Goal: Task Accomplishment & Management: Manage account settings

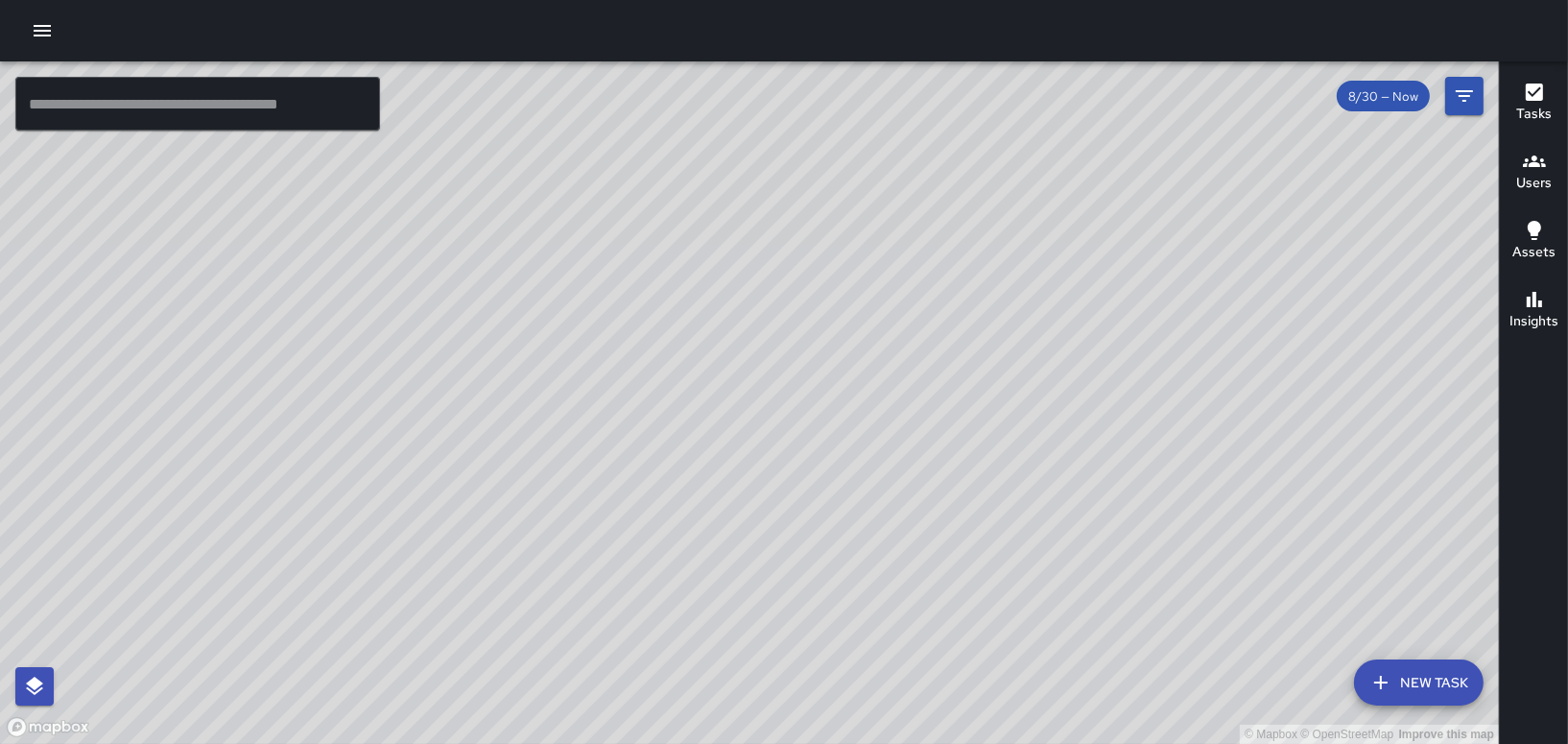
drag, startPoint x: 0, startPoint y: 0, endPoint x: 663, endPoint y: 536, distance: 852.6
click at [663, 536] on div "© Mapbox © OpenStreetMap Improve this map" at bounding box center [749, 403] width 1498 height 682
drag, startPoint x: 642, startPoint y: 498, endPoint x: 742, endPoint y: 580, distance: 129.3
click at [742, 580] on div "© Mapbox © OpenStreetMap Improve this map" at bounding box center [749, 403] width 1498 height 682
drag, startPoint x: 567, startPoint y: 514, endPoint x: 495, endPoint y: 340, distance: 188.3
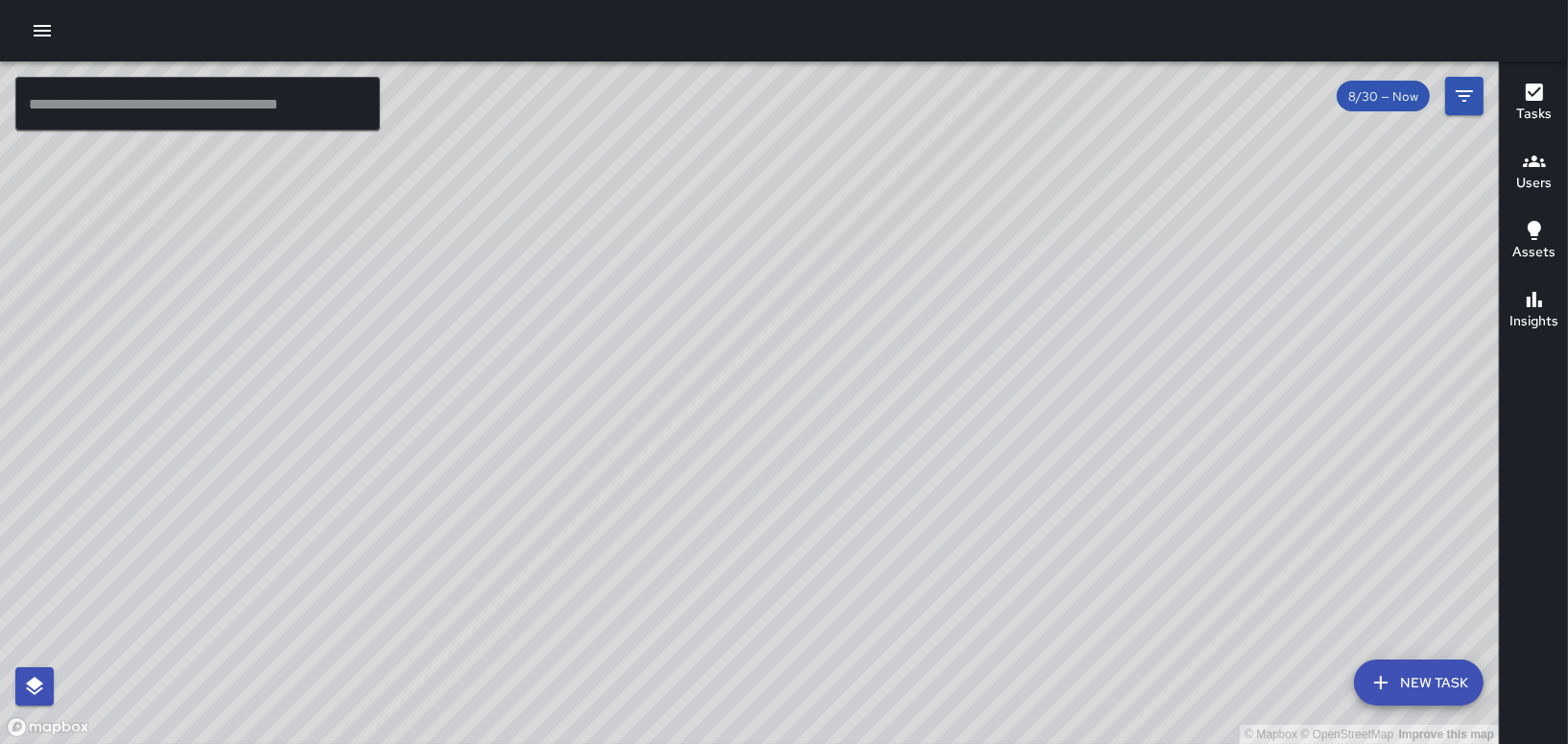
click at [495, 340] on div "© Mapbox © OpenStreetMap Improve this map" at bounding box center [749, 403] width 1498 height 682
drag, startPoint x: 338, startPoint y: 609, endPoint x: 481, endPoint y: 492, distance: 184.8
click at [481, 492] on div "© Mapbox © OpenStreetMap Improve this map" at bounding box center [749, 403] width 1498 height 682
drag, startPoint x: 565, startPoint y: 428, endPoint x: 431, endPoint y: 465, distance: 139.0
click at [431, 465] on div "© Mapbox © OpenStreetMap Improve this map" at bounding box center [749, 403] width 1498 height 682
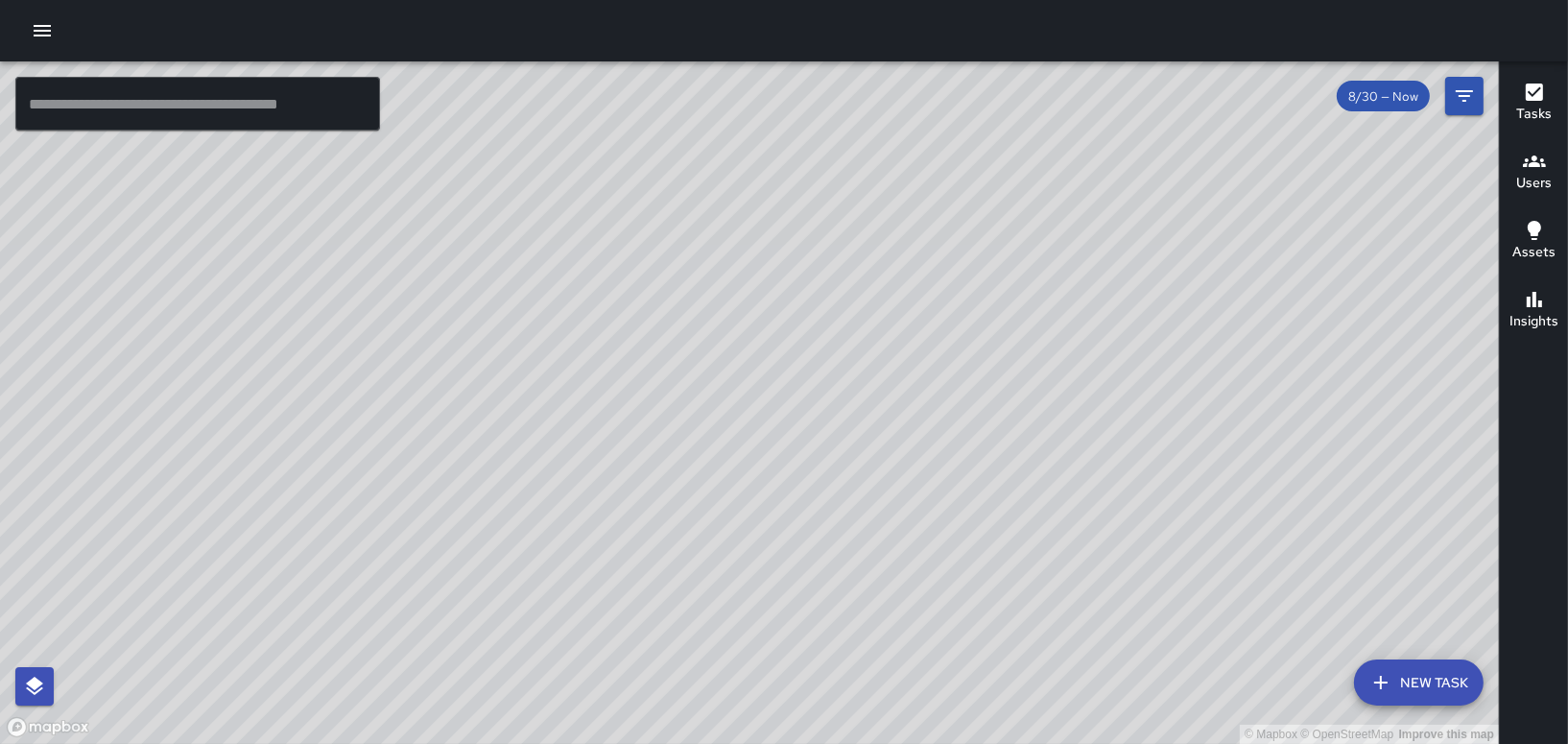
drag, startPoint x: 617, startPoint y: 267, endPoint x: 615, endPoint y: 386, distance: 119.0
click at [615, 386] on div "© Mapbox © OpenStreetMap Improve this map" at bounding box center [749, 403] width 1498 height 682
drag, startPoint x: 681, startPoint y: 370, endPoint x: 816, endPoint y: 615, distance: 279.7
click at [808, 640] on div "© Mapbox © OpenStreetMap Improve this map" at bounding box center [749, 403] width 1498 height 682
drag, startPoint x: 811, startPoint y: 627, endPoint x: 782, endPoint y: 481, distance: 148.9
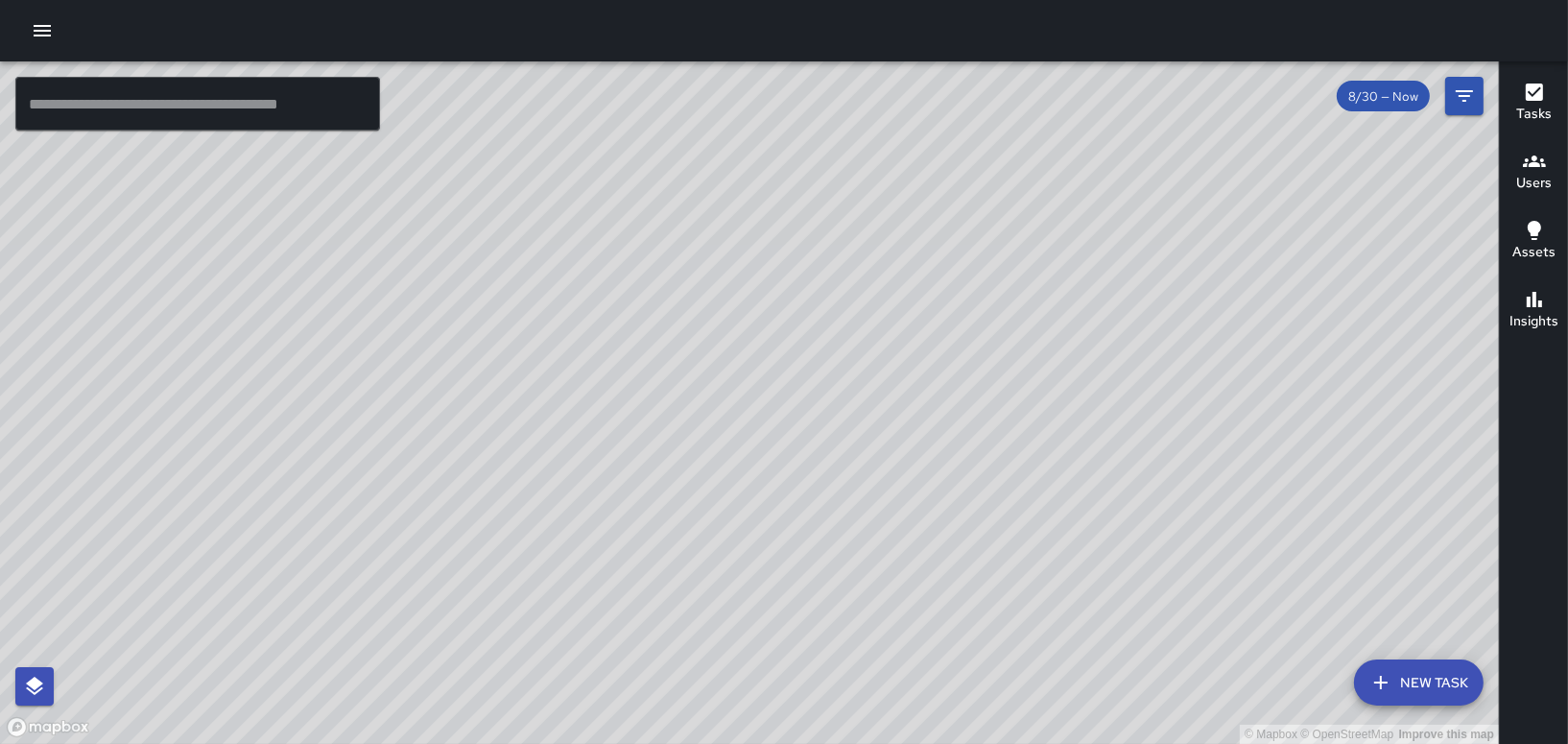
click at [782, 481] on div "© Mapbox © OpenStreetMap Improve this map" at bounding box center [749, 403] width 1498 height 682
drag, startPoint x: 1098, startPoint y: 466, endPoint x: 934, endPoint y: 386, distance: 182.5
click at [934, 386] on div "© Mapbox © OpenStreetMap Improve this map" at bounding box center [749, 403] width 1498 height 682
drag, startPoint x: 1078, startPoint y: 665, endPoint x: 887, endPoint y: 287, distance: 423.5
click at [890, 300] on div "© Mapbox © OpenStreetMap Improve this map" at bounding box center [749, 403] width 1498 height 682
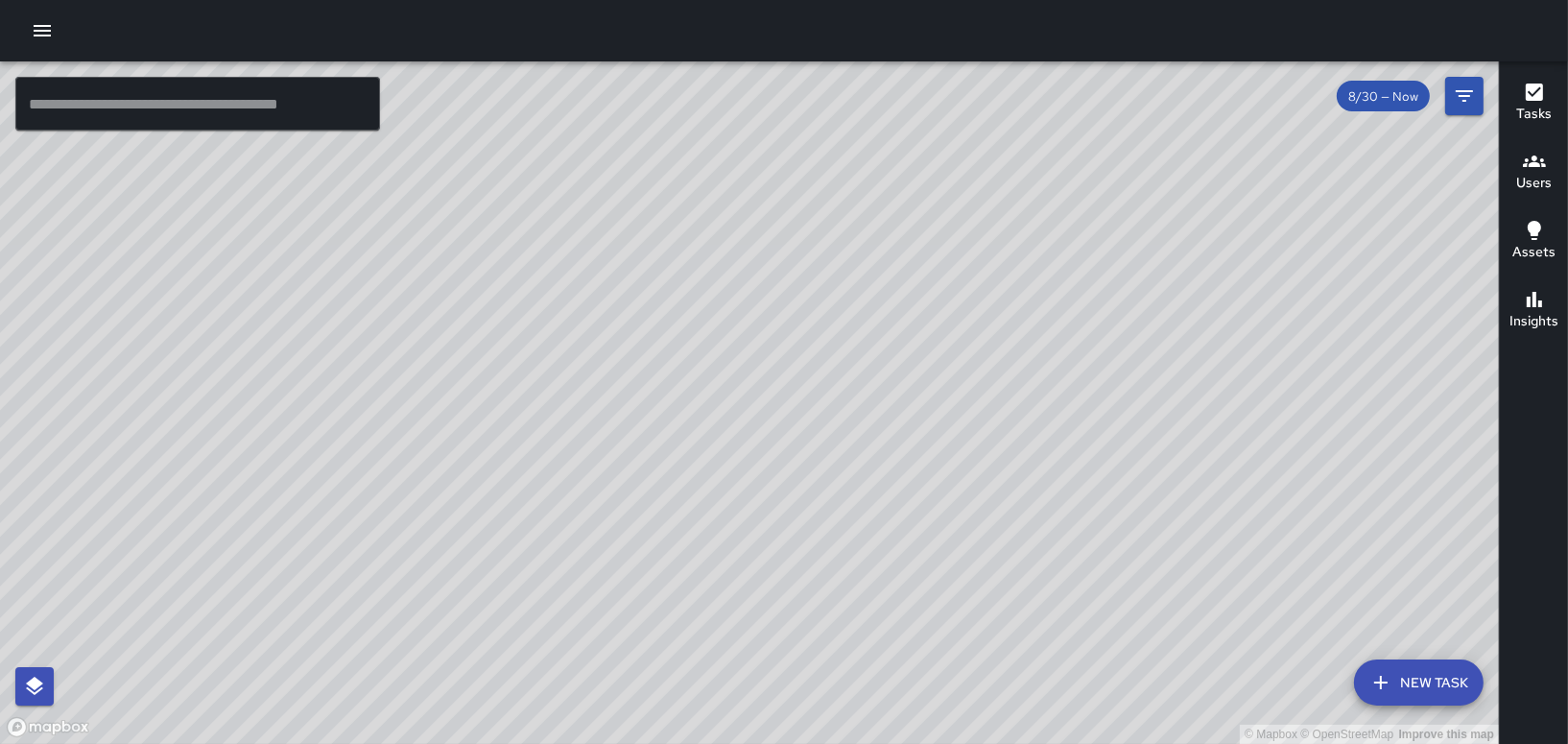
drag, startPoint x: 882, startPoint y: 492, endPoint x: 884, endPoint y: 396, distance: 96.0
click at [884, 396] on div "© Mapbox © OpenStreetMap Improve this map" at bounding box center [749, 403] width 1498 height 682
drag, startPoint x: 789, startPoint y: 386, endPoint x: 895, endPoint y: 337, distance: 116.8
click at [895, 337] on div "© Mapbox © OpenStreetMap Improve this map" at bounding box center [749, 403] width 1498 height 682
drag, startPoint x: 1029, startPoint y: 451, endPoint x: 963, endPoint y: 414, distance: 75.7
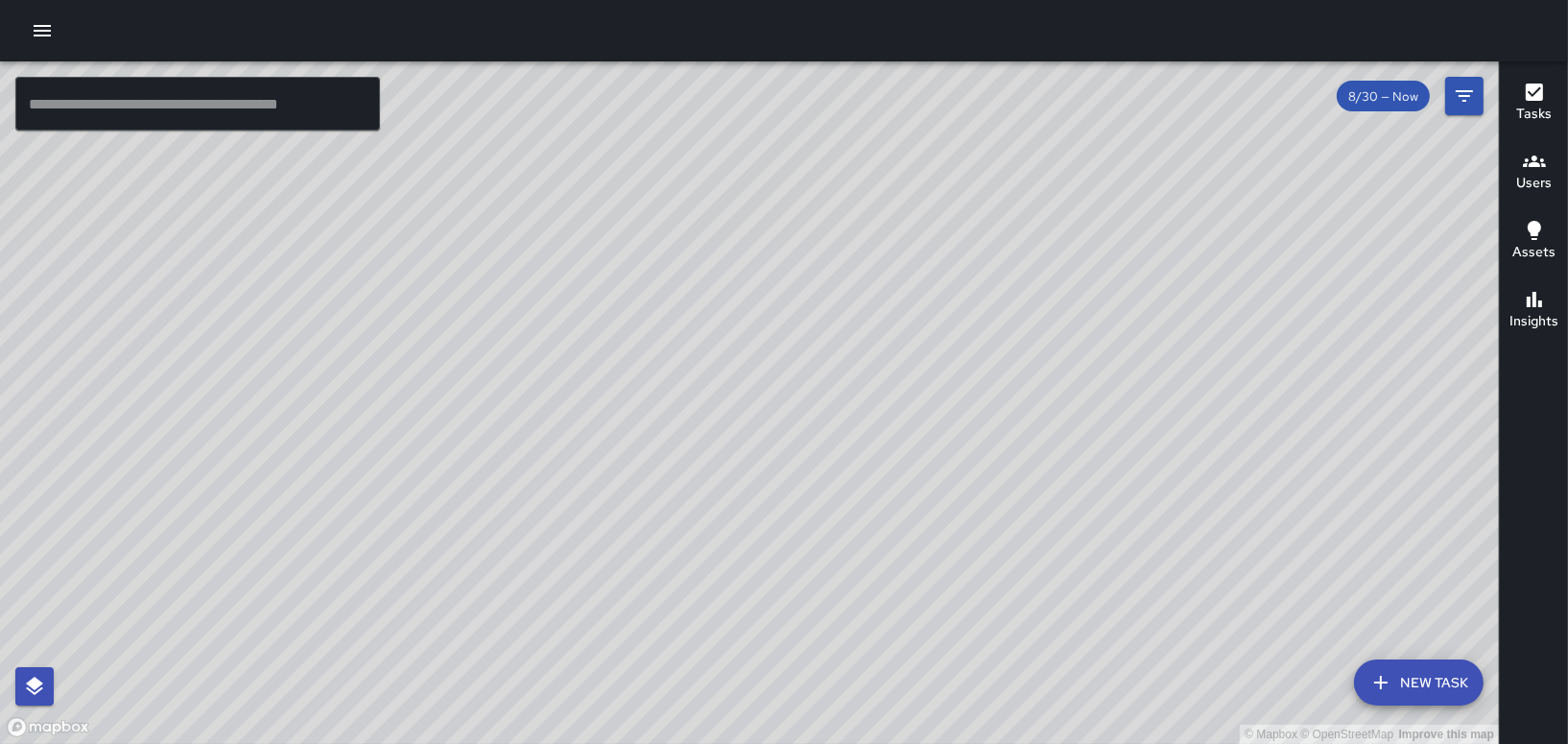
click at [963, 414] on div "© Mapbox © OpenStreetMap Improve this map" at bounding box center [749, 403] width 1498 height 682
drag, startPoint x: 969, startPoint y: 416, endPoint x: 777, endPoint y: 494, distance: 207.2
click at [779, 497] on div "© Mapbox © OpenStreetMap Improve this map" at bounding box center [749, 403] width 1498 height 682
drag, startPoint x: 595, startPoint y: 367, endPoint x: 896, endPoint y: 334, distance: 302.8
click at [896, 334] on div "© Mapbox © OpenStreetMap Improve this map" at bounding box center [749, 403] width 1498 height 682
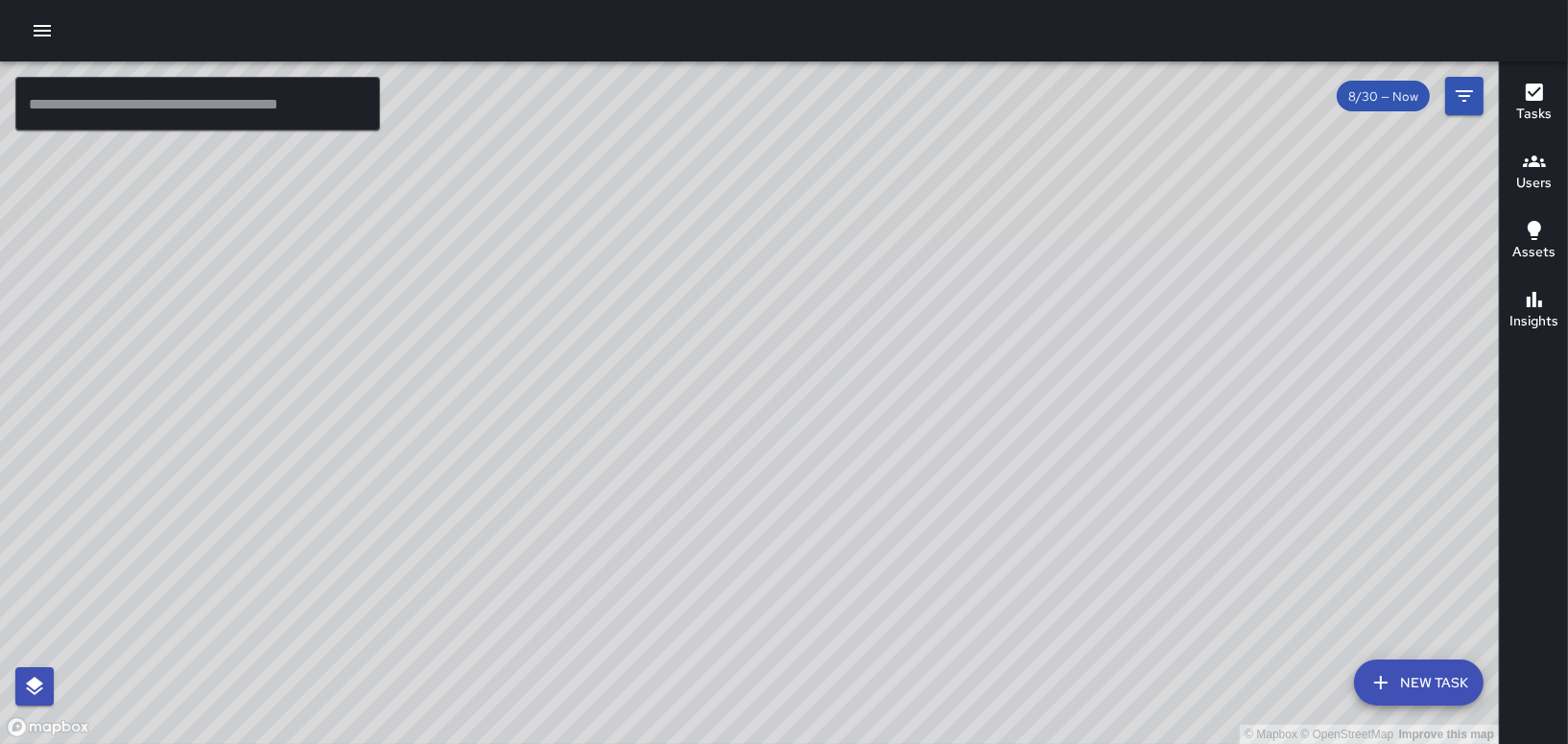
drag, startPoint x: 1289, startPoint y: 363, endPoint x: 830, endPoint y: 436, distance: 464.8
click at [829, 441] on div "© Mapbox © OpenStreetMap Improve this map" at bounding box center [749, 403] width 1498 height 682
drag, startPoint x: 1225, startPoint y: 194, endPoint x: 1060, endPoint y: 453, distance: 307.1
click at [1060, 453] on div "© Mapbox © OpenStreetMap Improve this map" at bounding box center [749, 403] width 1498 height 682
click at [1536, 115] on h6 "Tasks" at bounding box center [1534, 115] width 35 height 22
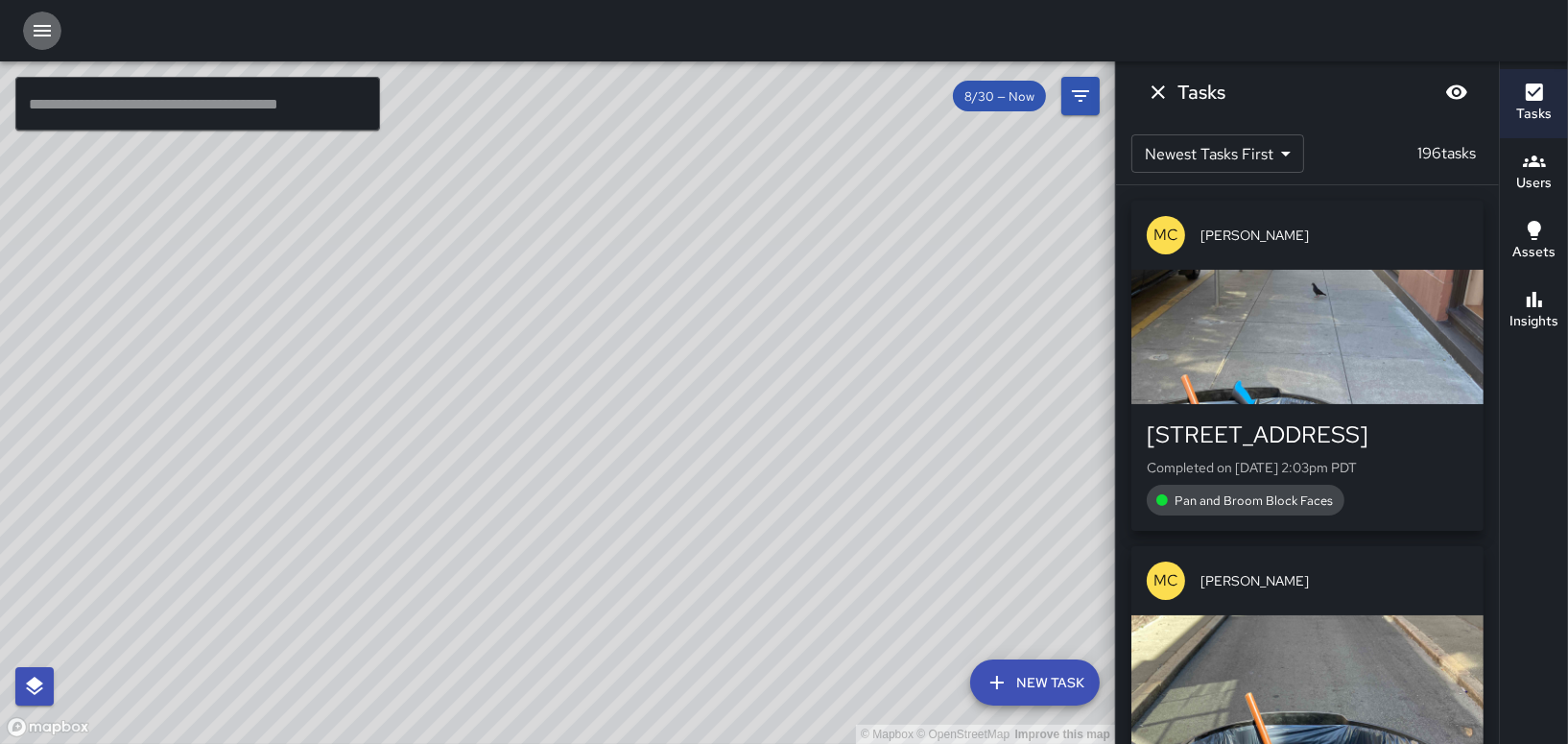
click at [44, 20] on icon "button" at bounding box center [41, 30] width 23 height 23
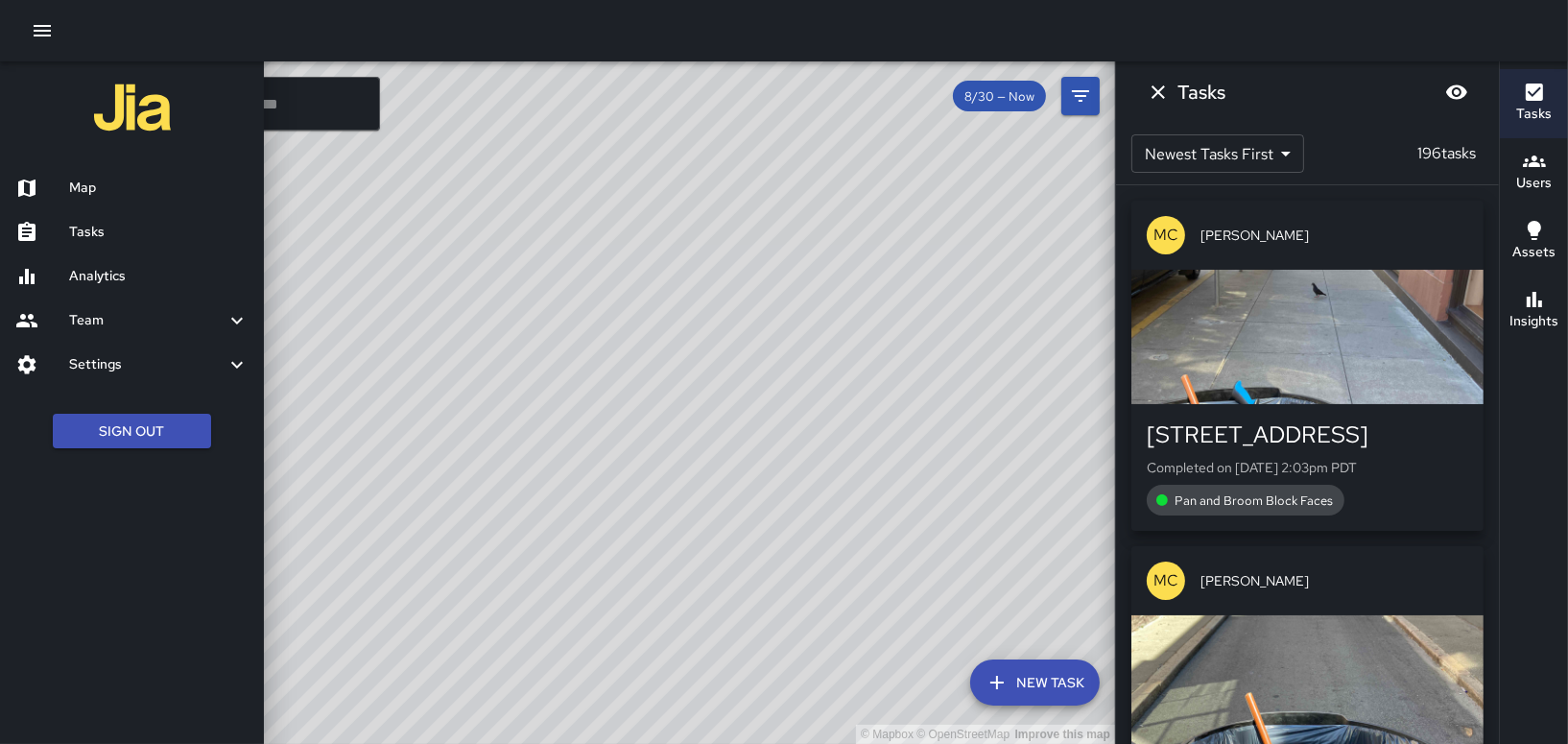
click at [91, 236] on h6 "Tasks" at bounding box center [158, 232] width 179 height 22
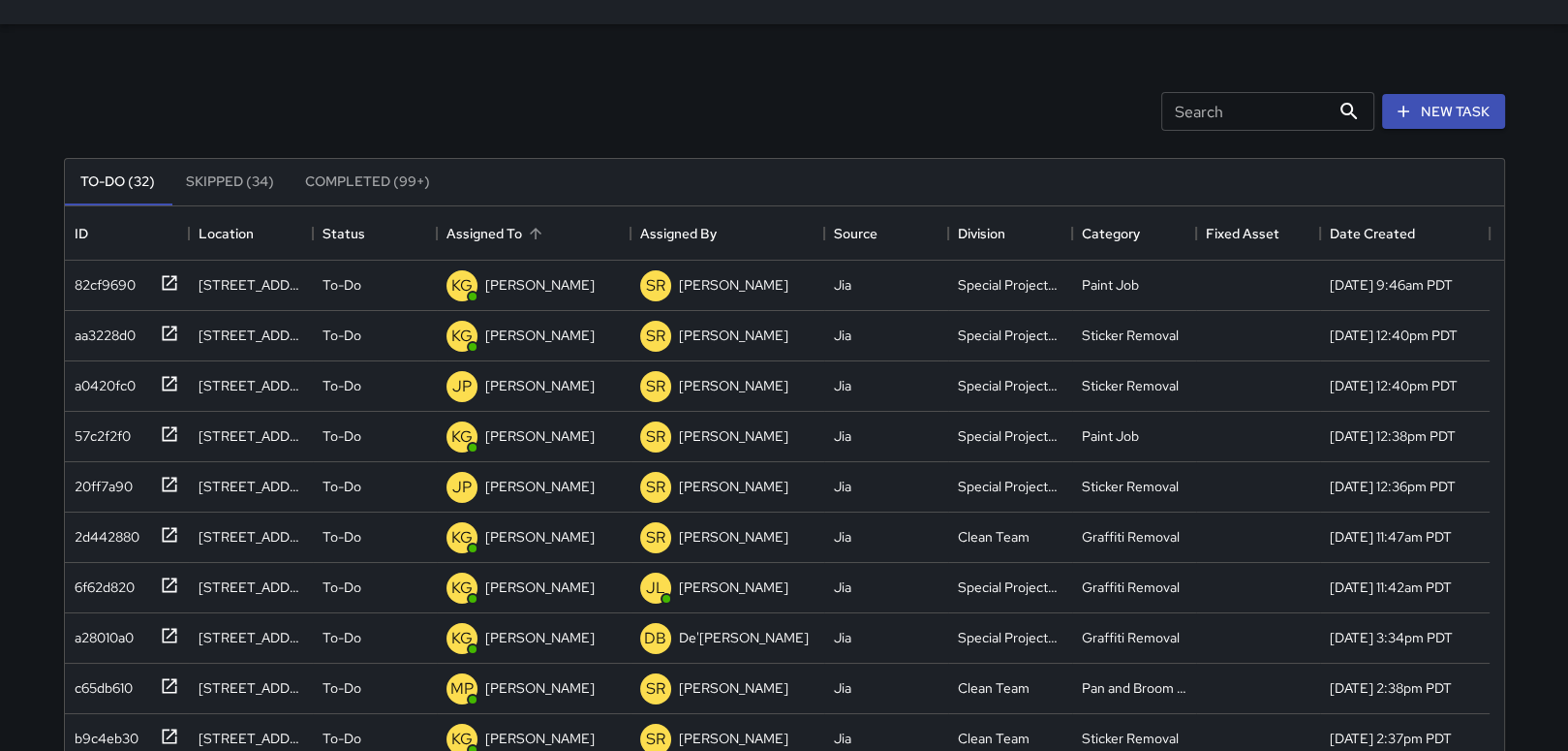
scroll to position [97, 0]
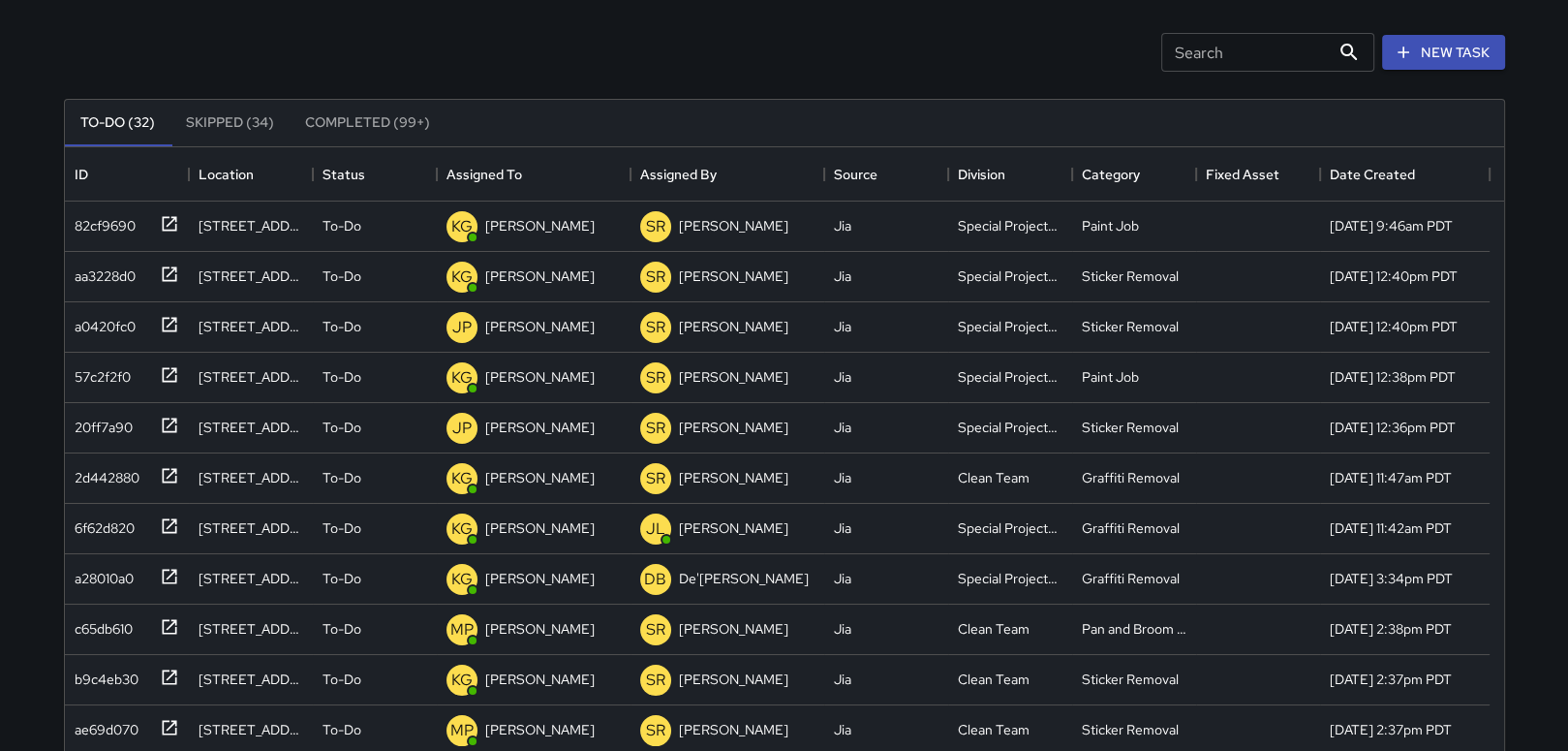
click at [414, 115] on button "Completed (99+)" at bounding box center [368, 123] width 156 height 47
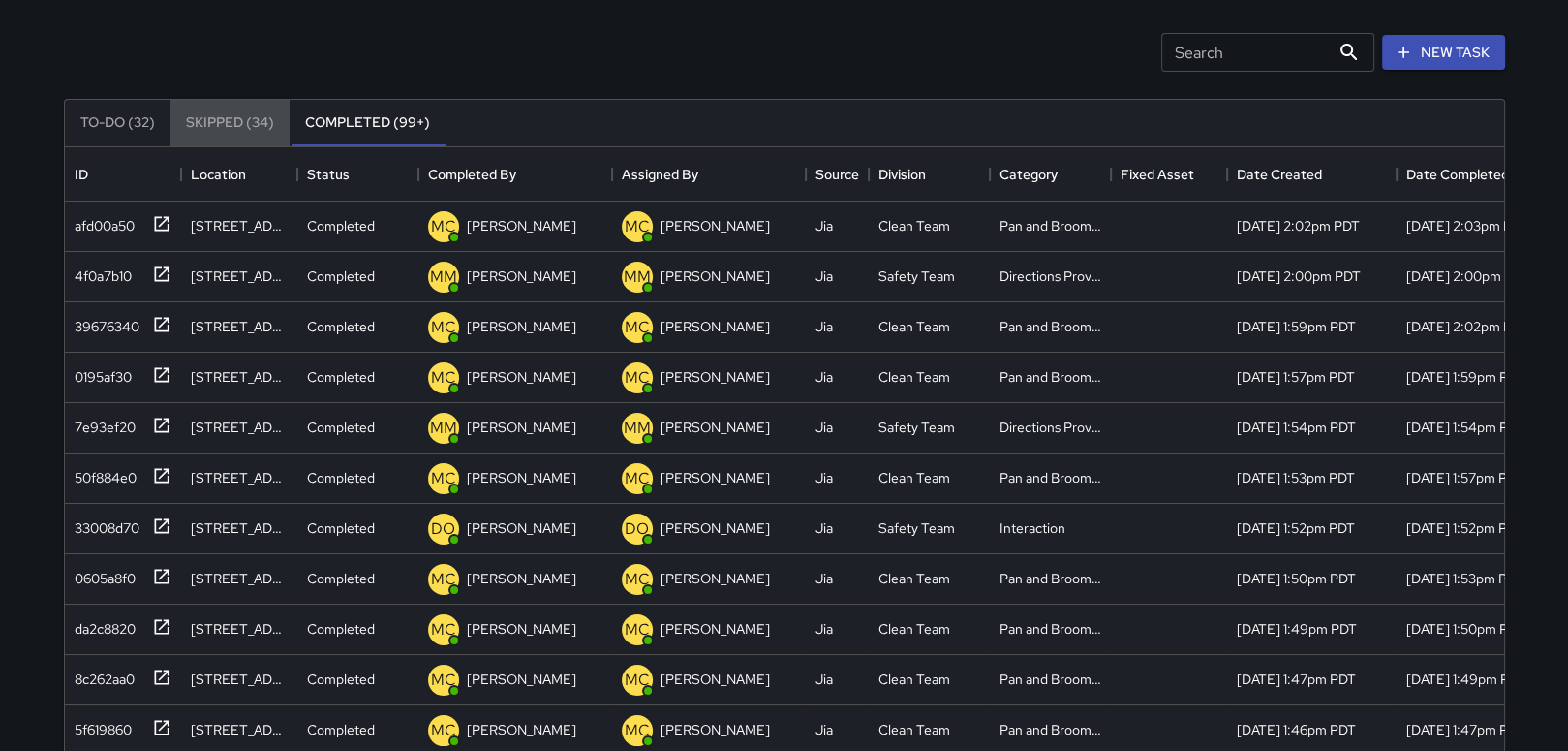
click at [223, 130] on button "Skipped (34)" at bounding box center [230, 123] width 119 height 47
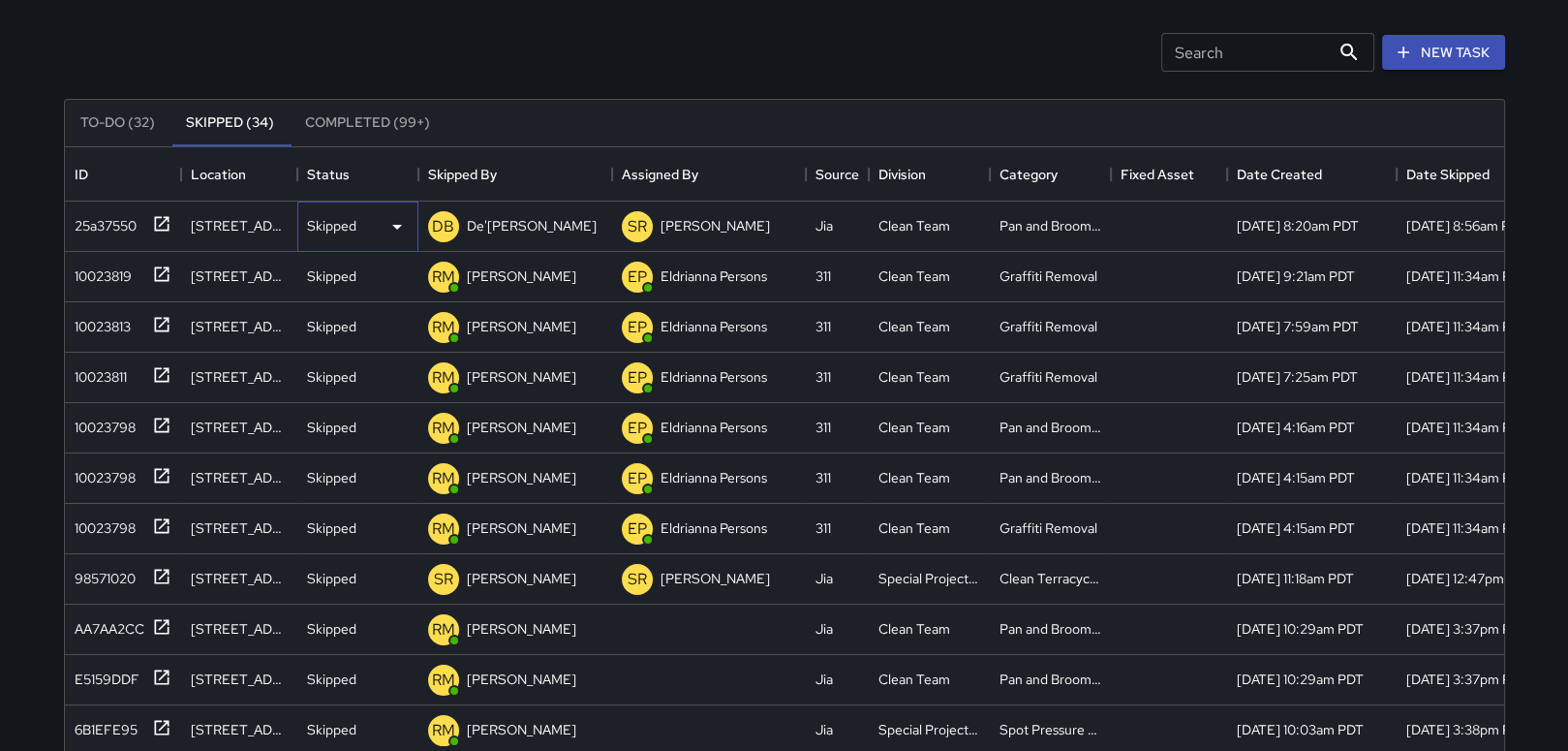
click at [340, 219] on p "Skipped" at bounding box center [331, 226] width 49 height 20
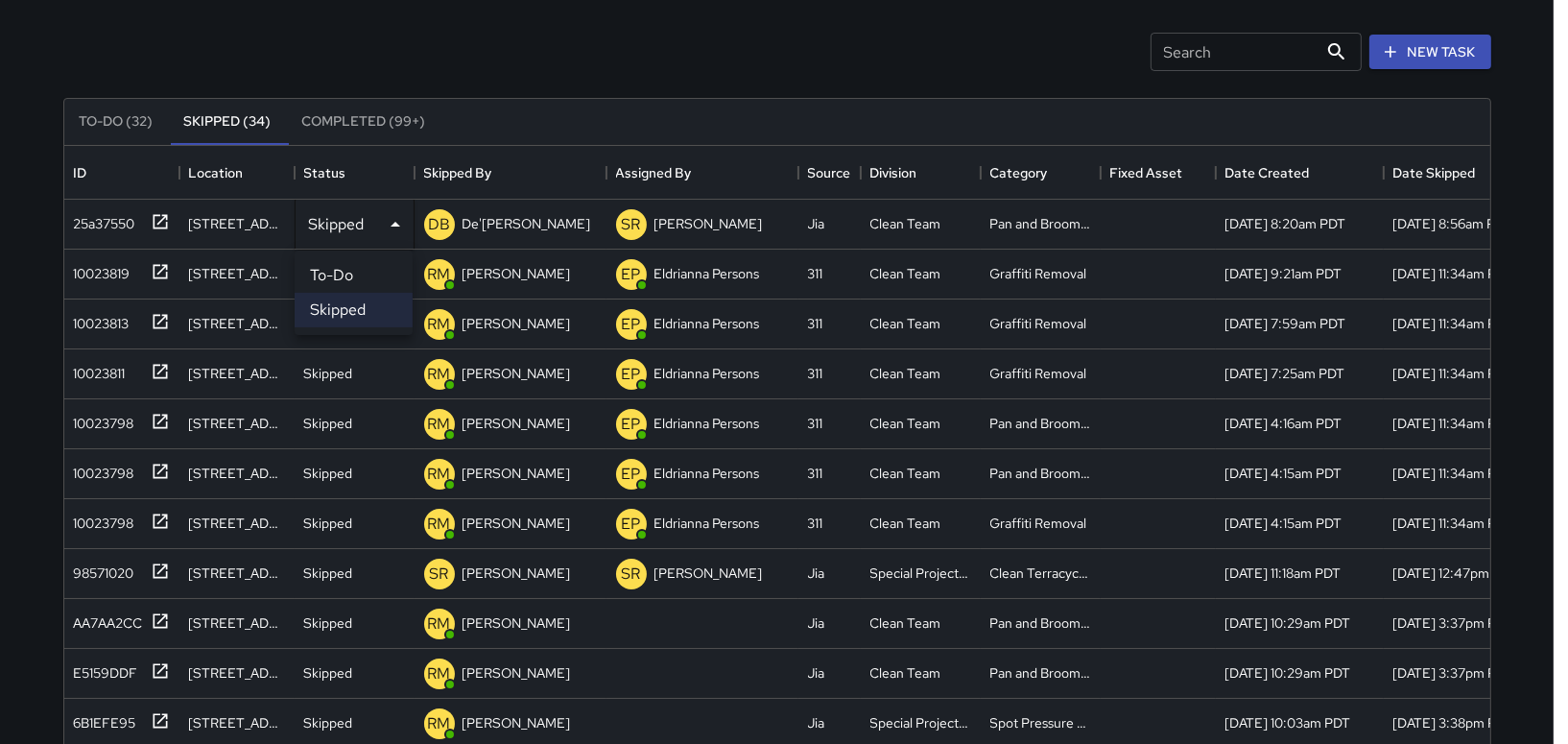
click at [337, 217] on div at bounding box center [784, 372] width 1568 height 744
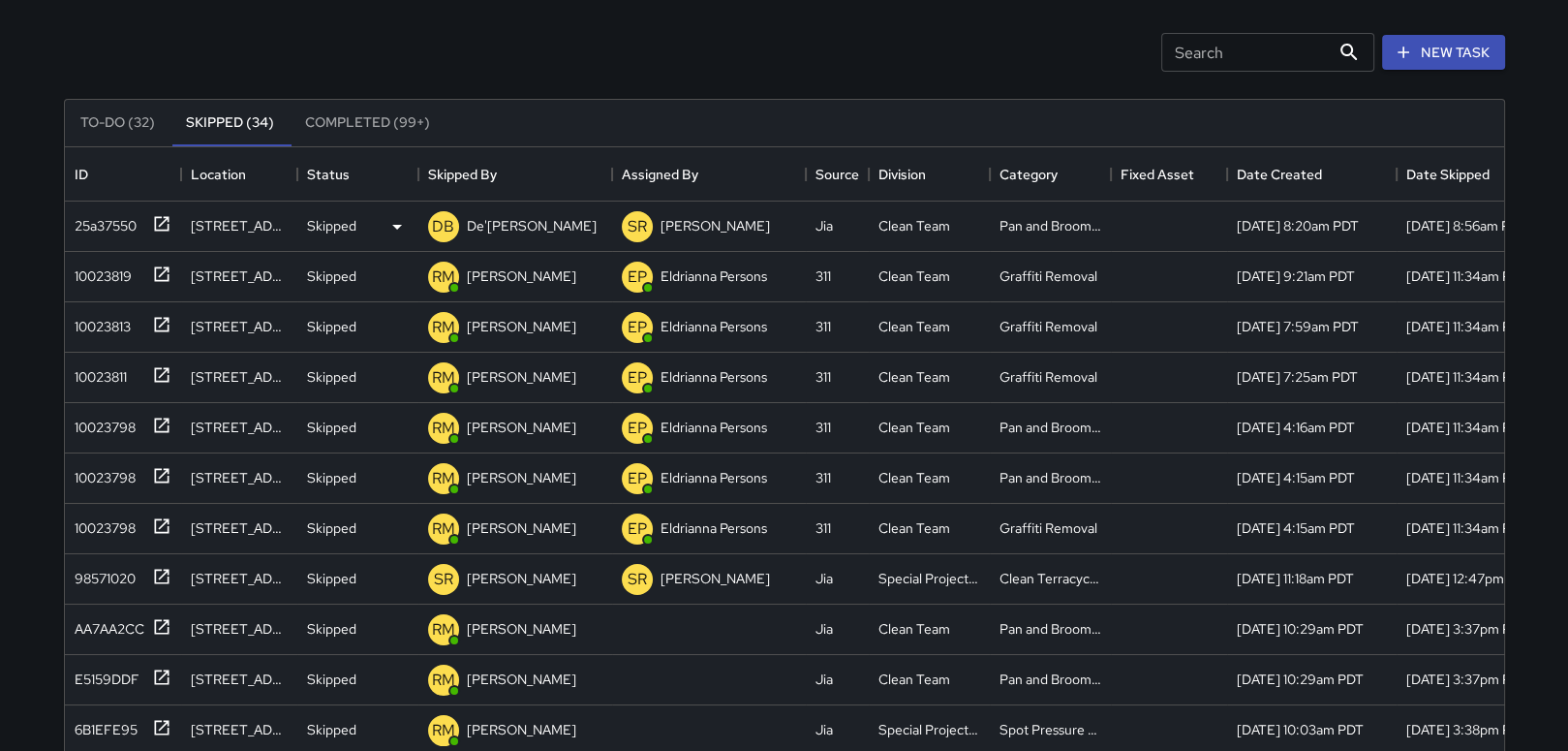
click at [134, 116] on button "To-Do (32)" at bounding box center [118, 123] width 106 height 47
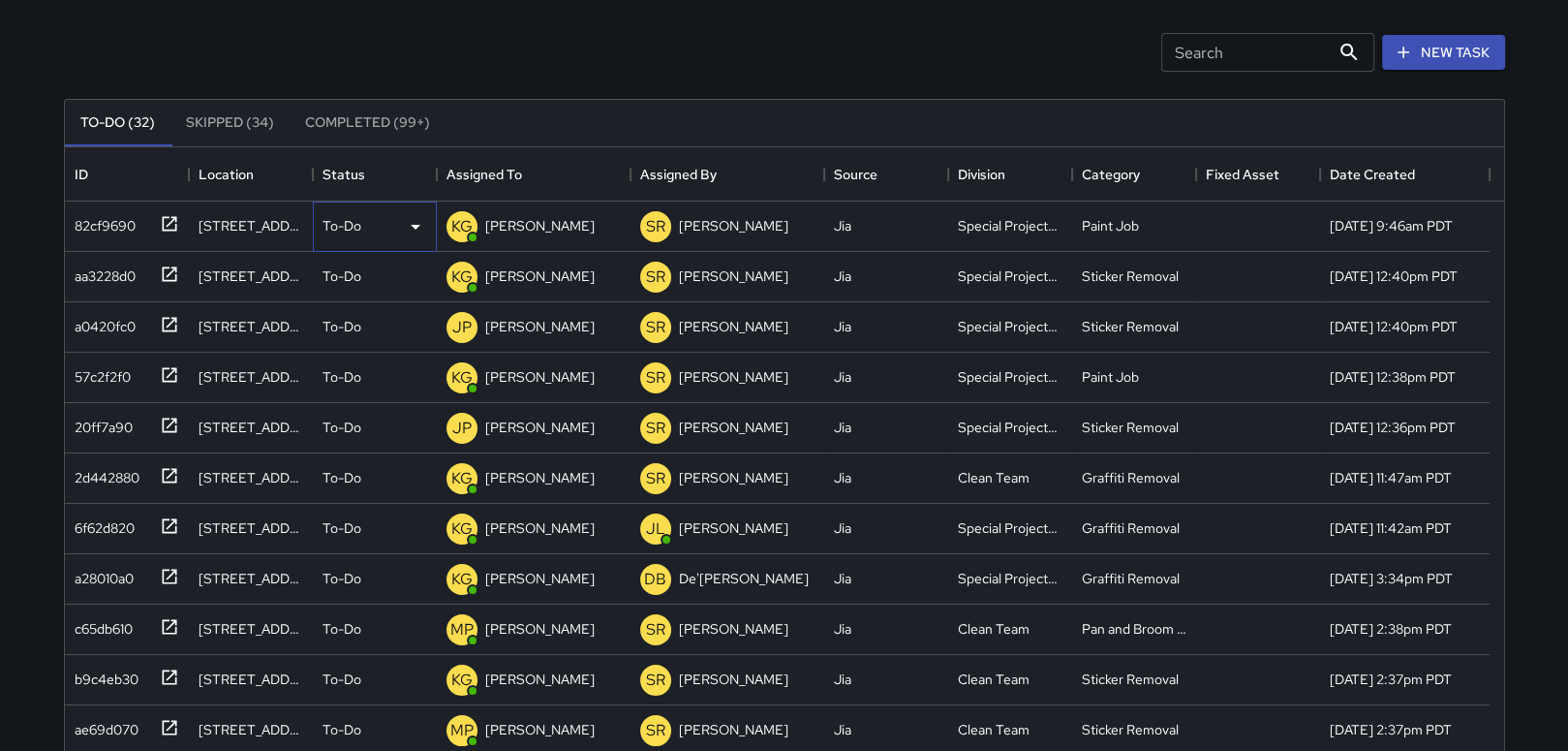
click at [346, 222] on p "To-Do" at bounding box center [341, 226] width 39 height 20
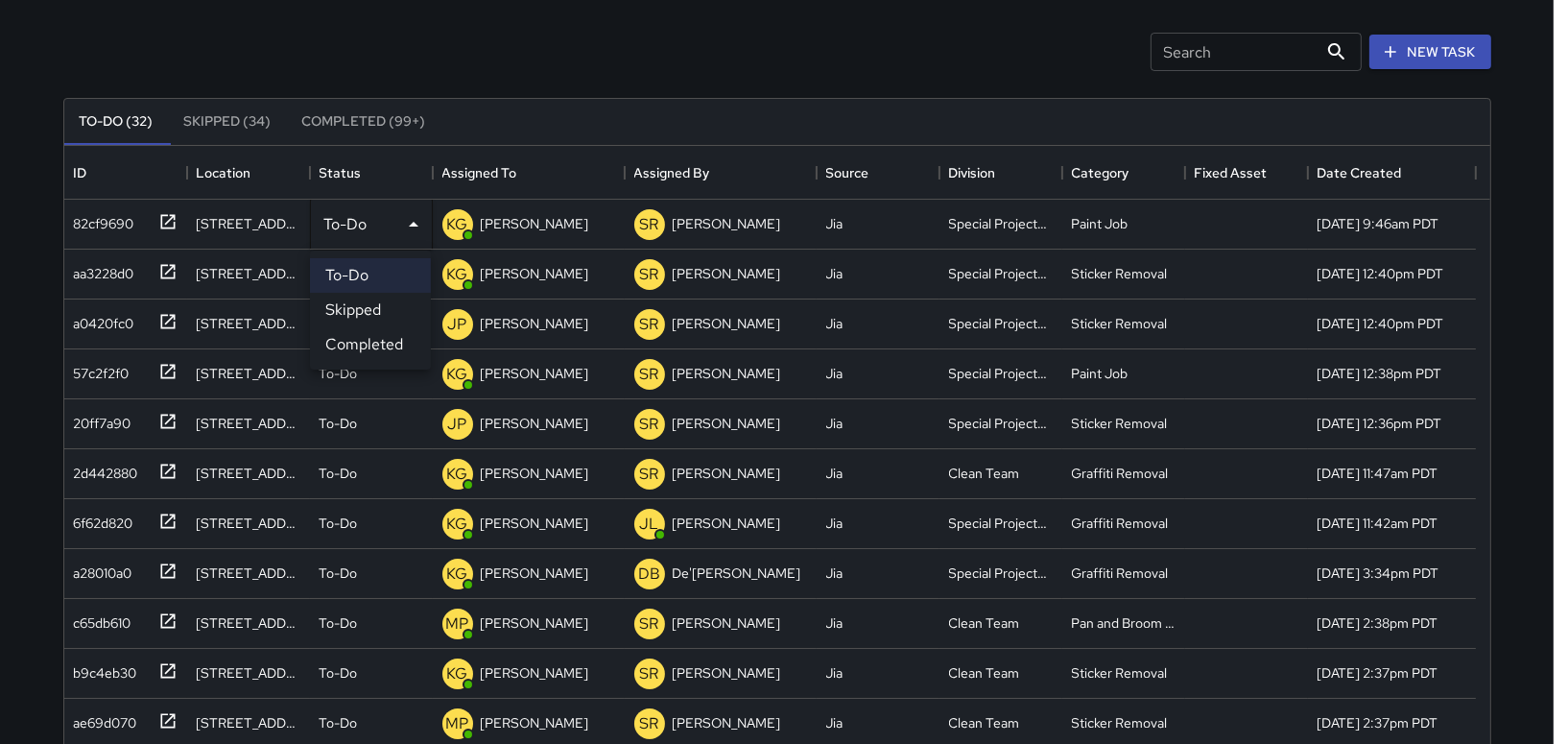
click at [528, 58] on div at bounding box center [784, 372] width 1568 height 744
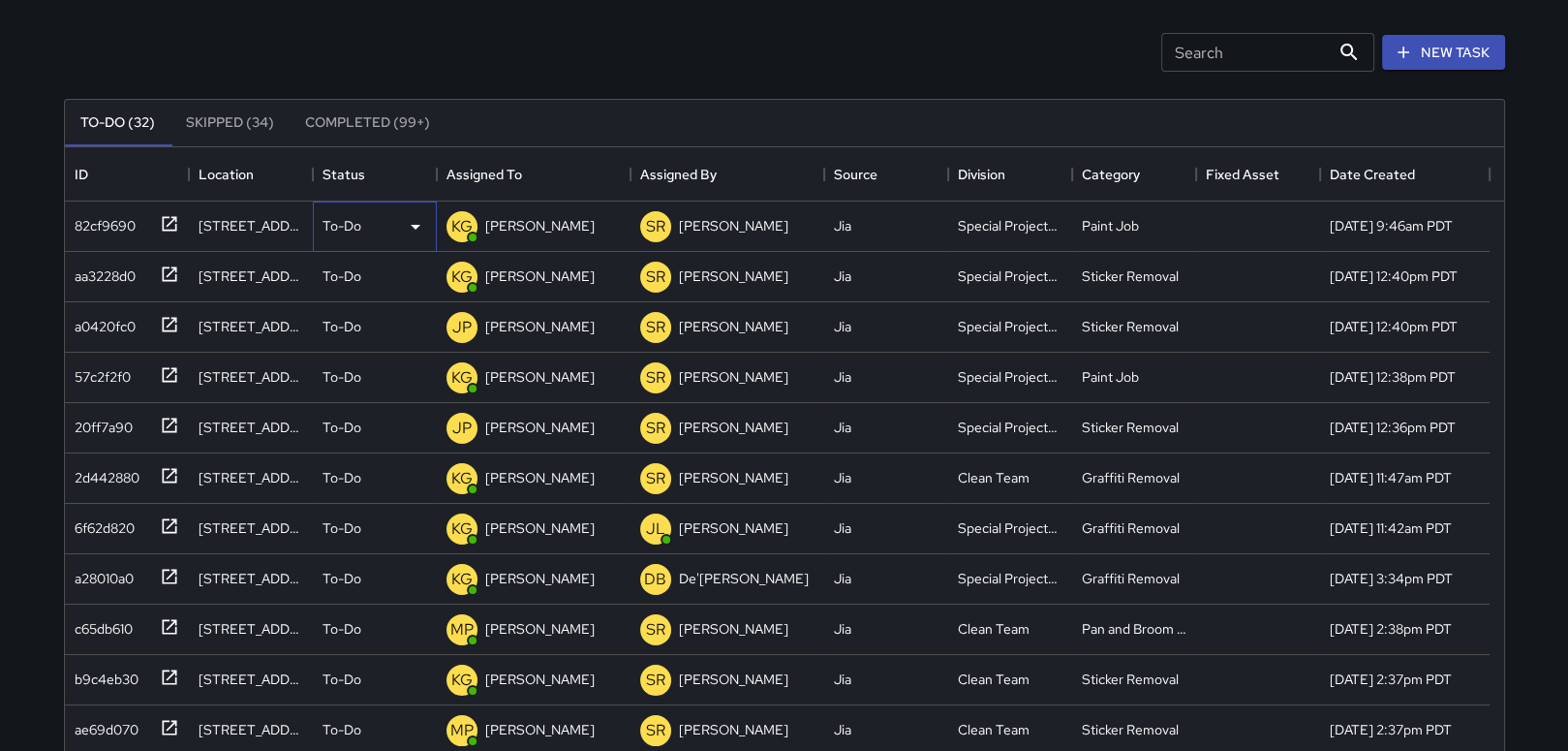
click at [415, 226] on icon at bounding box center [415, 227] width 10 height 5
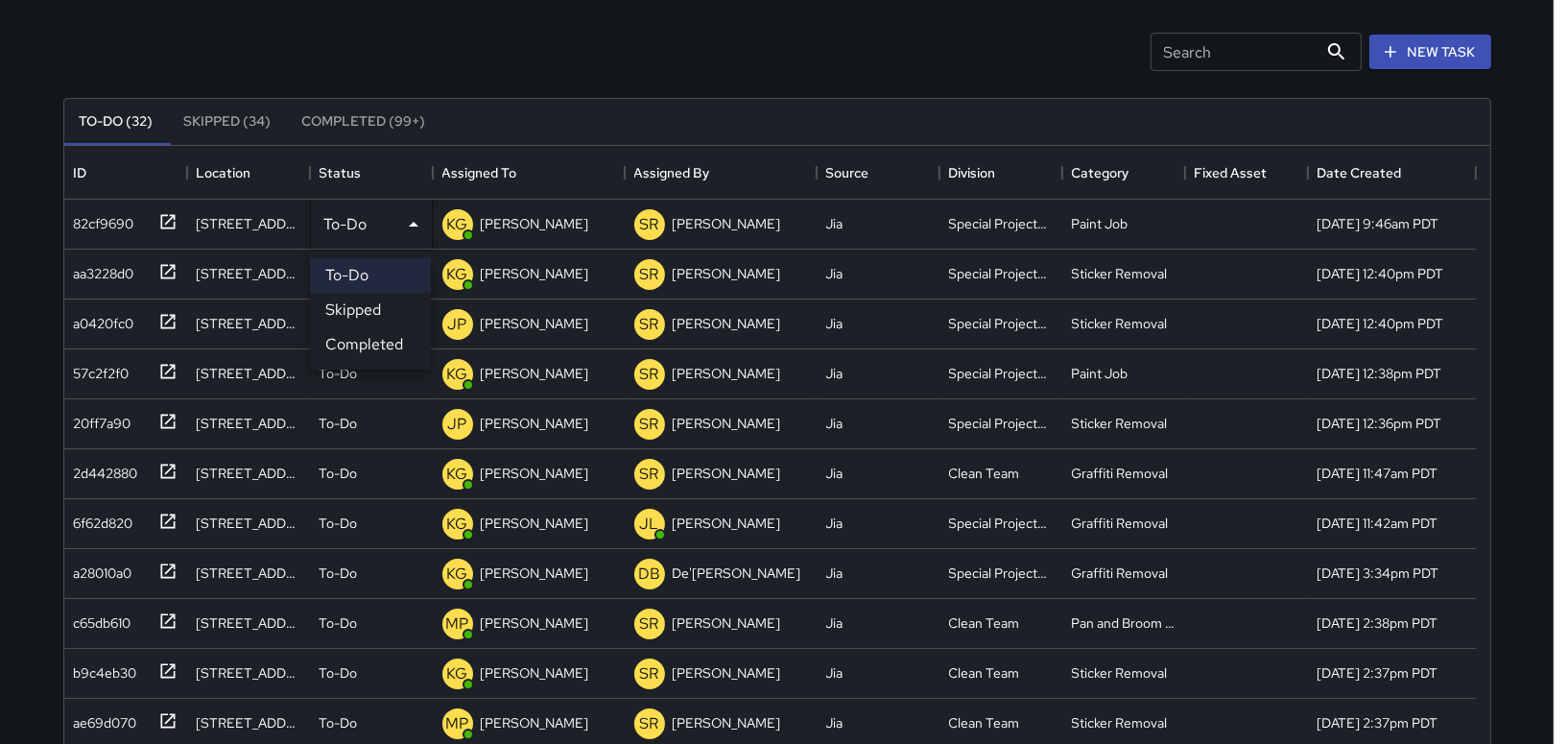
click at [349, 331] on li "Completed" at bounding box center [369, 344] width 121 height 34
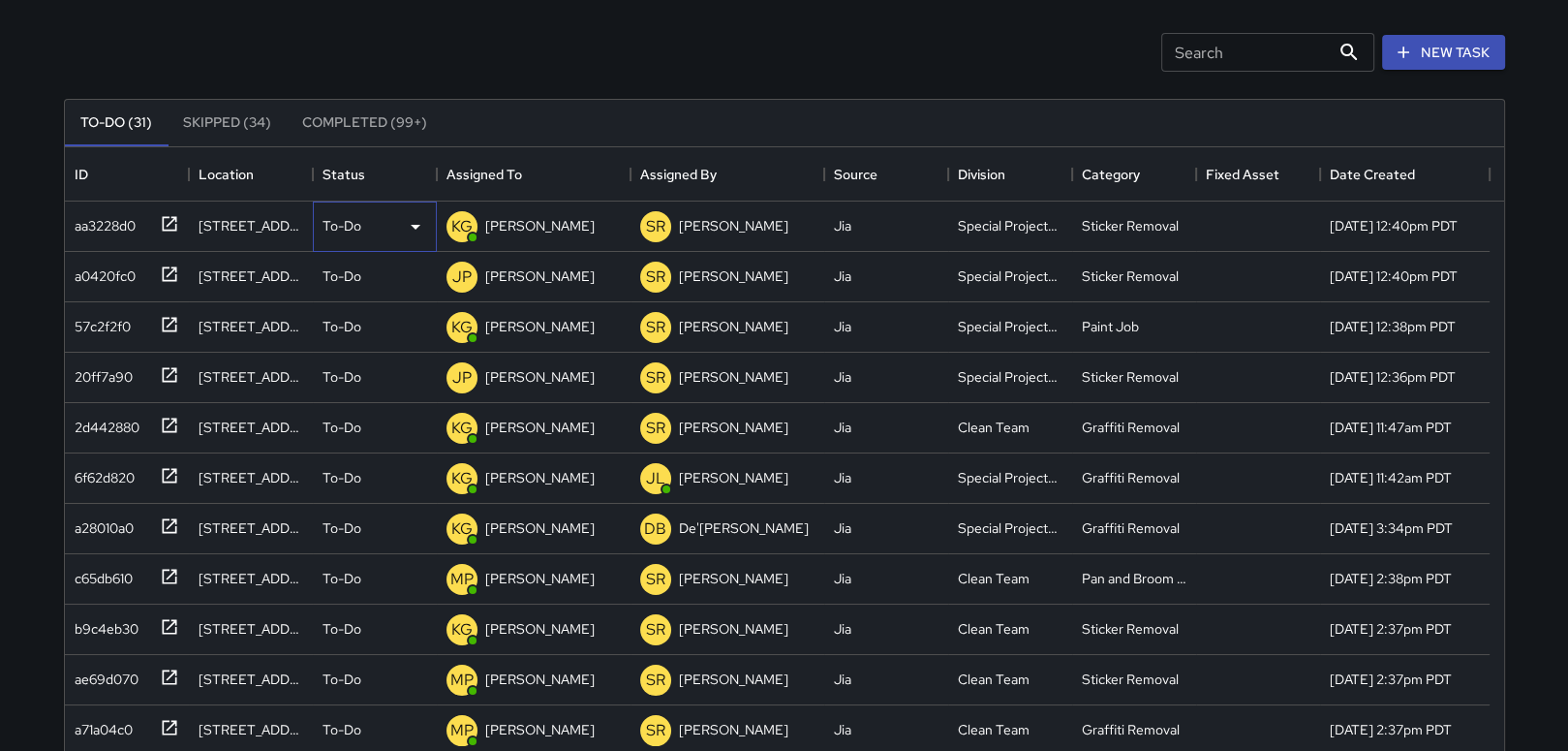
click at [393, 219] on div "To-Do" at bounding box center [375, 226] width 105 height 23
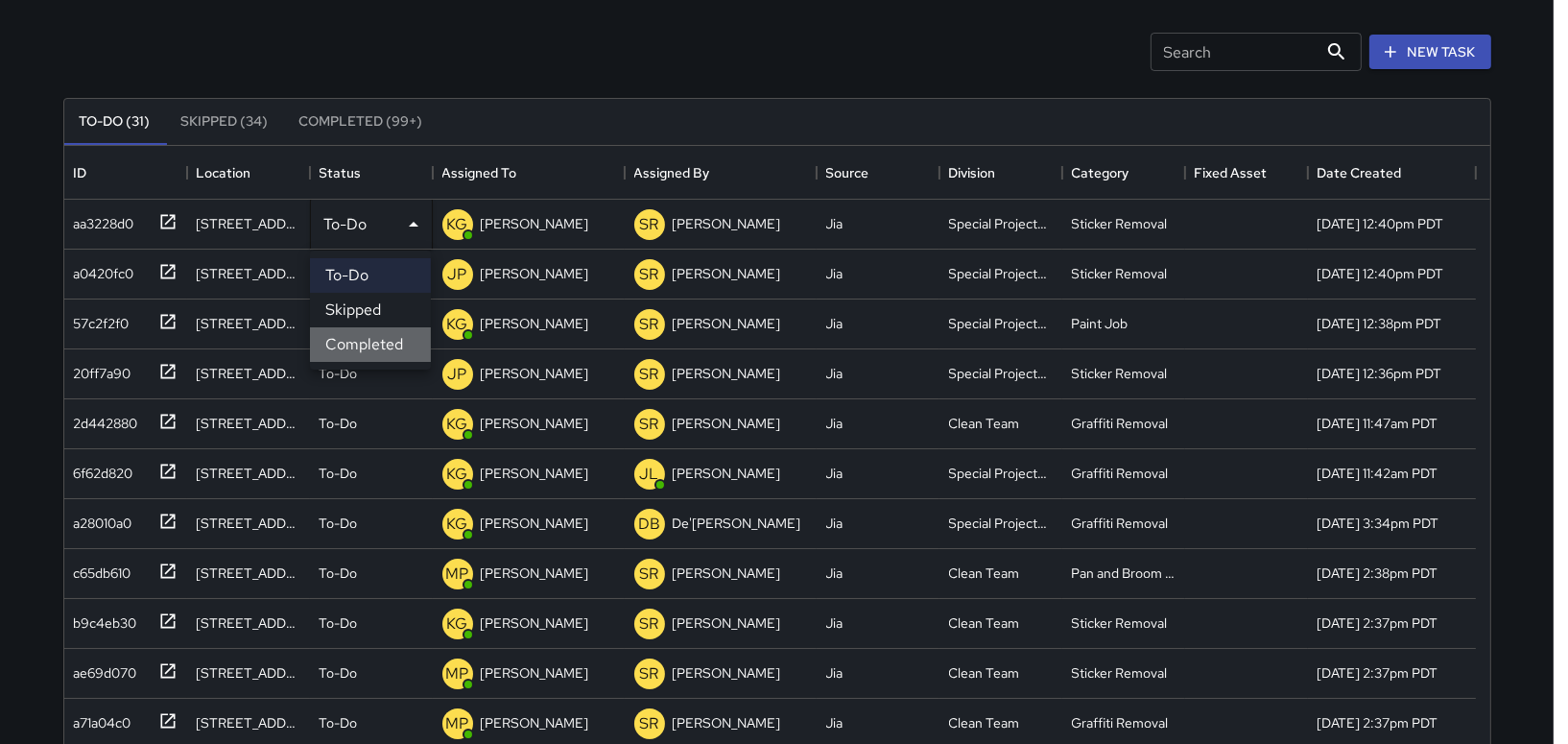
click at [357, 339] on li "Completed" at bounding box center [369, 344] width 121 height 34
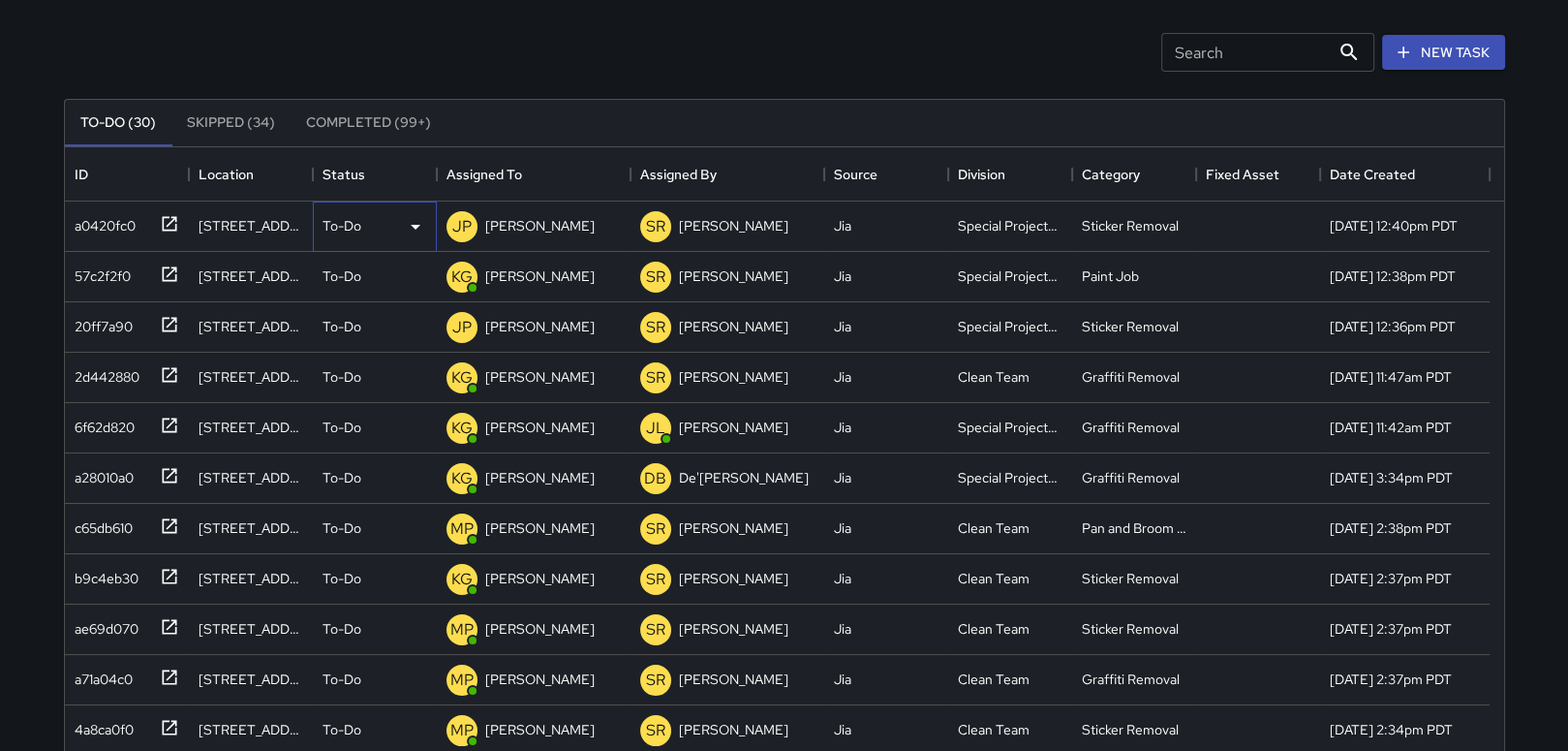
click at [406, 221] on icon at bounding box center [415, 226] width 23 height 23
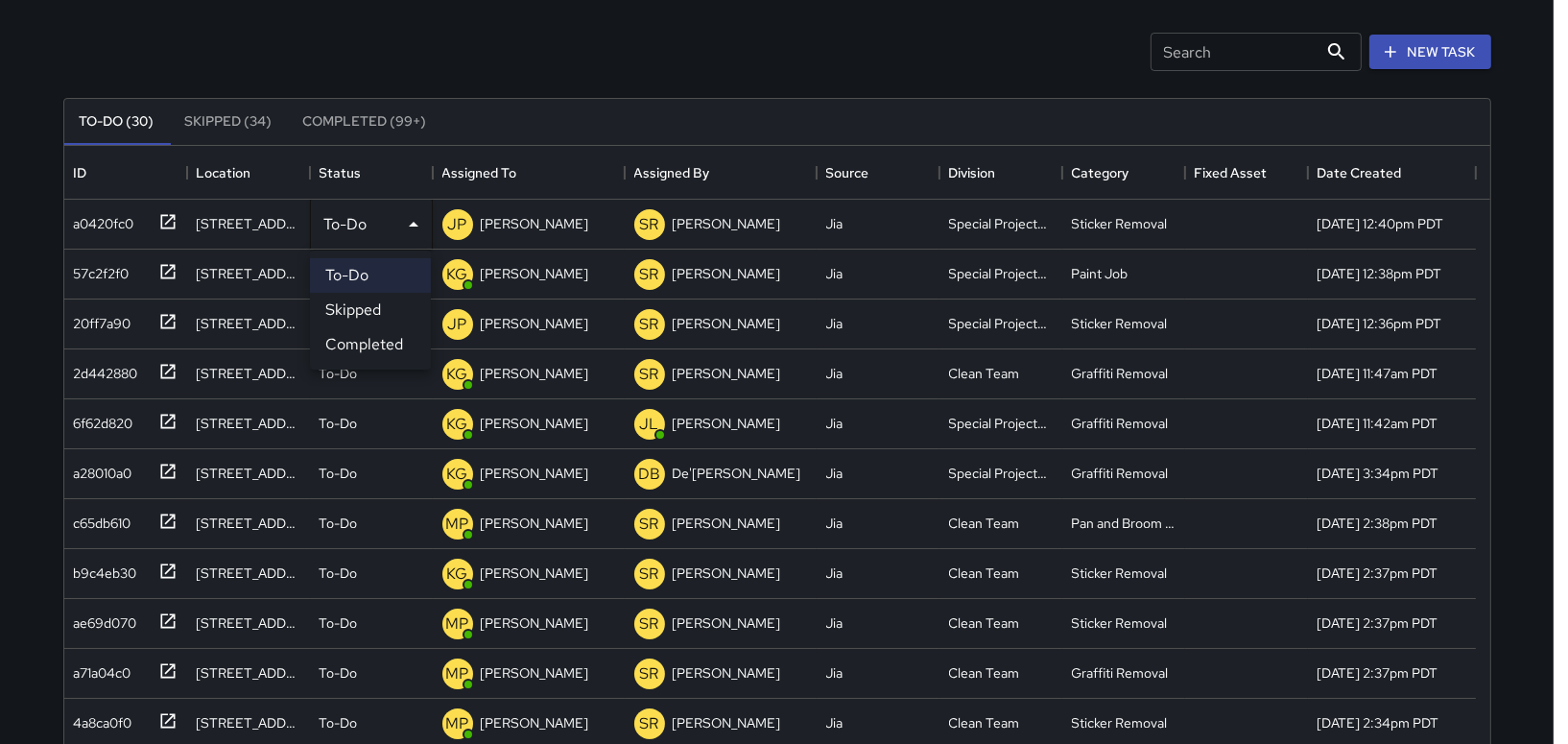
click at [338, 345] on li "Completed" at bounding box center [369, 344] width 121 height 34
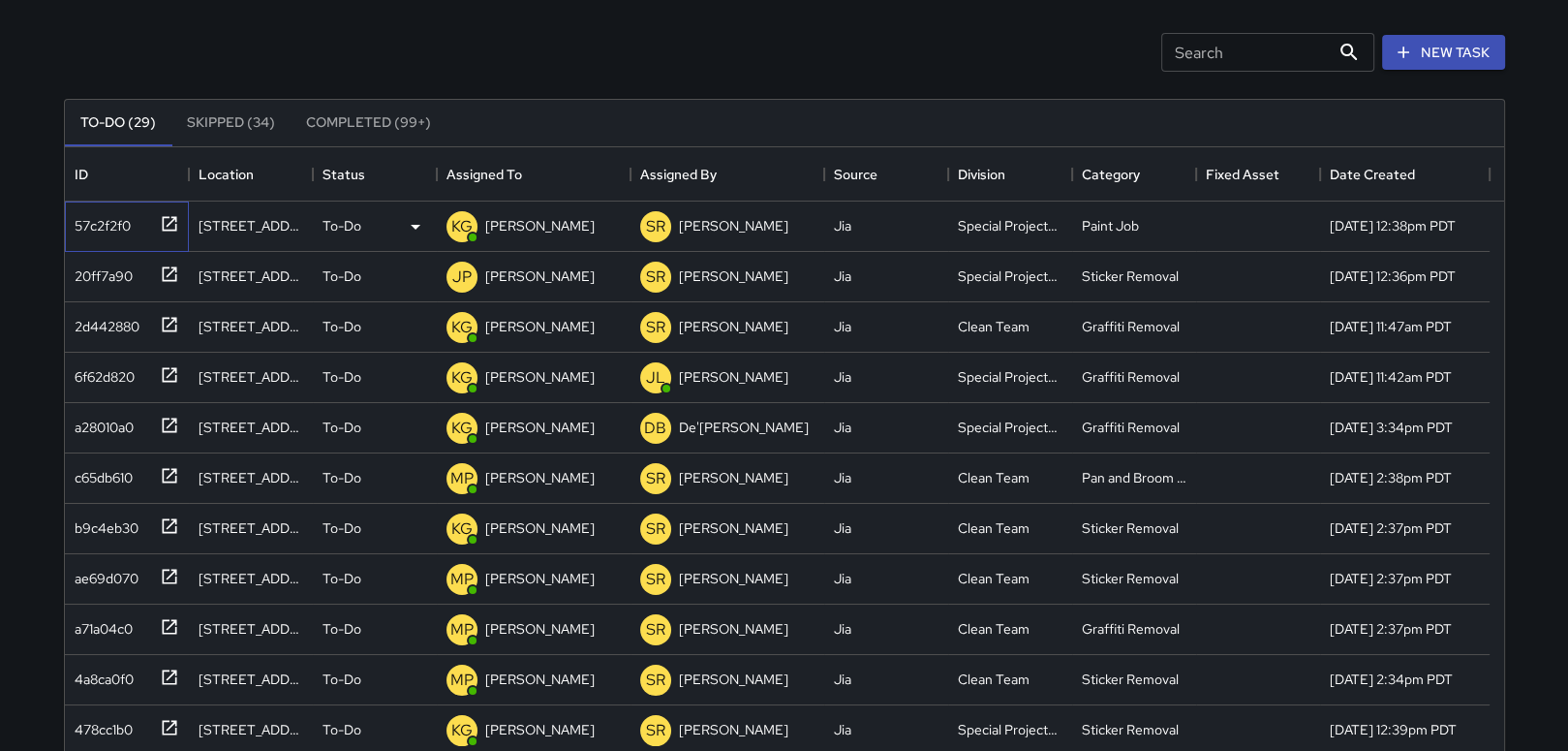
click at [100, 230] on div "57c2f2f0" at bounding box center [99, 222] width 64 height 27
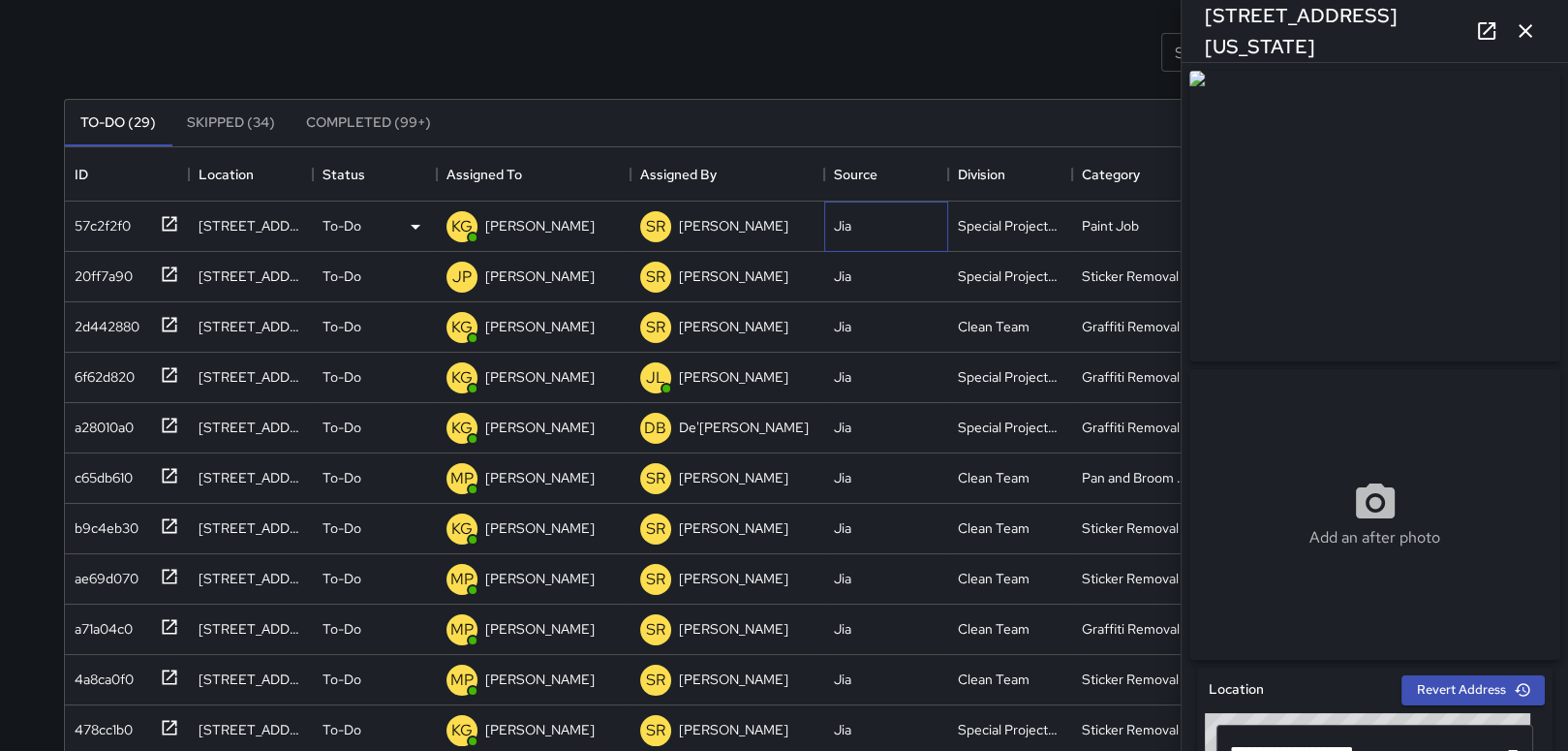
click at [910, 224] on div "Jia" at bounding box center [885, 227] width 124 height 50
click at [1020, 223] on div "Special Projects Team" at bounding box center [1010, 226] width 105 height 20
click at [1101, 222] on div "Paint Job" at bounding box center [1111, 226] width 57 height 20
click at [203, 275] on div "[STREET_ADDRESS][US_STATE]" at bounding box center [251, 276] width 105 height 20
click at [415, 273] on icon at bounding box center [415, 276] width 23 height 23
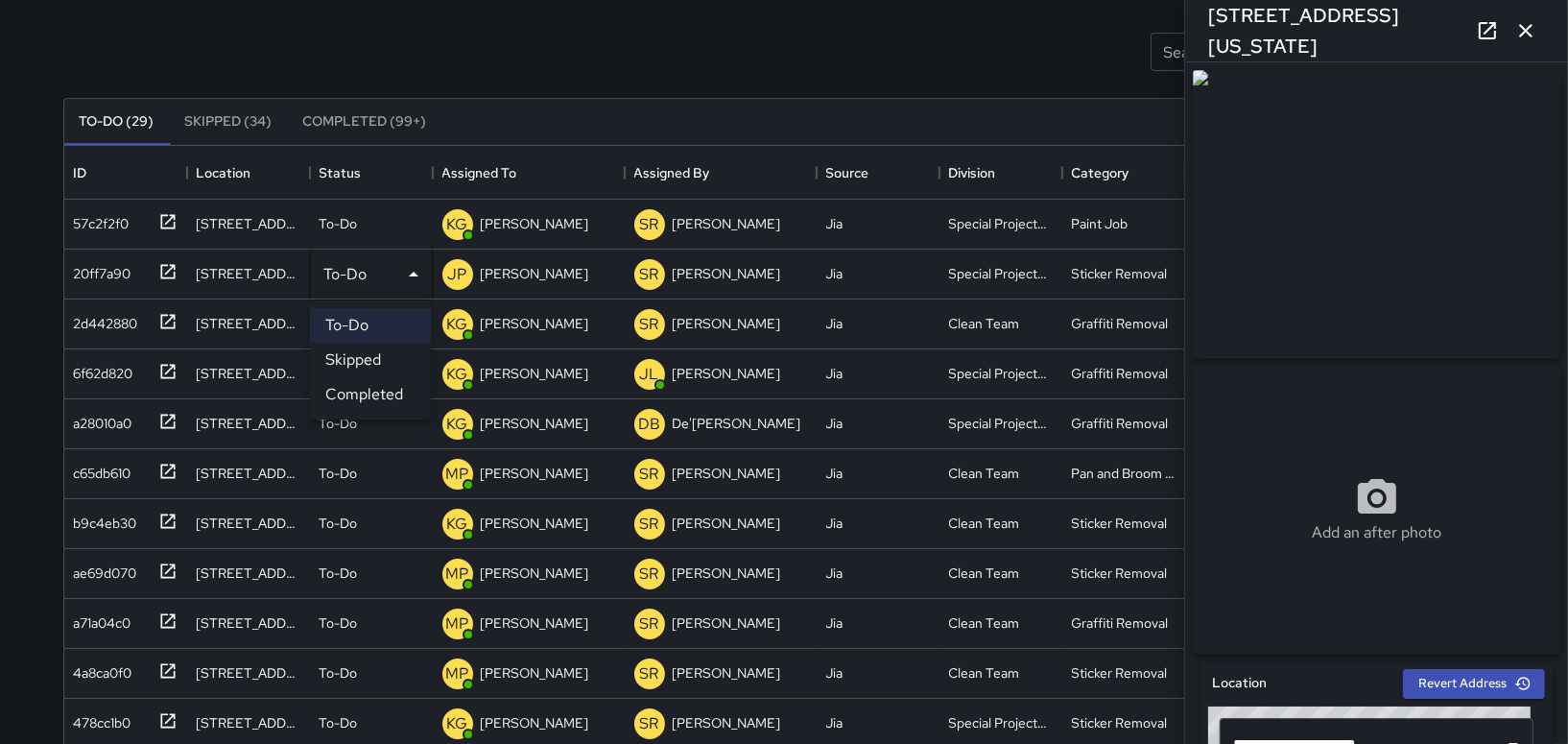
click at [344, 386] on li "Completed" at bounding box center [369, 394] width 121 height 34
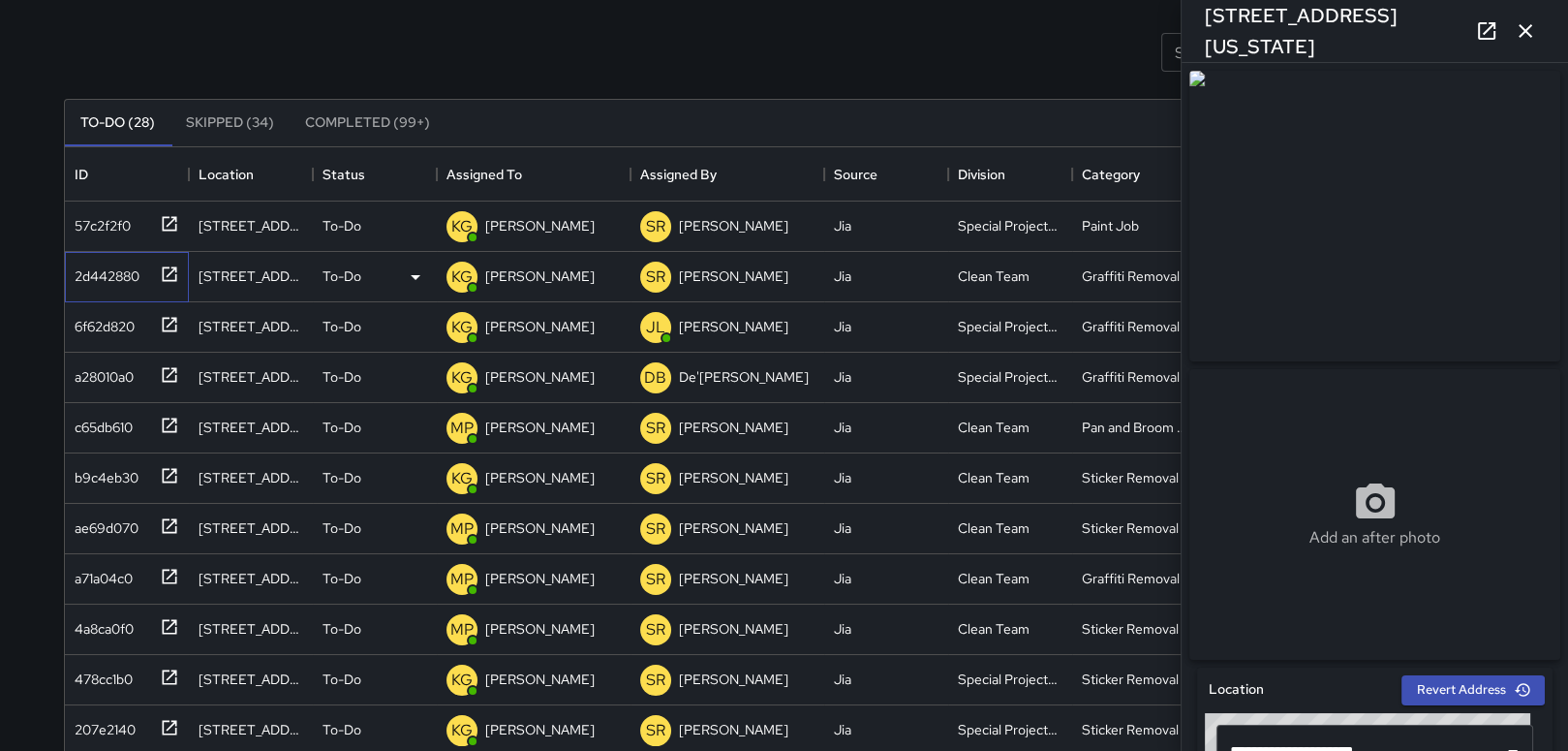
click at [105, 275] on div "2d442880" at bounding box center [103, 271] width 72 height 27
click at [415, 273] on icon at bounding box center [415, 276] width 23 height 23
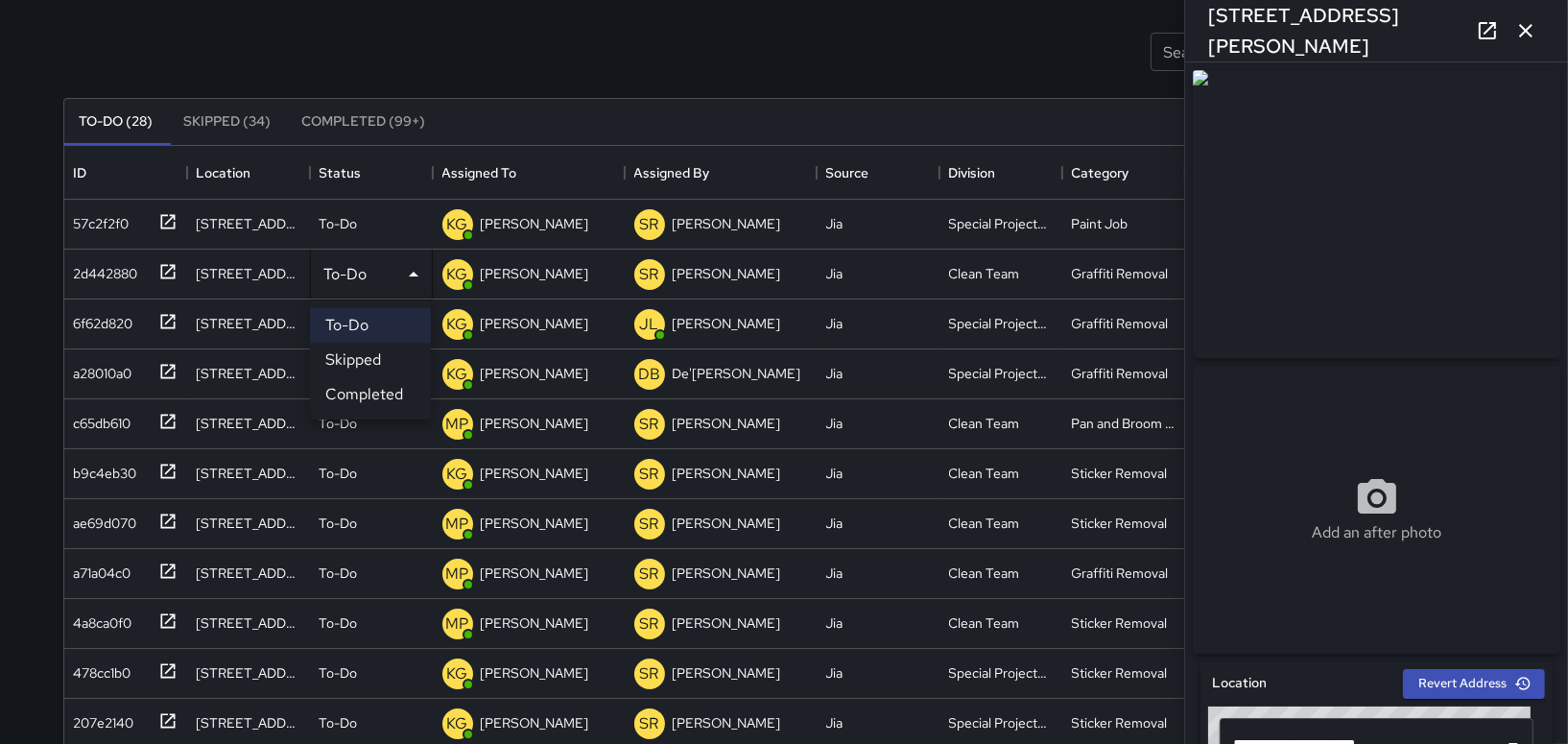
click at [531, 266] on div at bounding box center [784, 372] width 1568 height 744
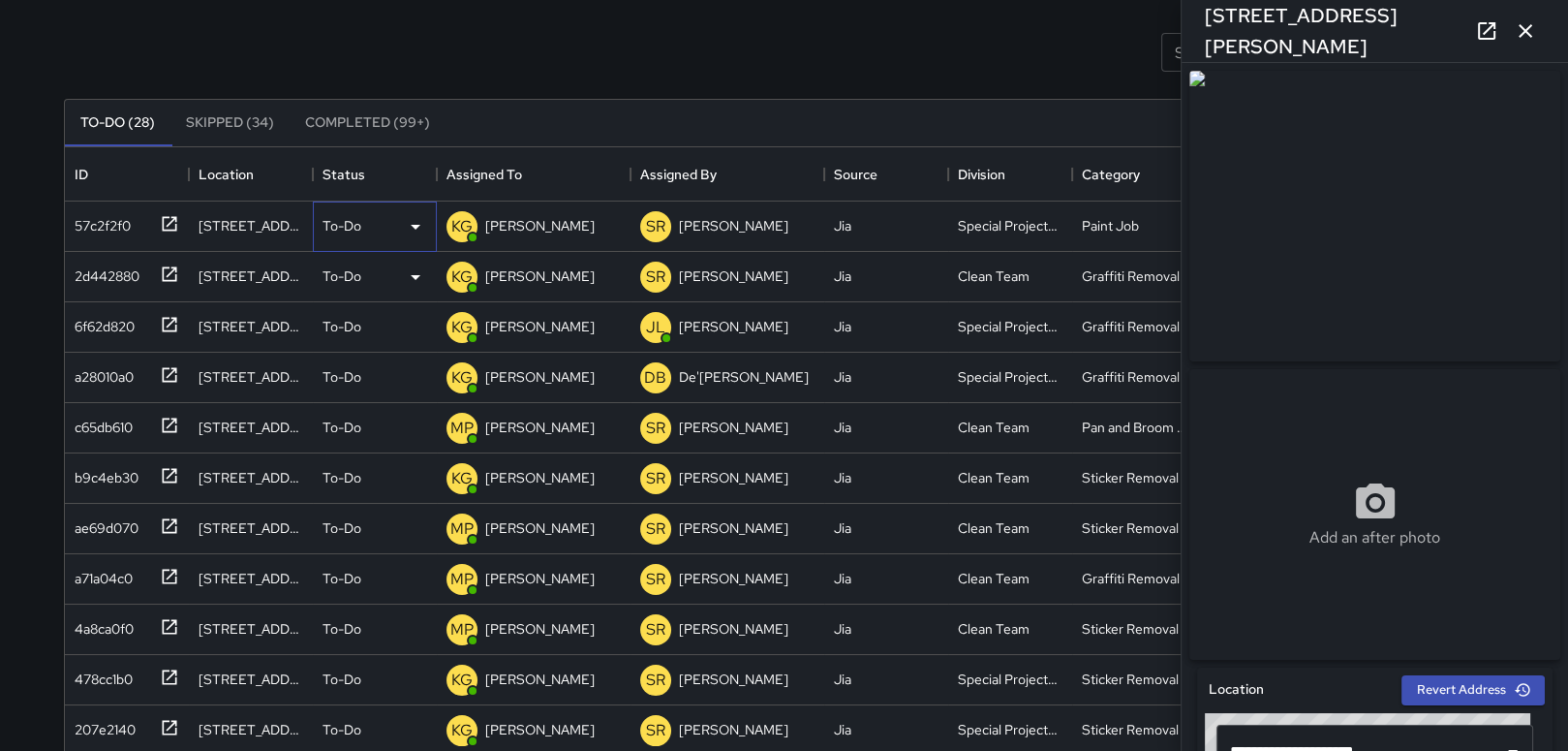
click at [409, 217] on icon at bounding box center [415, 226] width 23 height 23
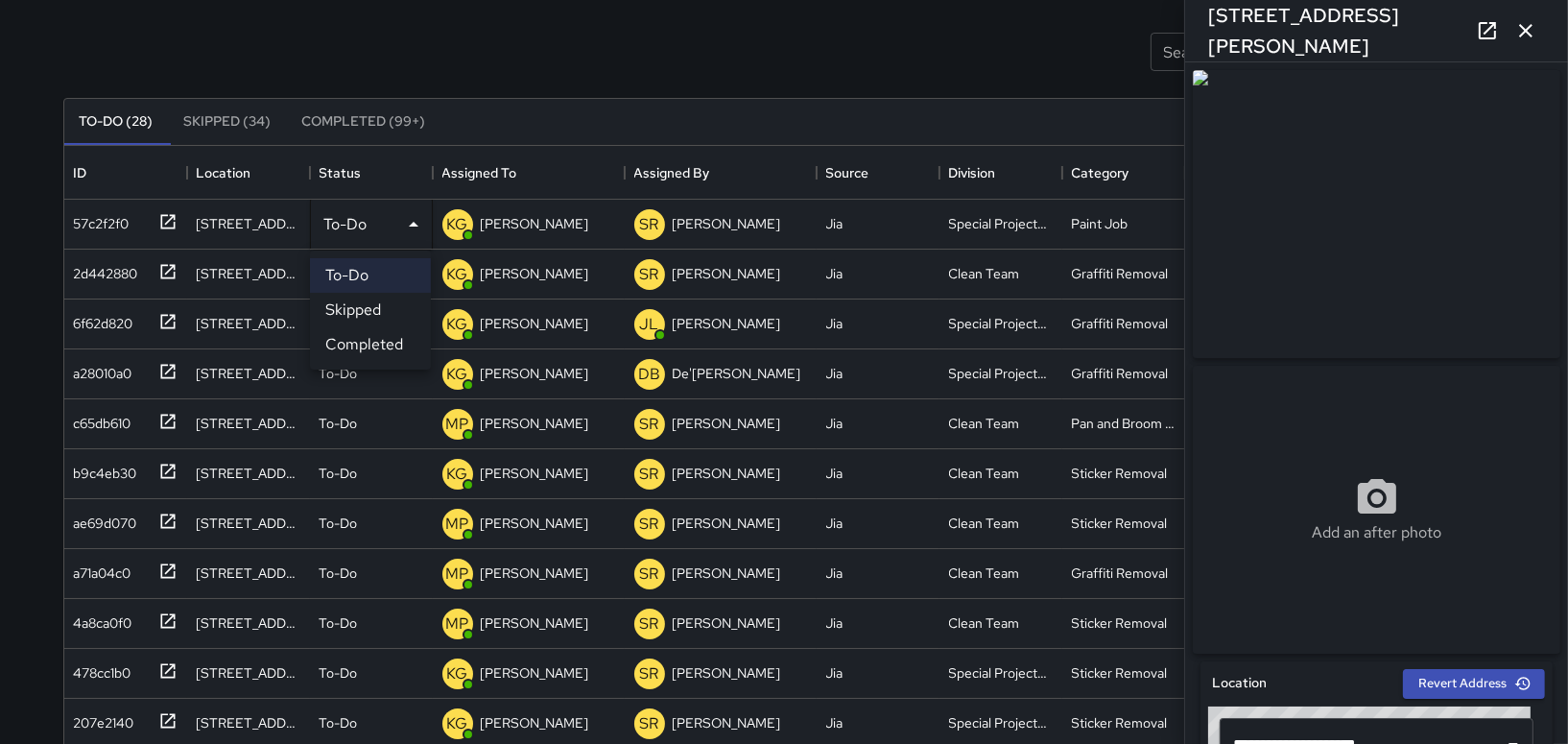
click at [512, 218] on div at bounding box center [784, 372] width 1568 height 744
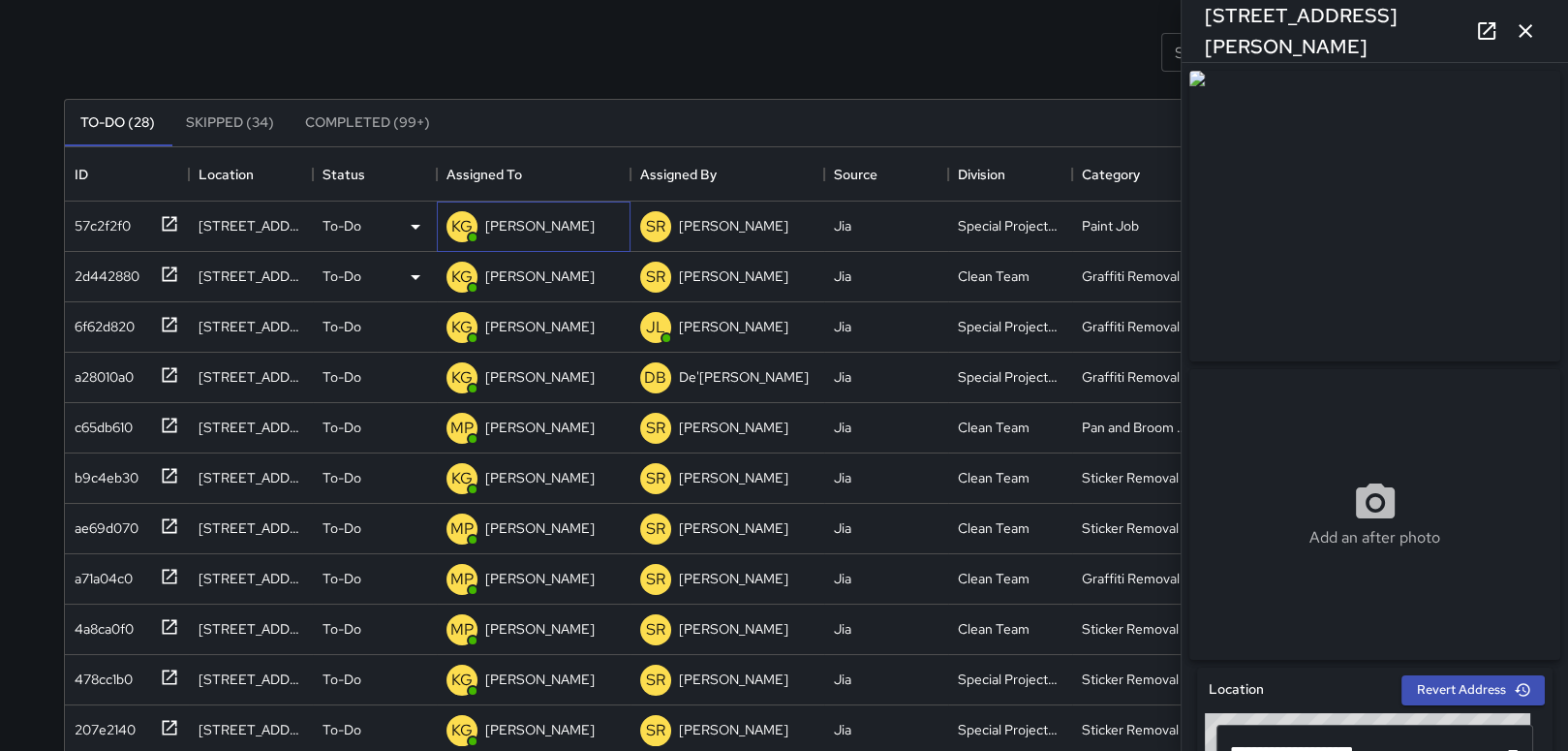
click at [516, 220] on p "[PERSON_NAME]" at bounding box center [540, 226] width 110 height 20
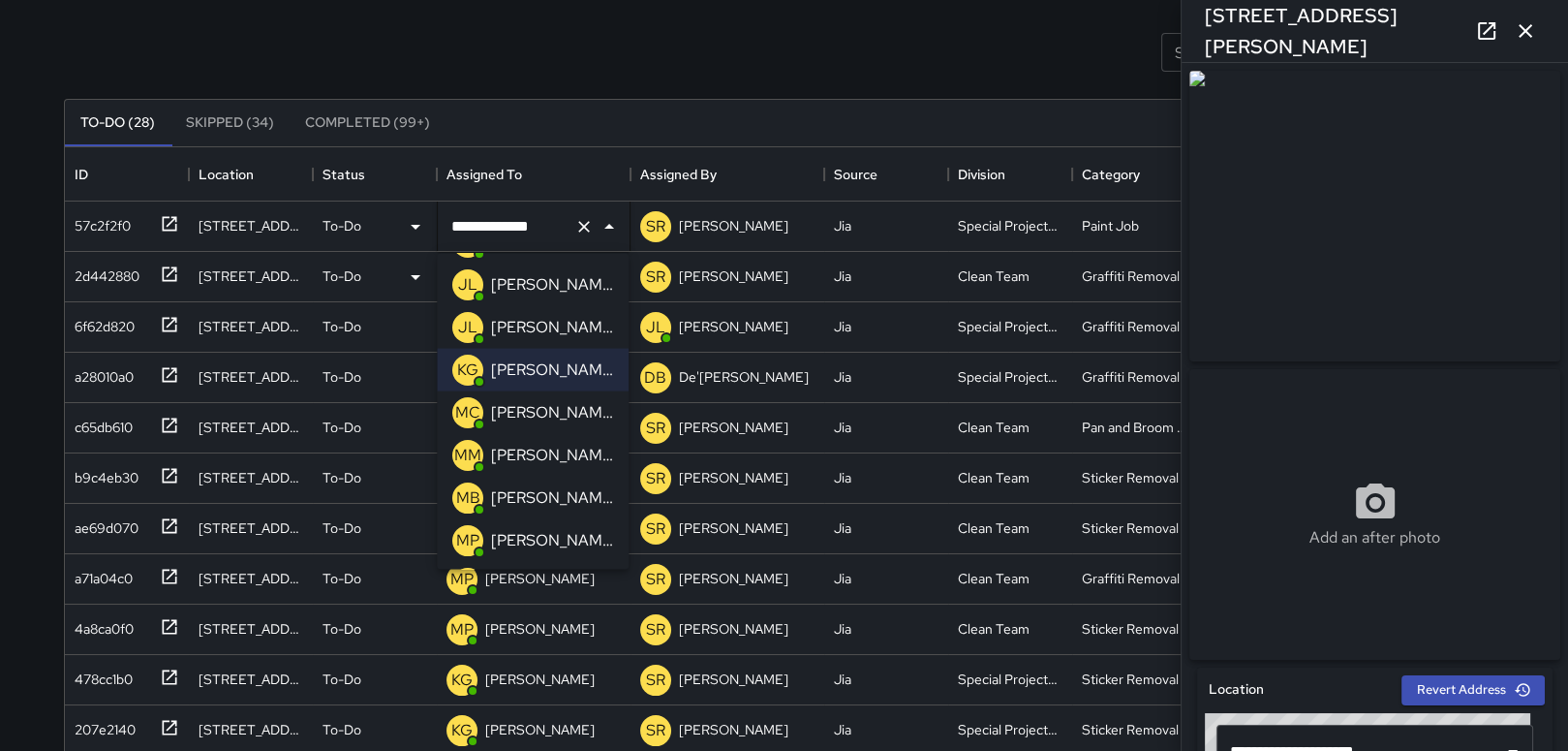
scroll to position [365, 0]
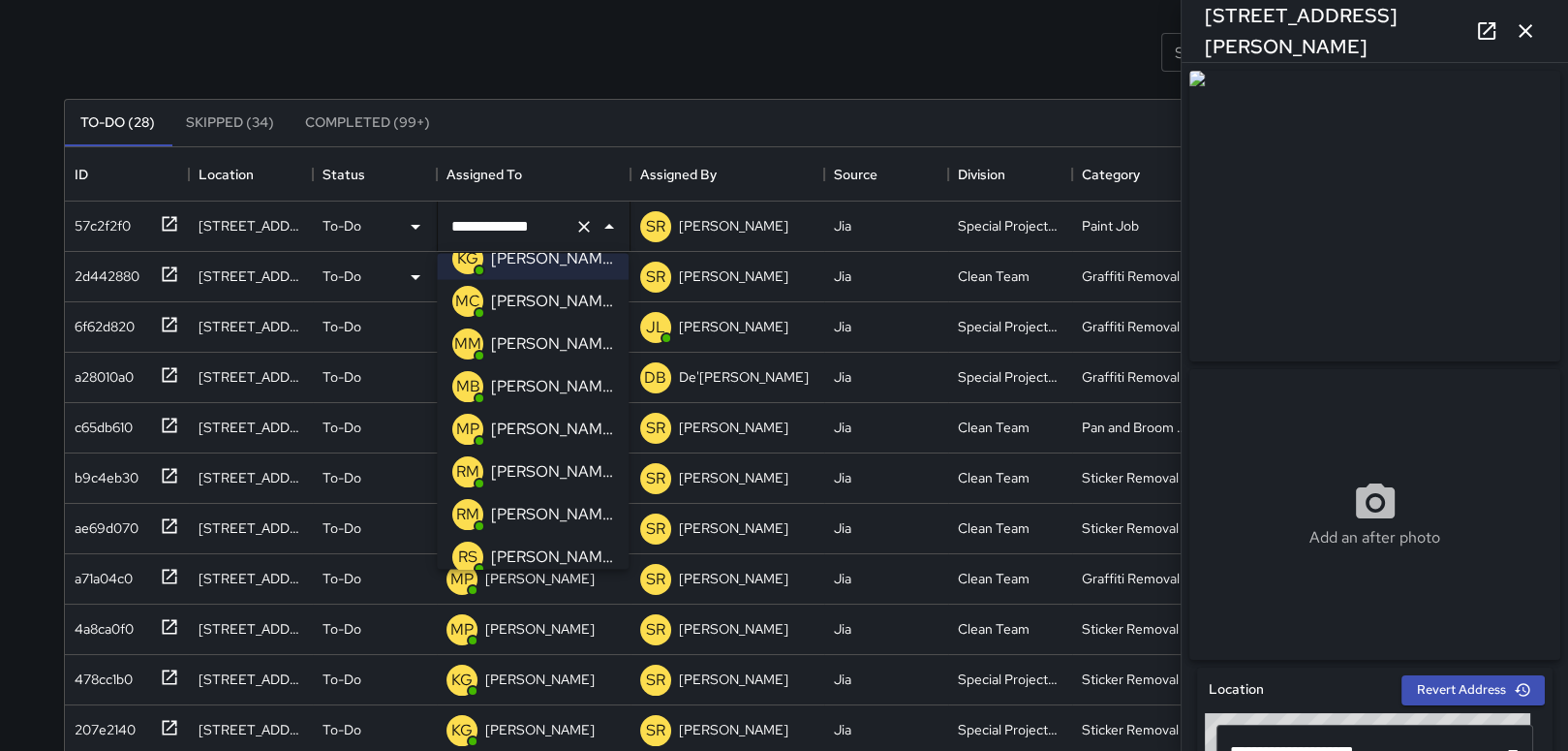
click at [547, 303] on p "[PERSON_NAME]" at bounding box center [551, 301] width 122 height 23
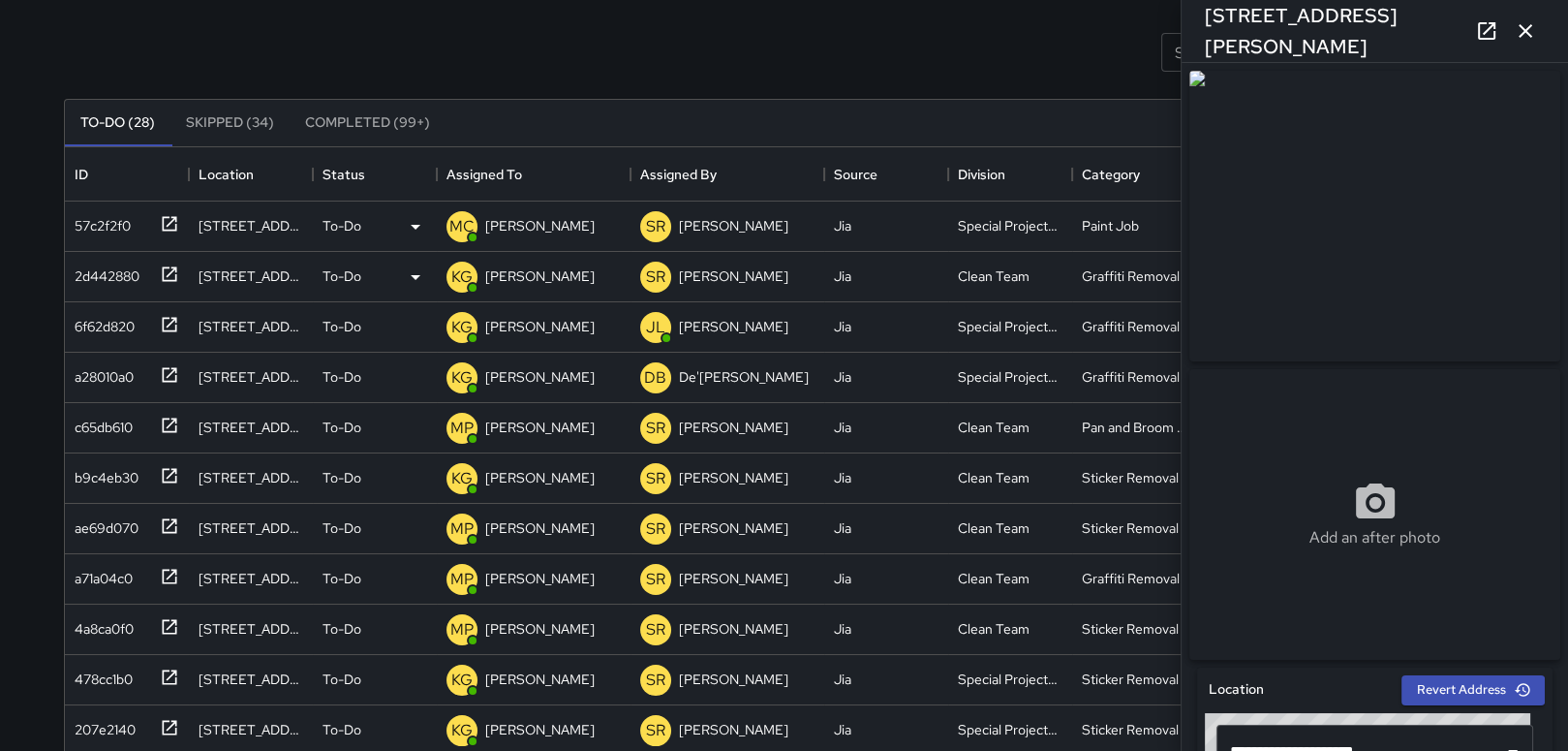
click at [1528, 24] on icon "button" at bounding box center [1524, 31] width 23 height 23
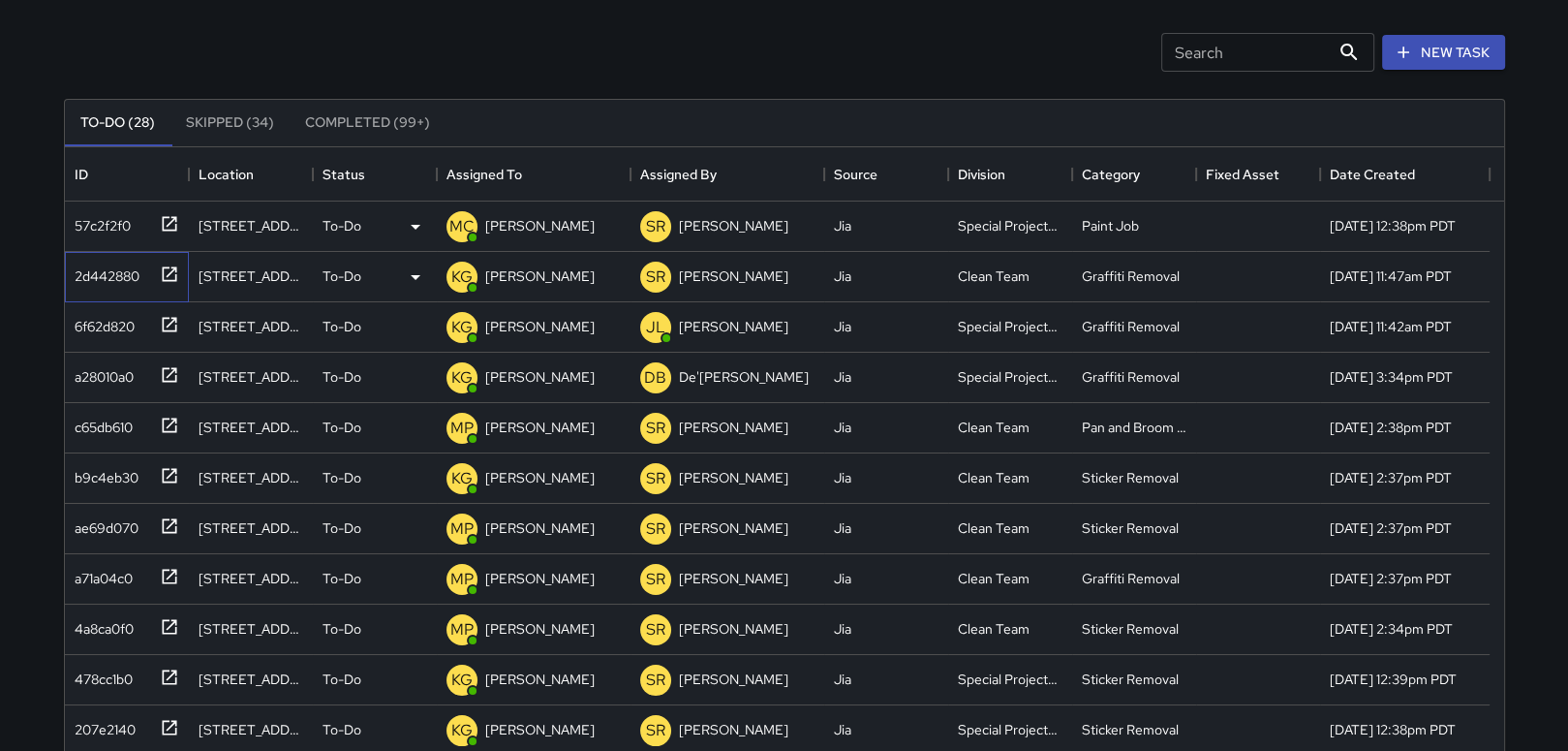
click at [91, 280] on div "2d442880" at bounding box center [103, 271] width 72 height 27
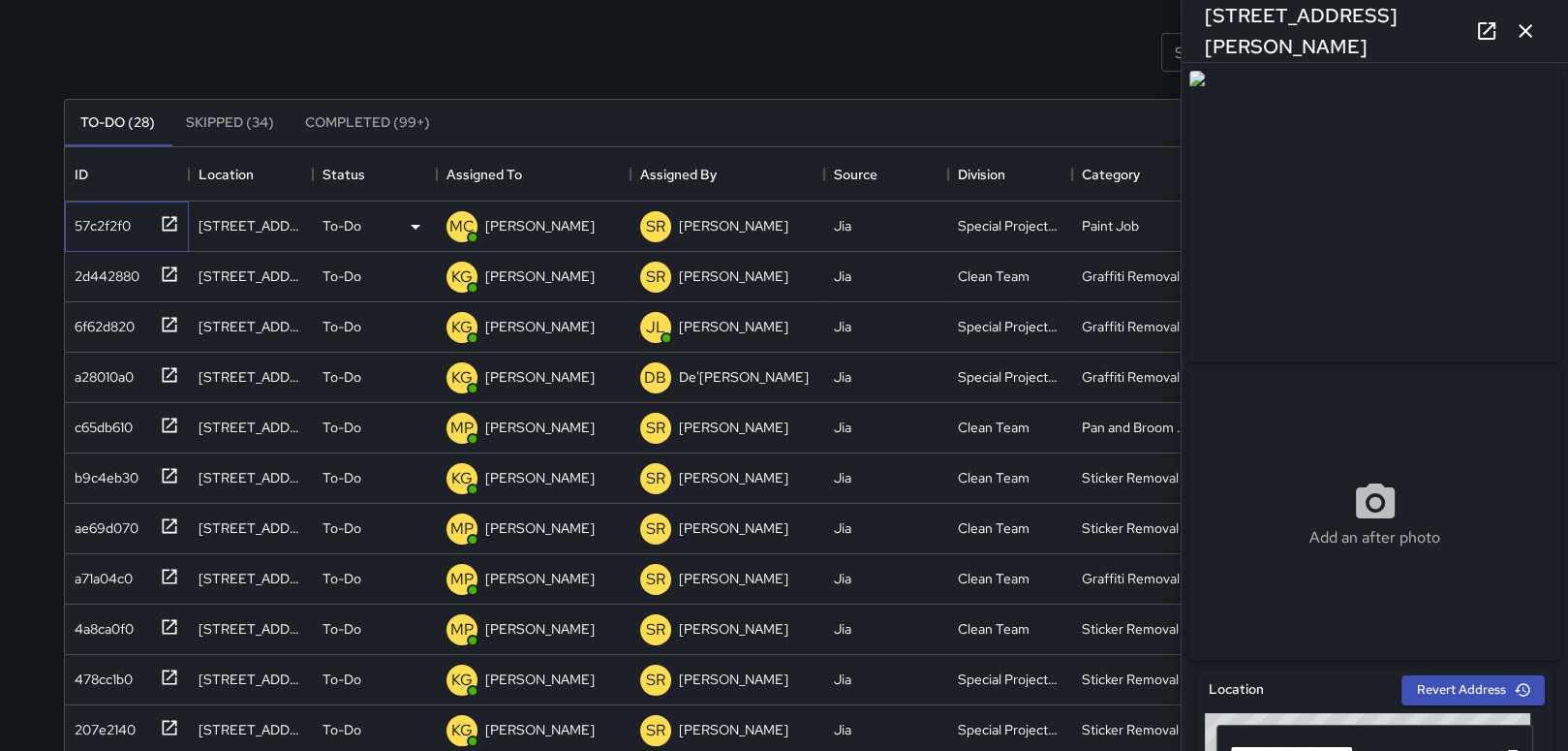
click at [97, 217] on div "57c2f2f0" at bounding box center [99, 222] width 64 height 27
click at [0, 0] on icon at bounding box center [0, 0] width 0 height 0
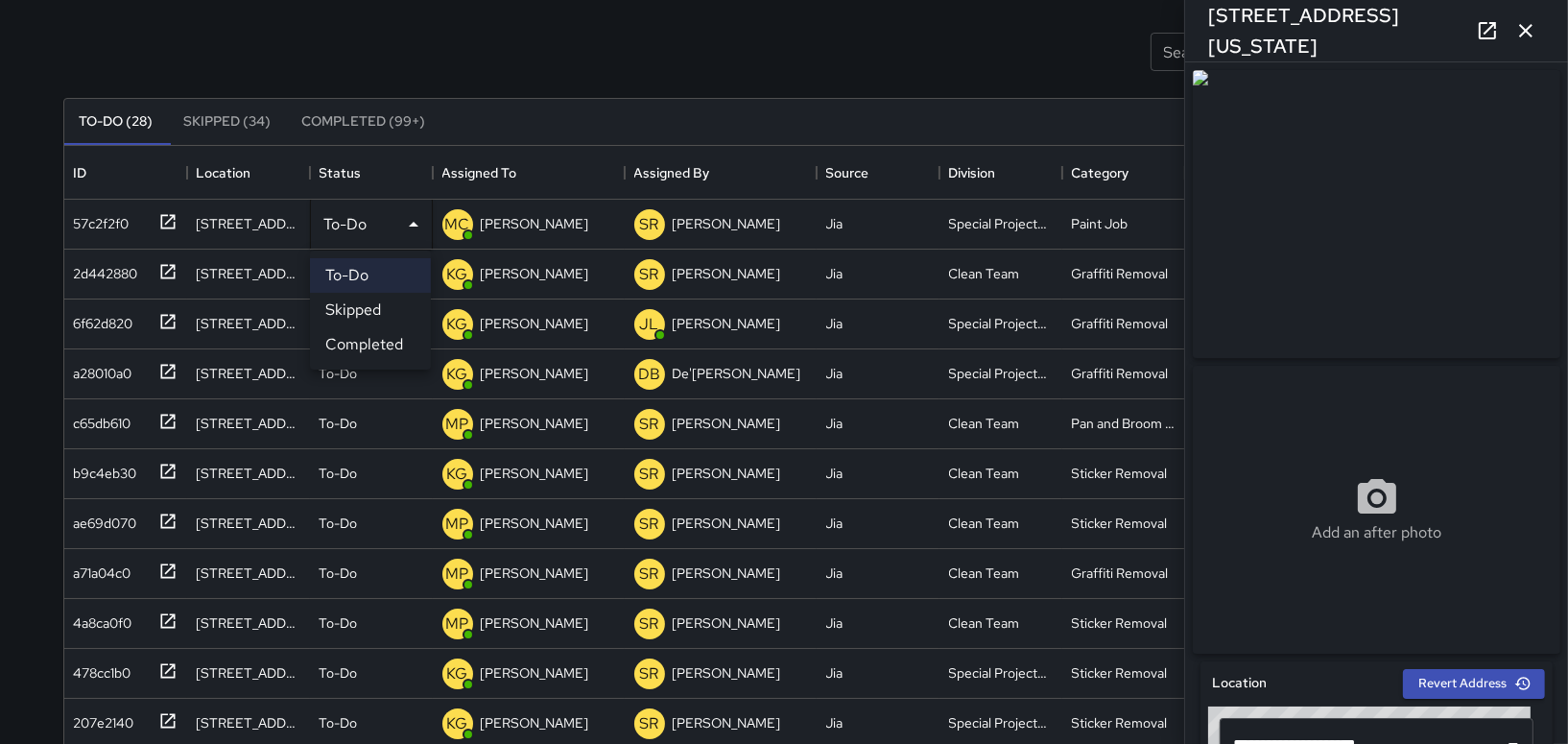
click at [371, 334] on li "Completed" at bounding box center [369, 344] width 121 height 34
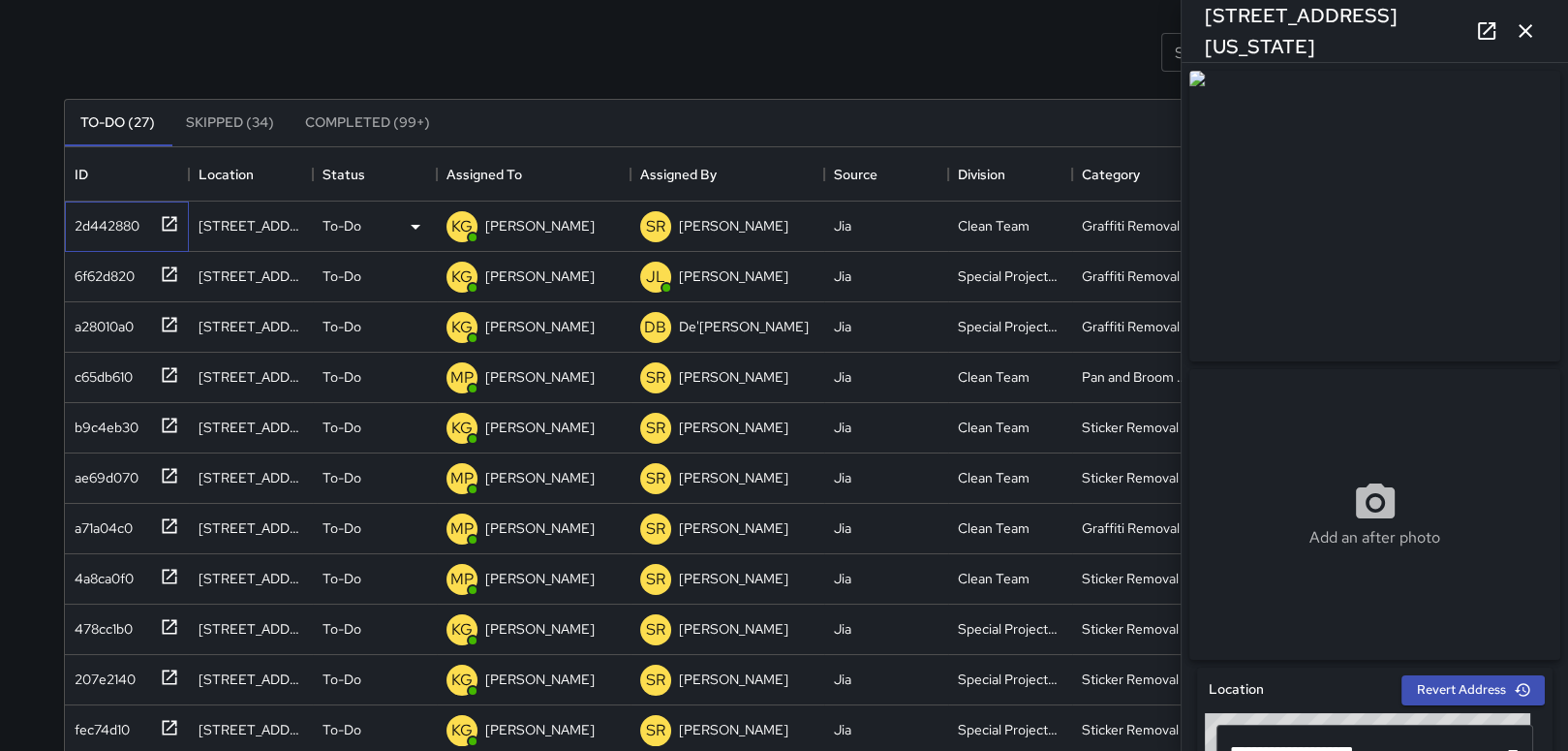
click at [90, 209] on div "2d442880" at bounding box center [103, 222] width 72 height 27
click at [540, 218] on p "[PERSON_NAME]" at bounding box center [540, 226] width 110 height 20
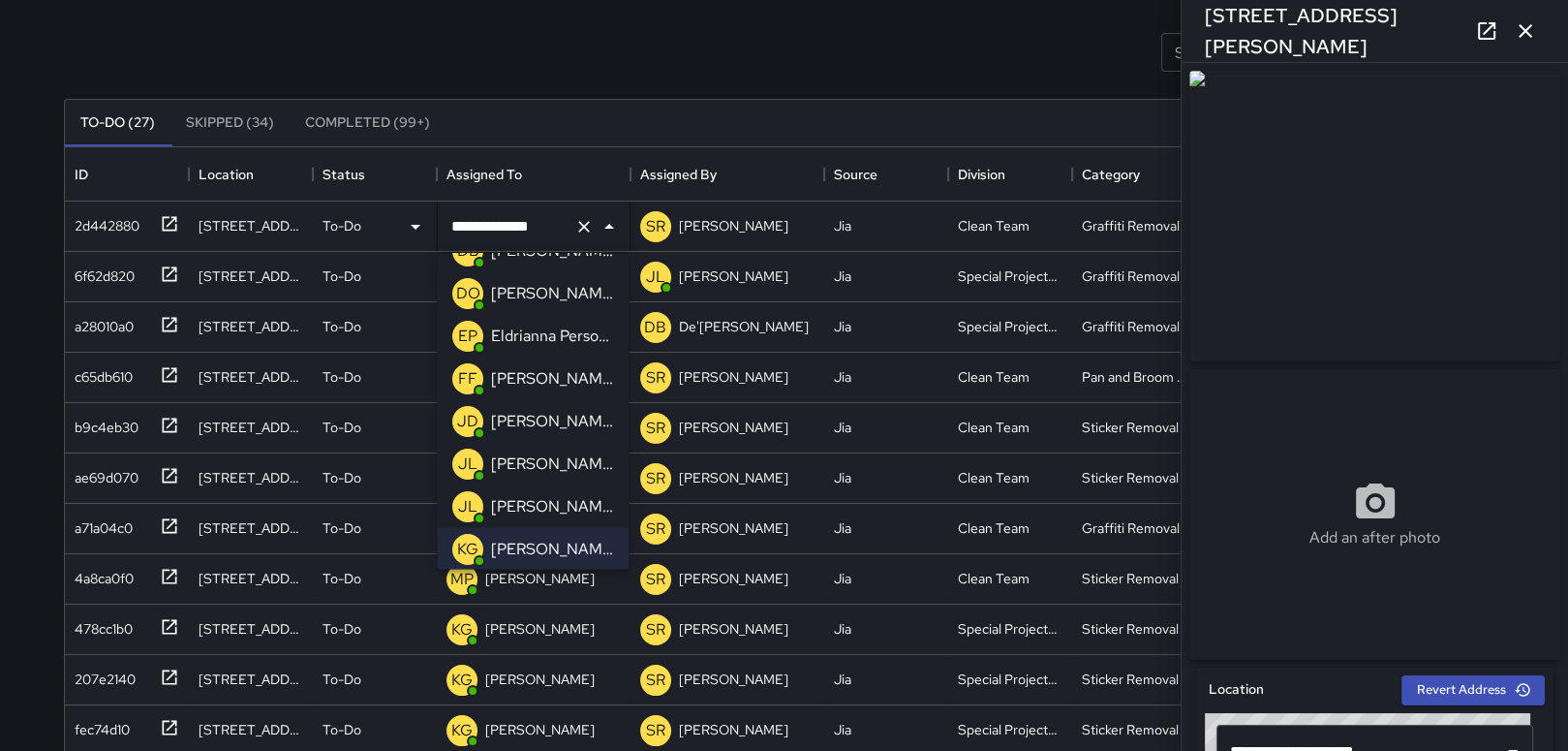
scroll to position [171, 0]
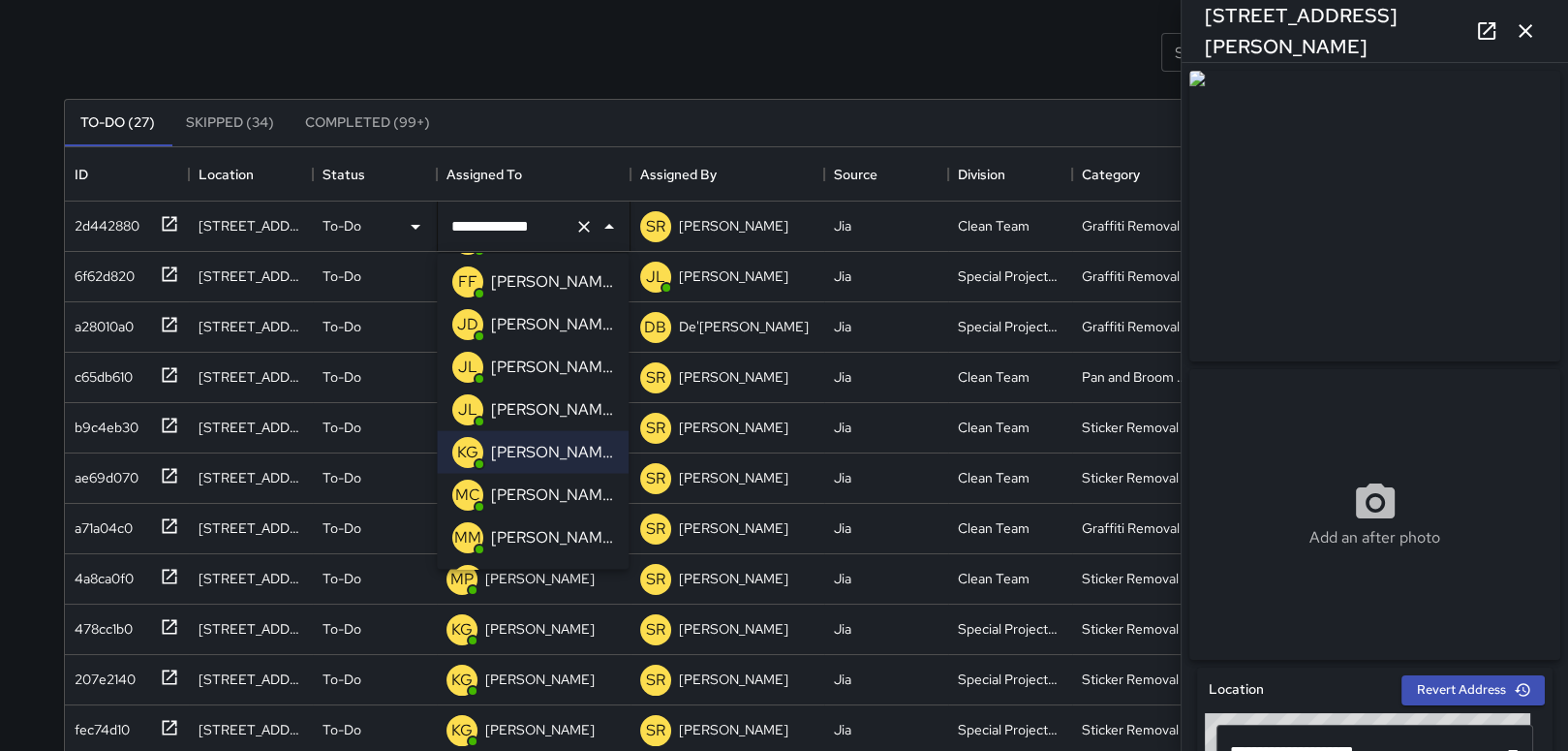
click at [521, 490] on p "[PERSON_NAME]" at bounding box center [551, 495] width 122 height 23
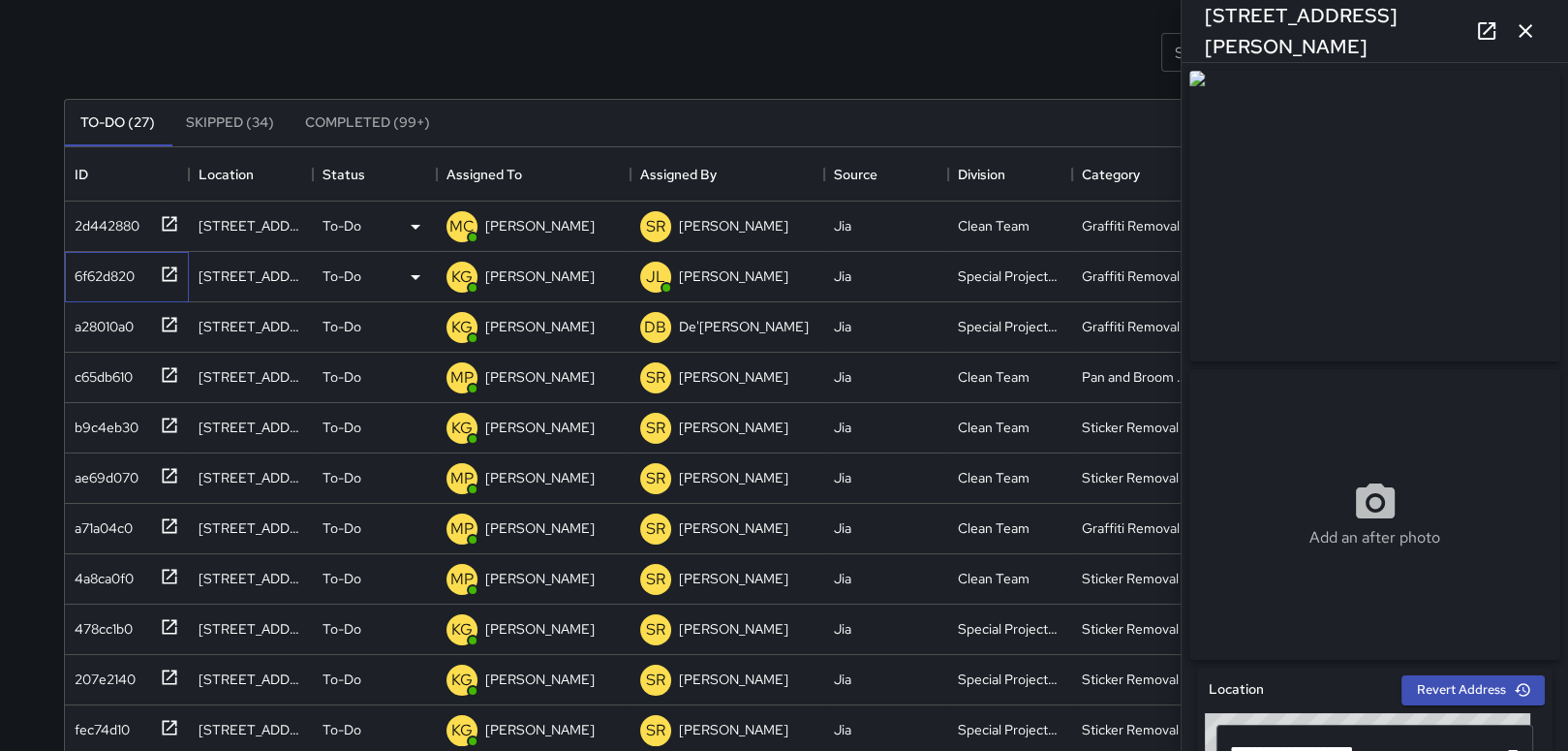
click at [113, 260] on div "6f62d820" at bounding box center [101, 271] width 68 height 27
click at [254, 104] on button "Skipped (34)" at bounding box center [230, 123] width 119 height 47
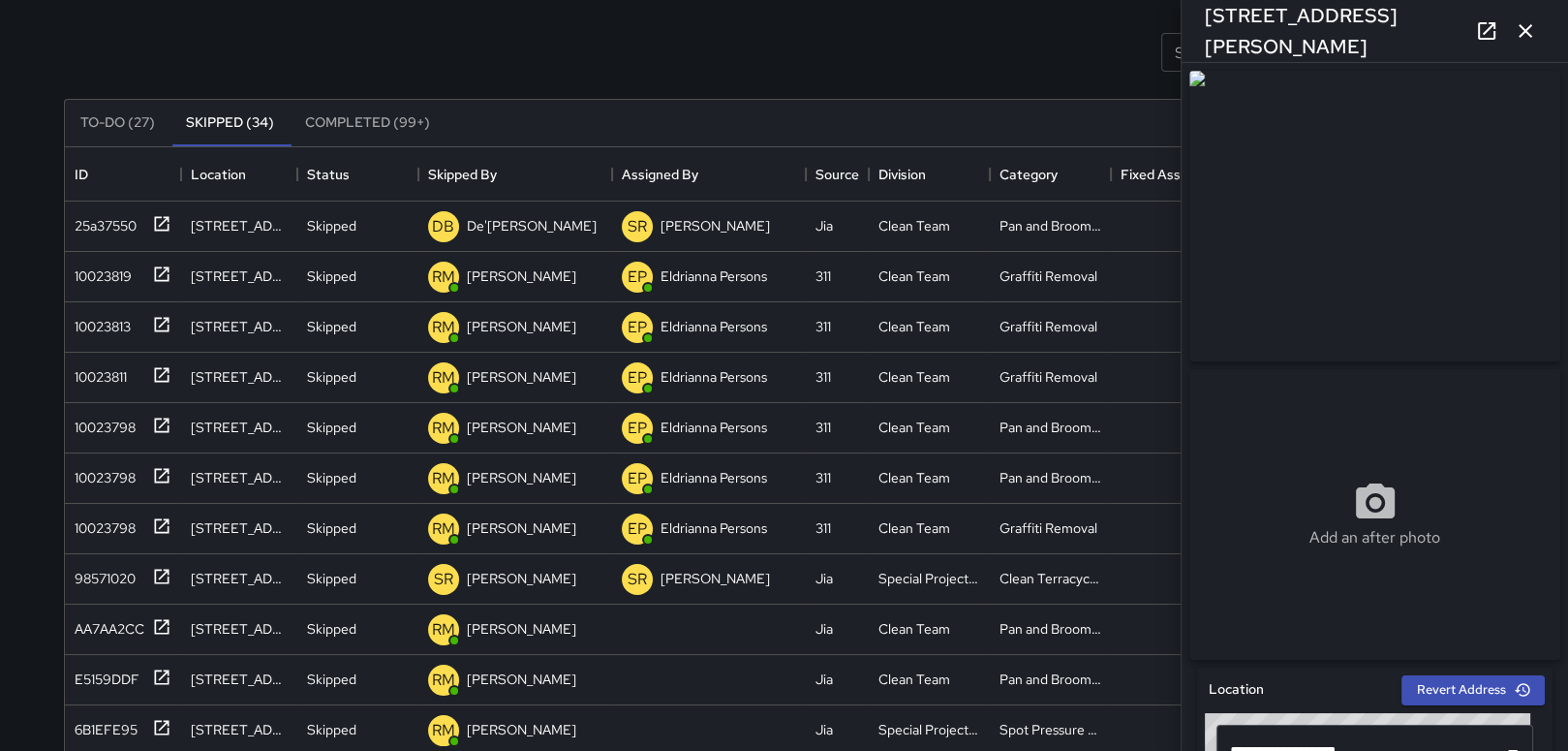
click at [134, 119] on button "To-Do (27)" at bounding box center [118, 123] width 106 height 47
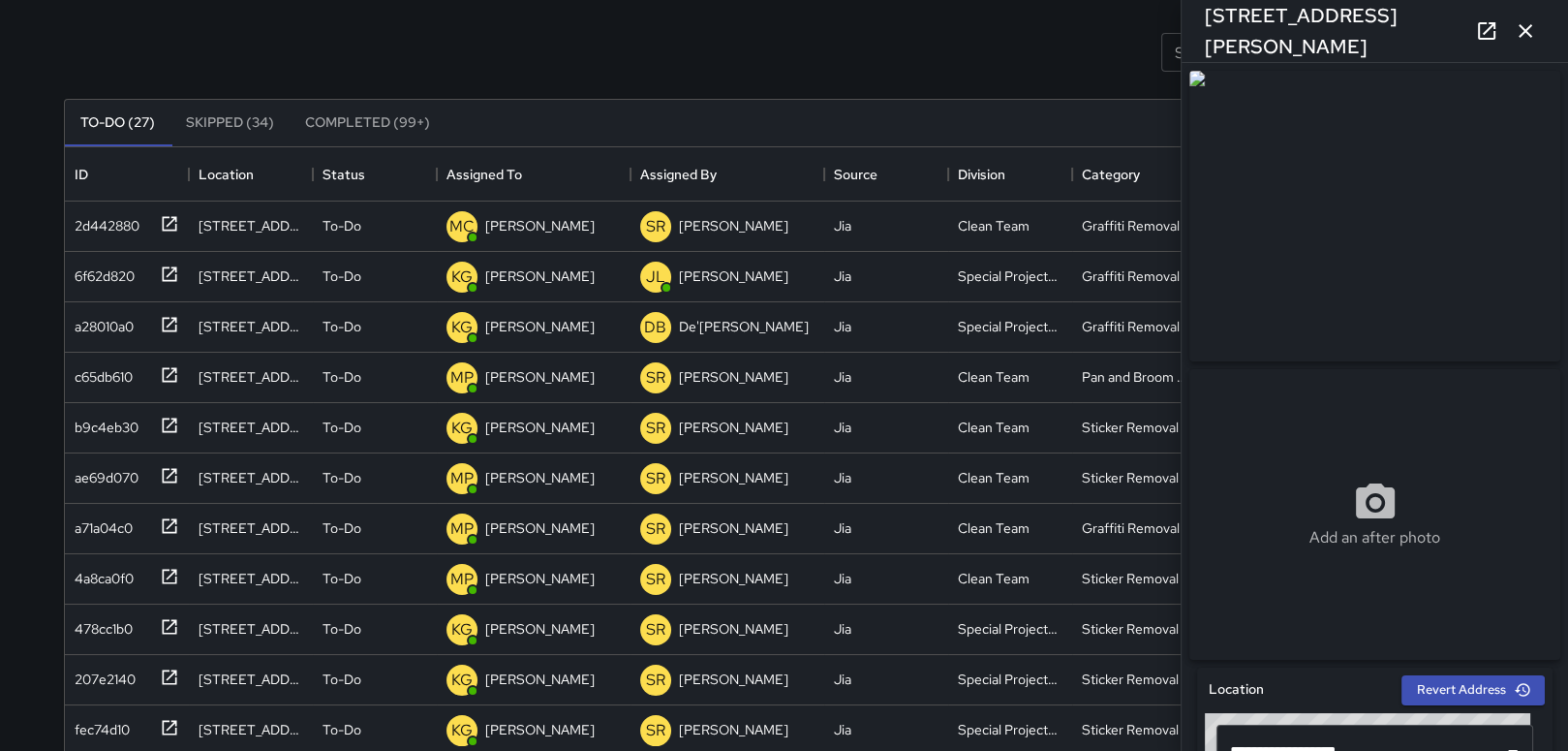
click at [1529, 41] on icon "button" at bounding box center [1524, 31] width 23 height 23
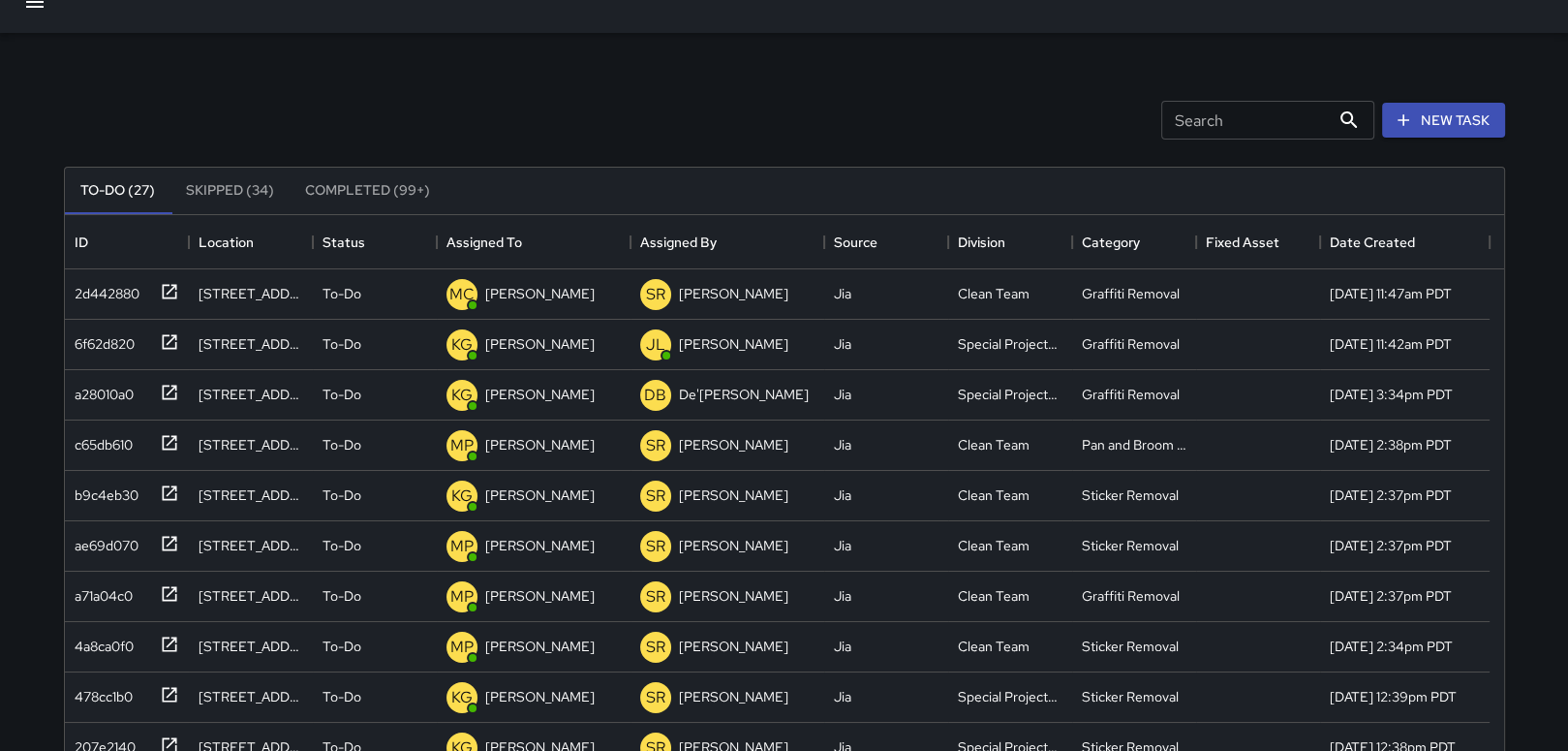
scroll to position [0, 0]
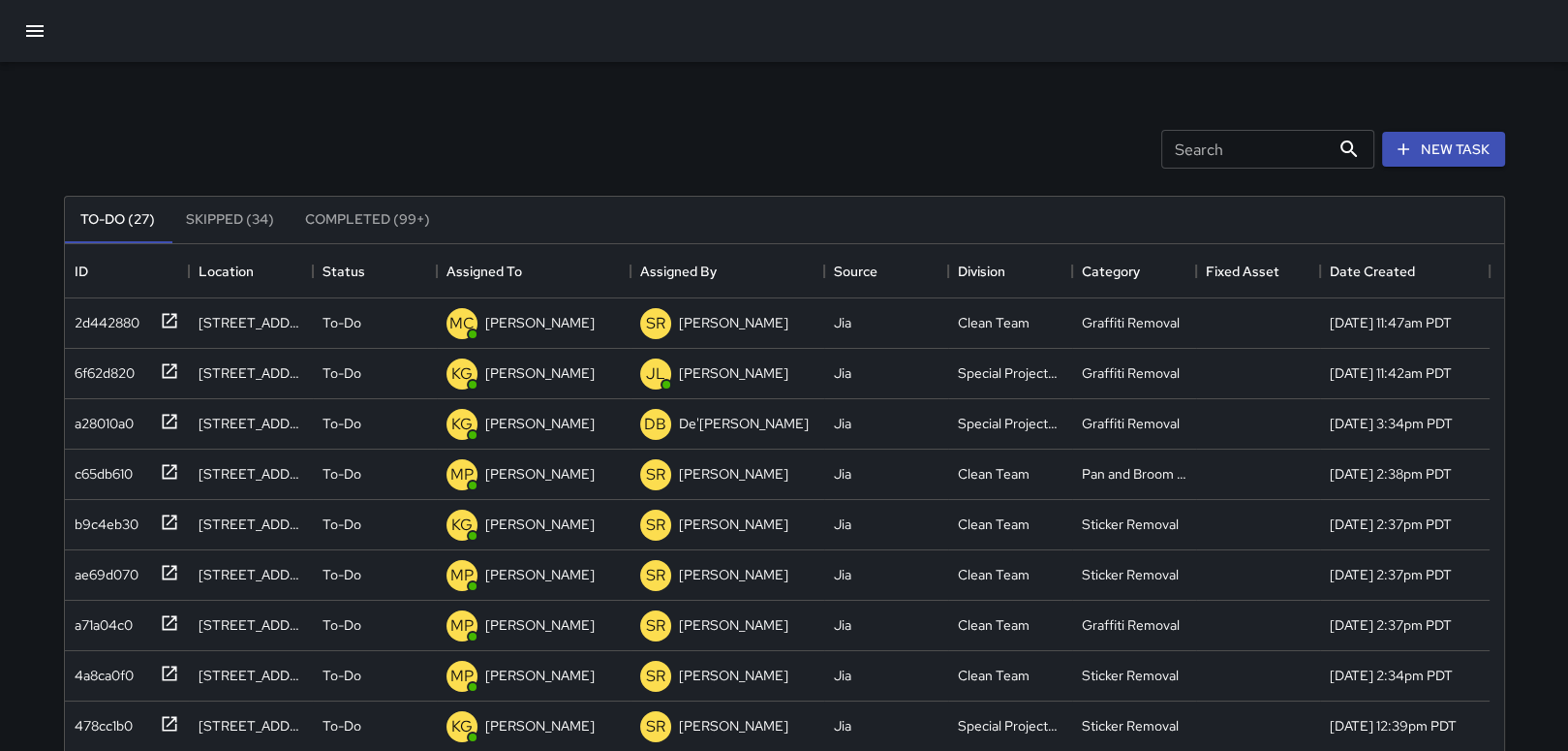
click at [16, 23] on button "button" at bounding box center [35, 31] width 46 height 47
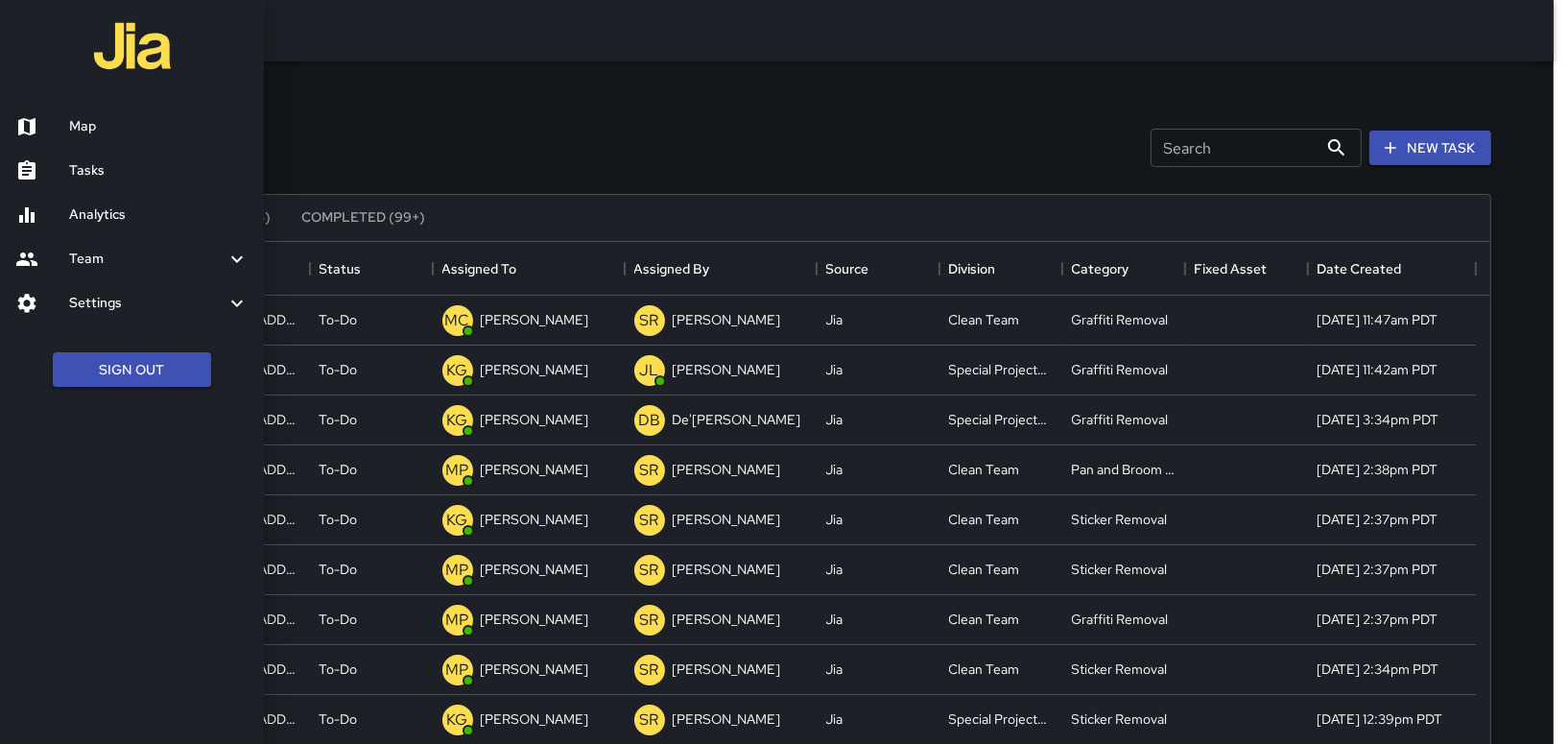
click at [112, 132] on h6 "Map" at bounding box center [158, 126] width 179 height 22
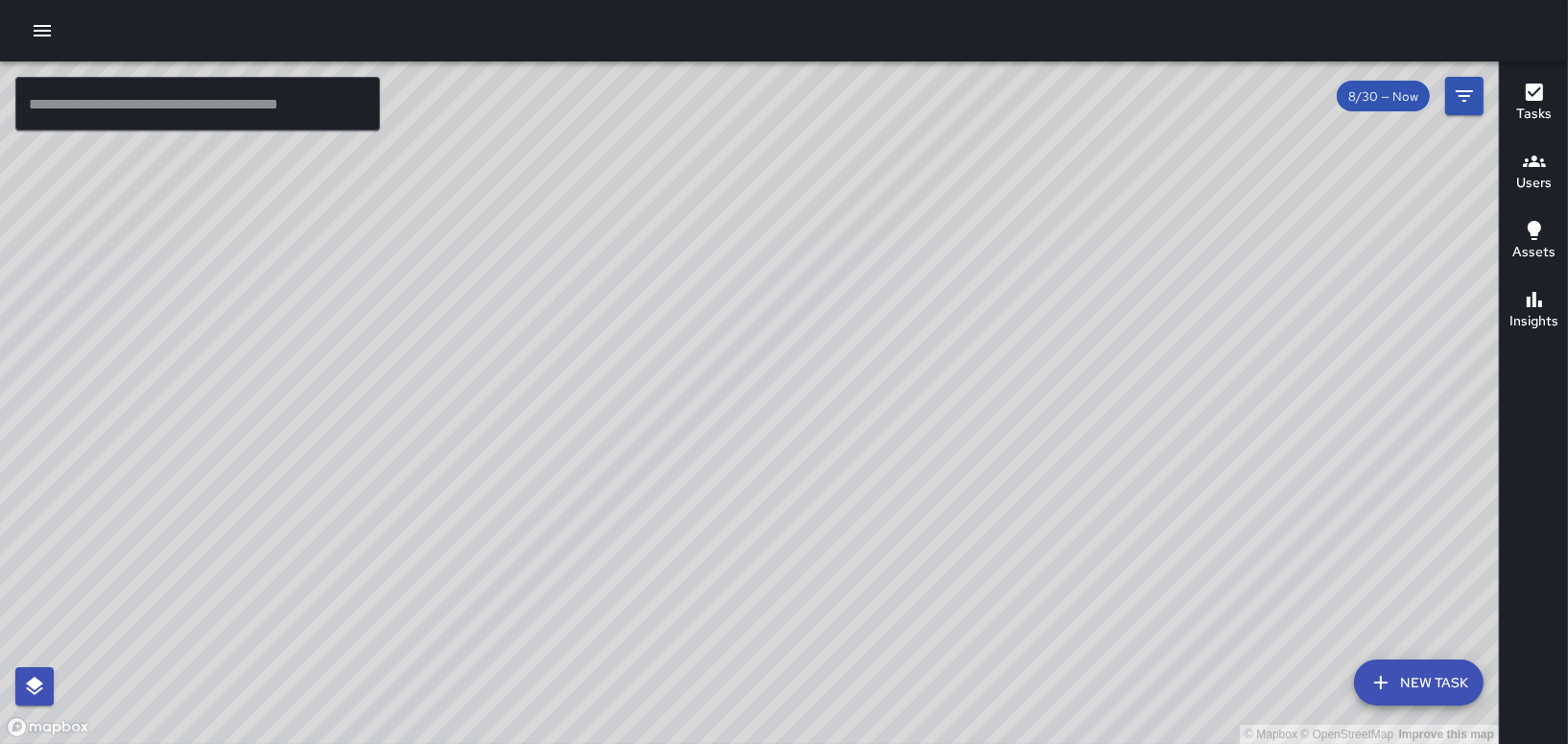
drag, startPoint x: 658, startPoint y: 185, endPoint x: 516, endPoint y: 376, distance: 238.0
click at [516, 377] on div "© Mapbox © OpenStreetMap Improve this map" at bounding box center [749, 403] width 1498 height 682
click at [44, 35] on icon "button" at bounding box center [42, 30] width 18 height 12
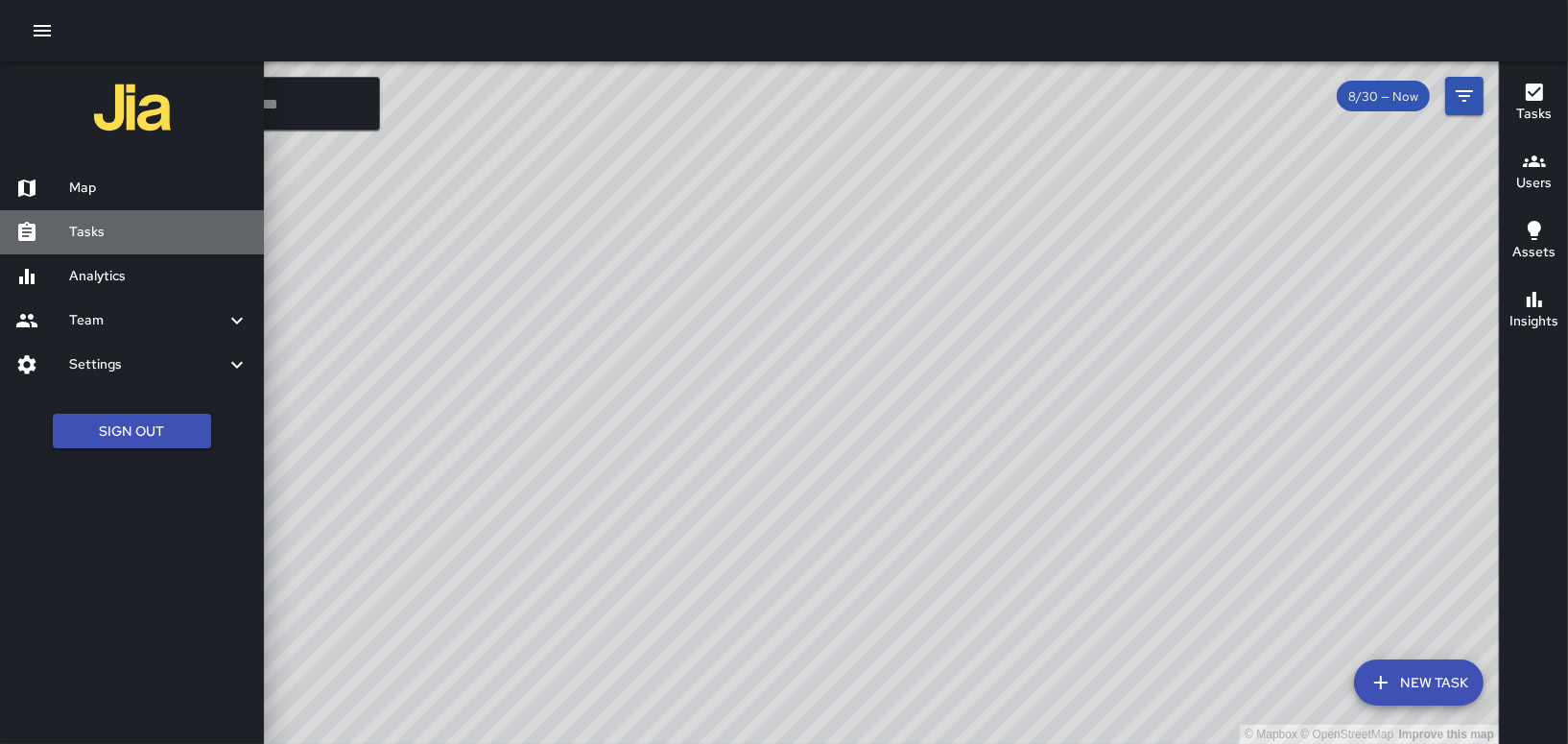
click at [114, 231] on h6 "Tasks" at bounding box center [158, 232] width 179 height 22
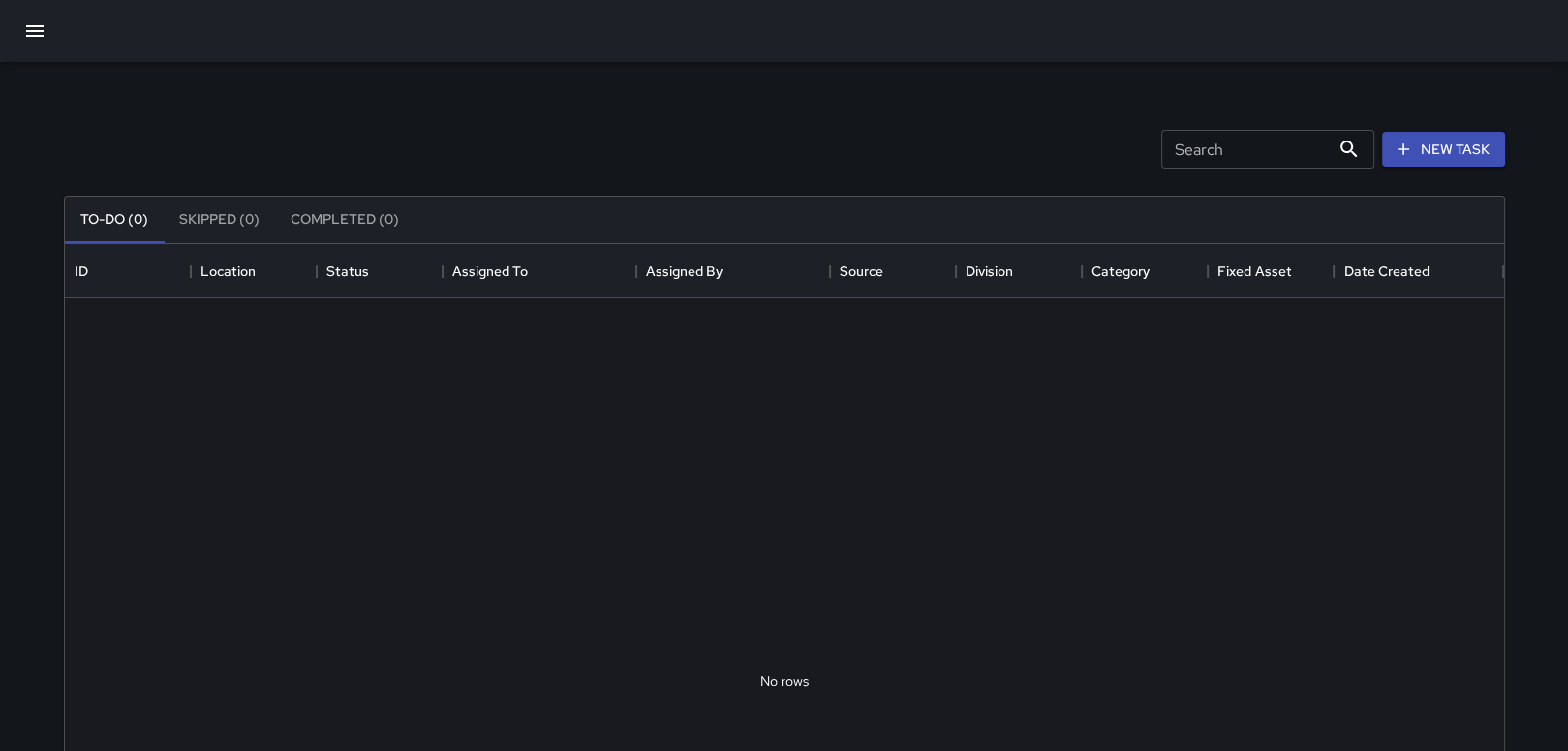
scroll to position [805, 1424]
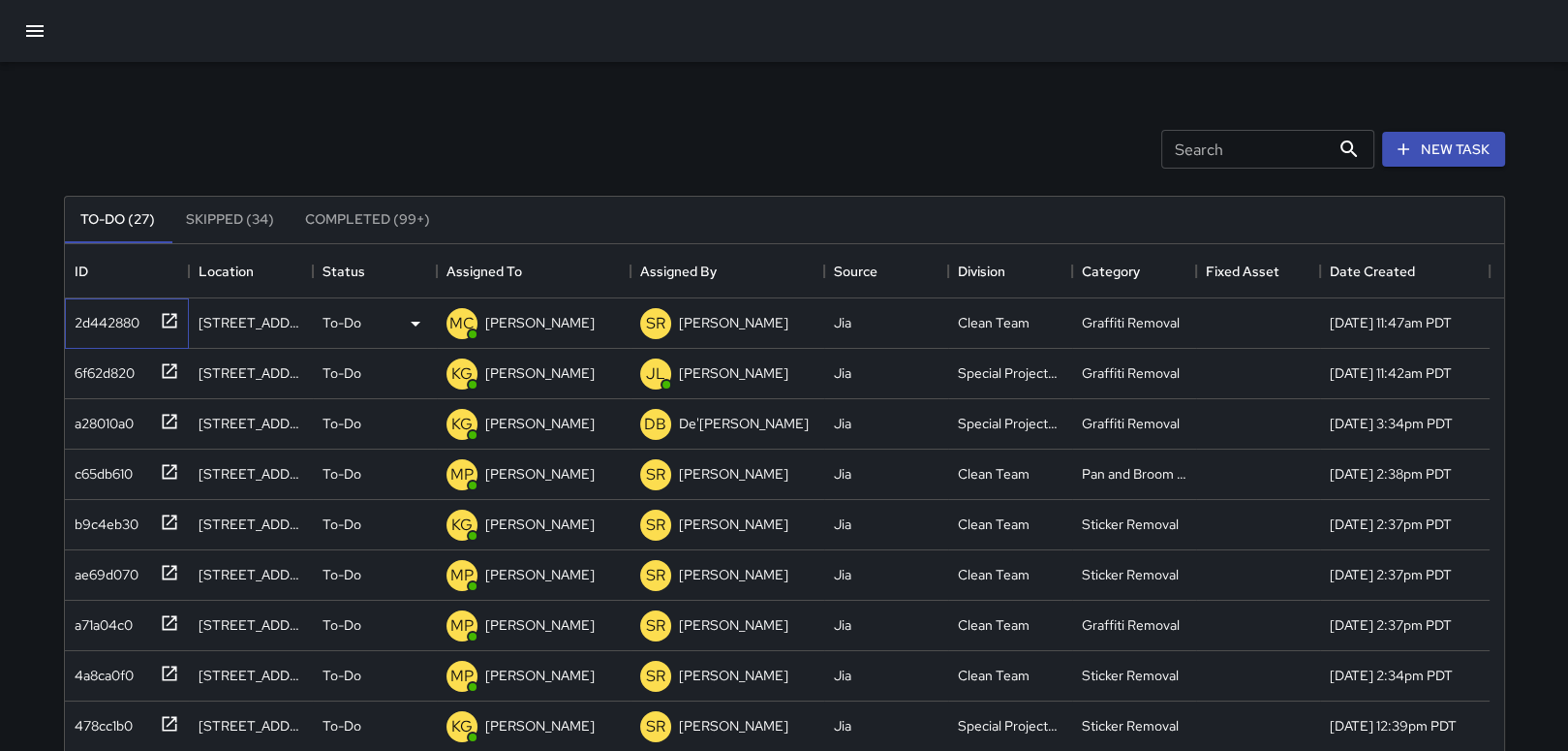
click at [116, 313] on div "2d442880" at bounding box center [103, 318] width 72 height 27
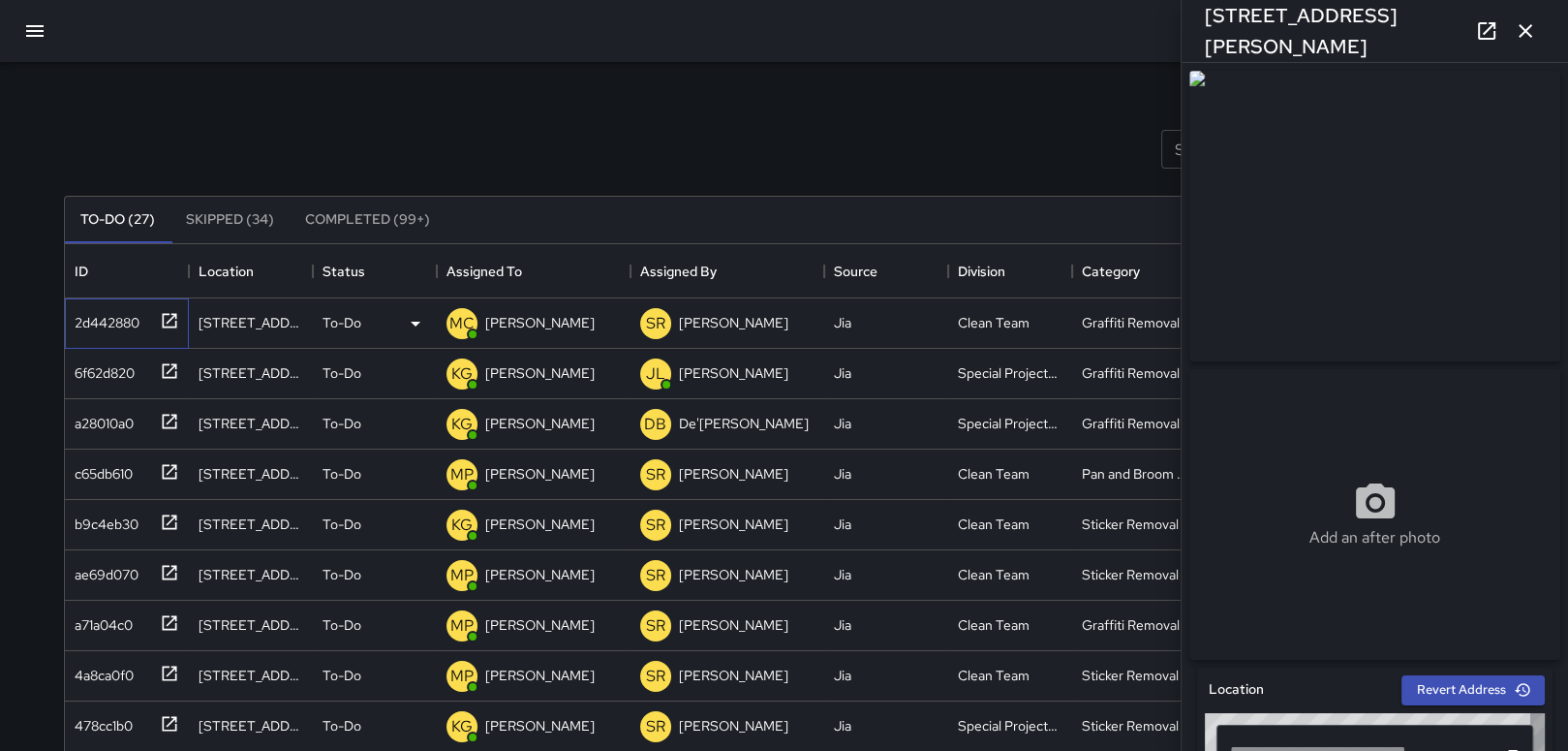
type input "**********"
click at [109, 379] on div "6f62d820" at bounding box center [101, 368] width 68 height 27
click at [572, 368] on p "[PERSON_NAME]" at bounding box center [540, 373] width 110 height 20
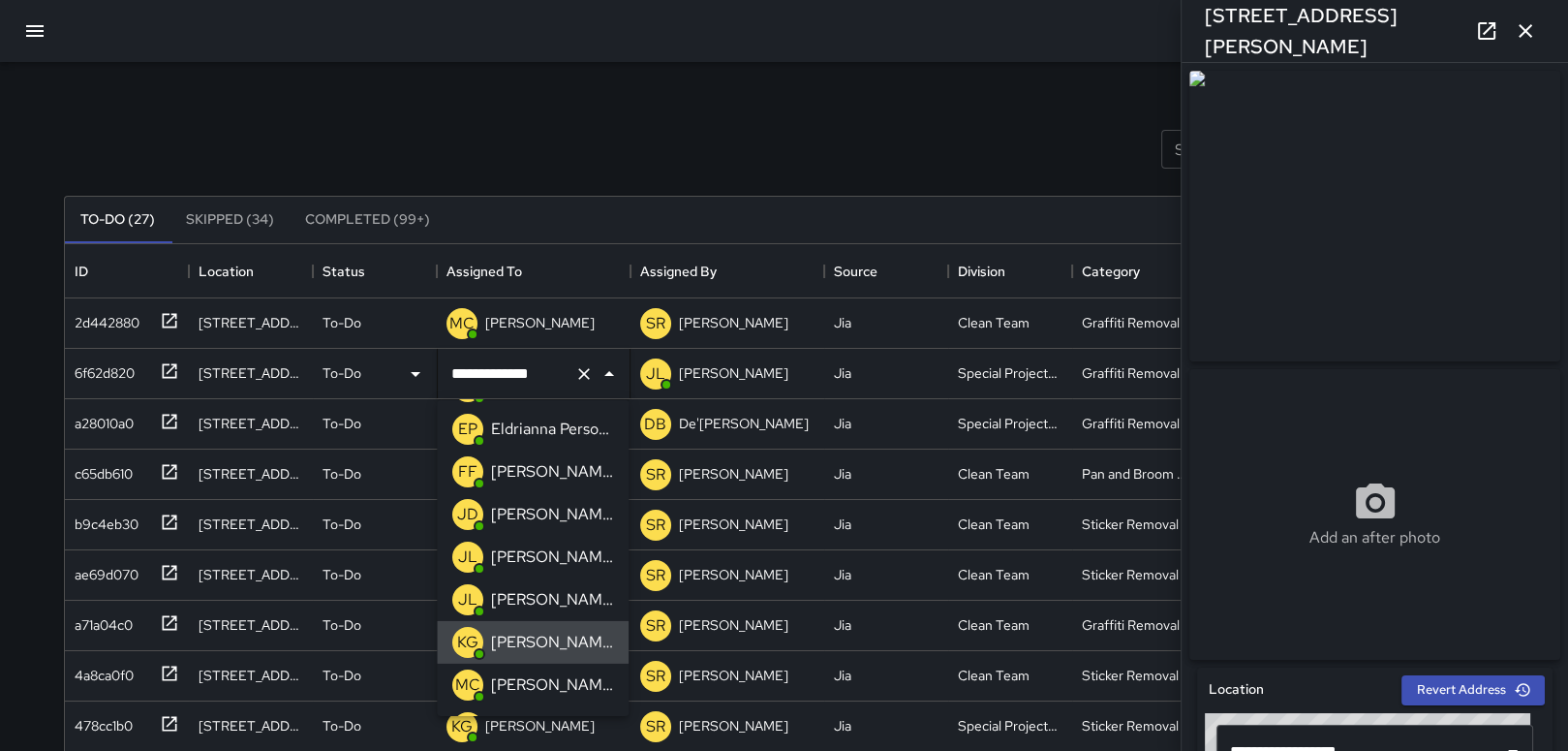
scroll to position [171, 0]
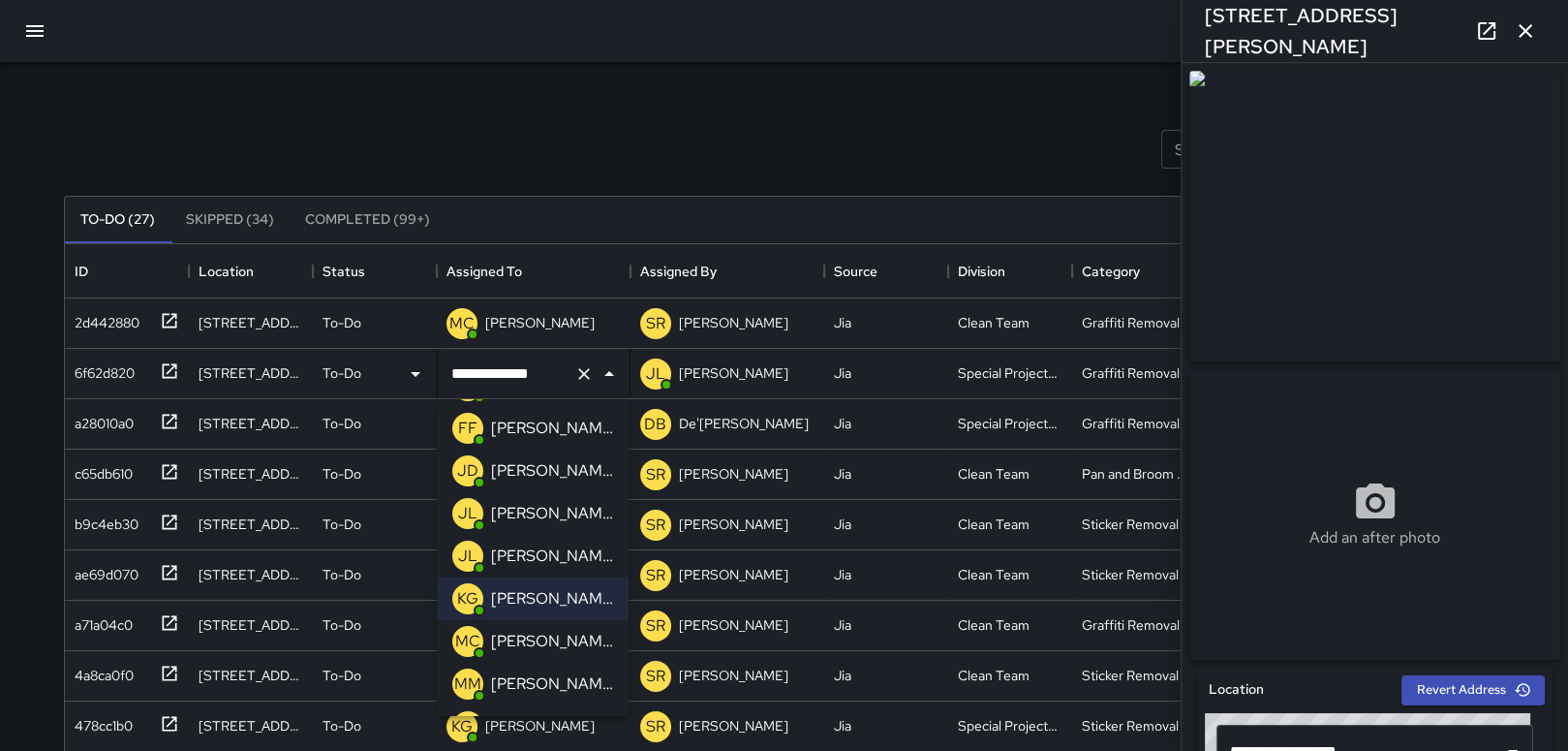
click at [543, 629] on p "[PERSON_NAME]" at bounding box center [551, 640] width 122 height 23
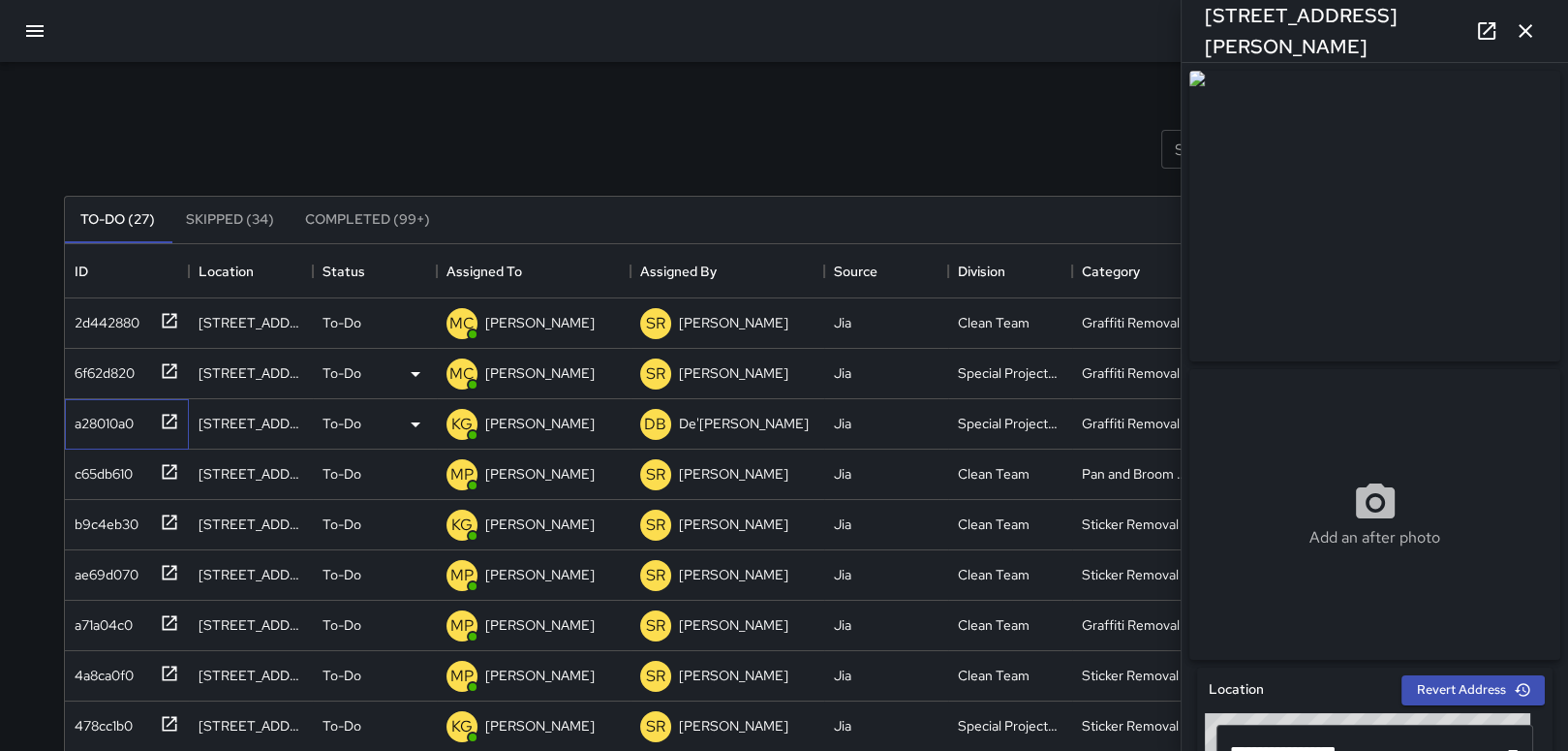
click at [85, 412] on div "a28010a0" at bounding box center [101, 419] width 67 height 27
click at [138, 416] on div "a28010a0" at bounding box center [124, 420] width 113 height 32
click at [412, 422] on icon at bounding box center [415, 424] width 10 height 5
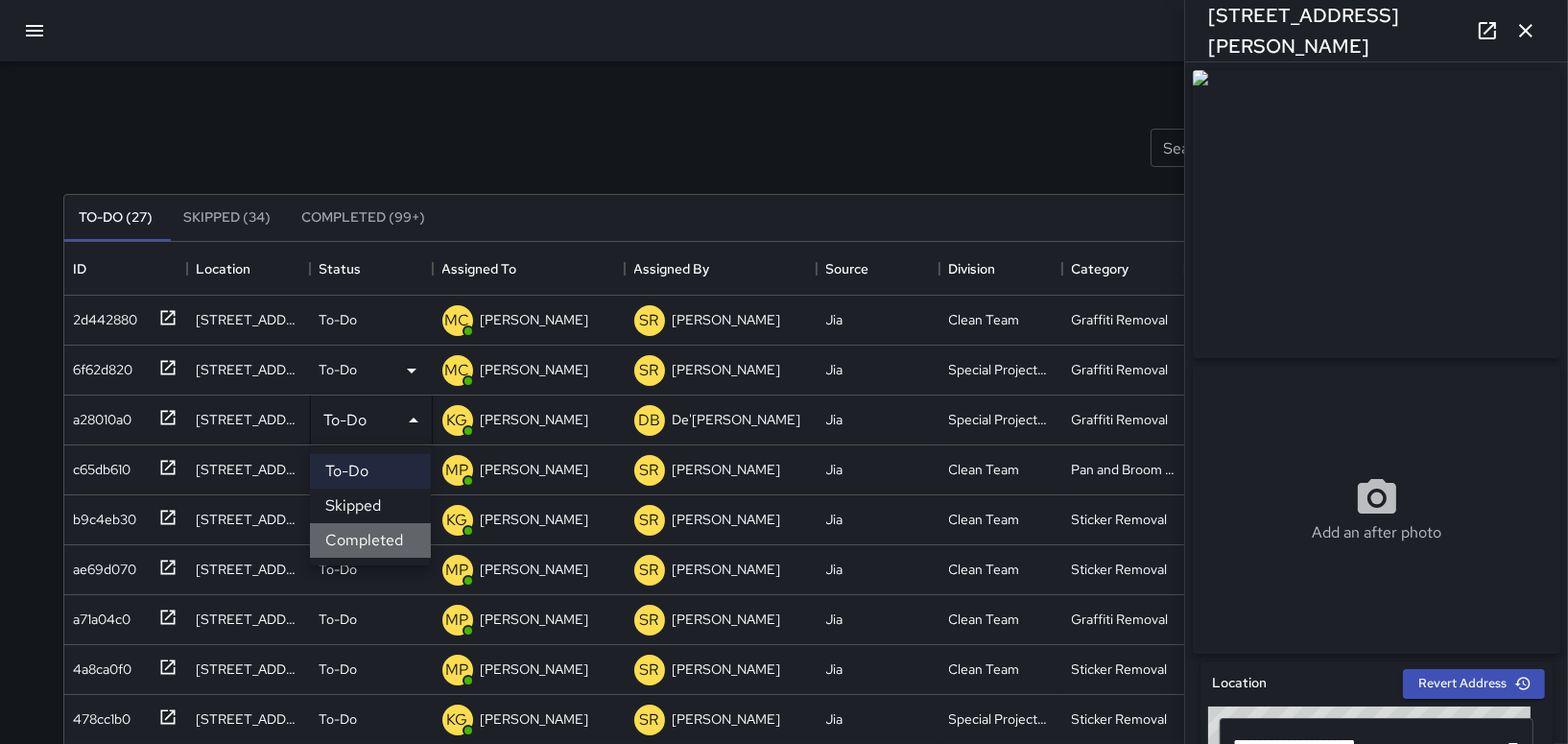
click at [338, 530] on li "Completed" at bounding box center [369, 540] width 121 height 34
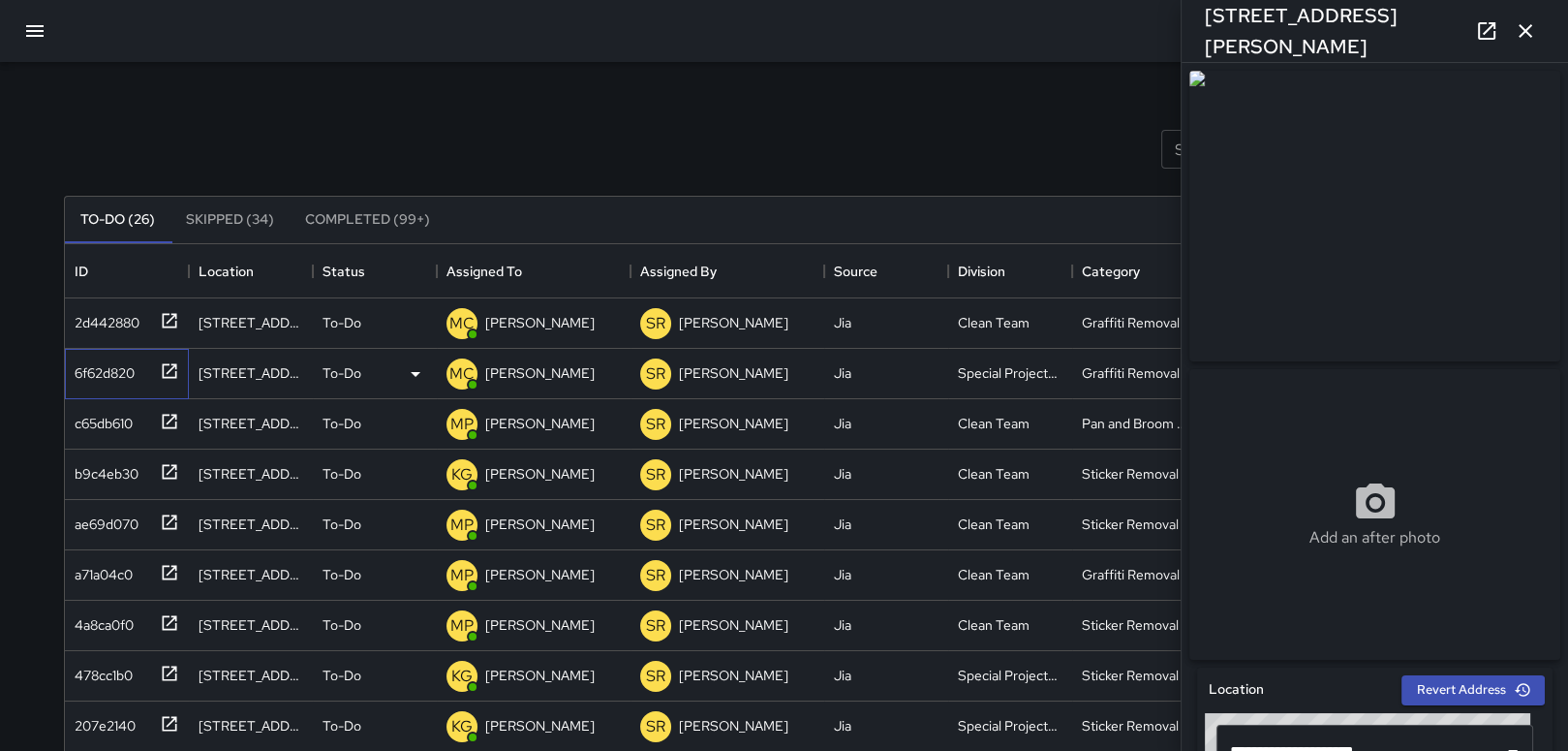
click at [95, 368] on div "6f62d820" at bounding box center [101, 368] width 68 height 27
click at [88, 417] on div "c65db610" at bounding box center [100, 419] width 66 height 27
click at [413, 418] on icon at bounding box center [415, 423] width 23 height 23
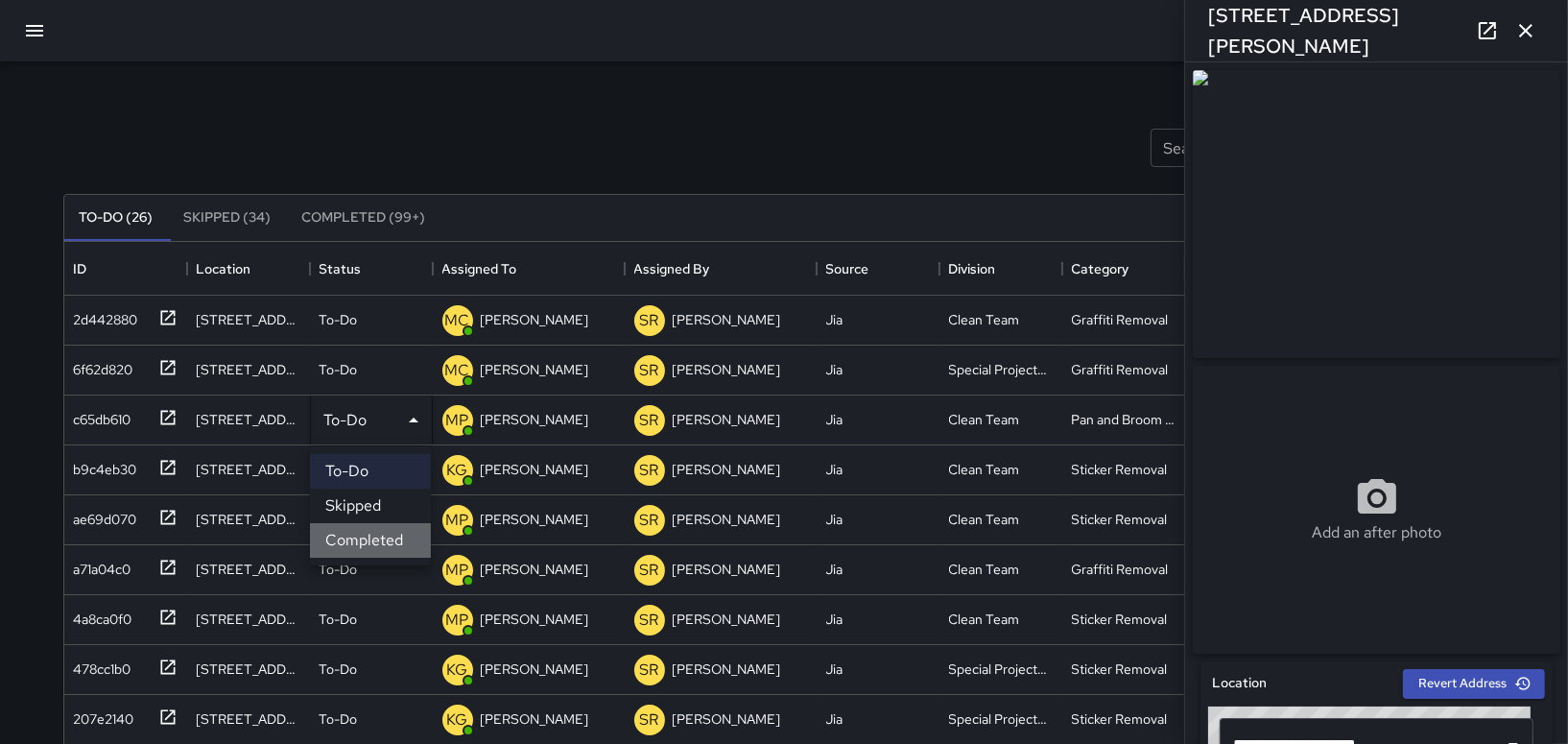
click at [352, 536] on li "Completed" at bounding box center [369, 540] width 121 height 34
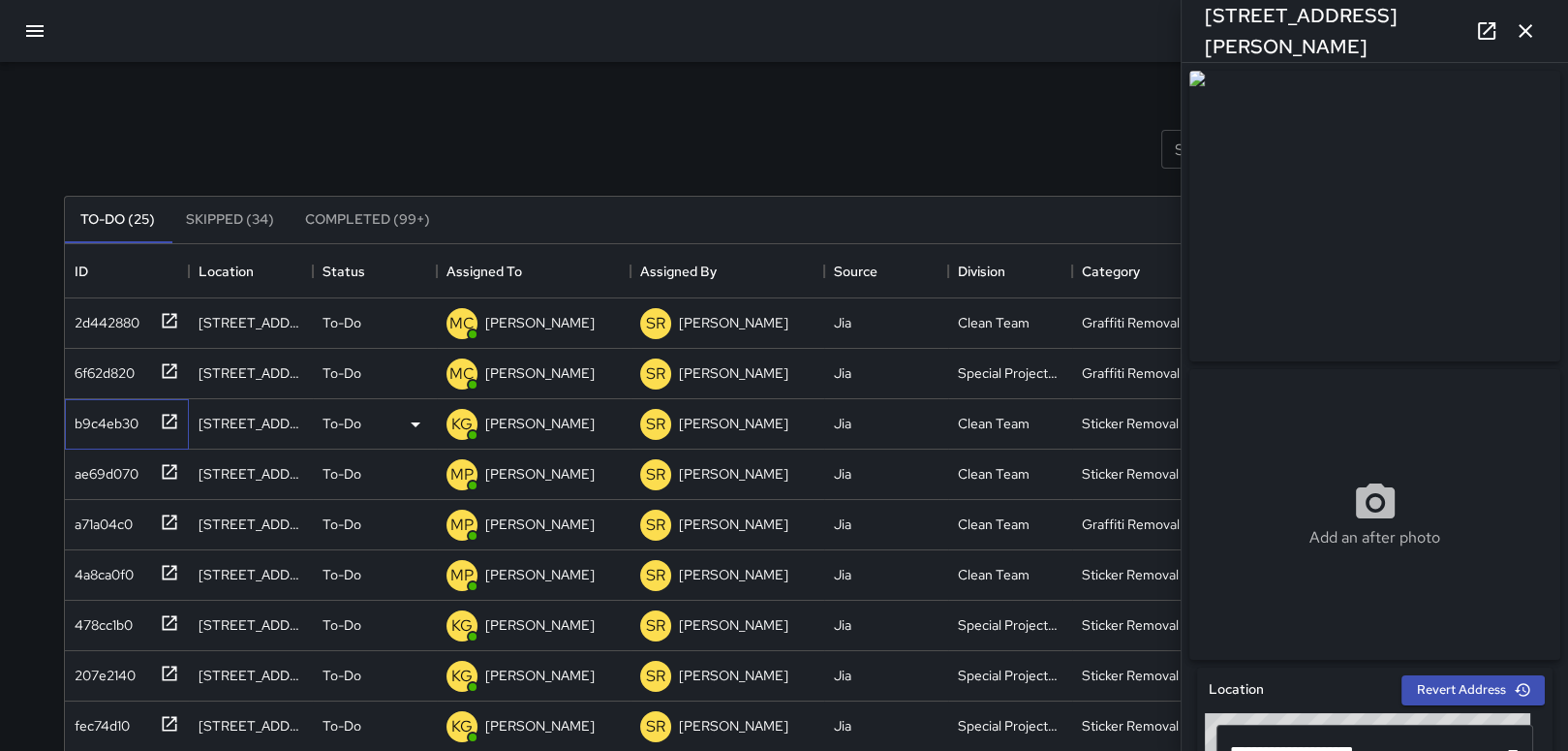
click at [110, 422] on div "b9c4eb30" at bounding box center [103, 419] width 71 height 27
click at [417, 418] on icon at bounding box center [415, 423] width 23 height 23
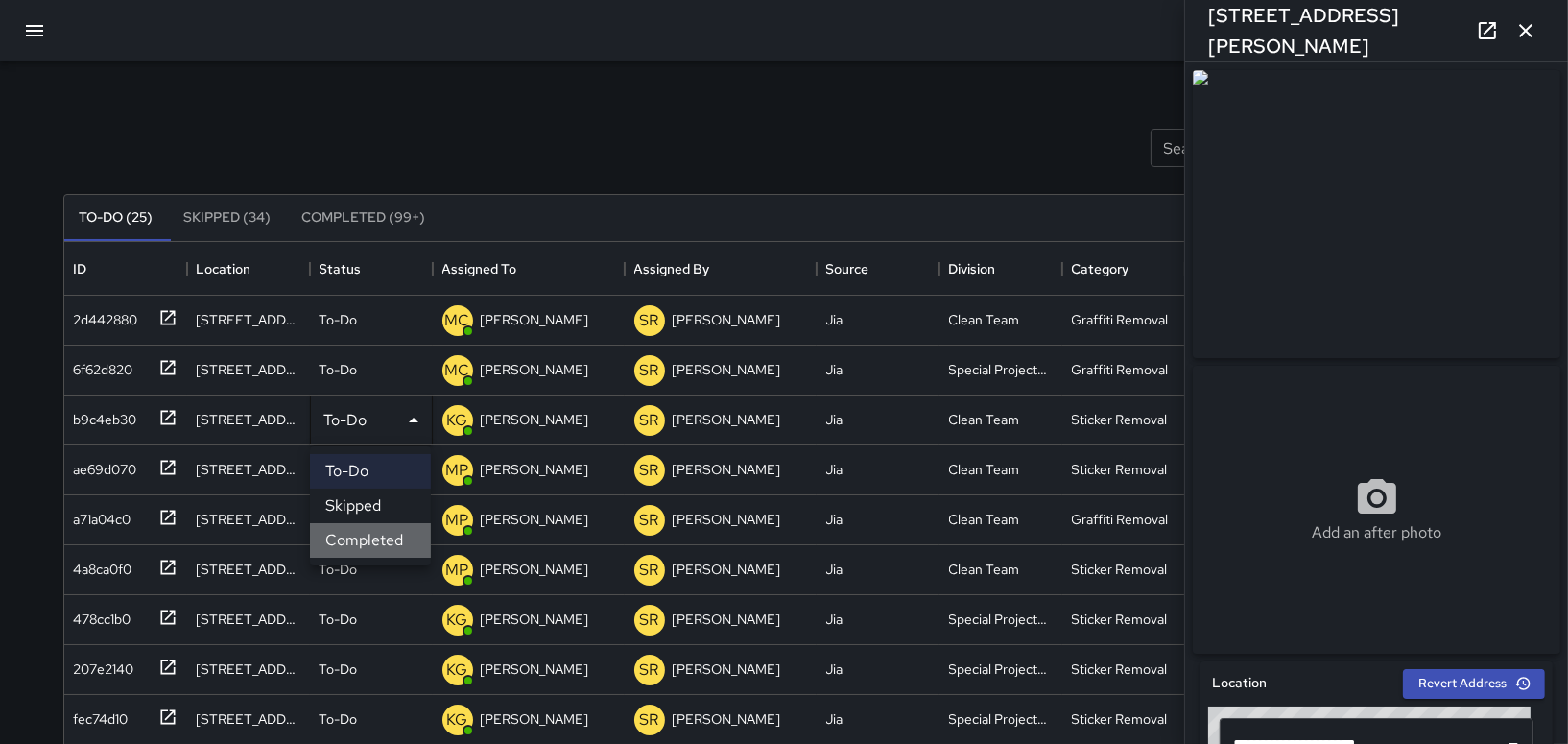
click at [368, 531] on li "Completed" at bounding box center [369, 540] width 121 height 34
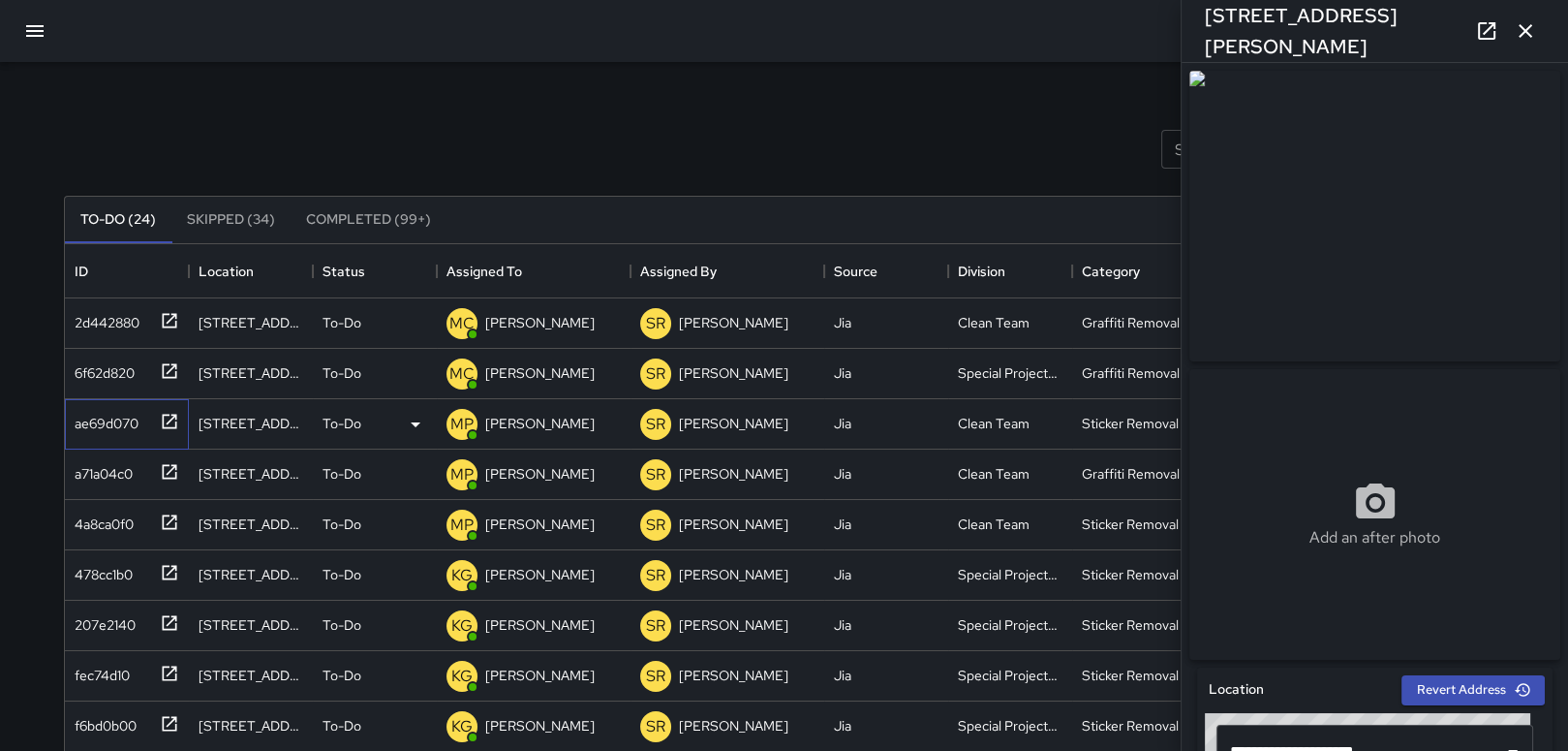
click at [106, 425] on div "ae69d070" at bounding box center [103, 419] width 71 height 27
click at [415, 416] on icon at bounding box center [415, 423] width 23 height 23
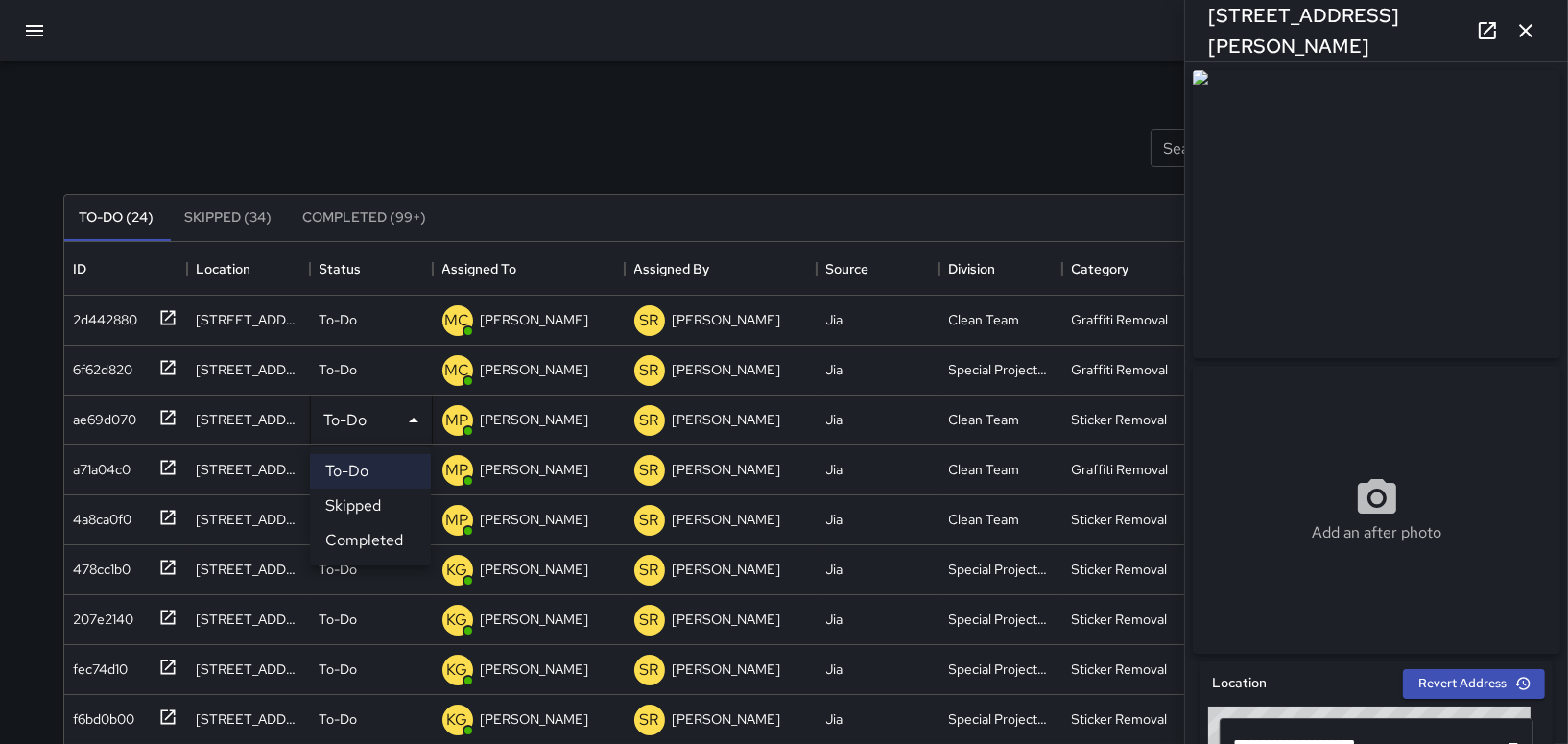
click at [374, 531] on li "Completed" at bounding box center [369, 540] width 121 height 34
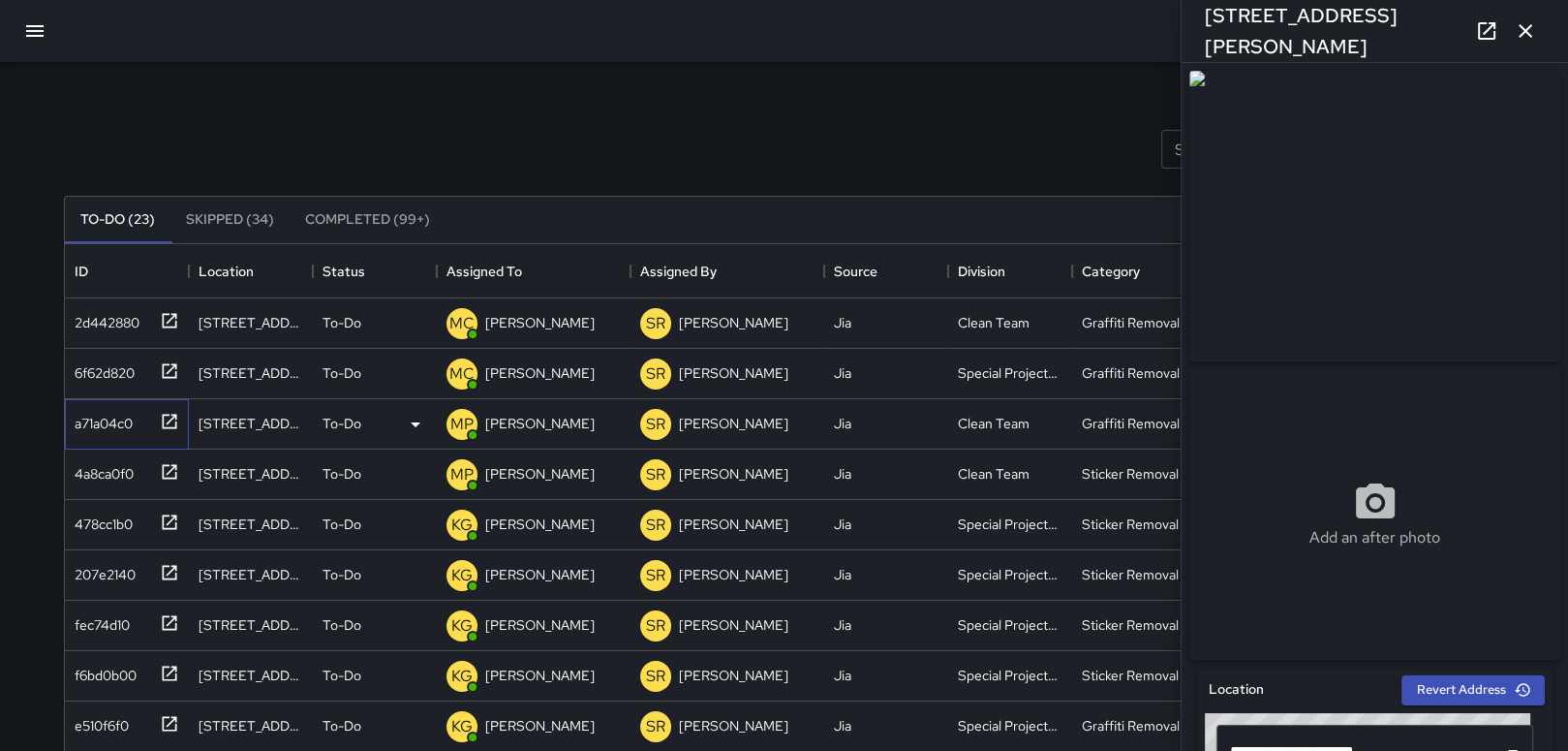
click at [113, 419] on div "a71a04c0" at bounding box center [100, 419] width 66 height 27
click at [408, 423] on icon at bounding box center [415, 423] width 23 height 23
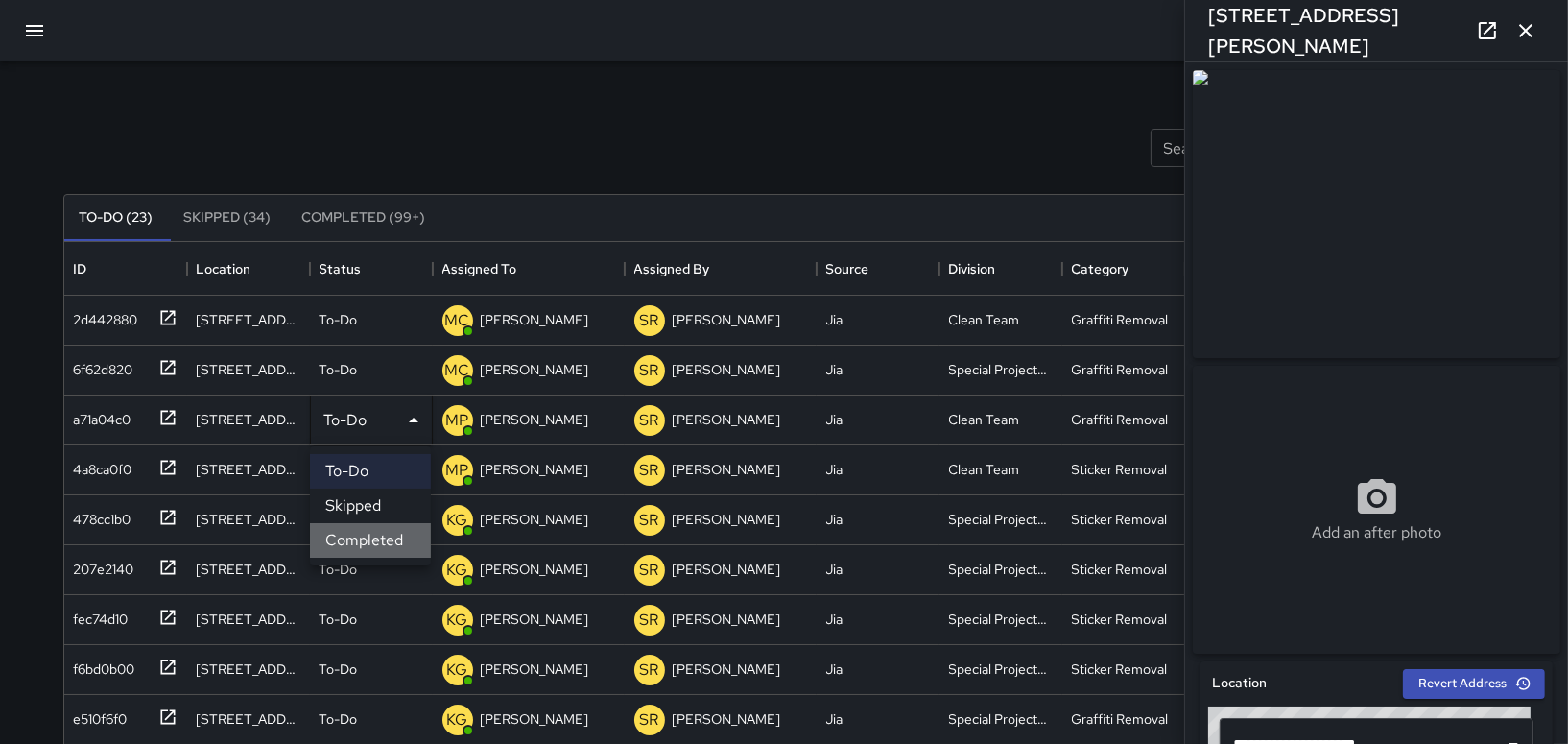
click at [378, 537] on li "Completed" at bounding box center [369, 540] width 121 height 34
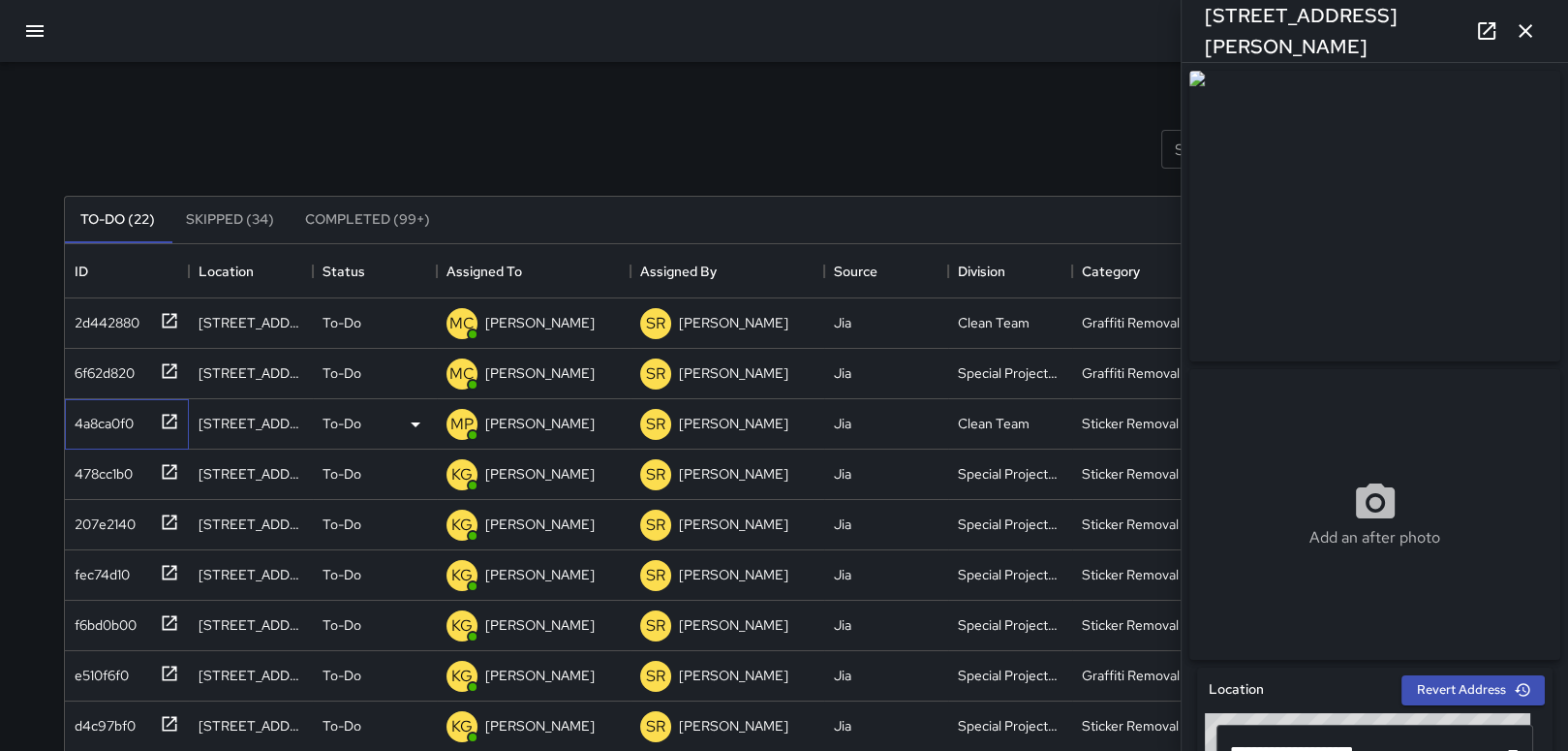
click at [72, 412] on div "4a8ca0f0" at bounding box center [101, 419] width 67 height 27
click at [417, 421] on icon at bounding box center [415, 423] width 23 height 23
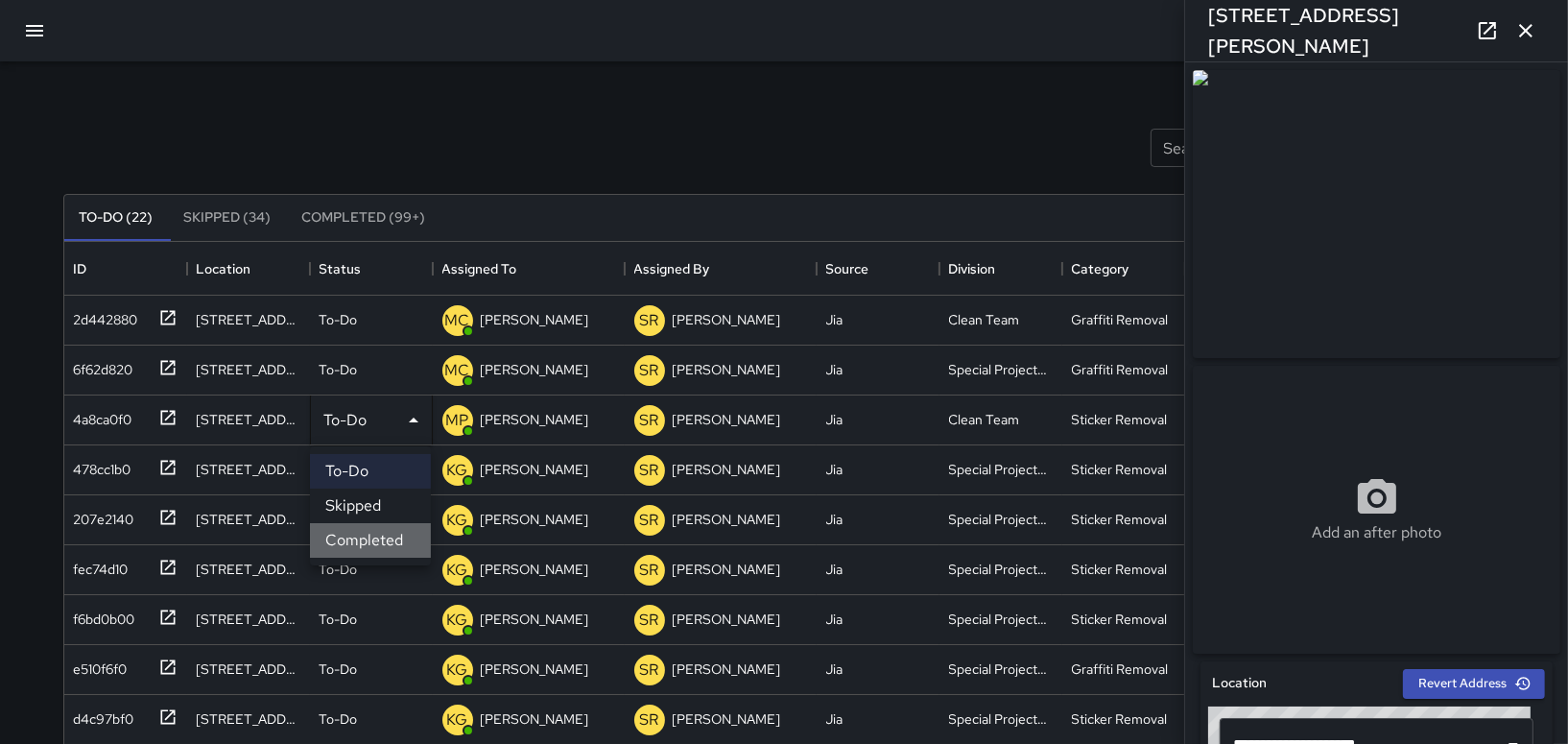
click at [369, 538] on li "Completed" at bounding box center [369, 540] width 121 height 34
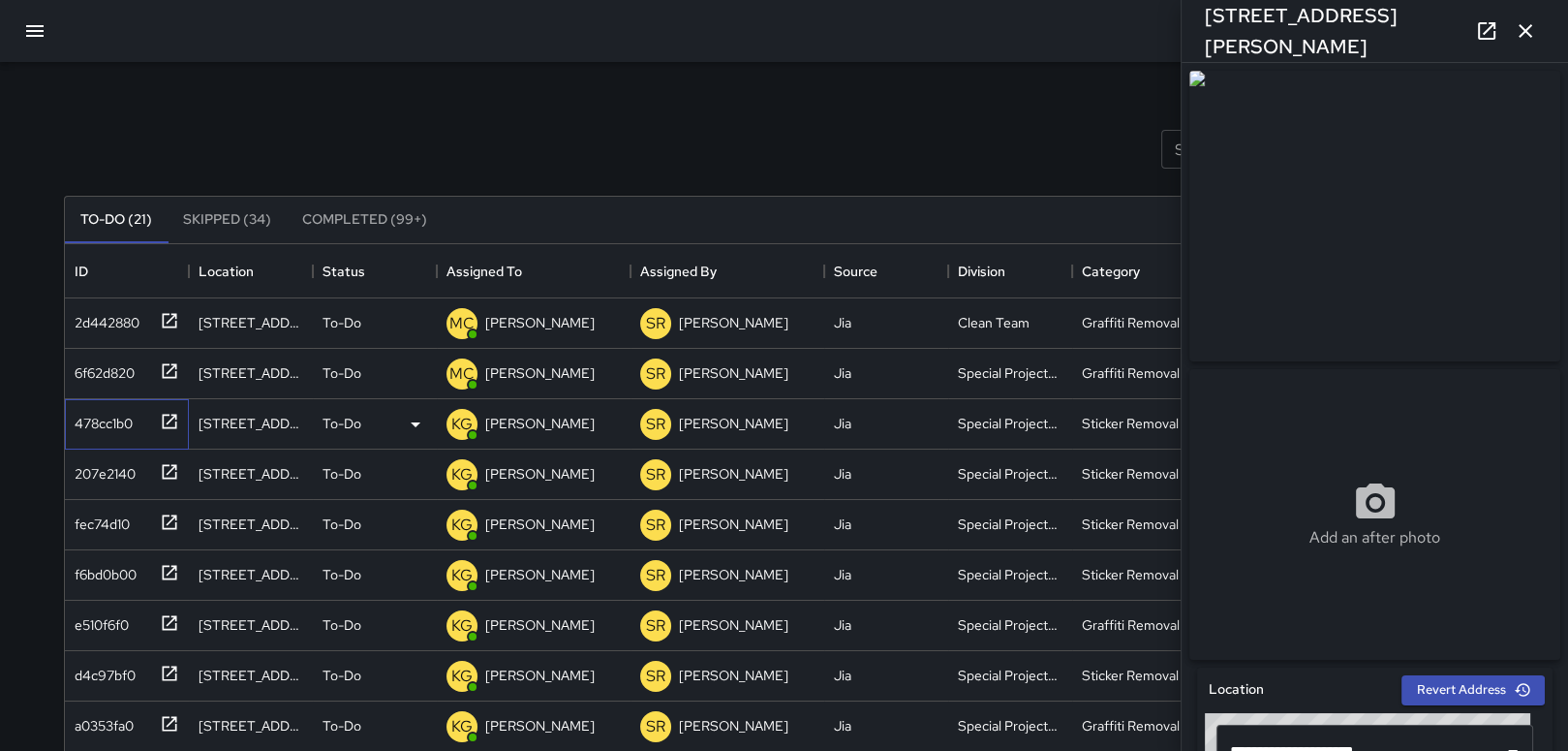
click at [115, 423] on div "478cc1b0" at bounding box center [100, 419] width 66 height 27
click at [537, 414] on p "[PERSON_NAME]" at bounding box center [540, 423] width 110 height 20
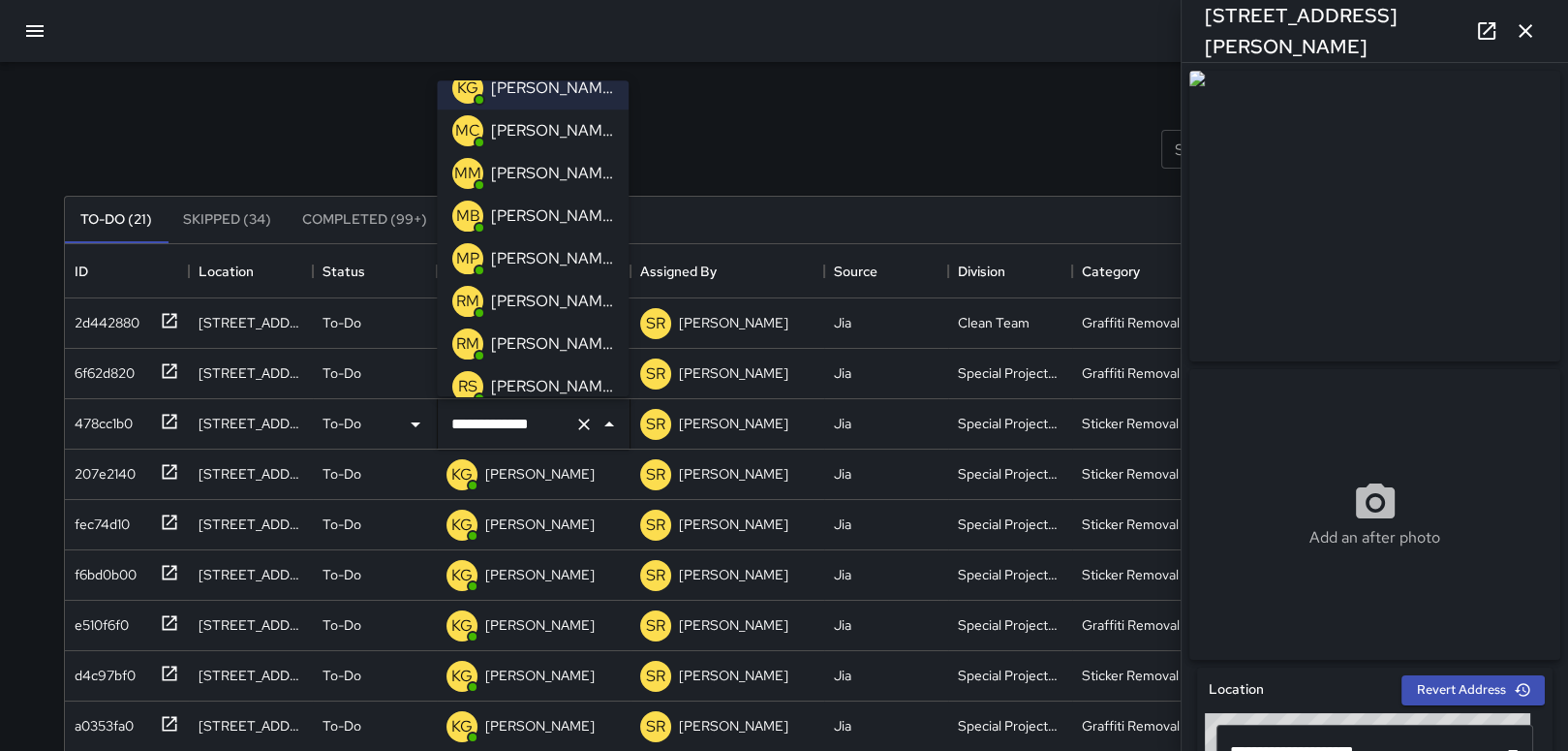
scroll to position [365, 0]
click at [548, 262] on p "[PERSON_NAME]" at bounding box center [551, 255] width 122 height 23
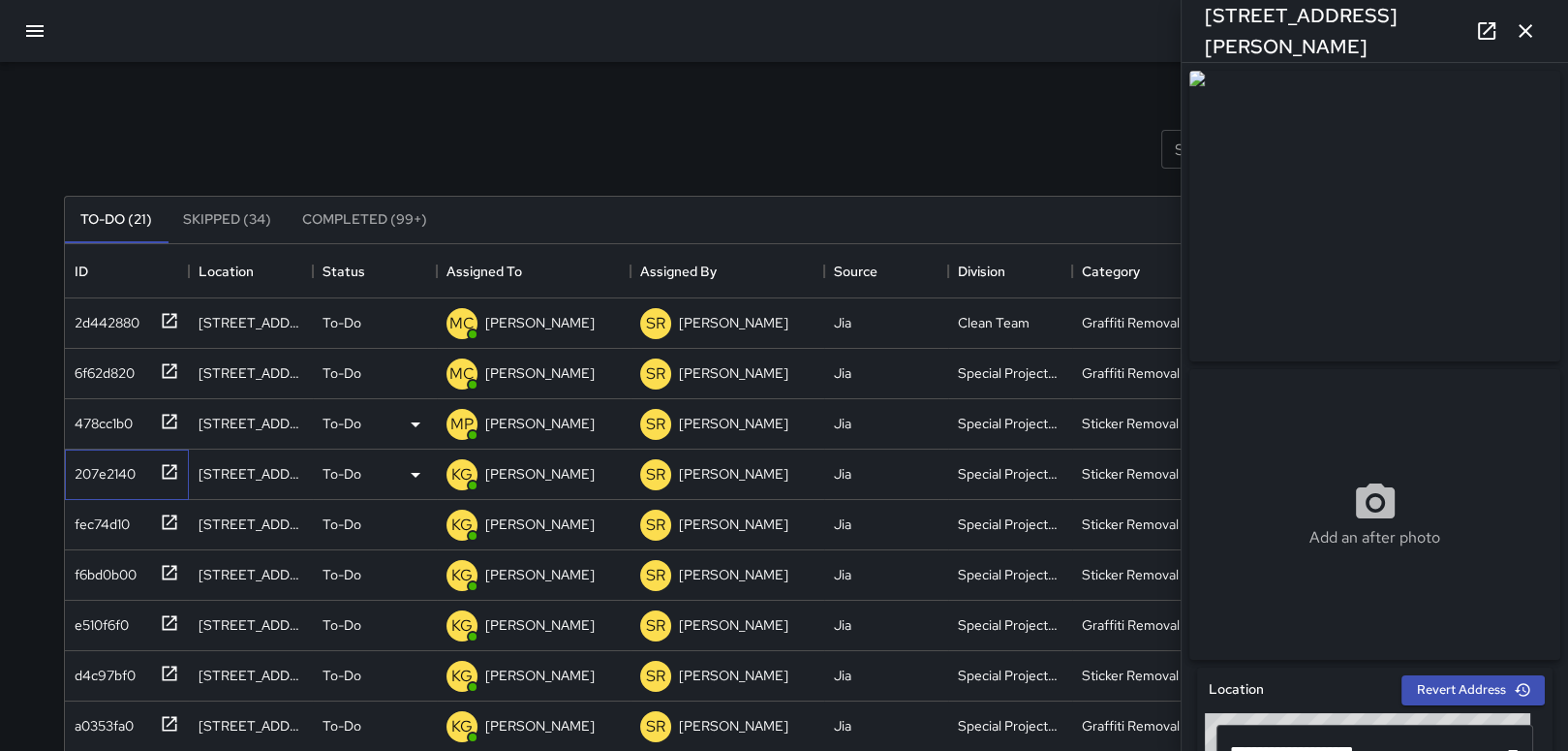
click at [103, 466] on div "207e2140" at bounding box center [102, 469] width 69 height 27
click at [341, 472] on p "To-Do" at bounding box center [341, 474] width 39 height 20
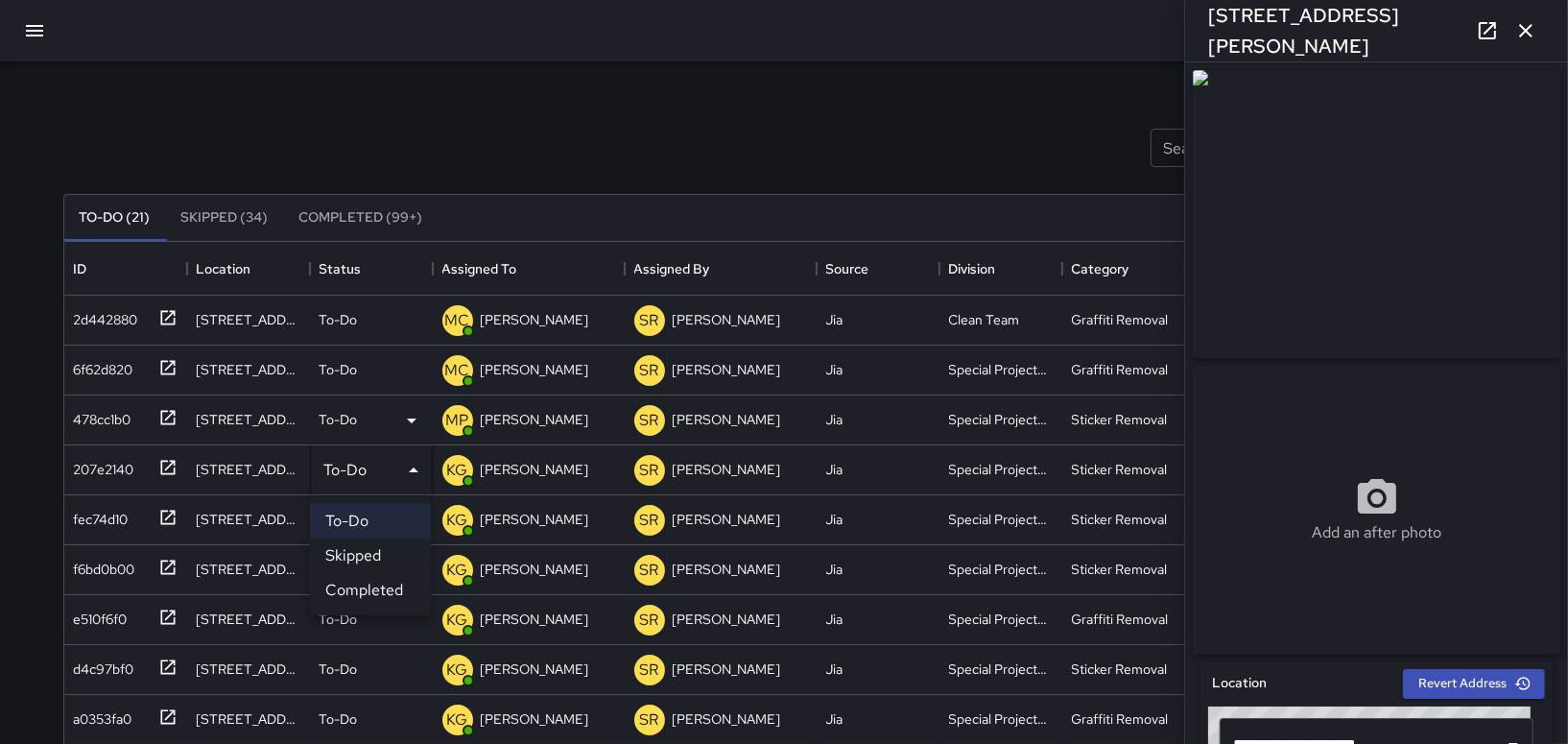
click at [357, 594] on li "Completed" at bounding box center [369, 590] width 121 height 34
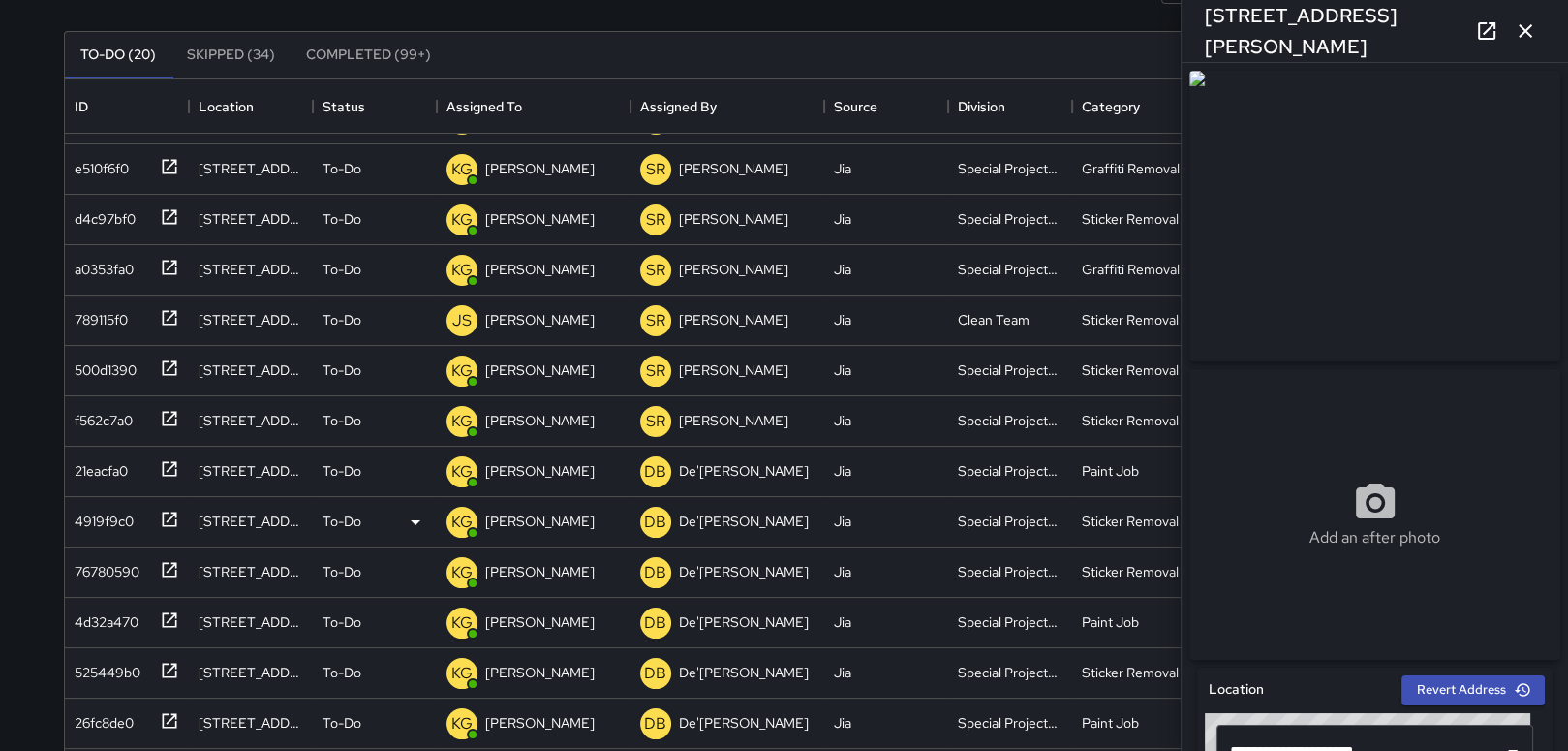
scroll to position [388, 0]
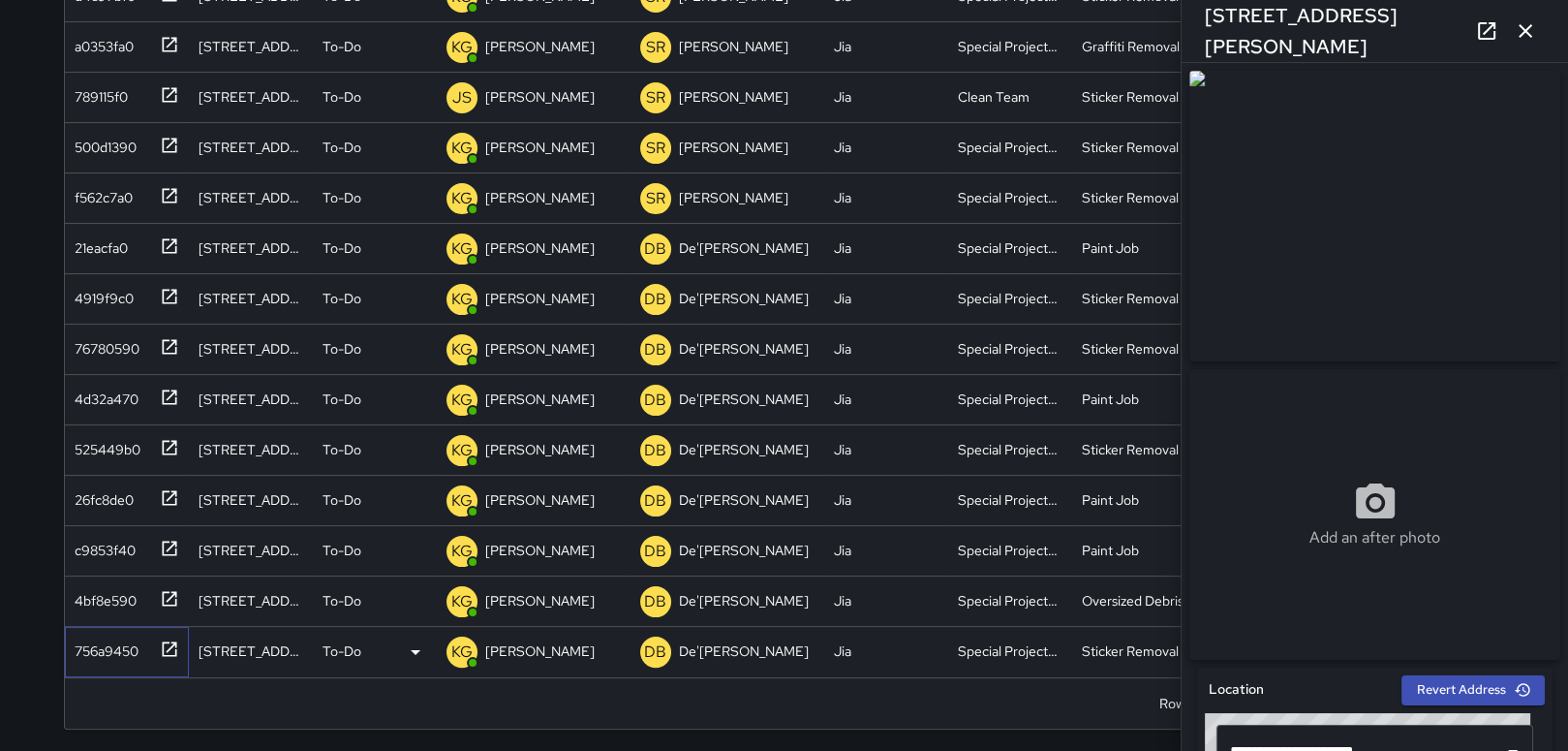
click at [117, 650] on div "756a9450" at bounding box center [103, 646] width 71 height 27
click at [413, 652] on icon at bounding box center [415, 651] width 23 height 23
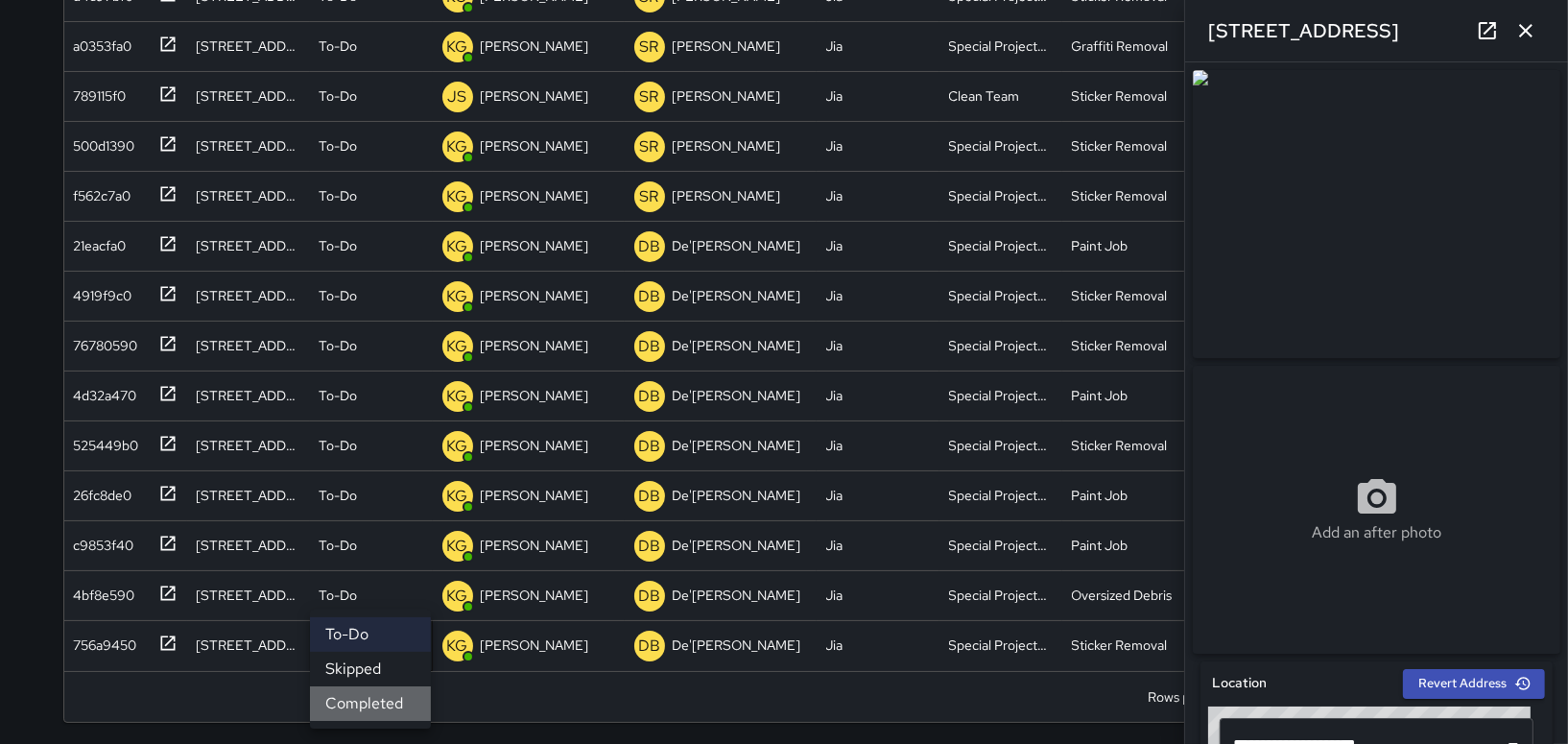
click at [356, 702] on li "Completed" at bounding box center [369, 703] width 121 height 34
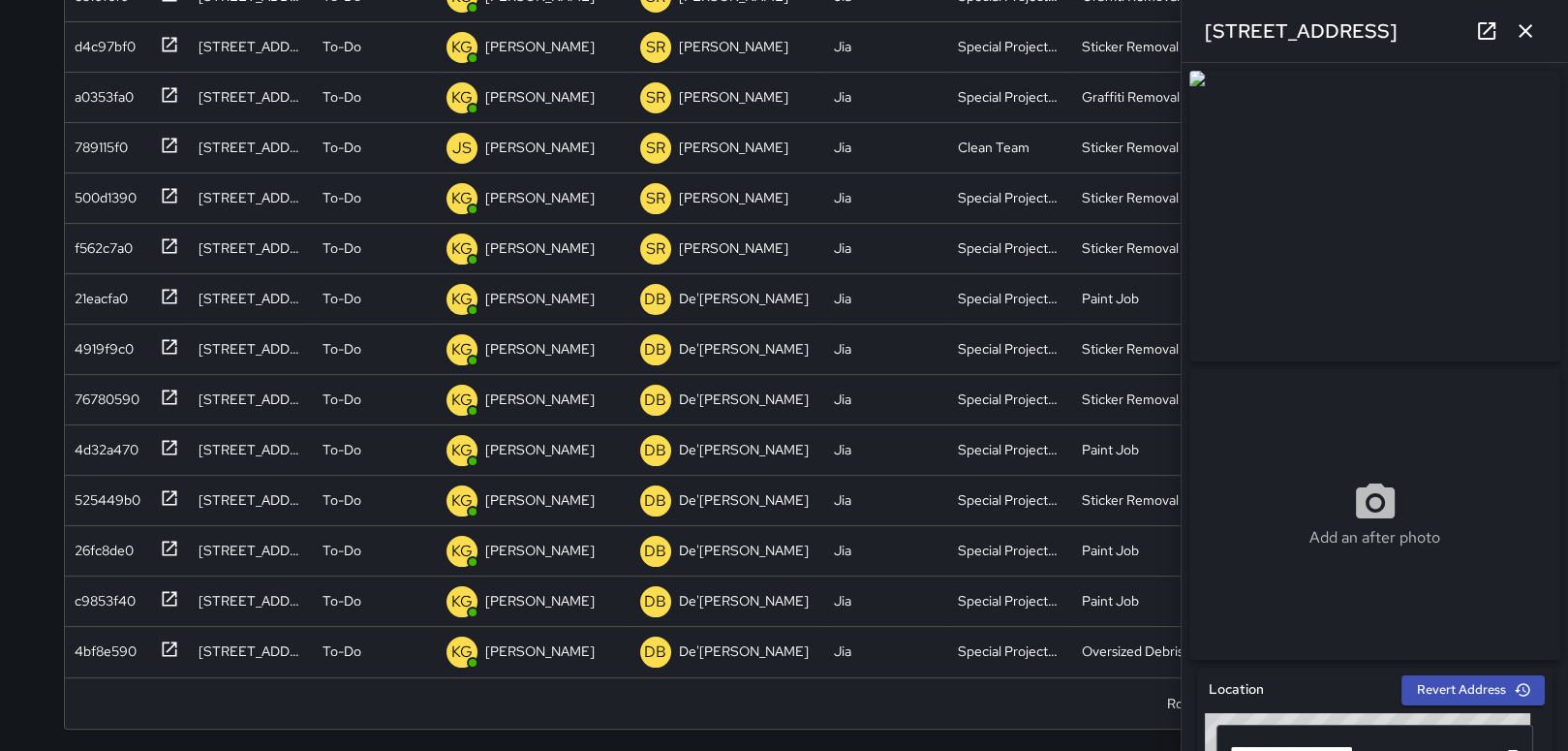
scroll to position [191, 0]
click at [81, 651] on div "4bf8e590" at bounding box center [102, 646] width 69 height 27
click at [407, 657] on icon at bounding box center [415, 651] width 23 height 23
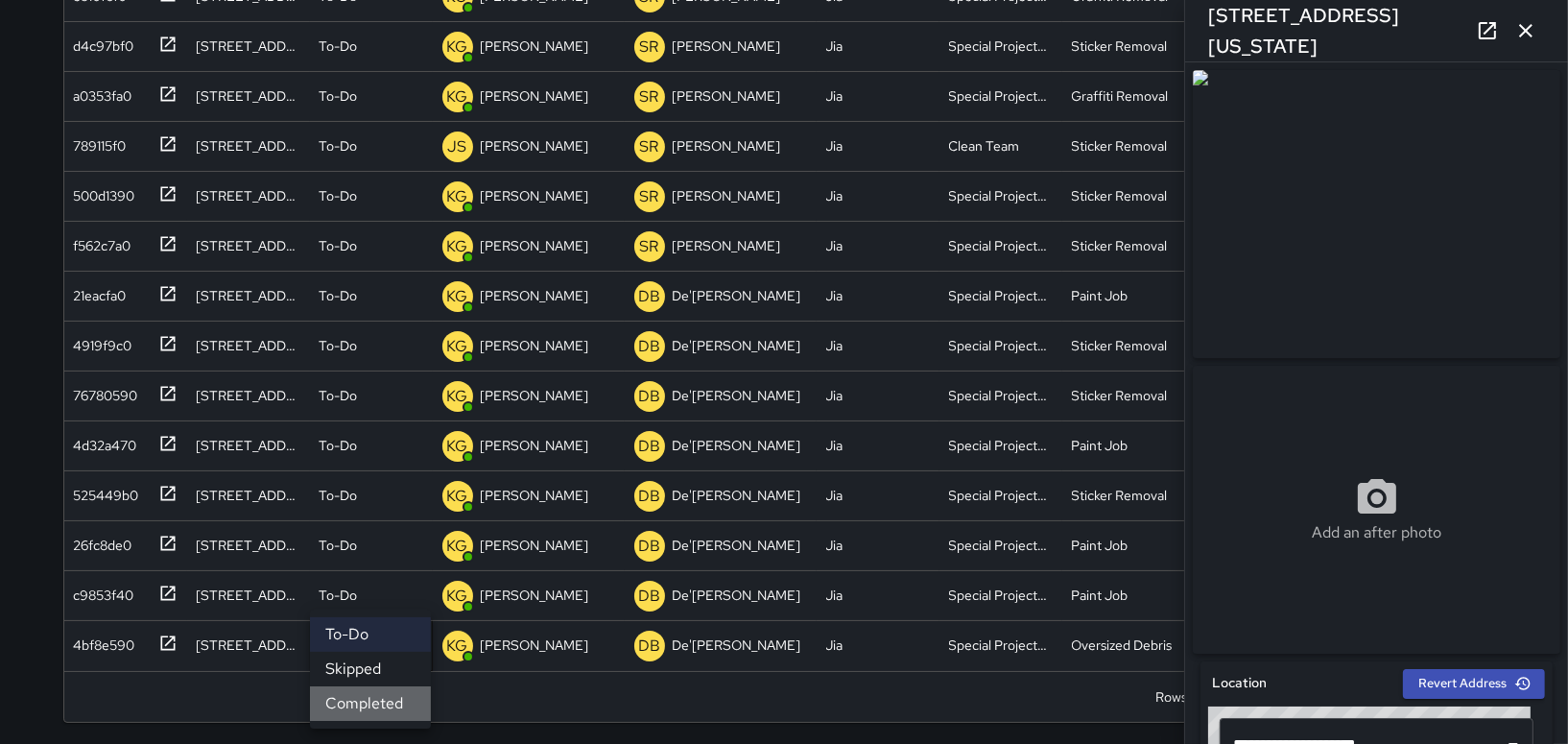
click at [379, 699] on li "Completed" at bounding box center [369, 703] width 121 height 34
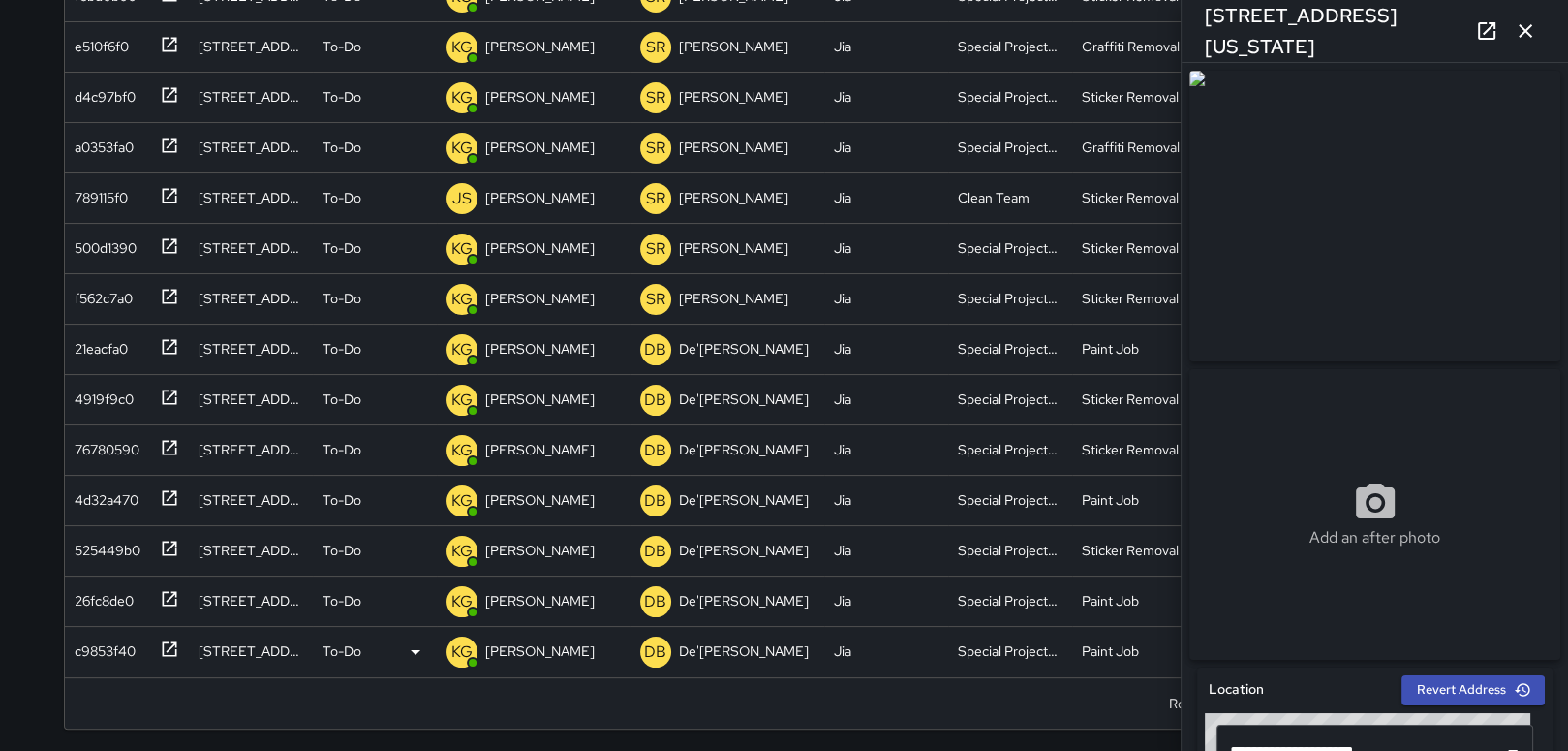
scroll to position [141, 0]
click at [78, 639] on div "c9853f40" at bounding box center [102, 646] width 69 height 27
click at [415, 646] on icon at bounding box center [415, 651] width 23 height 23
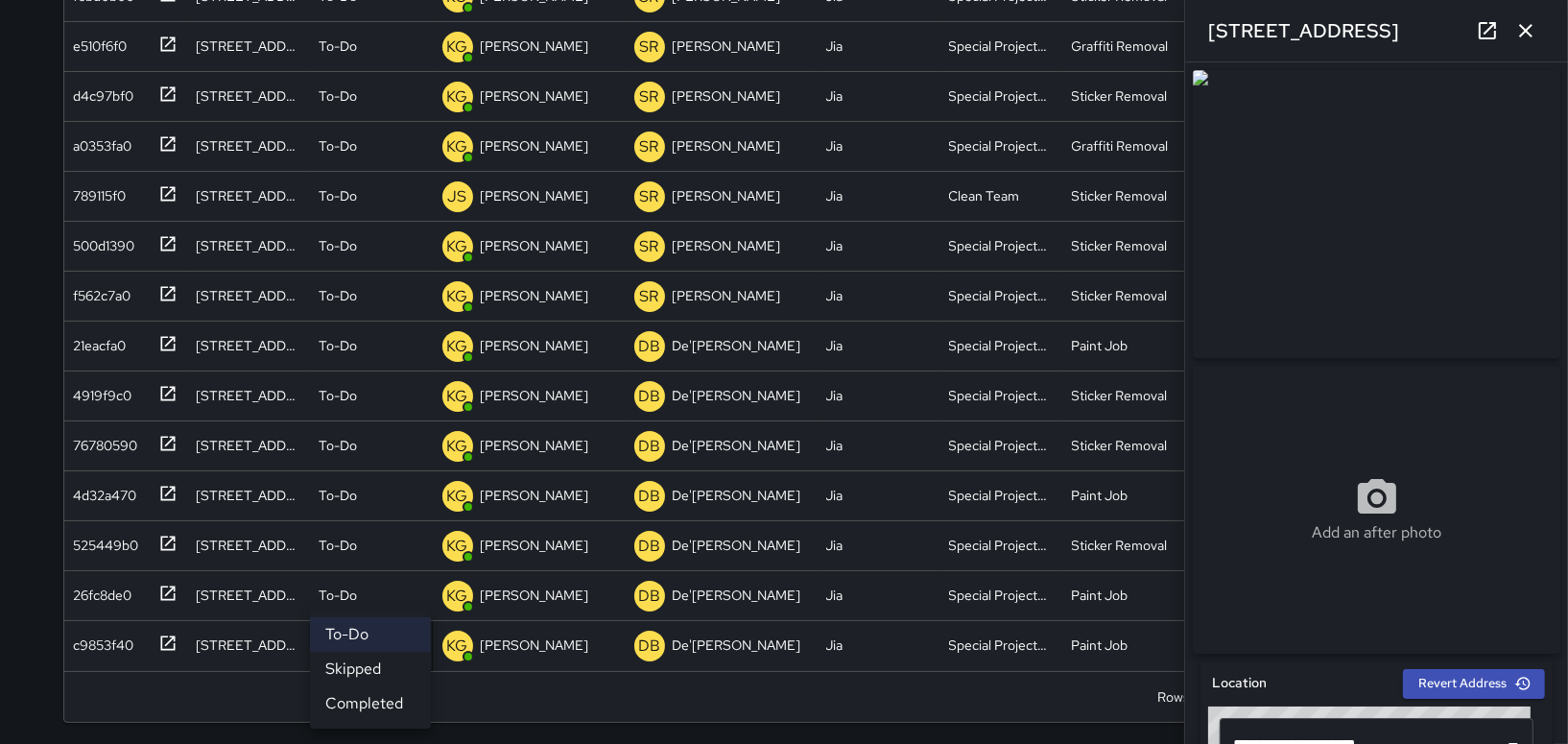
click at [373, 692] on li "Completed" at bounding box center [369, 703] width 121 height 34
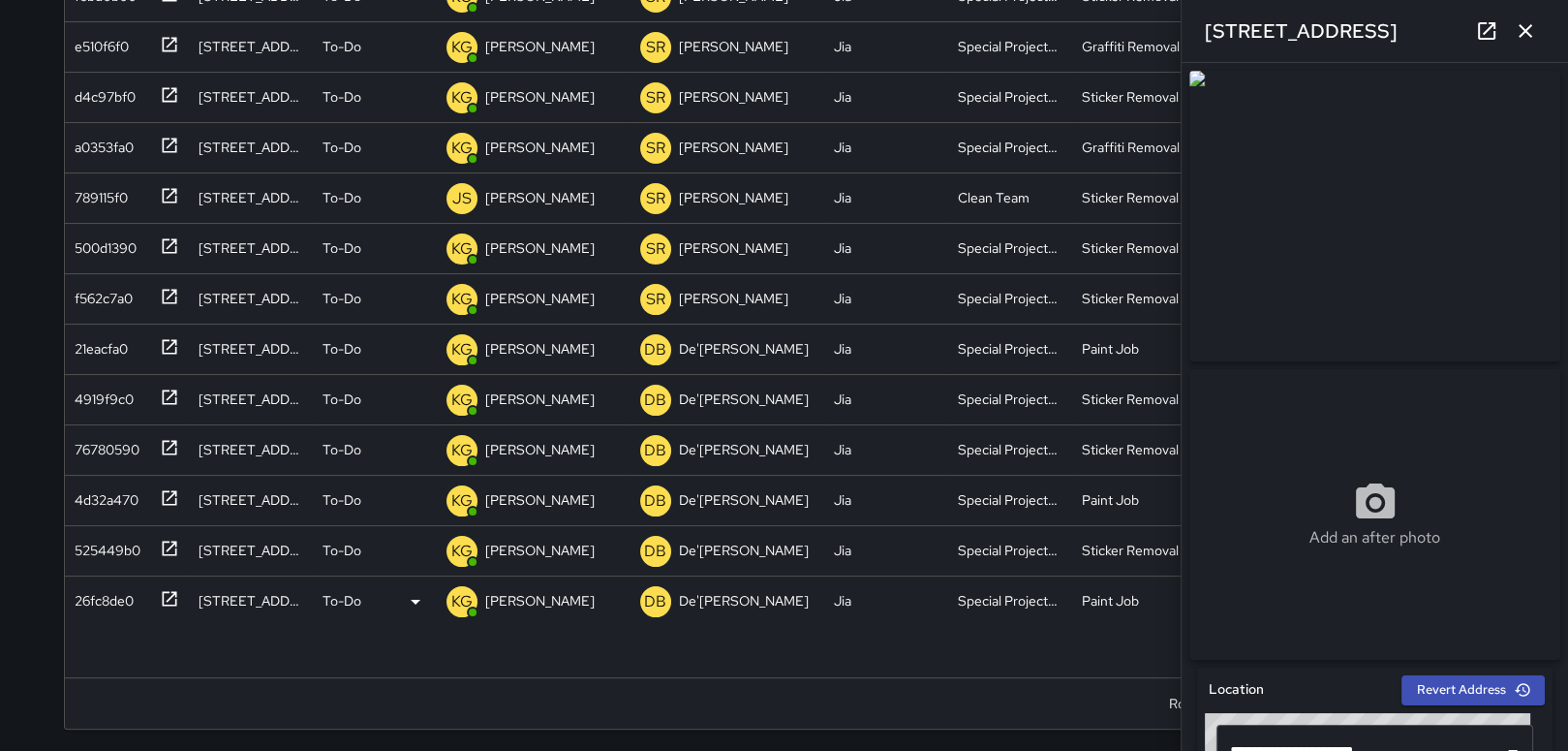
scroll to position [90, 0]
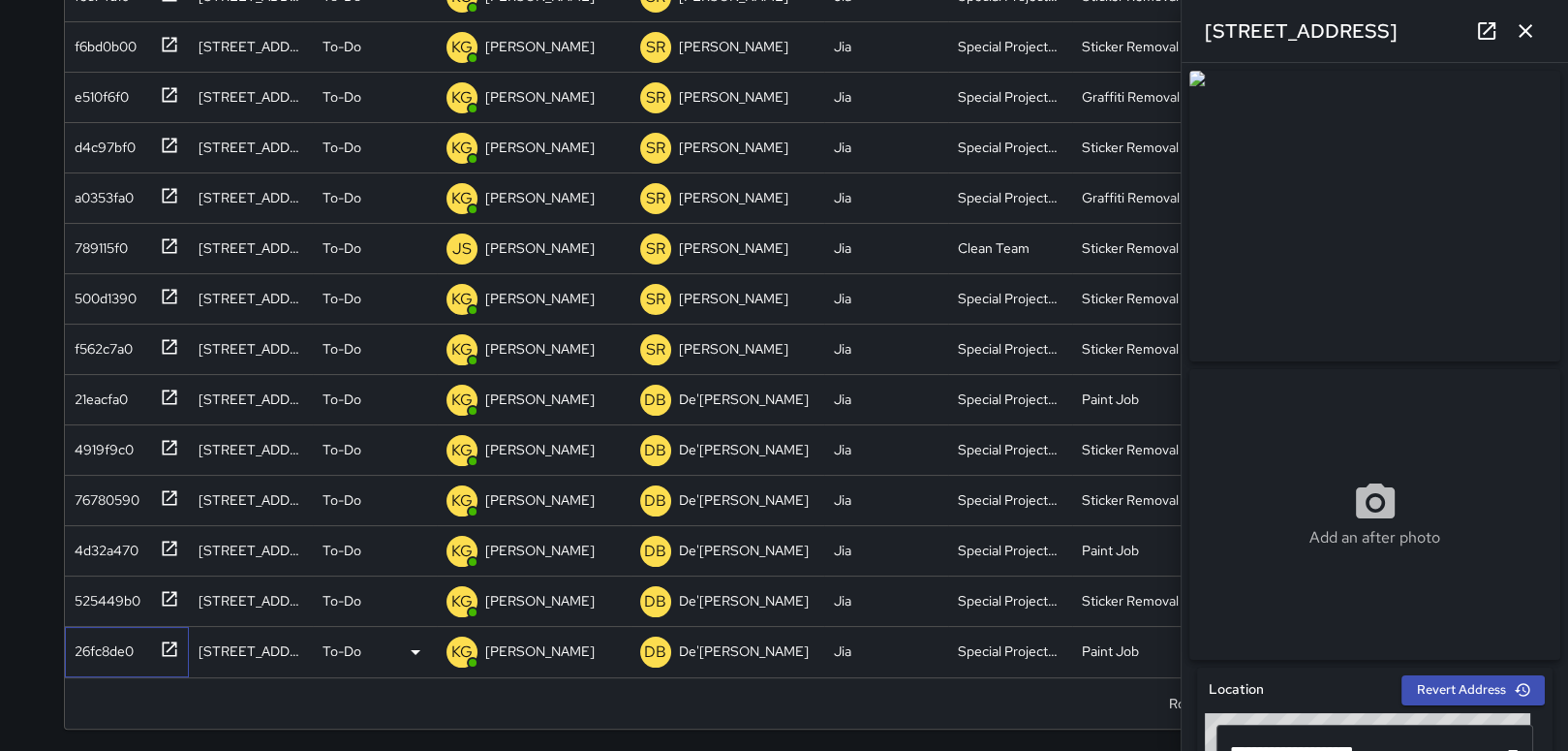
click at [116, 643] on div "26fc8de0" at bounding box center [101, 646] width 67 height 27
click at [415, 655] on icon at bounding box center [415, 651] width 23 height 23
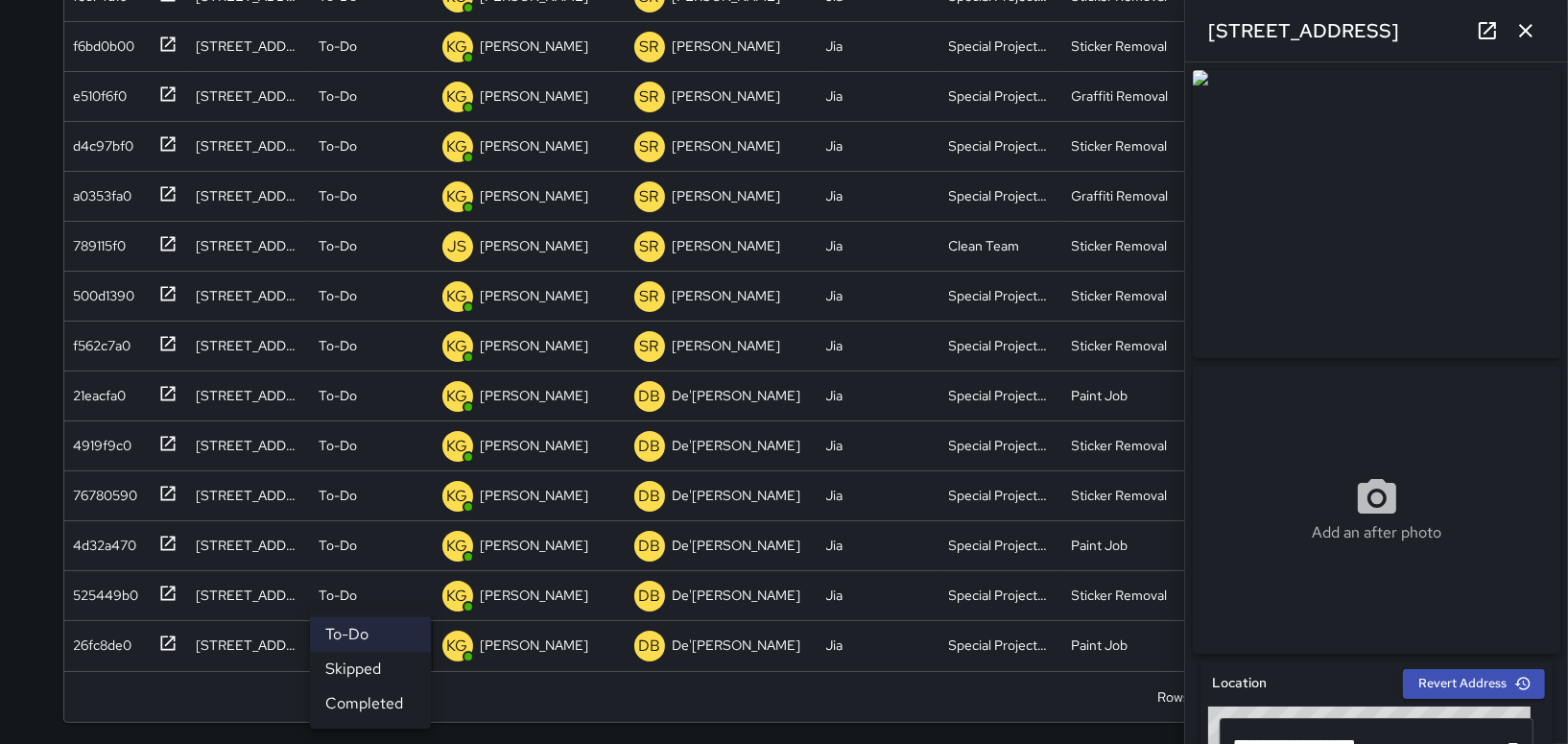
click at [379, 695] on li "Completed" at bounding box center [369, 703] width 121 height 34
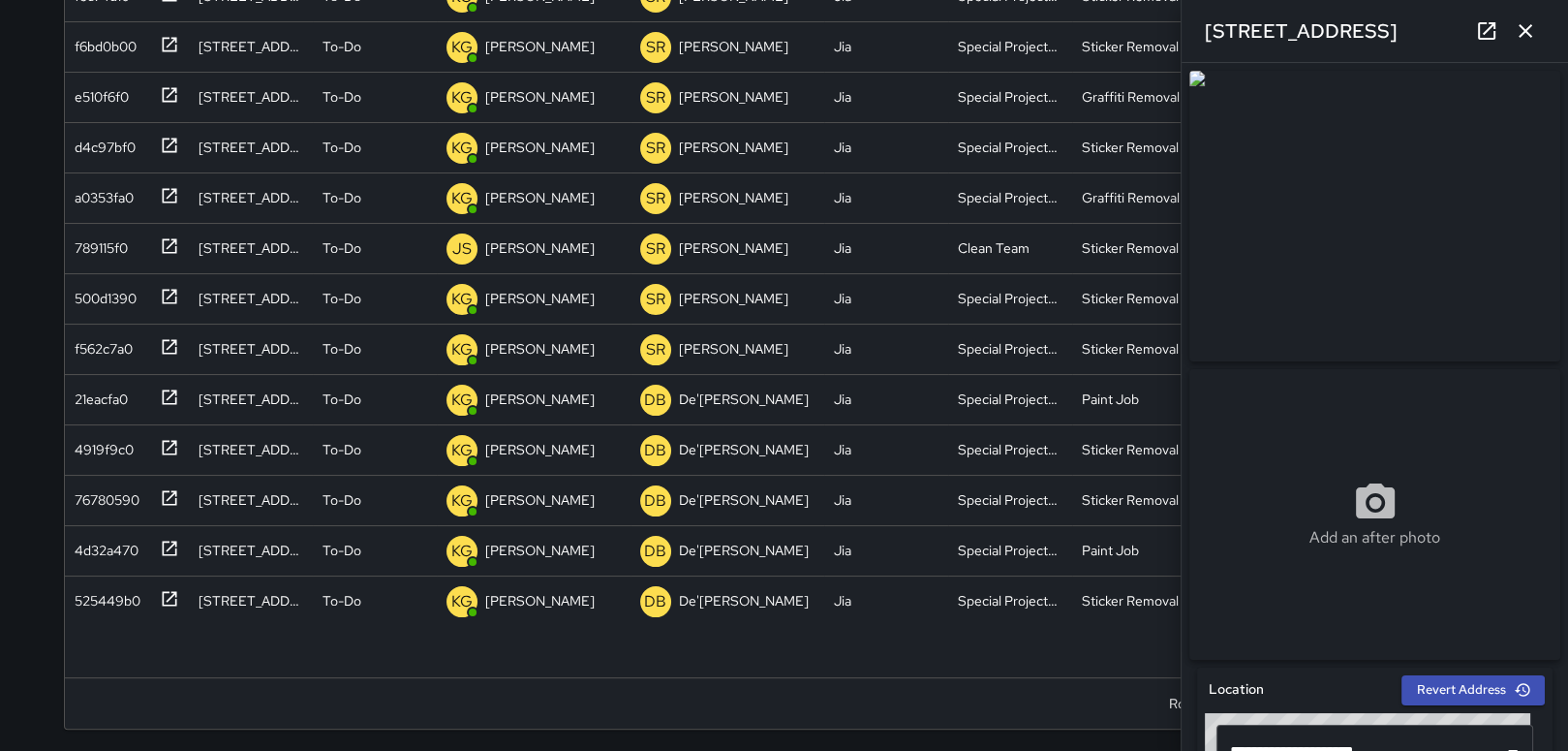
scroll to position [40, 0]
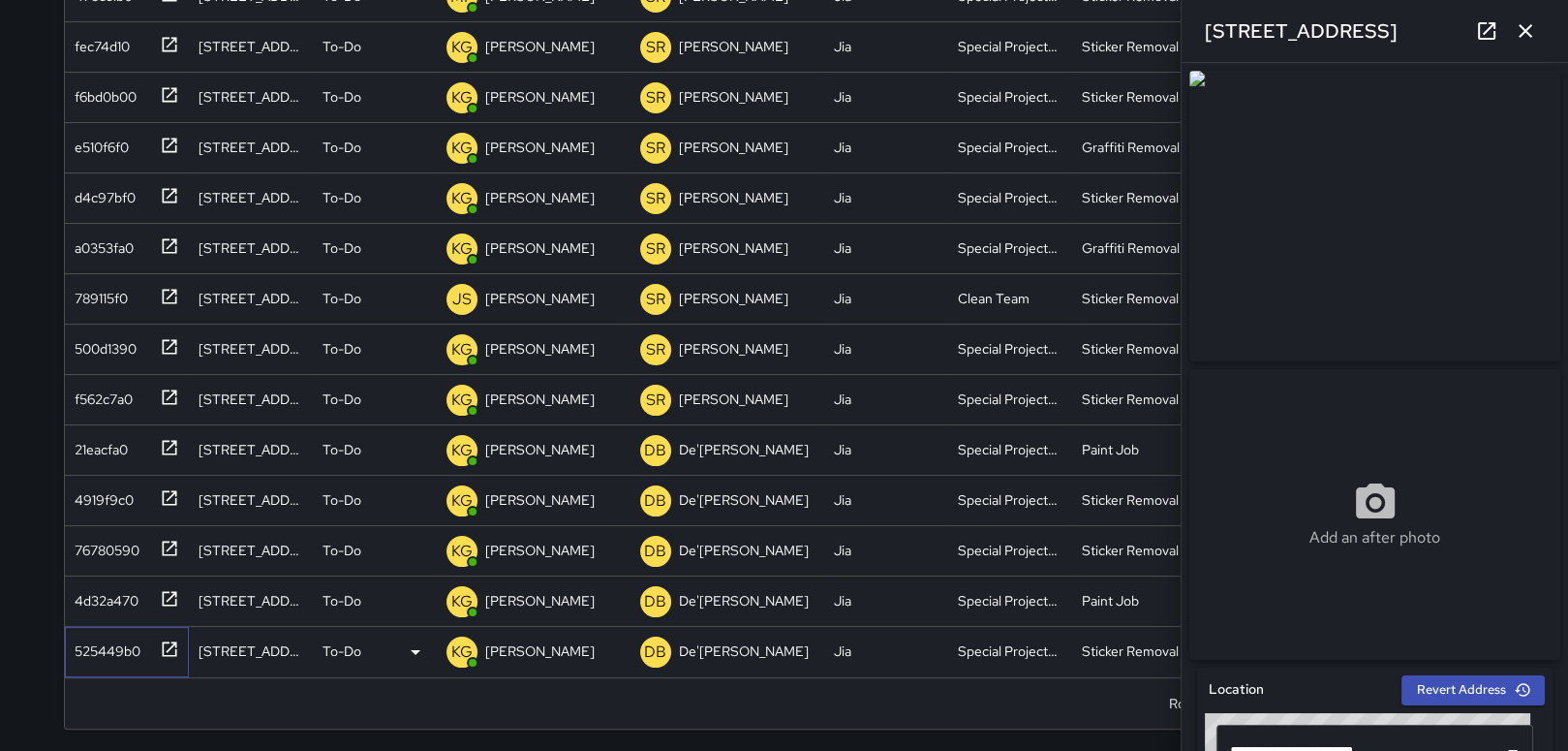
click at [84, 640] on div "525449b0" at bounding box center [104, 646] width 73 height 27
click at [418, 648] on icon at bounding box center [415, 651] width 23 height 23
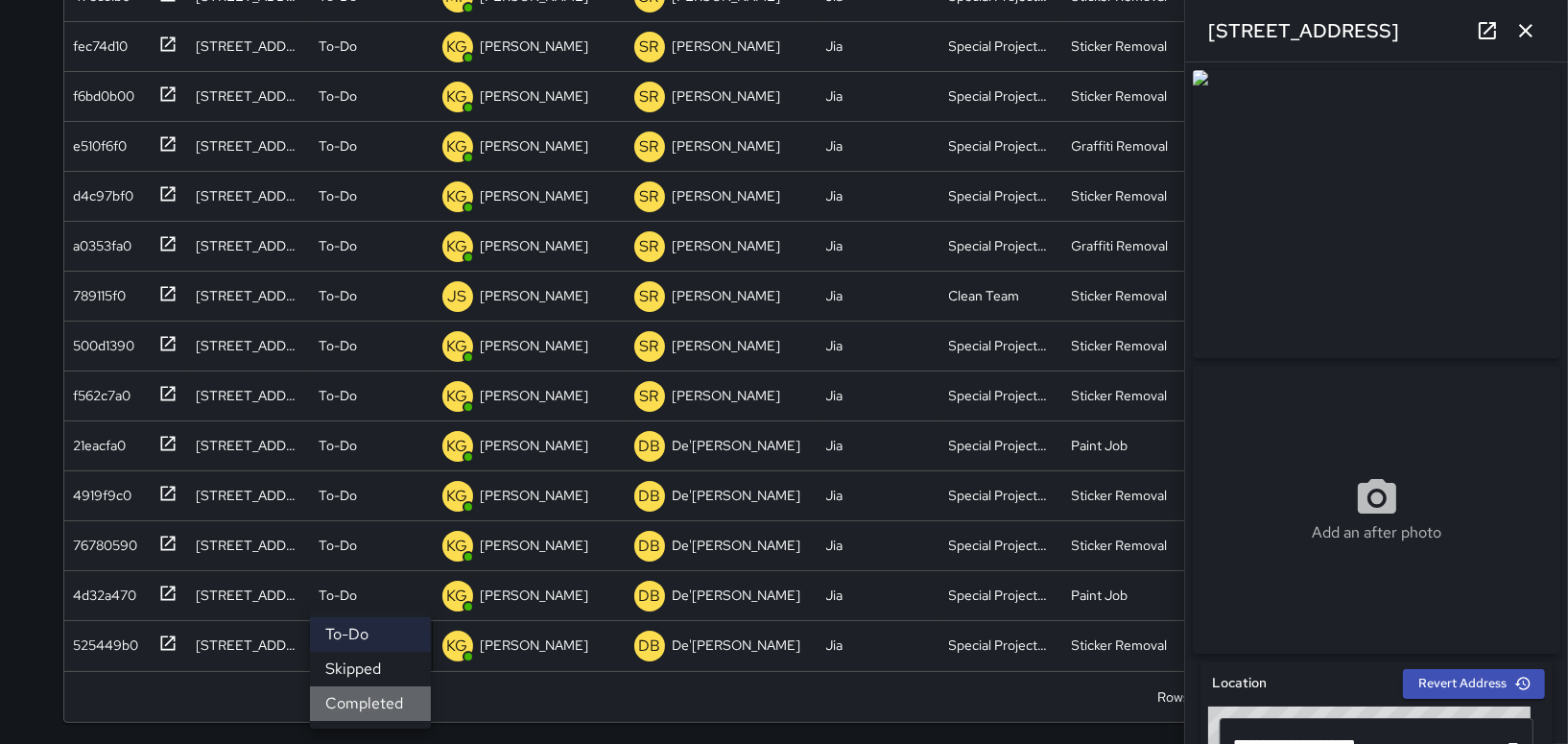
click at [381, 706] on li "Completed" at bounding box center [369, 703] width 121 height 34
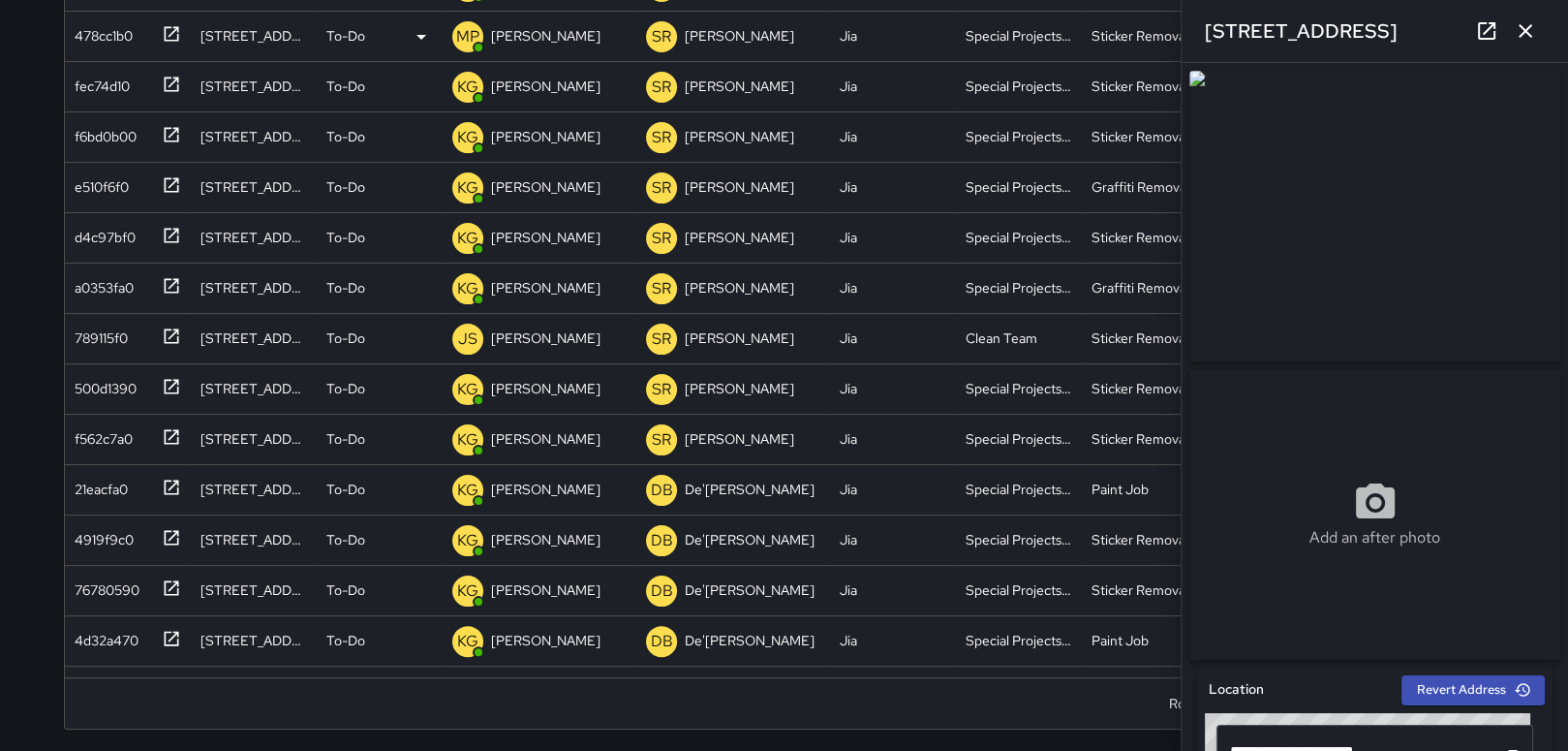
scroll to position [0, 0]
click at [98, 632] on div "4d32a470" at bounding box center [103, 636] width 71 height 27
click at [104, 587] on div "76780590" at bounding box center [103, 586] width 72 height 27
click at [121, 531] on div "4919f9c0" at bounding box center [101, 535] width 67 height 27
click at [110, 483] on div "21eacfa0" at bounding box center [98, 485] width 61 height 27
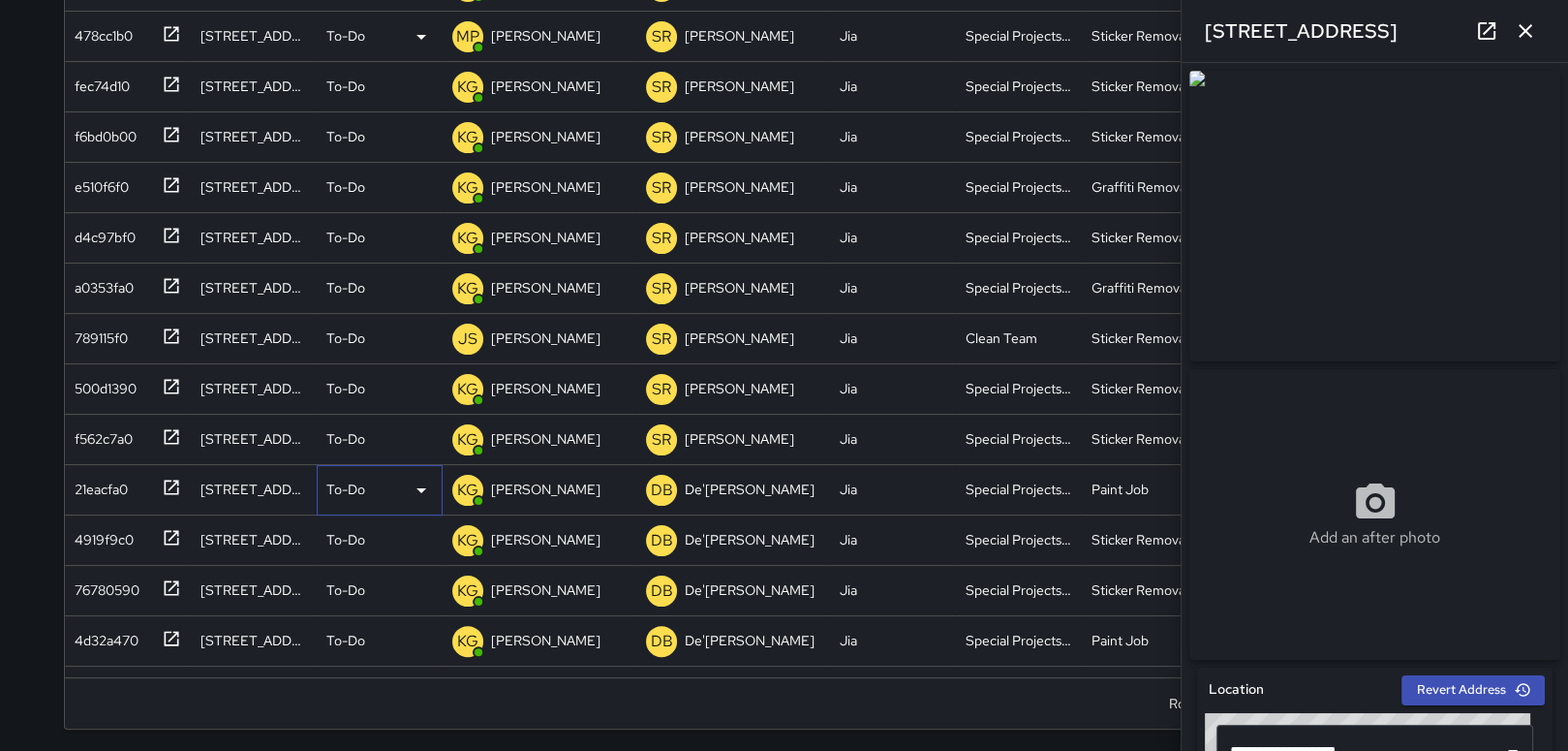
click at [423, 481] on icon at bounding box center [420, 490] width 23 height 23
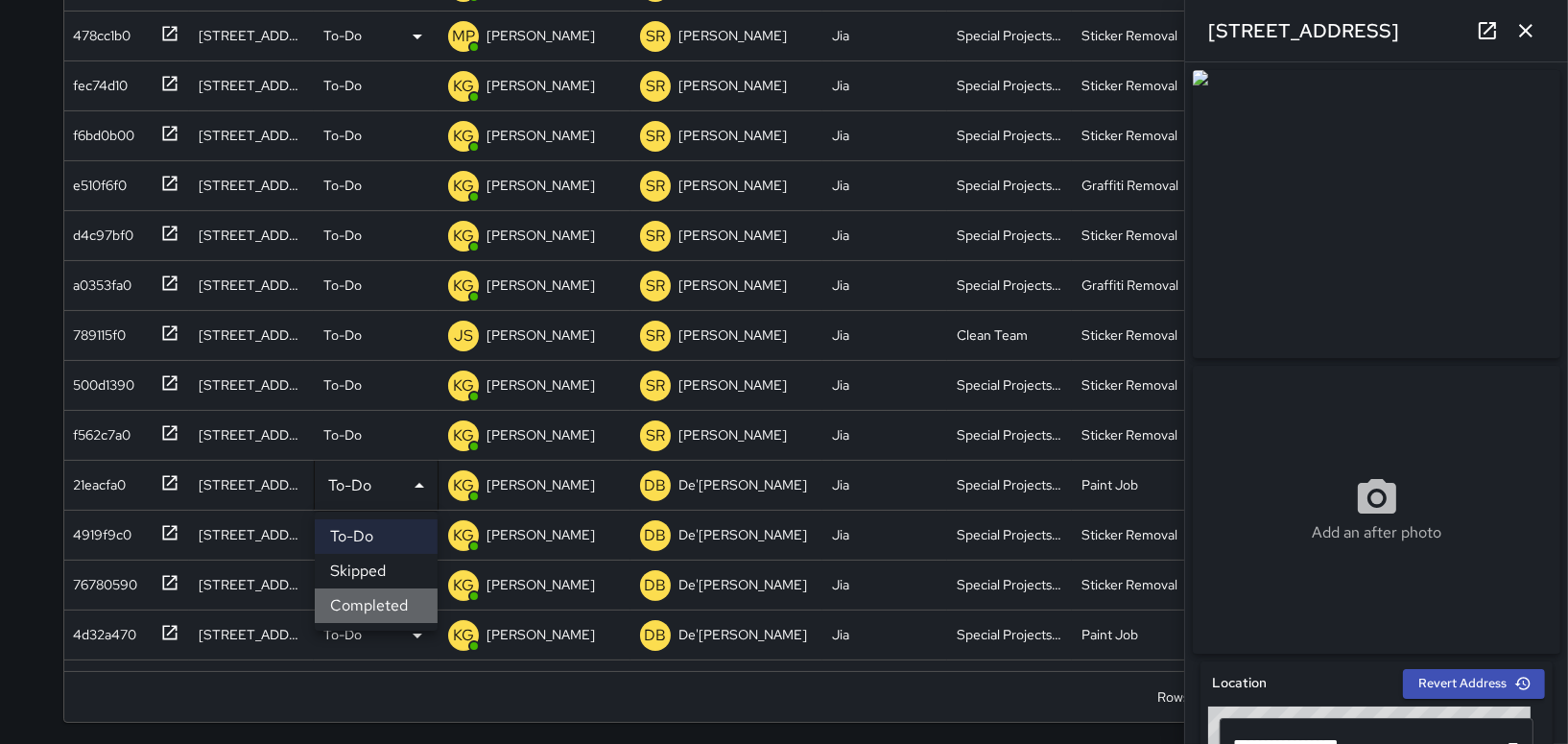
click at [385, 599] on li "Completed" at bounding box center [375, 605] width 122 height 34
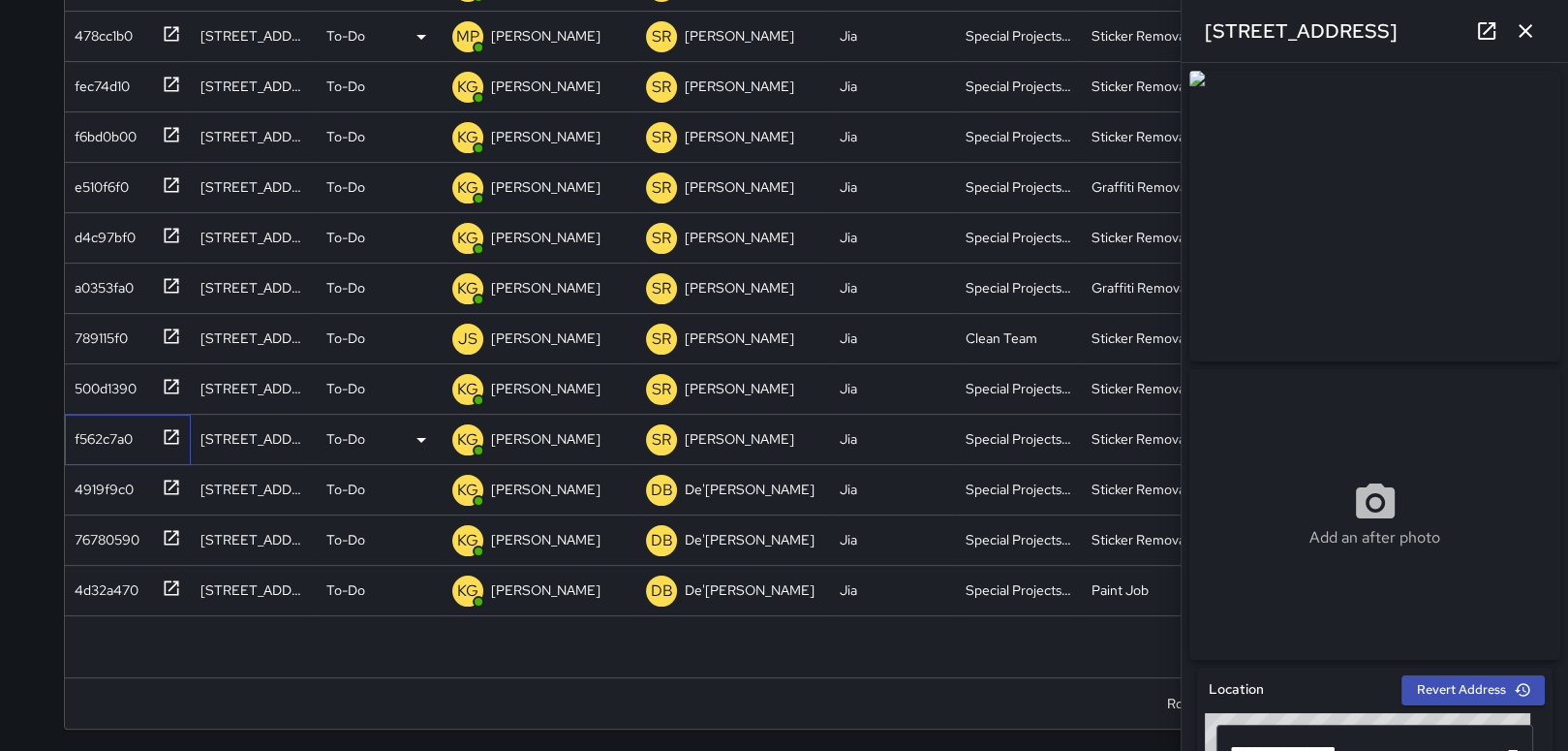
click at [112, 440] on div "f562c7a0" at bounding box center [100, 434] width 66 height 27
click at [127, 378] on div "500d1390" at bounding box center [102, 384] width 69 height 27
click at [86, 329] on div "789115f0" at bounding box center [98, 333] width 61 height 27
click at [415, 329] on icon at bounding box center [420, 338] width 23 height 23
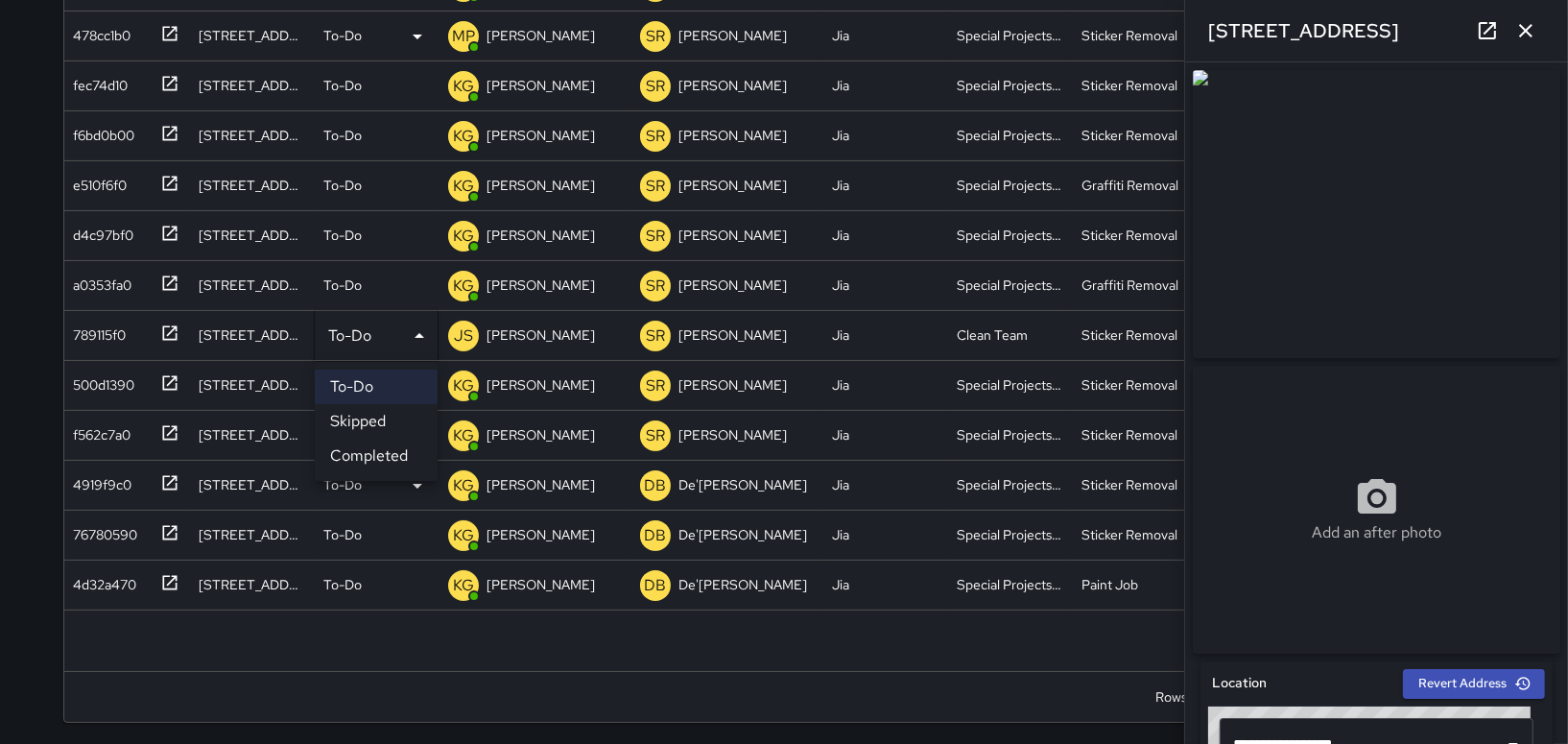
click at [391, 460] on li "Completed" at bounding box center [375, 455] width 122 height 34
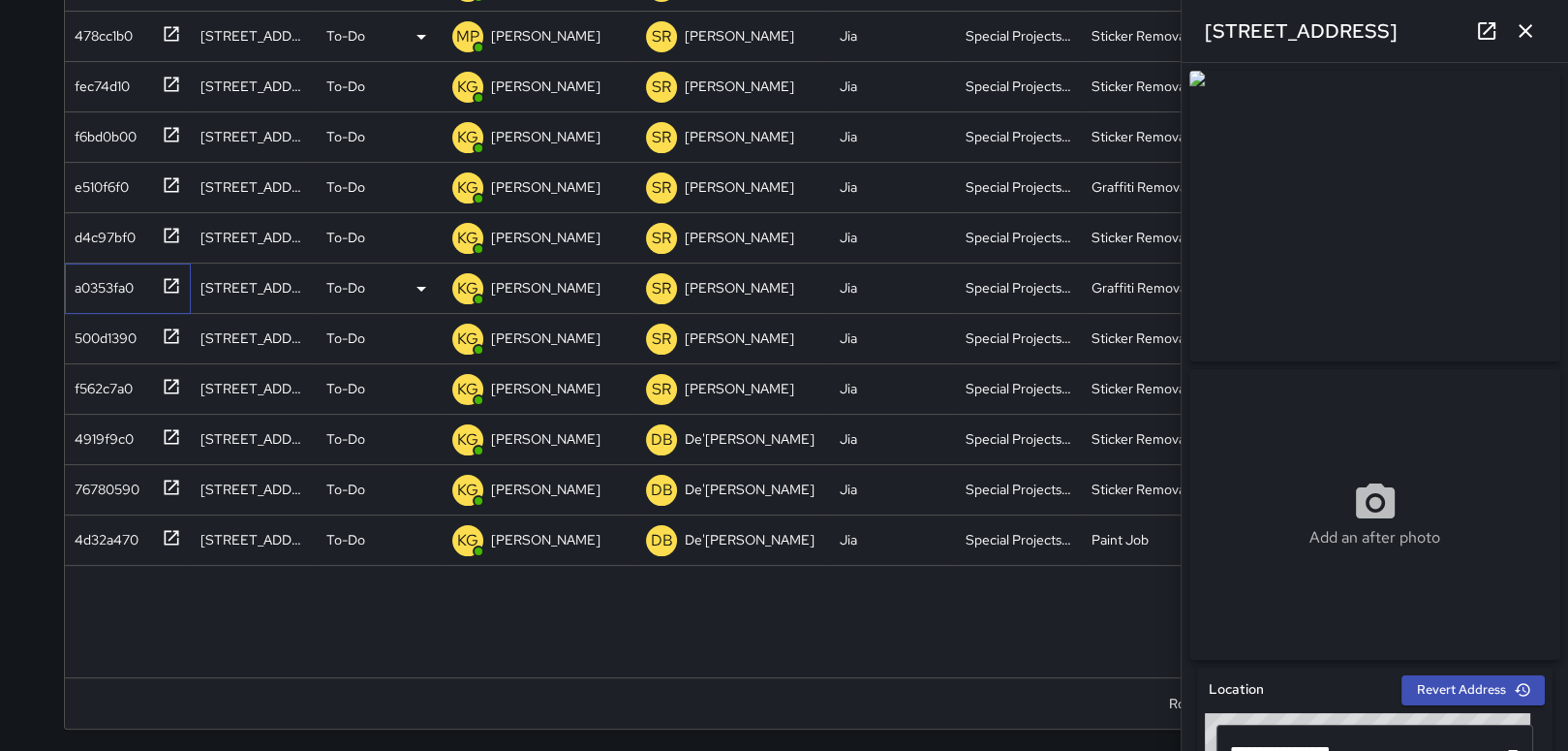
click at [104, 281] on div "a0353fa0" at bounding box center [101, 283] width 67 height 27
click at [121, 332] on div "500d1390" at bounding box center [102, 333] width 69 height 27
click at [110, 285] on div "a0353fa0" at bounding box center [101, 283] width 67 height 27
click at [92, 233] on div "d4c97bf0" at bounding box center [102, 233] width 69 height 27
click at [101, 187] on div "e510f6f0" at bounding box center [98, 182] width 62 height 27
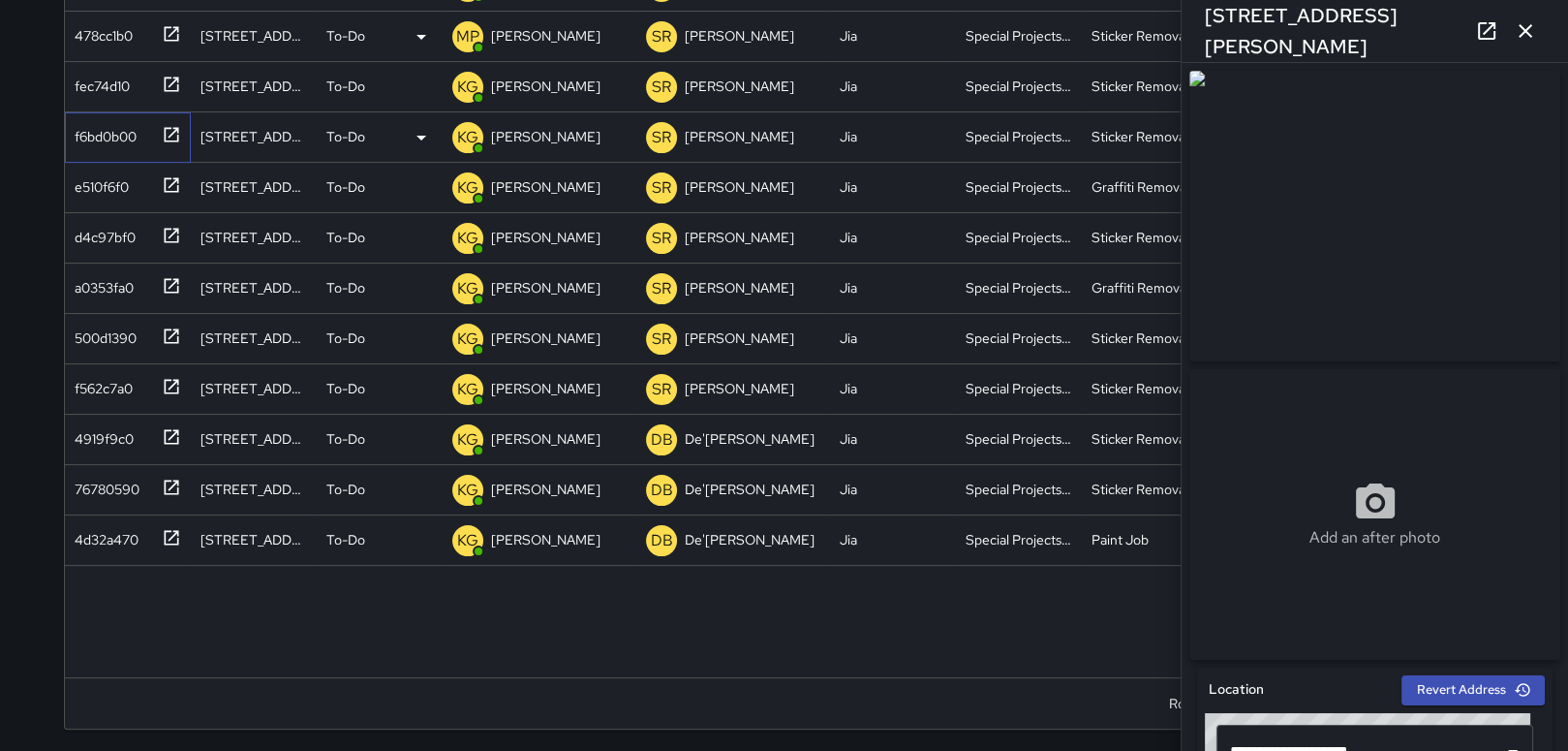
click at [87, 127] on div "f6bd0b00" at bounding box center [102, 132] width 69 height 27
click at [121, 86] on div "fec74d10" at bounding box center [99, 82] width 63 height 27
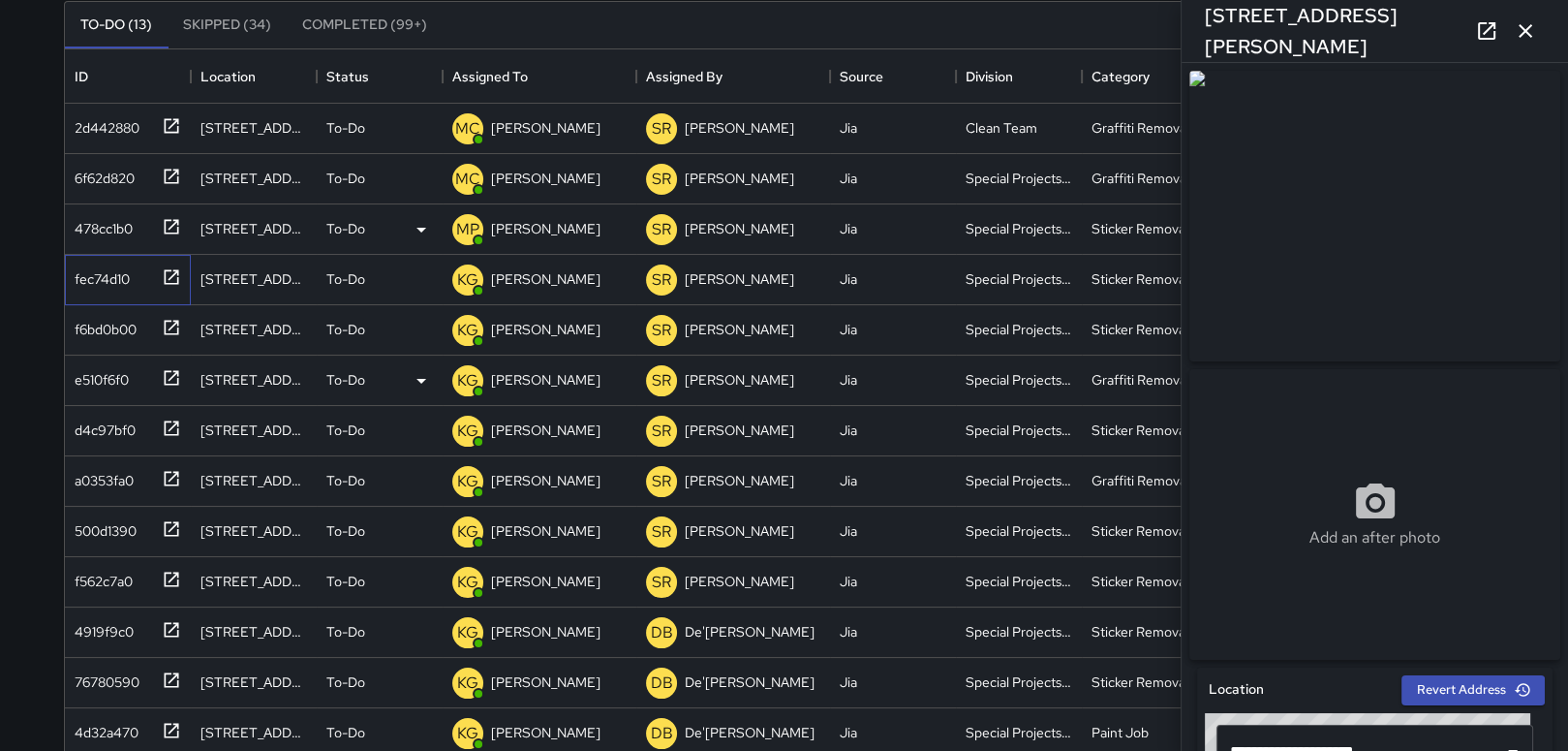
scroll to position [194, 0]
click at [85, 218] on div "478cc1b0" at bounding box center [100, 225] width 66 height 27
click at [80, 165] on div "6f62d820" at bounding box center [101, 175] width 68 height 27
click at [104, 127] on div "2d442880" at bounding box center [103, 125] width 72 height 27
click at [418, 278] on icon at bounding box center [420, 280] width 23 height 23
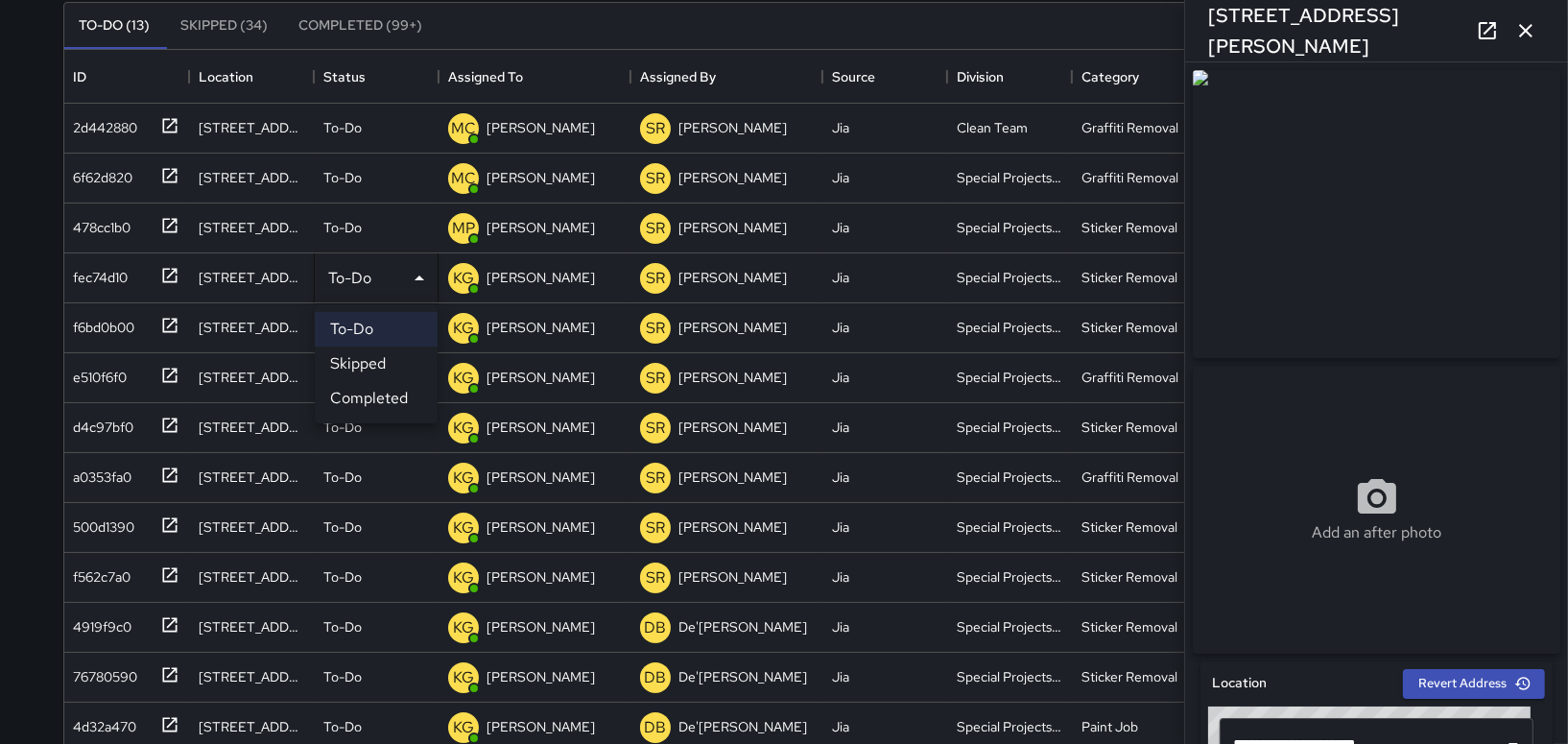
click at [1520, 56] on div at bounding box center [784, 372] width 1568 height 744
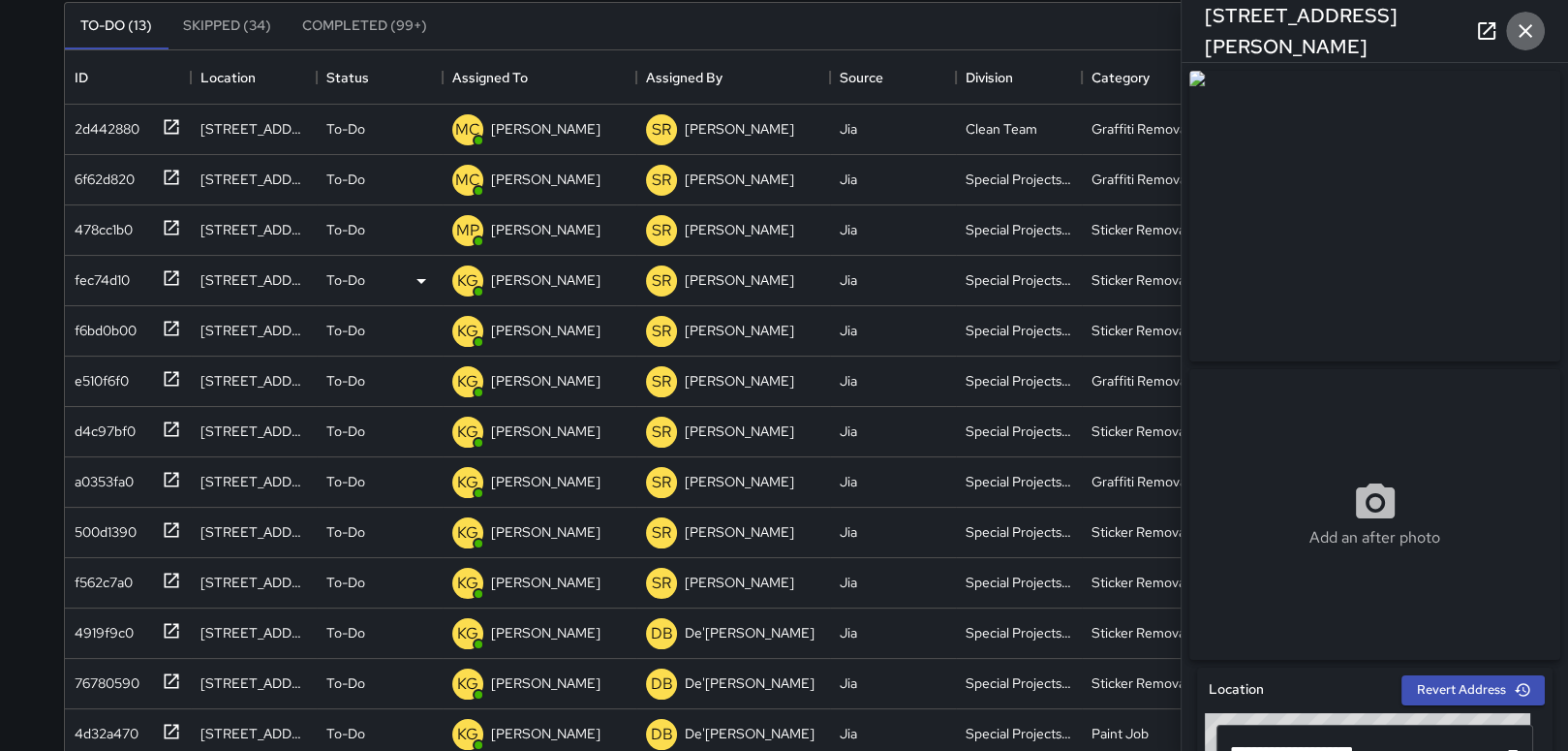
click at [1538, 37] on button "button" at bounding box center [1524, 31] width 39 height 39
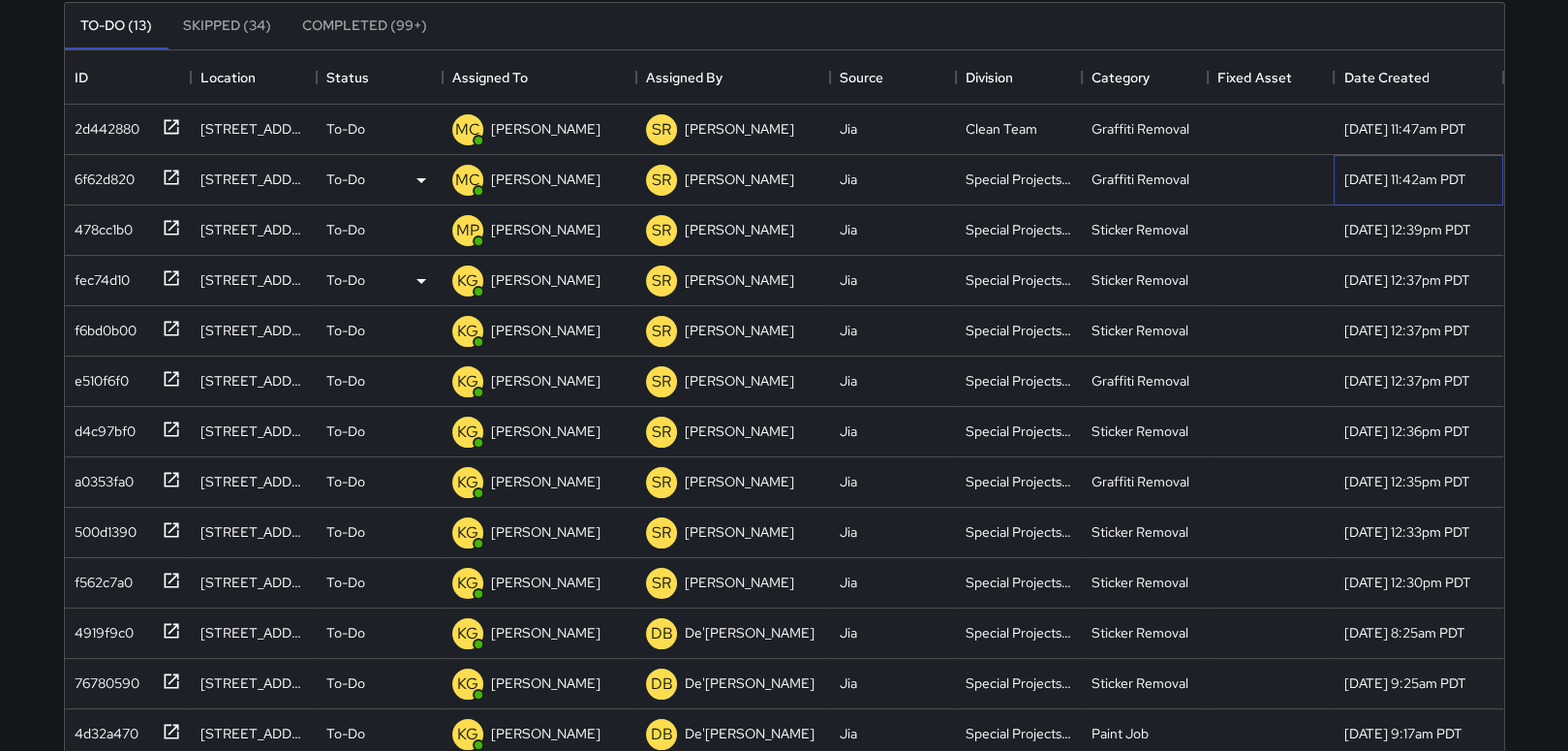
click at [1386, 181] on div "[DATE] 11:42am PDT" at bounding box center [1404, 179] width 122 height 20
click at [1385, 164] on div "[DATE] 11:42am PDT" at bounding box center [1418, 180] width 169 height 50
click at [209, 17] on button "Skipped (34)" at bounding box center [227, 26] width 119 height 47
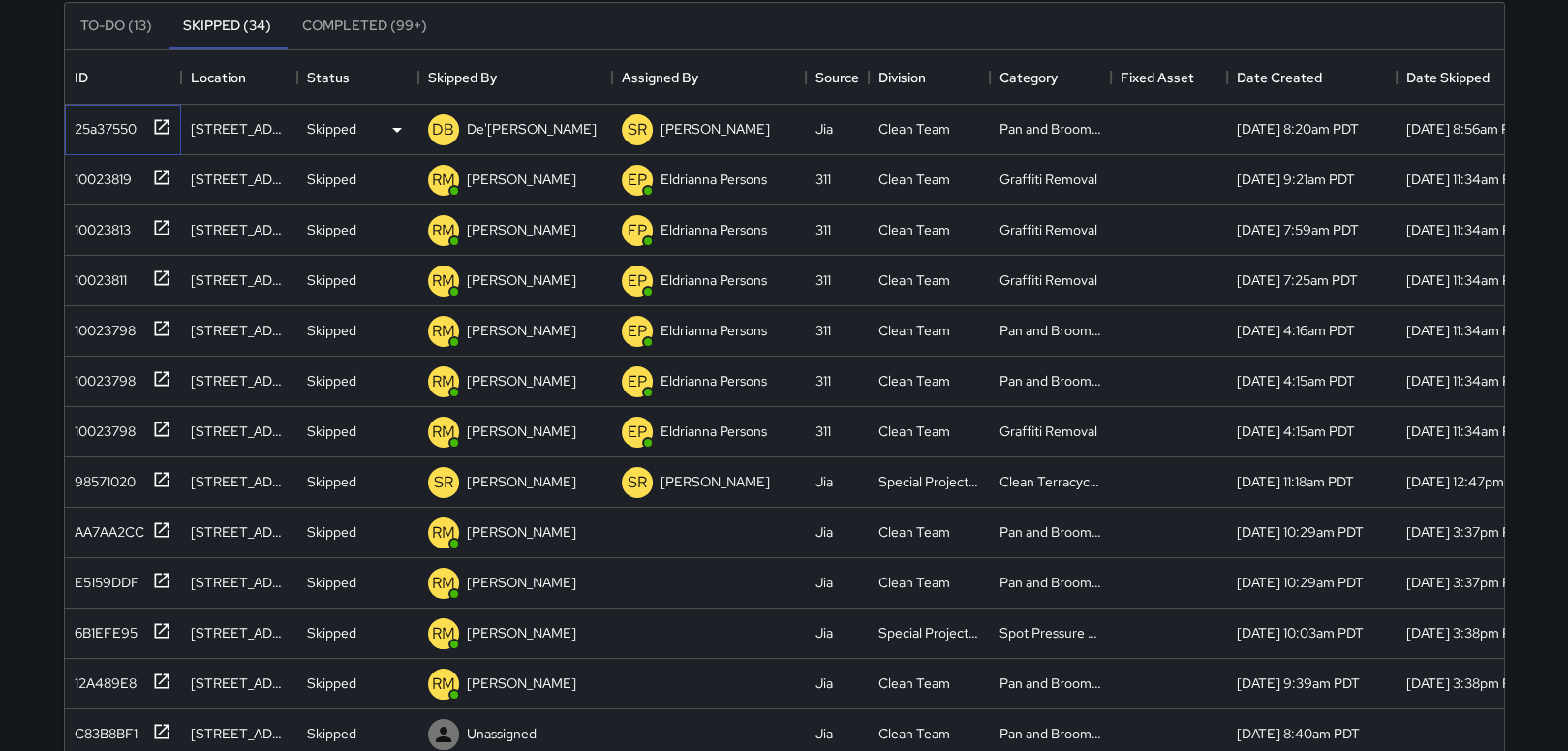
click at [119, 116] on div "25a37550" at bounding box center [102, 125] width 69 height 27
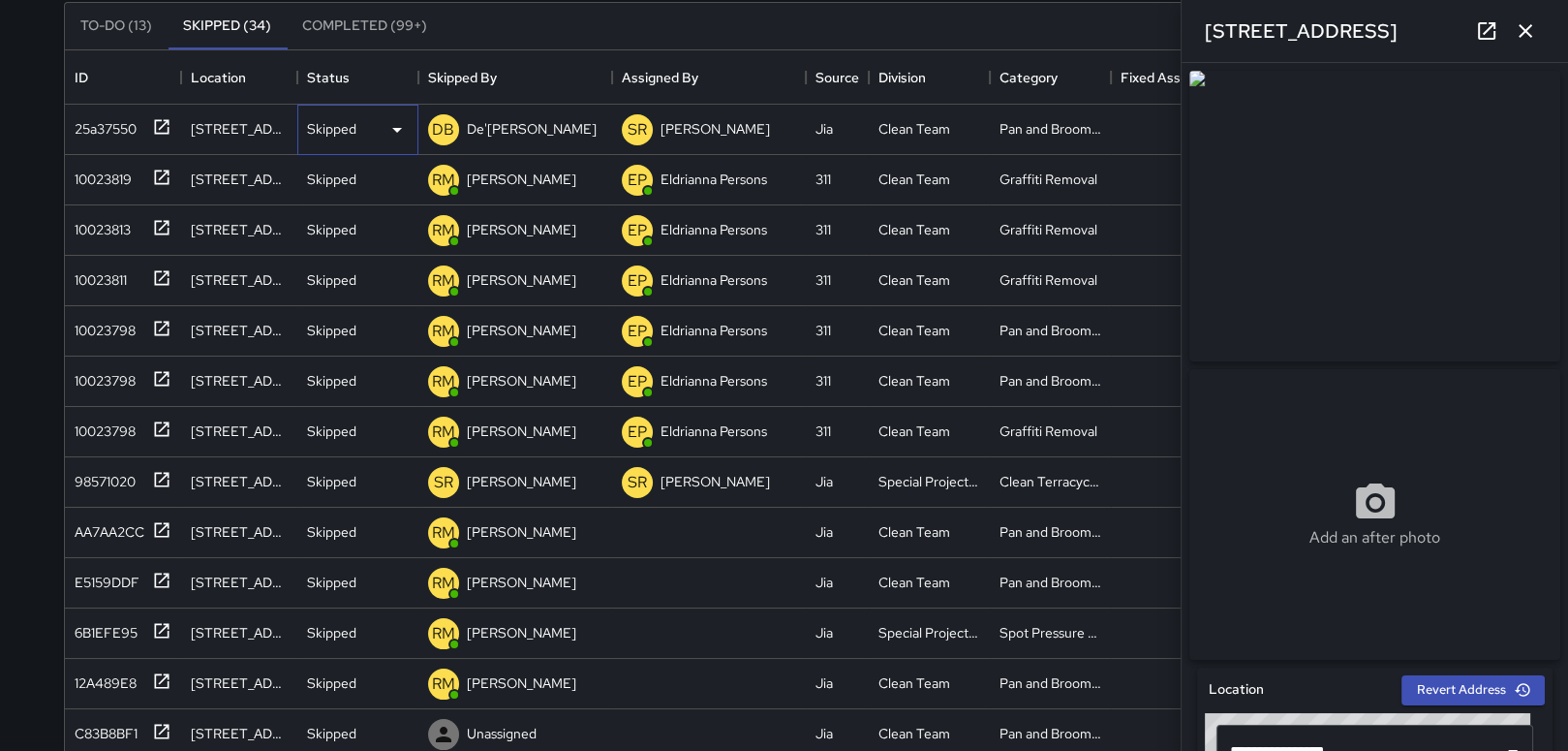
click at [327, 124] on p "Skipped" at bounding box center [331, 129] width 49 height 20
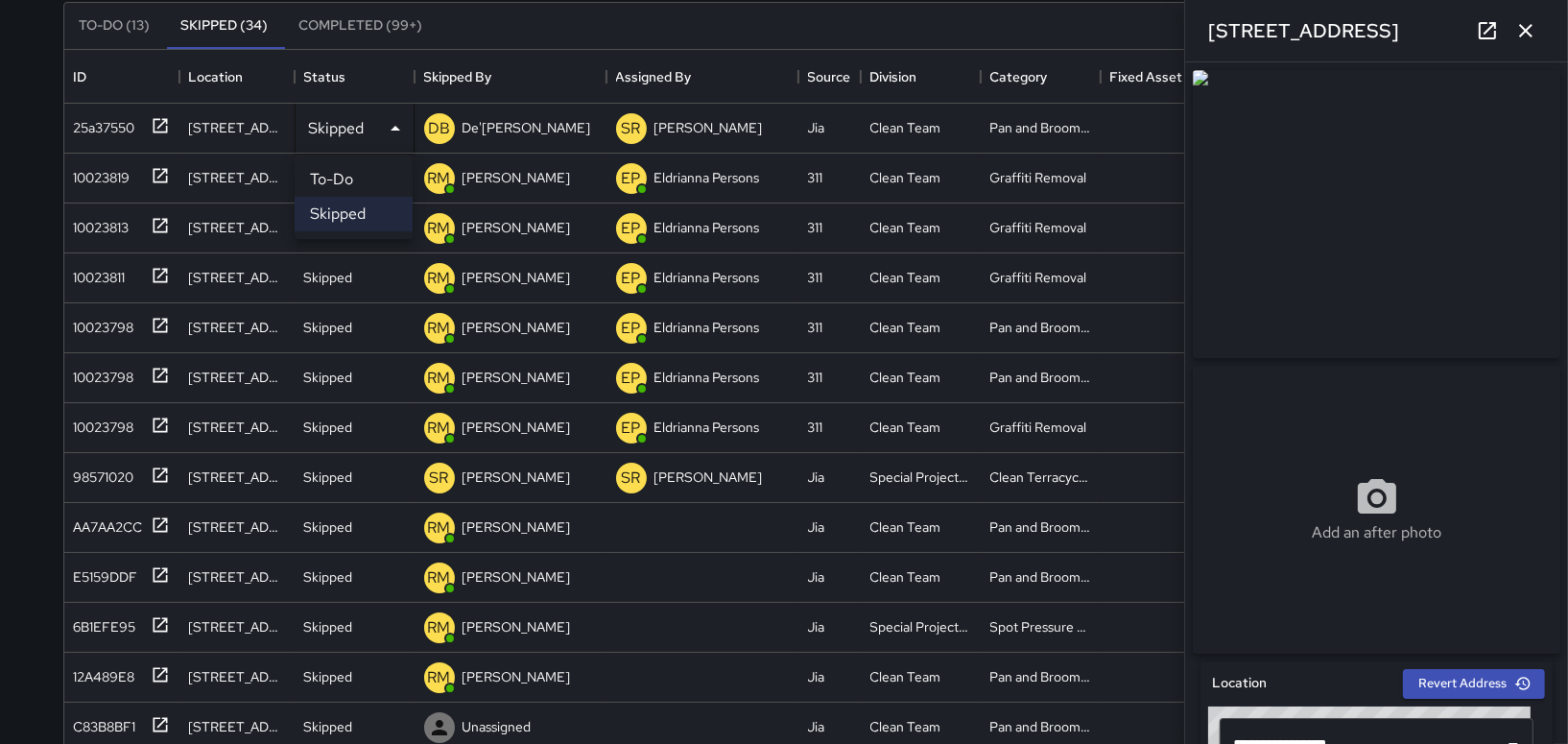
click at [347, 134] on div at bounding box center [784, 372] width 1568 height 744
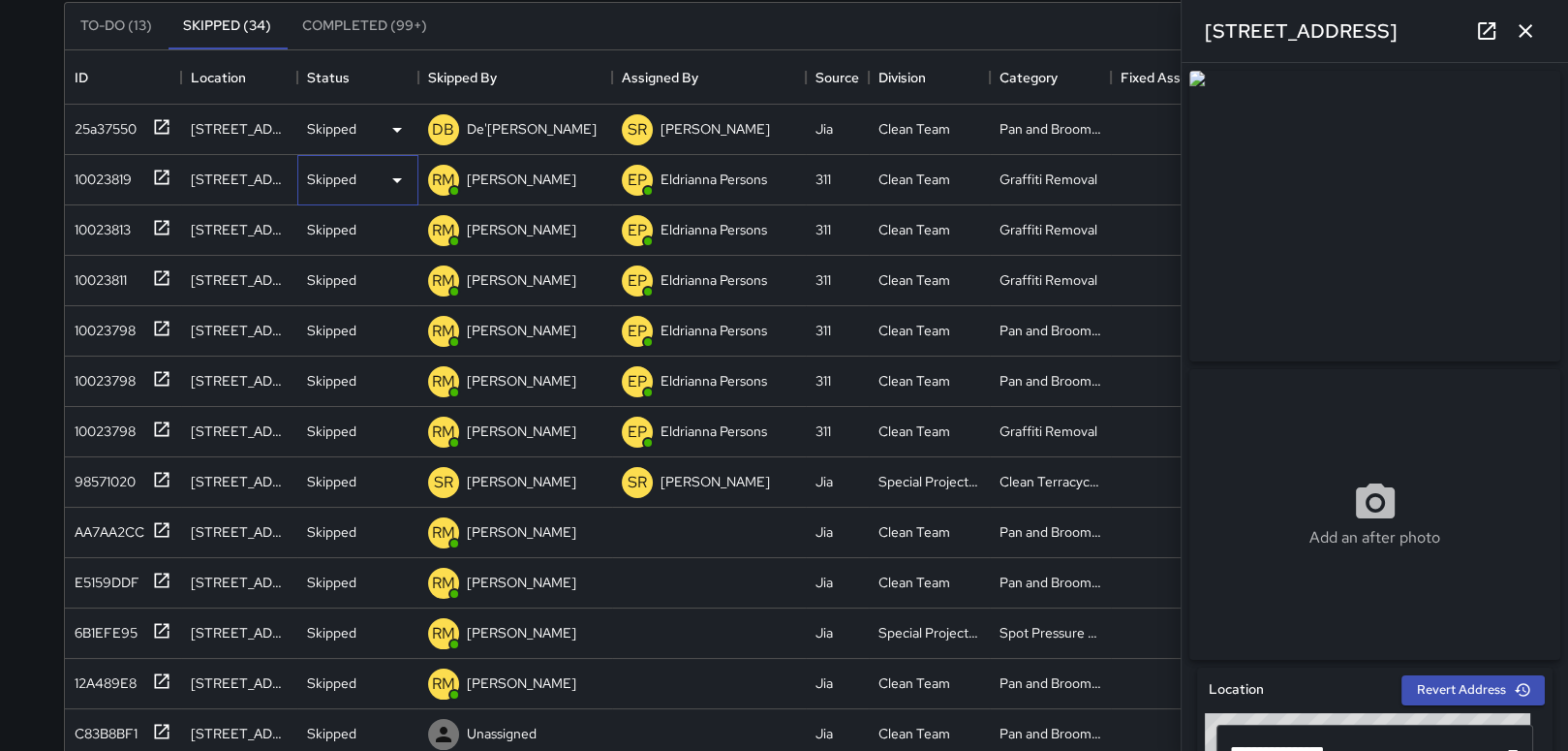
click at [356, 182] on div "Skipped" at bounding box center [357, 179] width 102 height 23
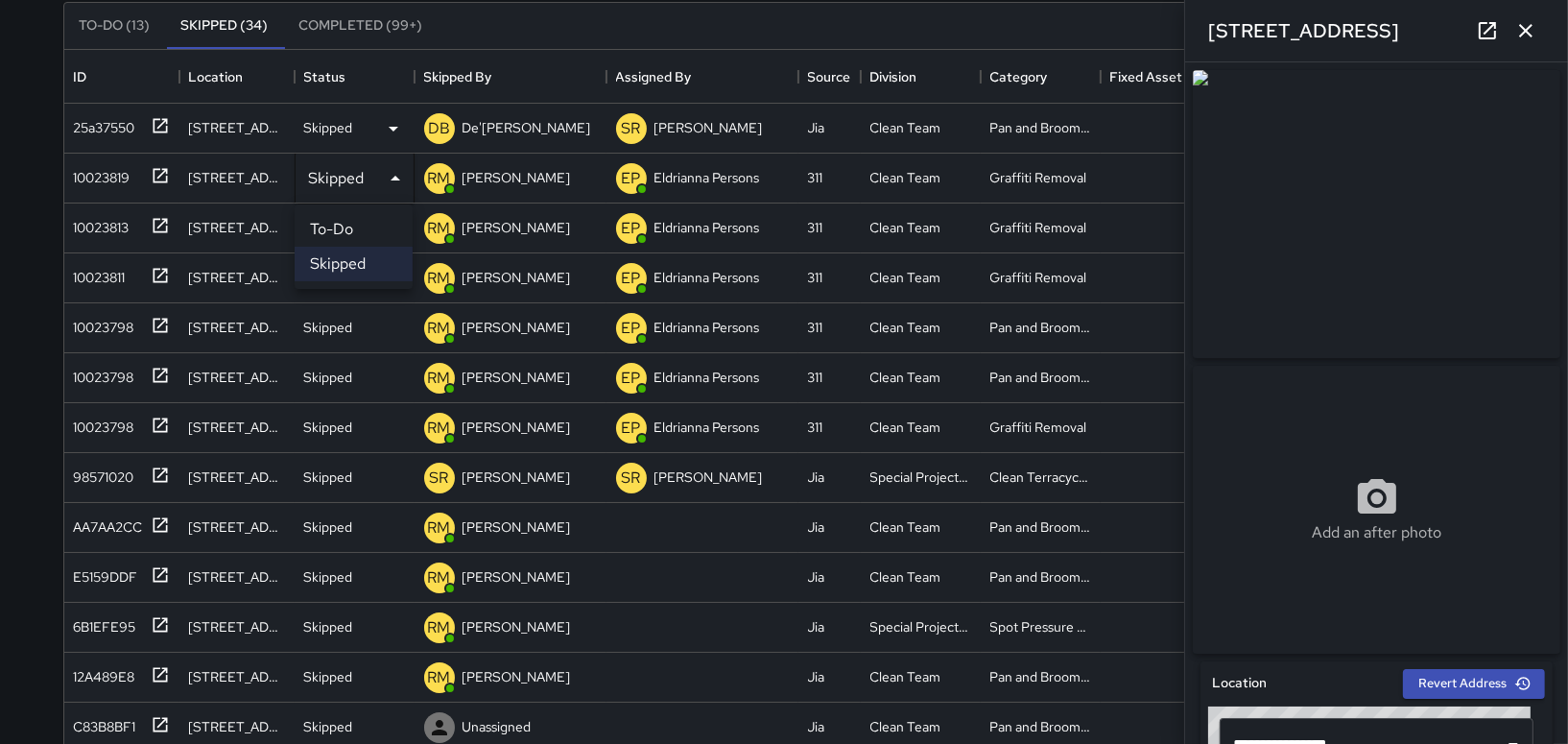
click at [120, 34] on div at bounding box center [784, 372] width 1568 height 744
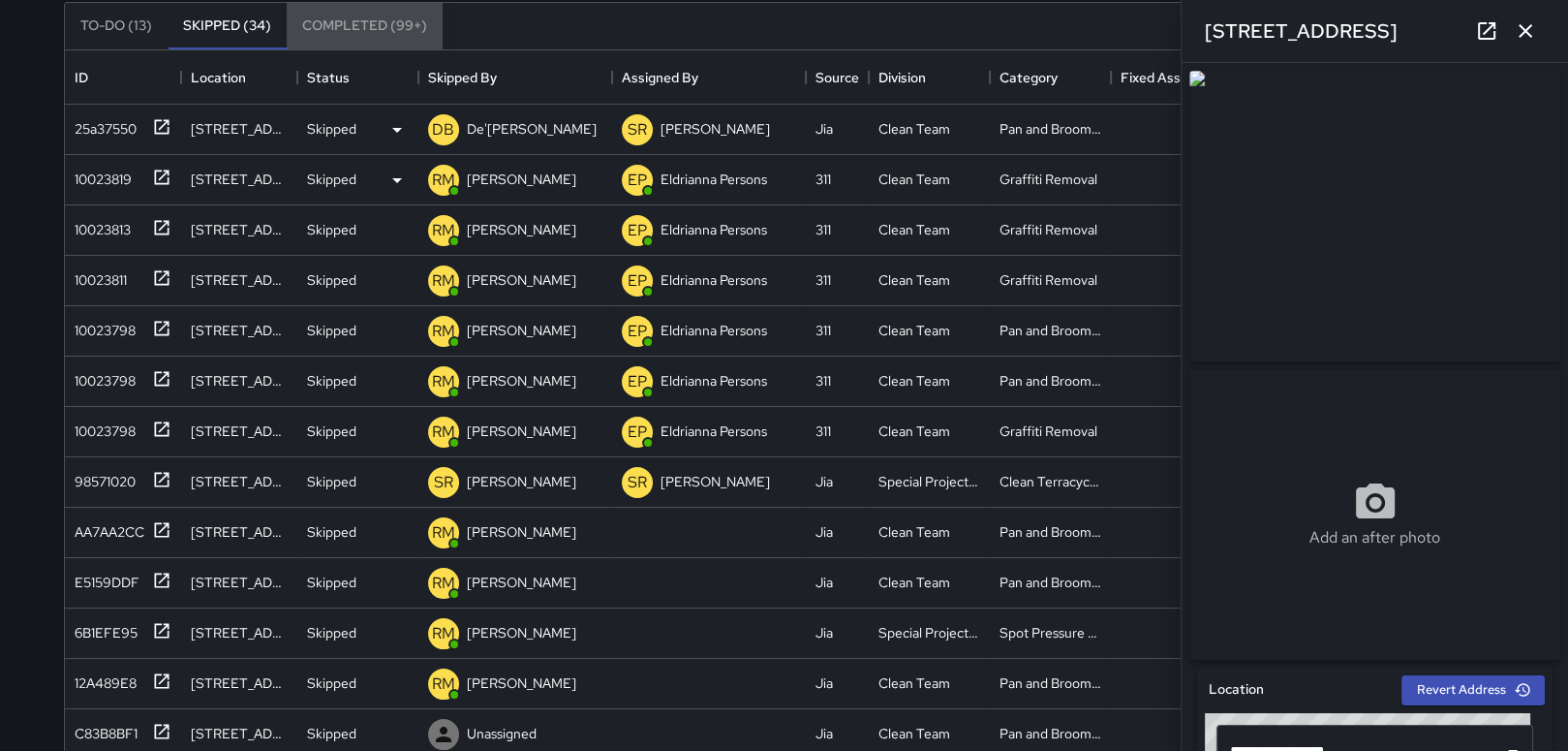
drag, startPoint x: 368, startPoint y: 18, endPoint x: 358, endPoint y: 26, distance: 12.8
click at [363, 23] on button "Completed (99+)" at bounding box center [365, 26] width 156 height 47
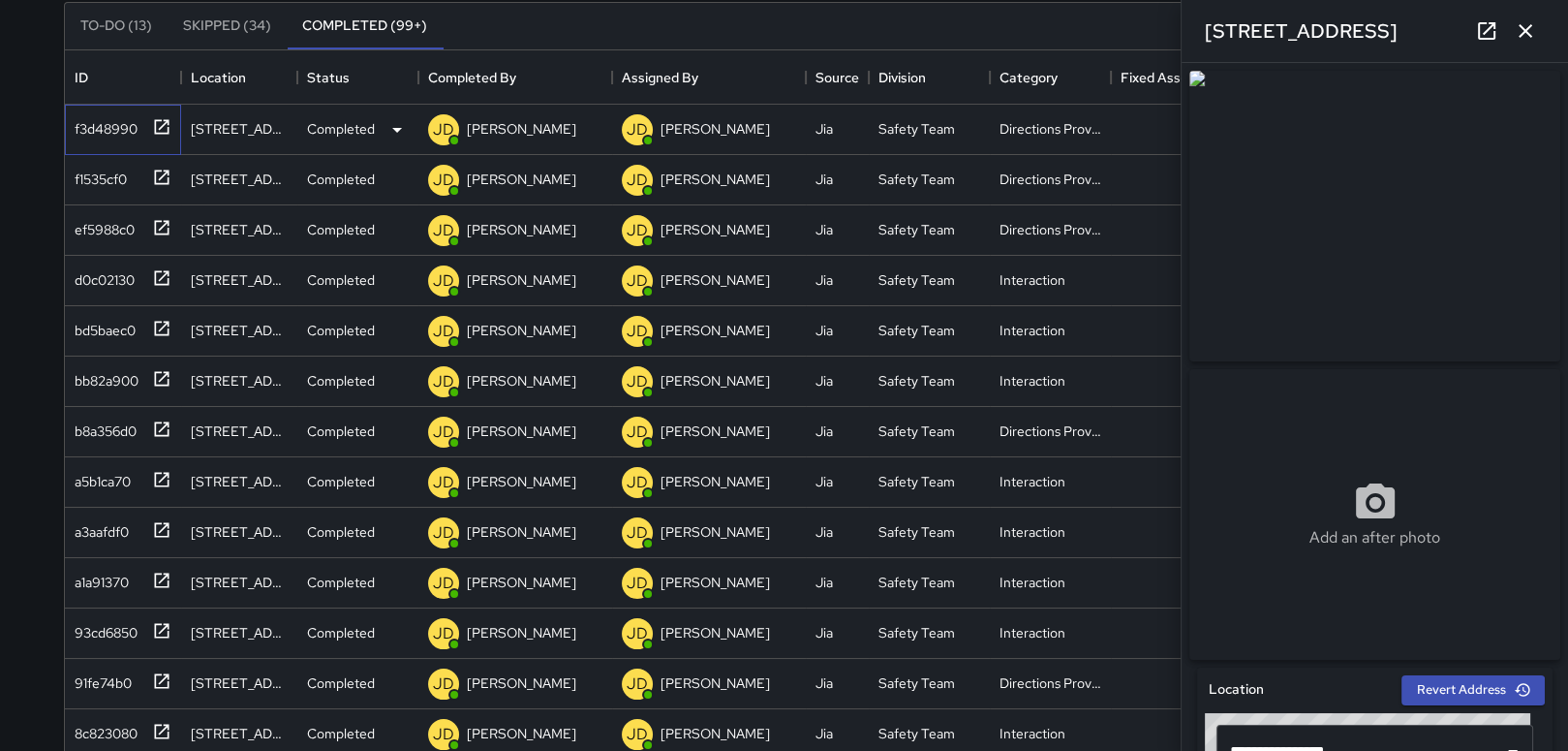
click at [108, 122] on div "f3d48990" at bounding box center [102, 125] width 70 height 27
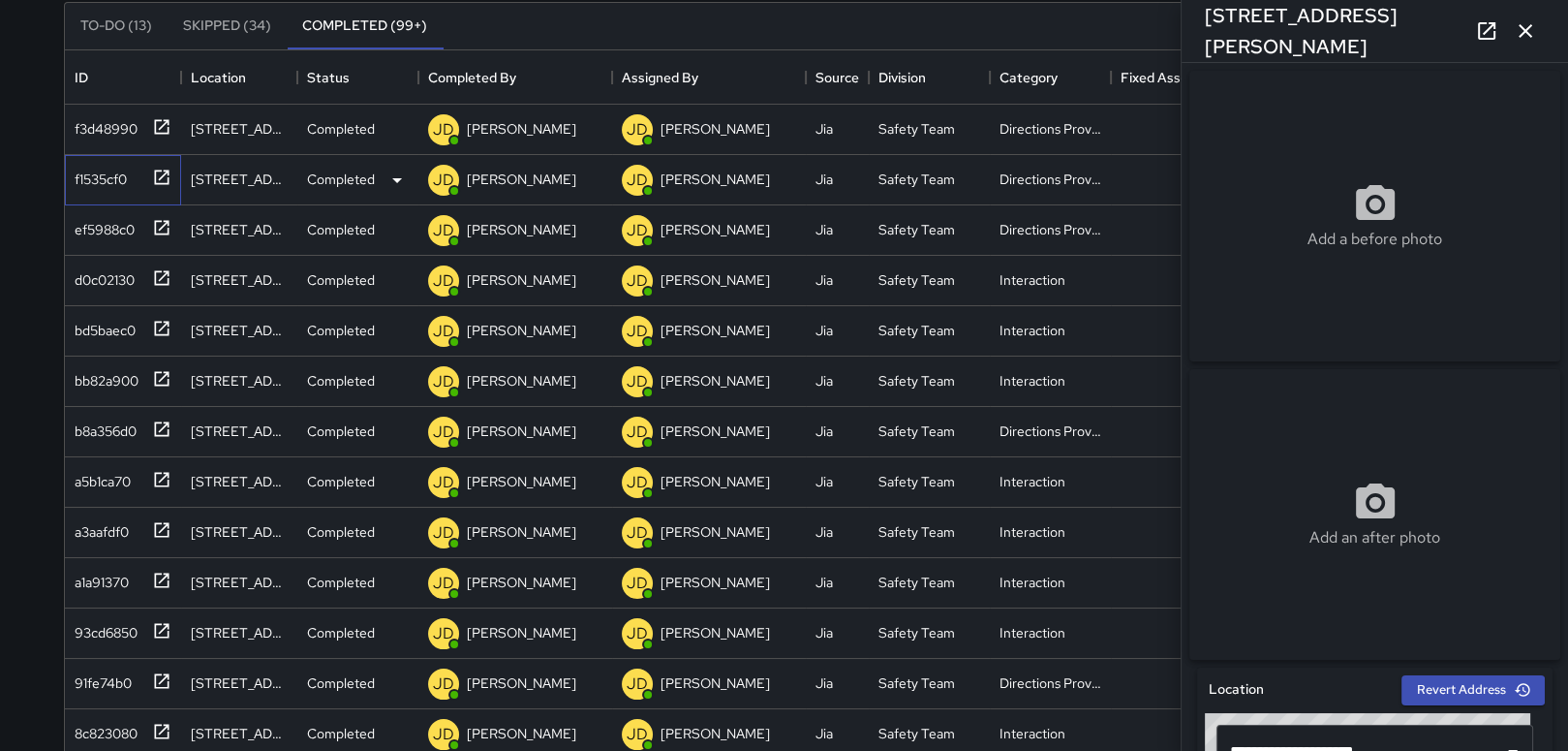
click at [100, 178] on div "f1535cf0" at bounding box center [97, 175] width 60 height 27
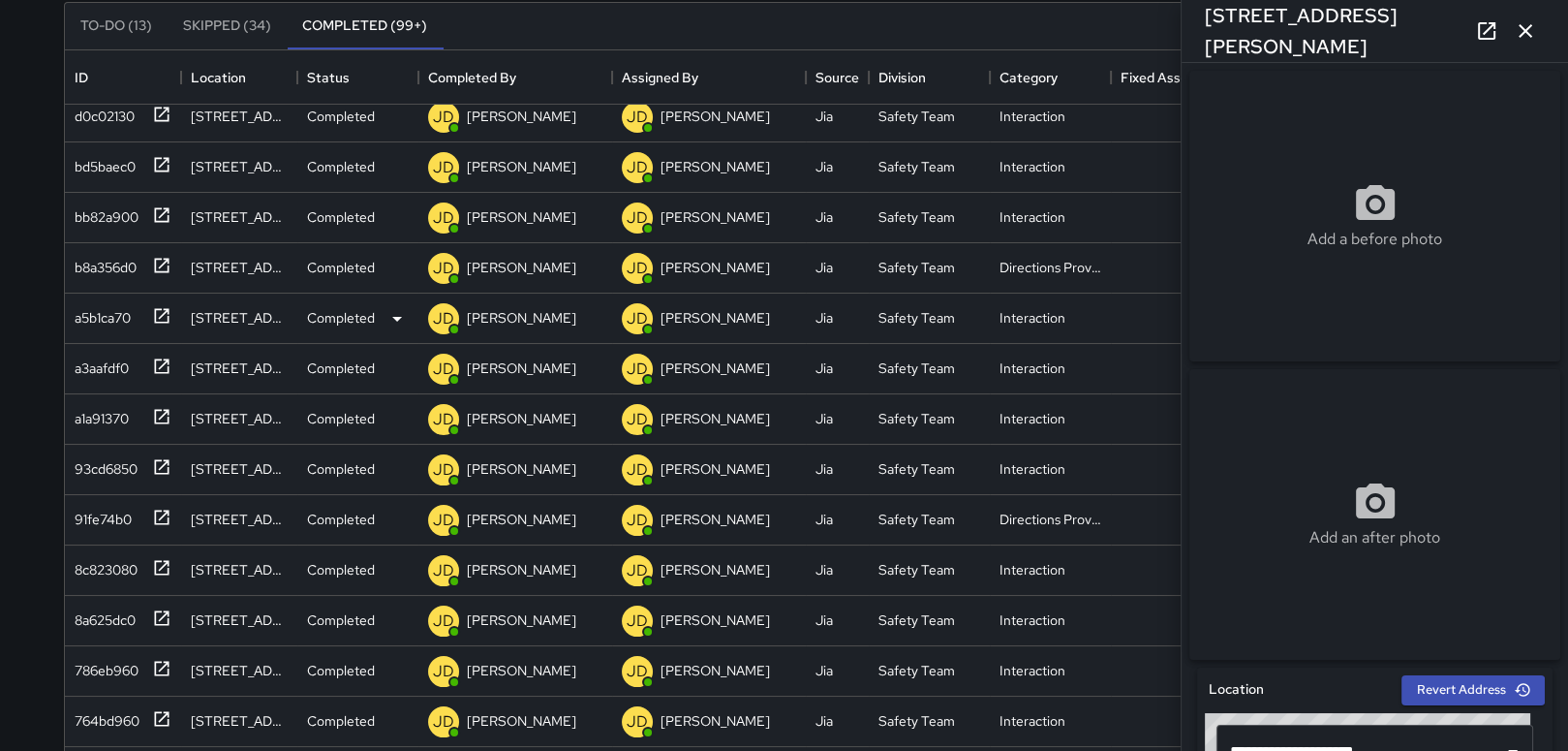
scroll to position [190, 0]
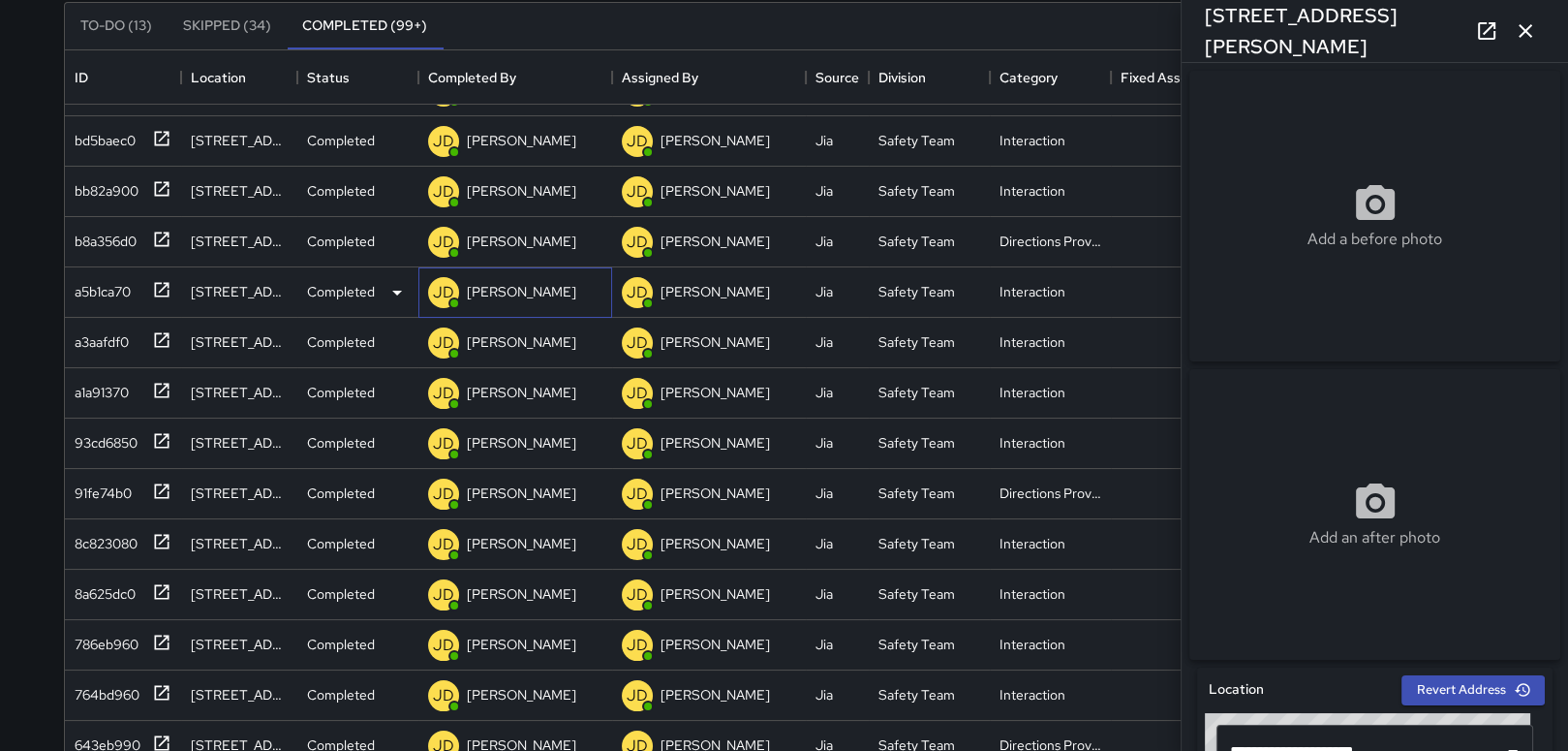
click at [482, 287] on p "[PERSON_NAME]" at bounding box center [521, 292] width 110 height 20
click at [499, 243] on p "[PERSON_NAME]" at bounding box center [521, 241] width 110 height 20
click at [1532, 23] on icon "button" at bounding box center [1524, 31] width 23 height 23
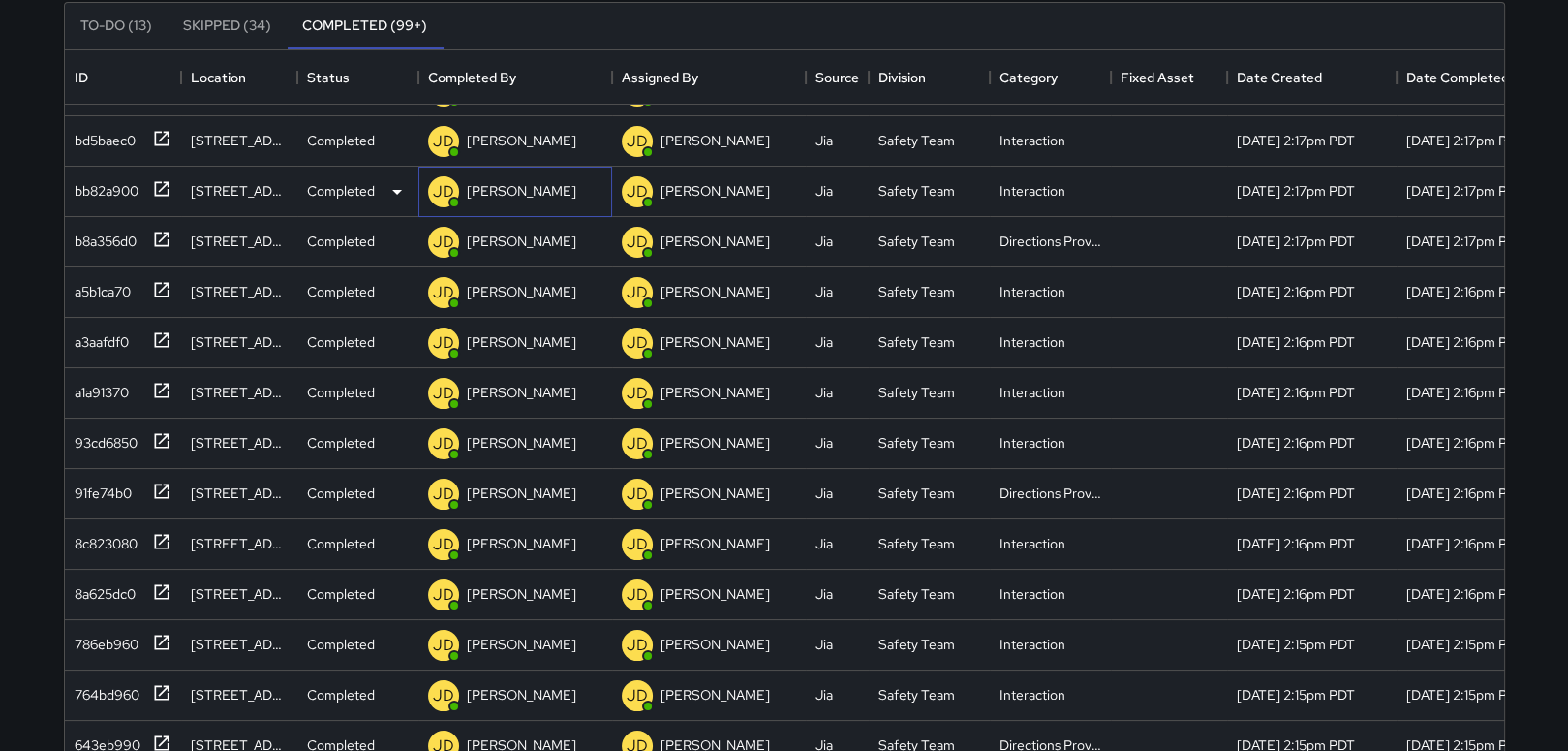
click at [513, 172] on div "[PERSON_NAME]" at bounding box center [503, 191] width 156 height 39
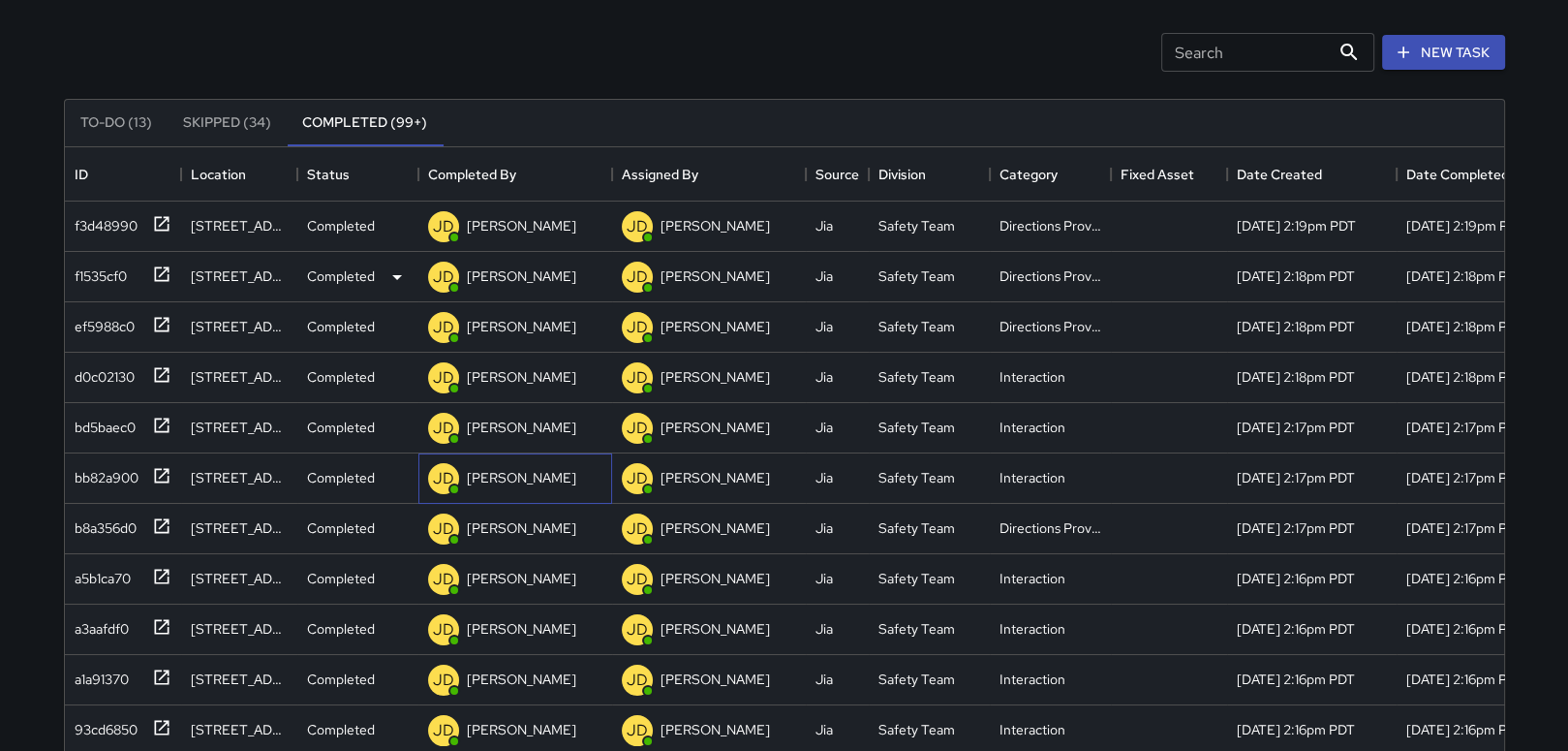
scroll to position [0, 0]
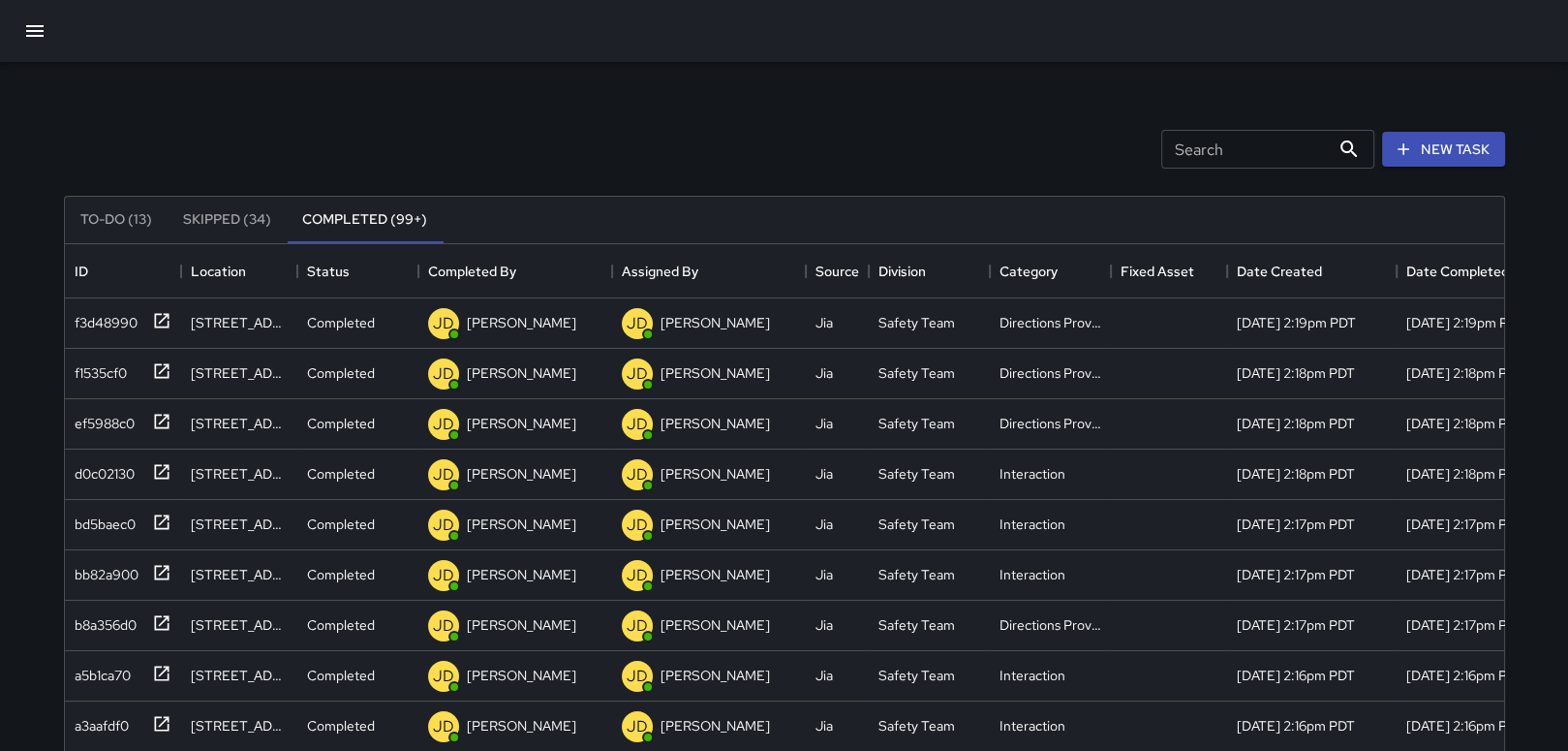
click at [39, 22] on icon "button" at bounding box center [34, 31] width 23 height 23
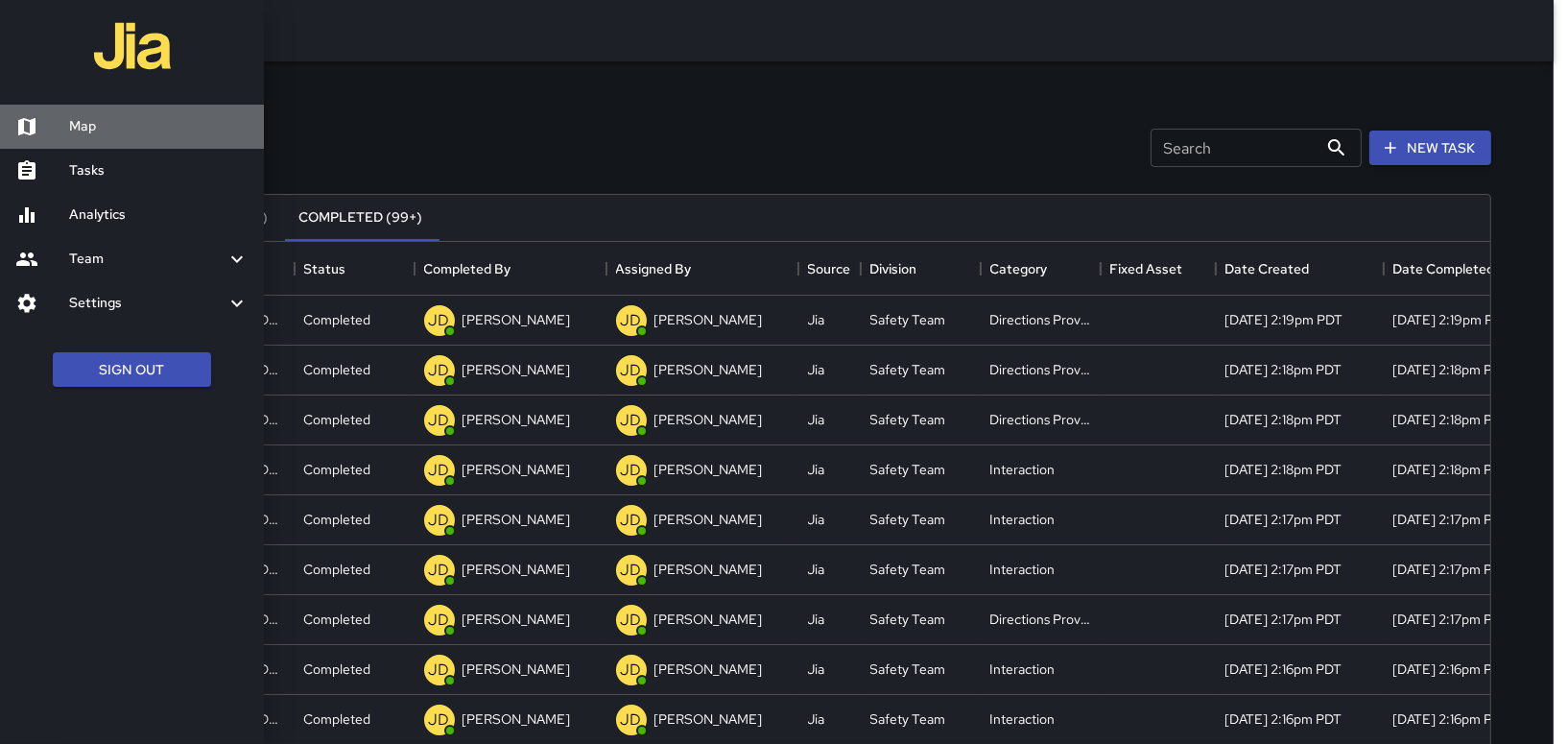
click at [117, 132] on h6 "Map" at bounding box center [158, 126] width 179 height 22
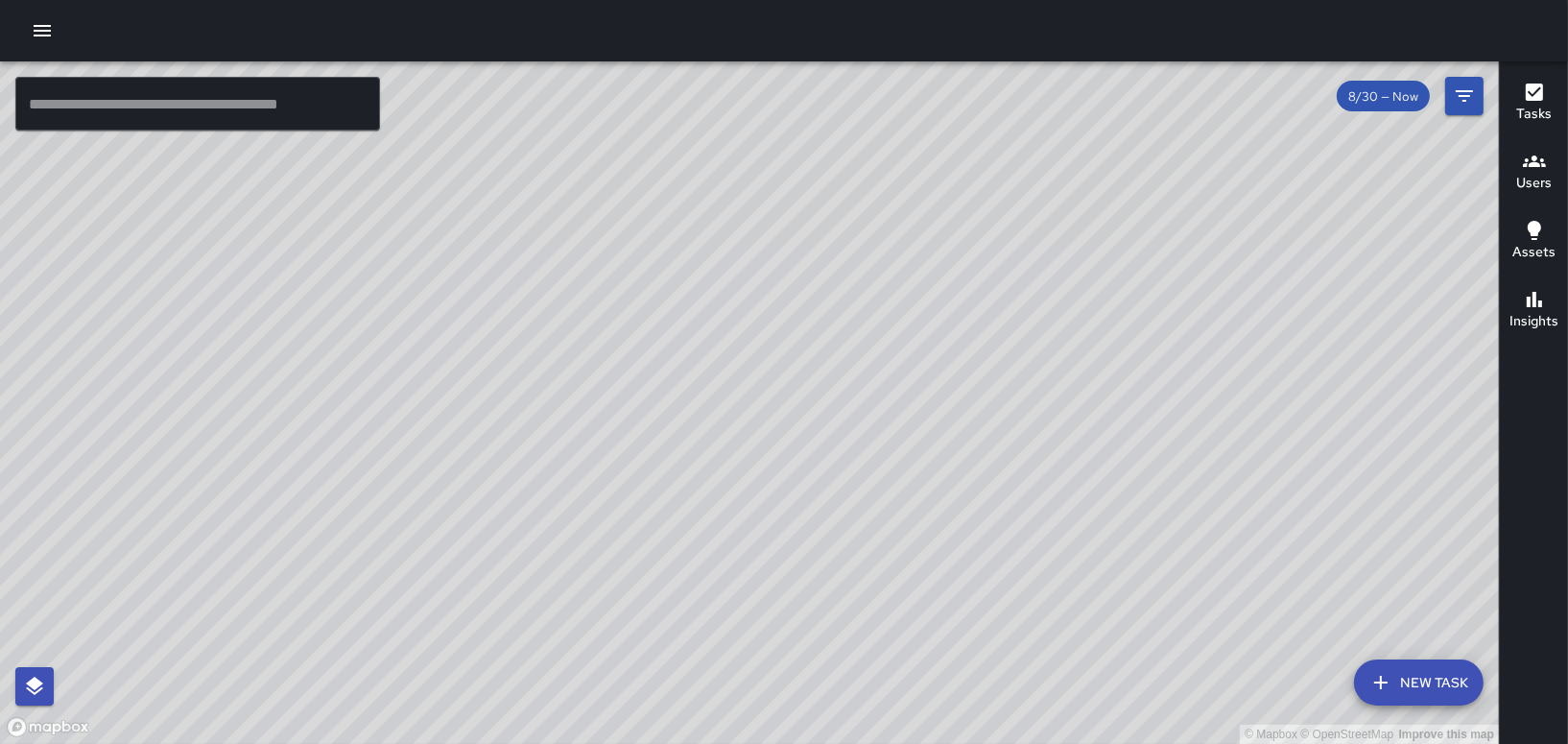
drag, startPoint x: 439, startPoint y: 261, endPoint x: 367, endPoint y: 533, distance: 281.4
click at [367, 533] on div "© Mapbox © OpenStreetMap Improve this map" at bounding box center [749, 403] width 1498 height 682
click at [46, 23] on icon "button" at bounding box center [41, 30] width 23 height 23
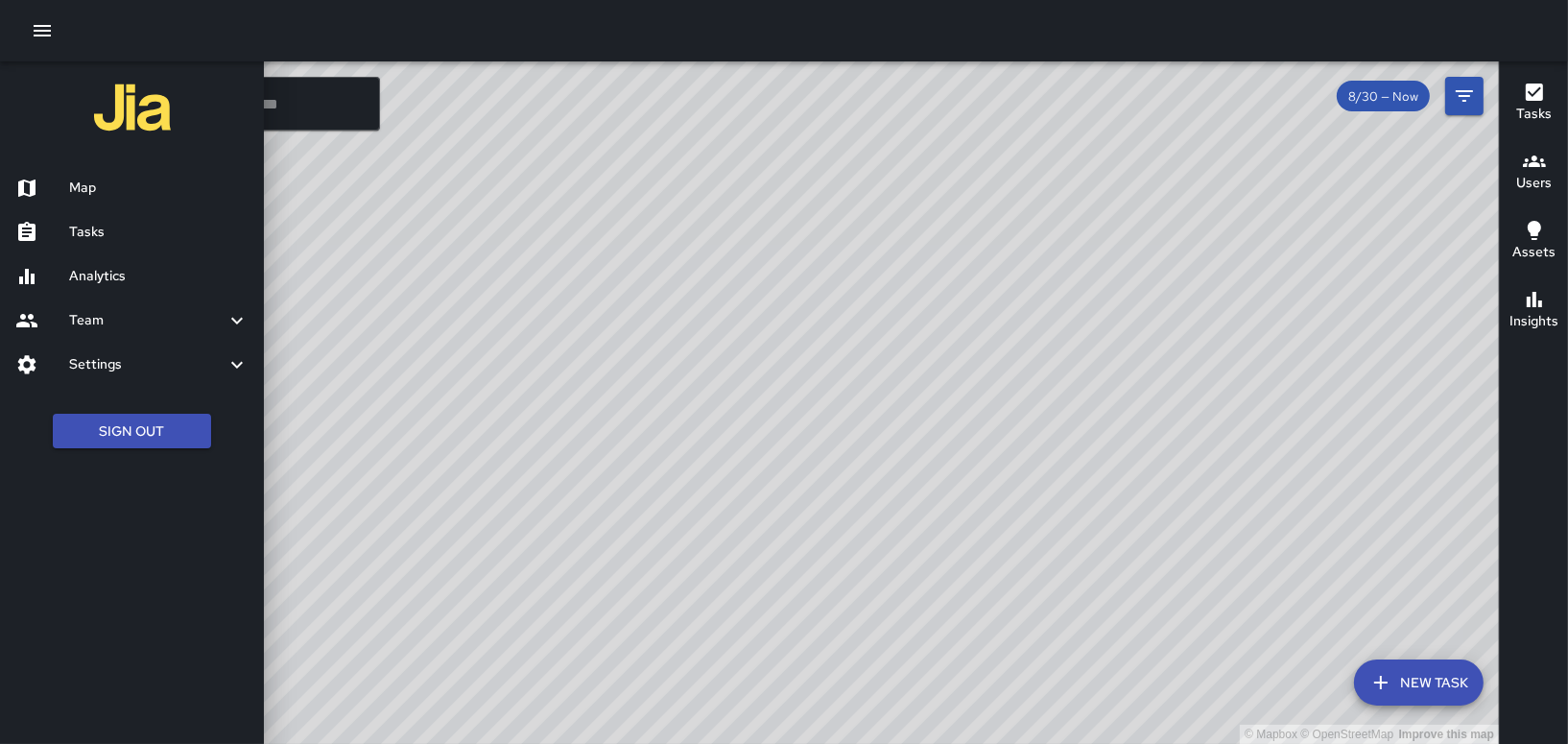
click at [100, 233] on h6 "Tasks" at bounding box center [158, 232] width 179 height 22
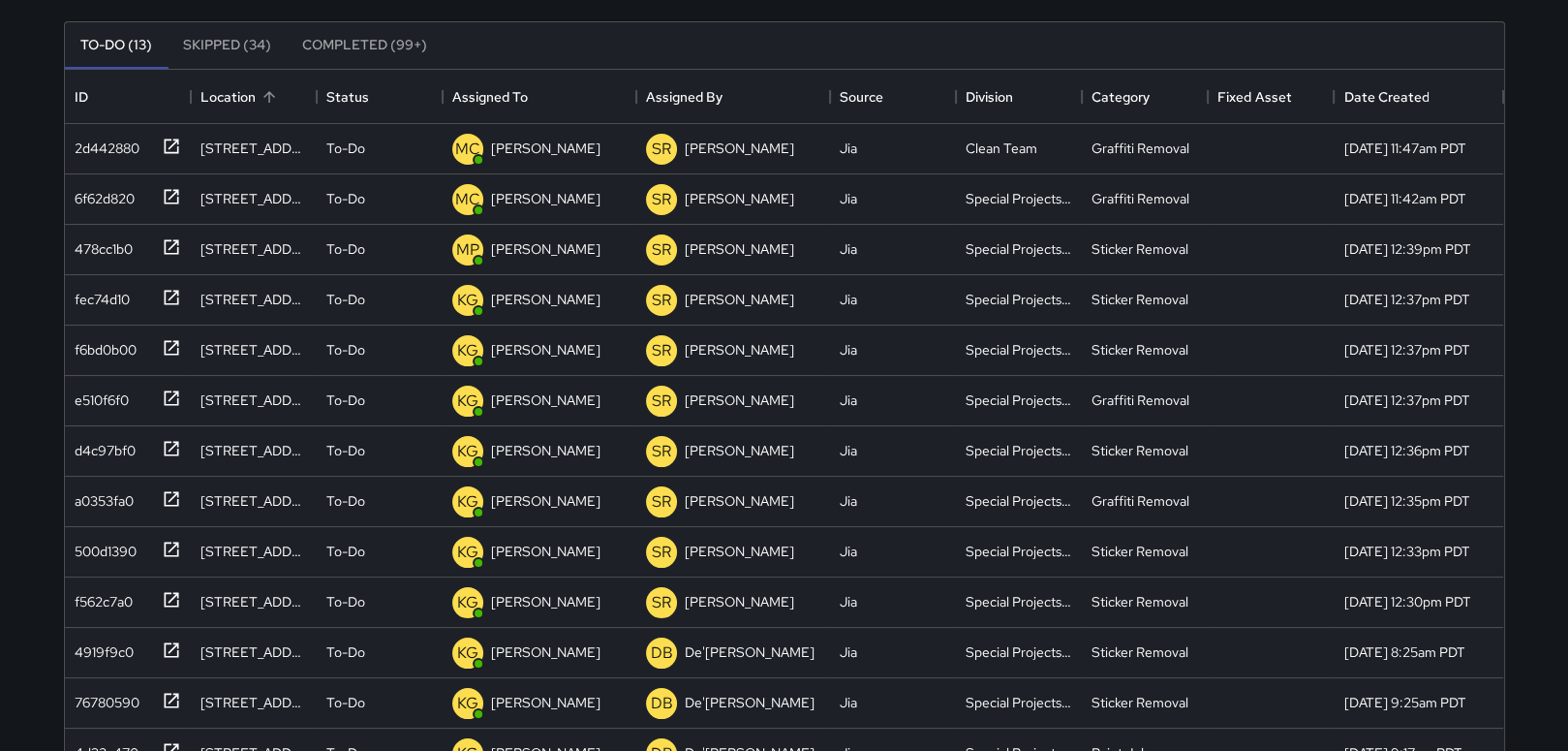
scroll to position [194, 0]
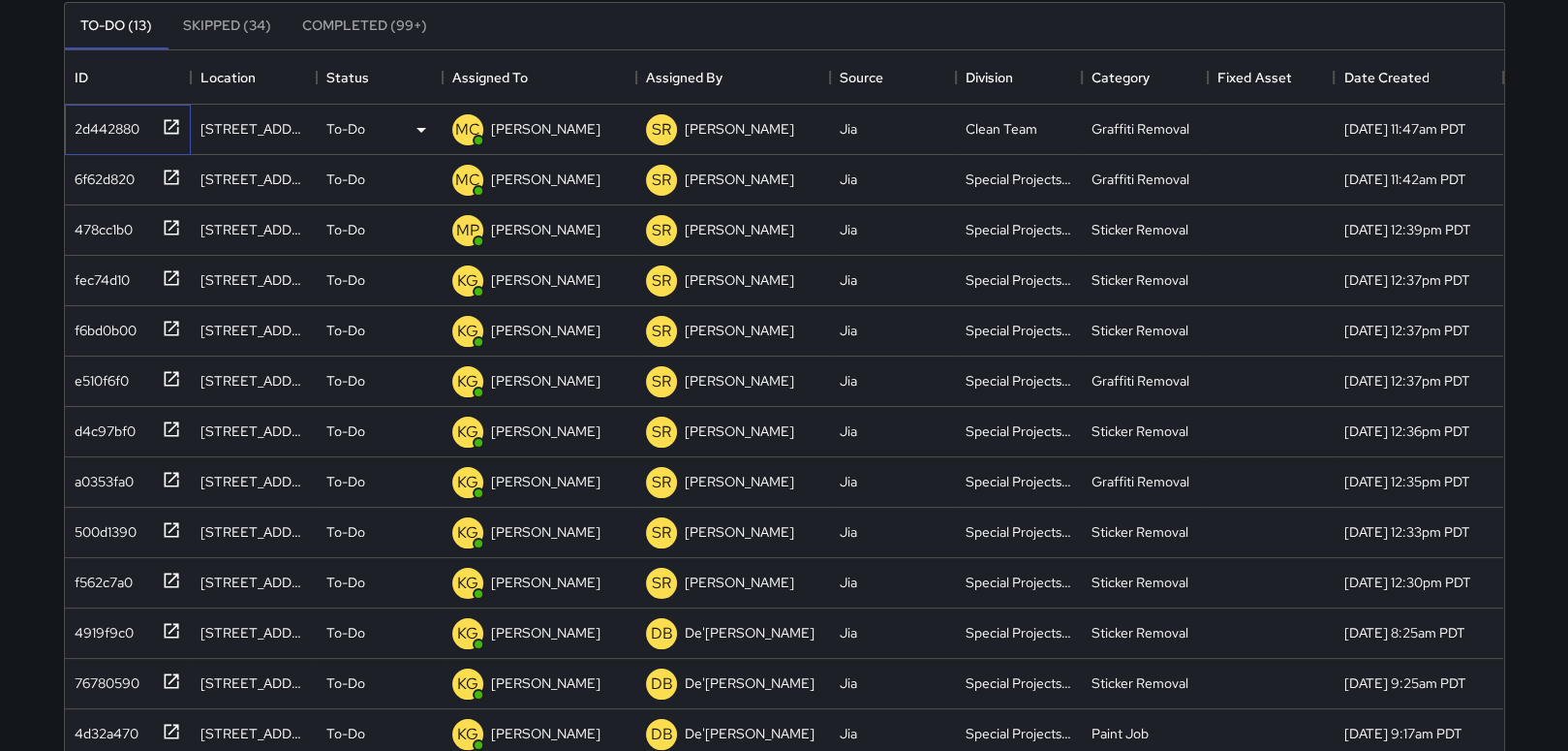
click at [104, 108] on div "2d442880" at bounding box center [128, 130] width 126 height 50
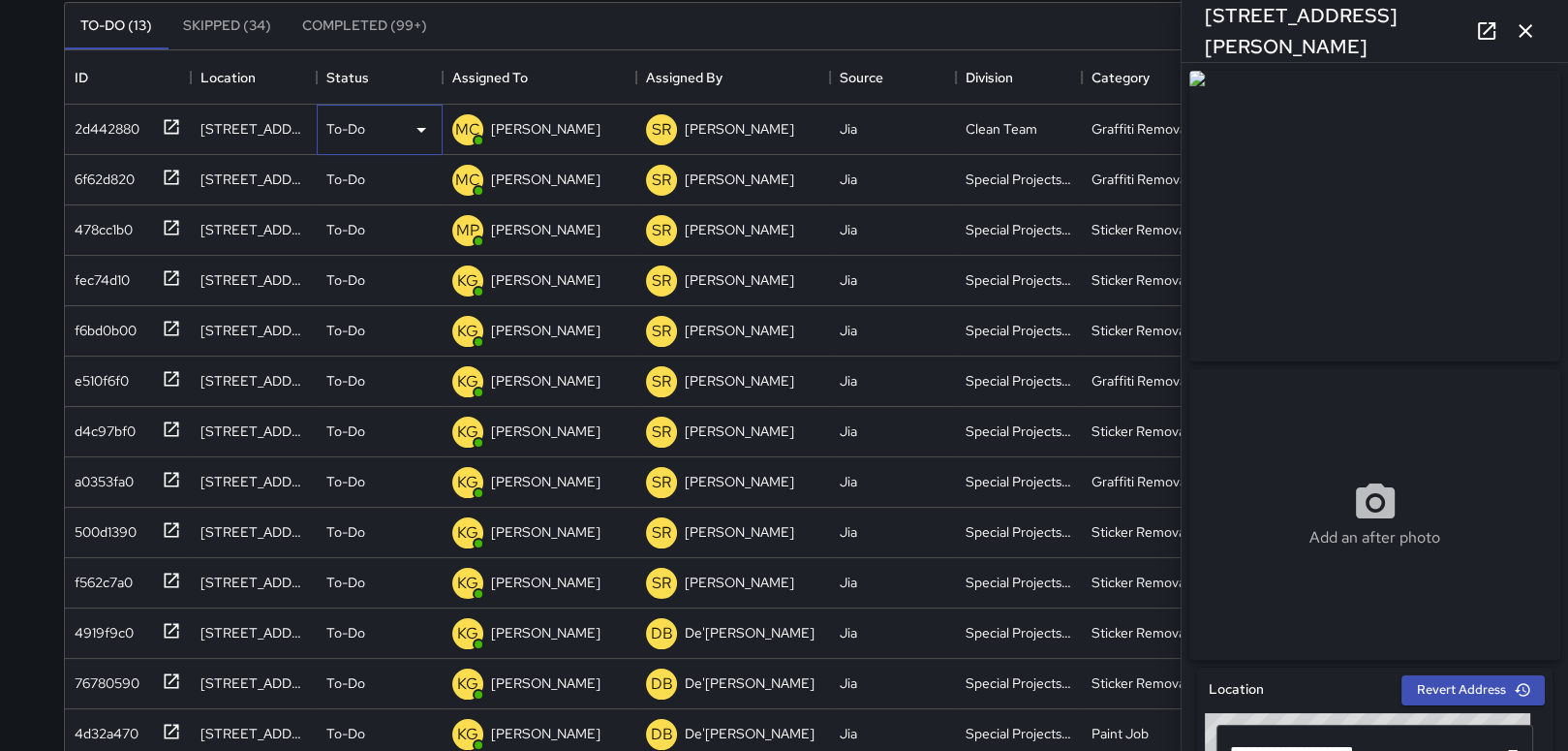
click at [429, 135] on icon at bounding box center [420, 129] width 23 height 23
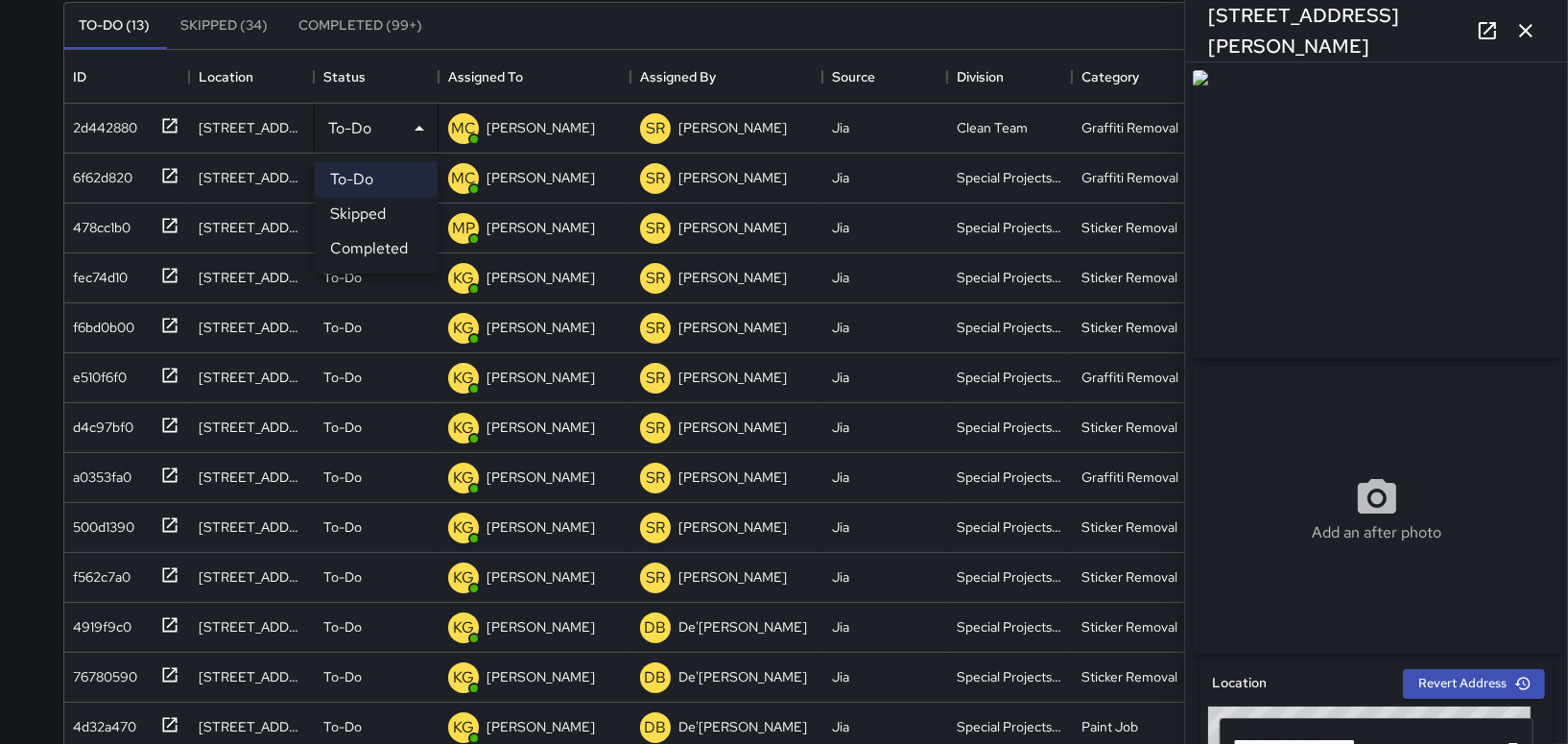
click at [368, 251] on li "Completed" at bounding box center [375, 248] width 122 height 34
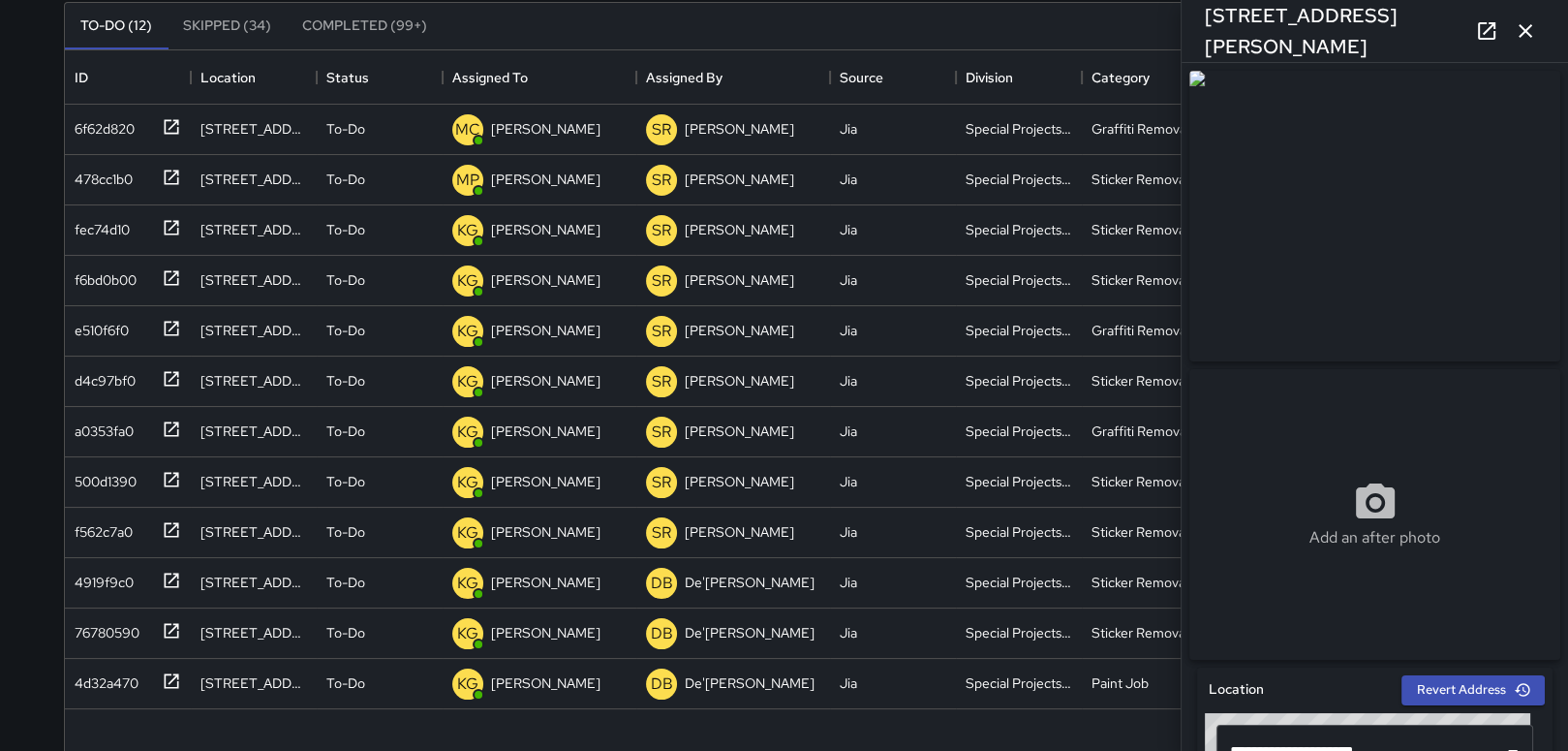
click at [46, 59] on div "Search Search New Task To-Do (12) Skipped (34) Completed (99+) ID Location Stat…" at bounding box center [784, 410] width 1488 height 1082
click at [1527, 29] on icon "button" at bounding box center [1525, 31] width 14 height 14
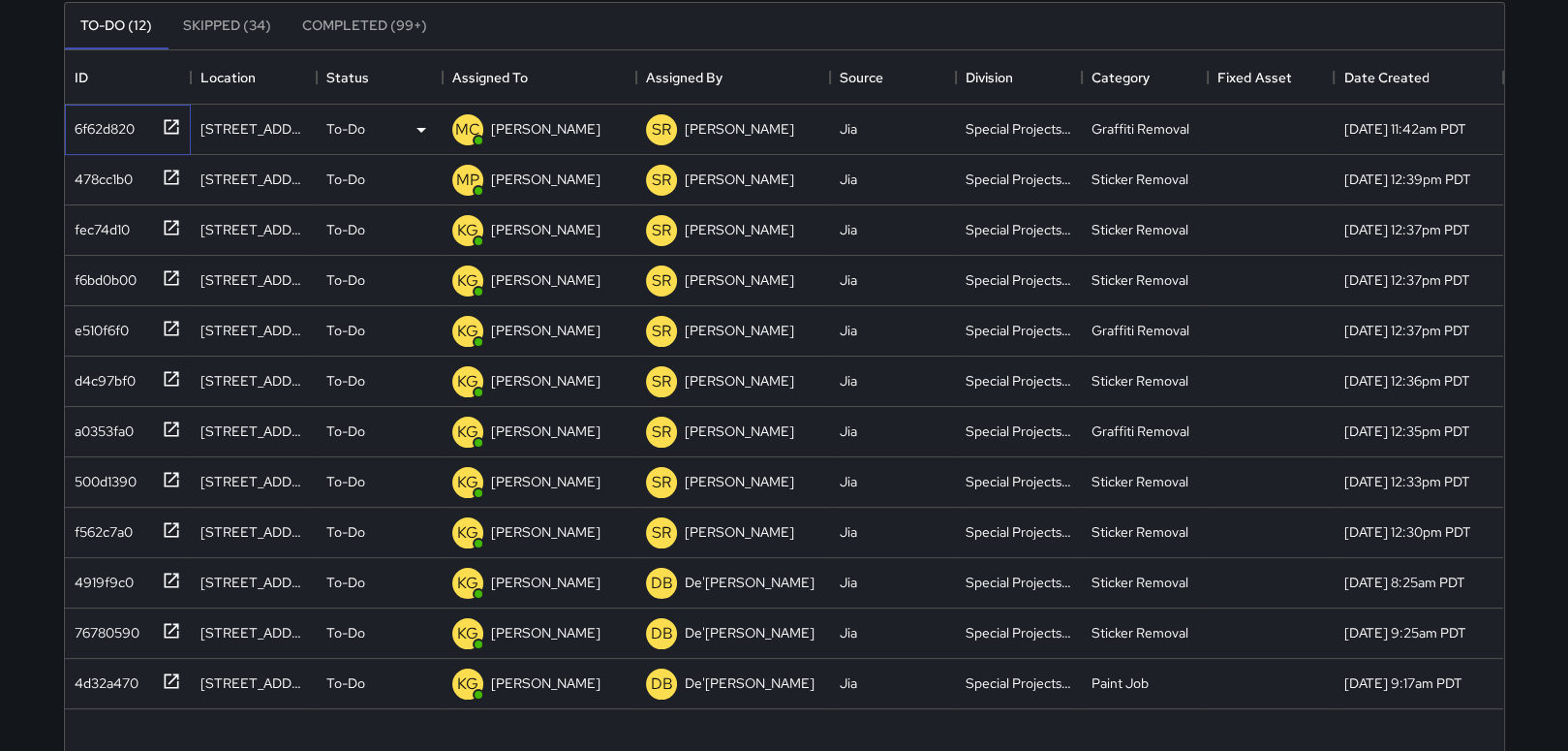
click at [76, 125] on div "6f62d820" at bounding box center [101, 125] width 68 height 27
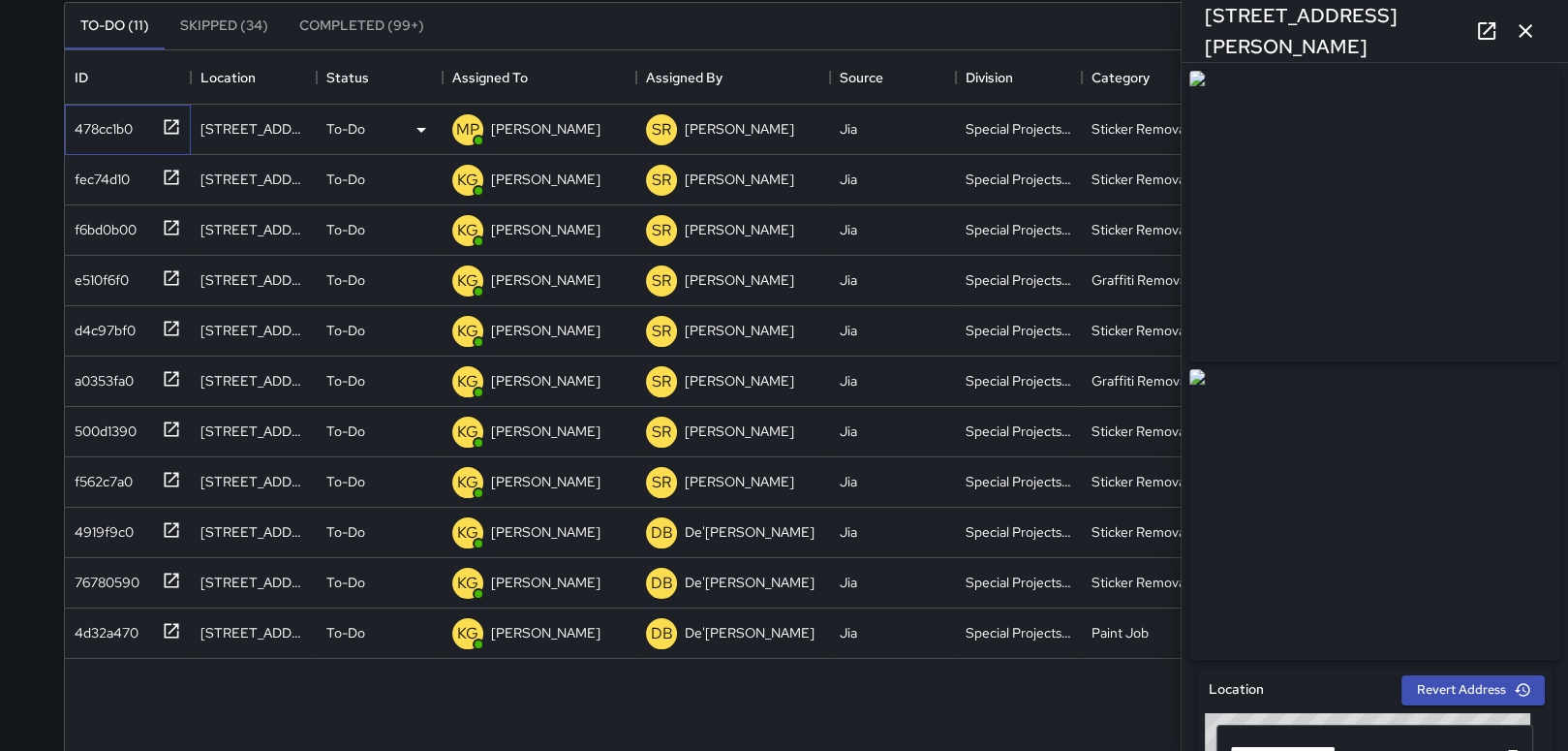
click at [69, 132] on div "478cc1b0" at bounding box center [100, 125] width 66 height 27
click at [95, 112] on div "478cc1b0" at bounding box center [100, 125] width 66 height 27
click at [99, 141] on div "478cc1b0" at bounding box center [125, 126] width 115 height 32
click at [252, 138] on div "[STREET_ADDRESS][PERSON_NAME]" at bounding box center [254, 129] width 107 height 20
click at [91, 167] on div "fec74d10" at bounding box center [99, 175] width 63 height 27
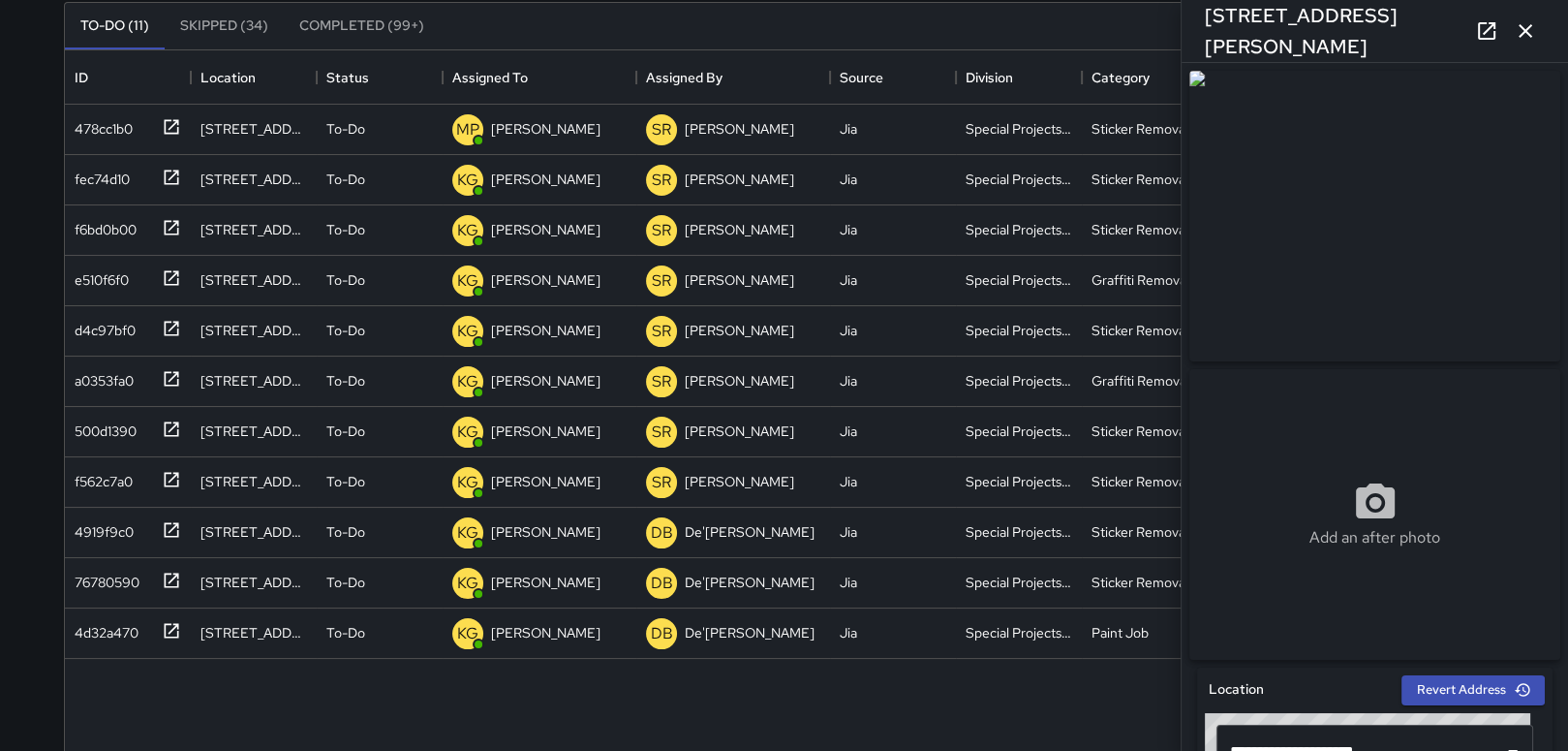
click at [671, 705] on div "478cc1b0 [STREET_ADDRESS][PERSON_NAME] To-Do MP [PERSON_NAME] [PERSON_NAME] Jia…" at bounding box center [784, 488] width 1439 height 766
click at [1528, 44] on button "button" at bounding box center [1524, 31] width 39 height 39
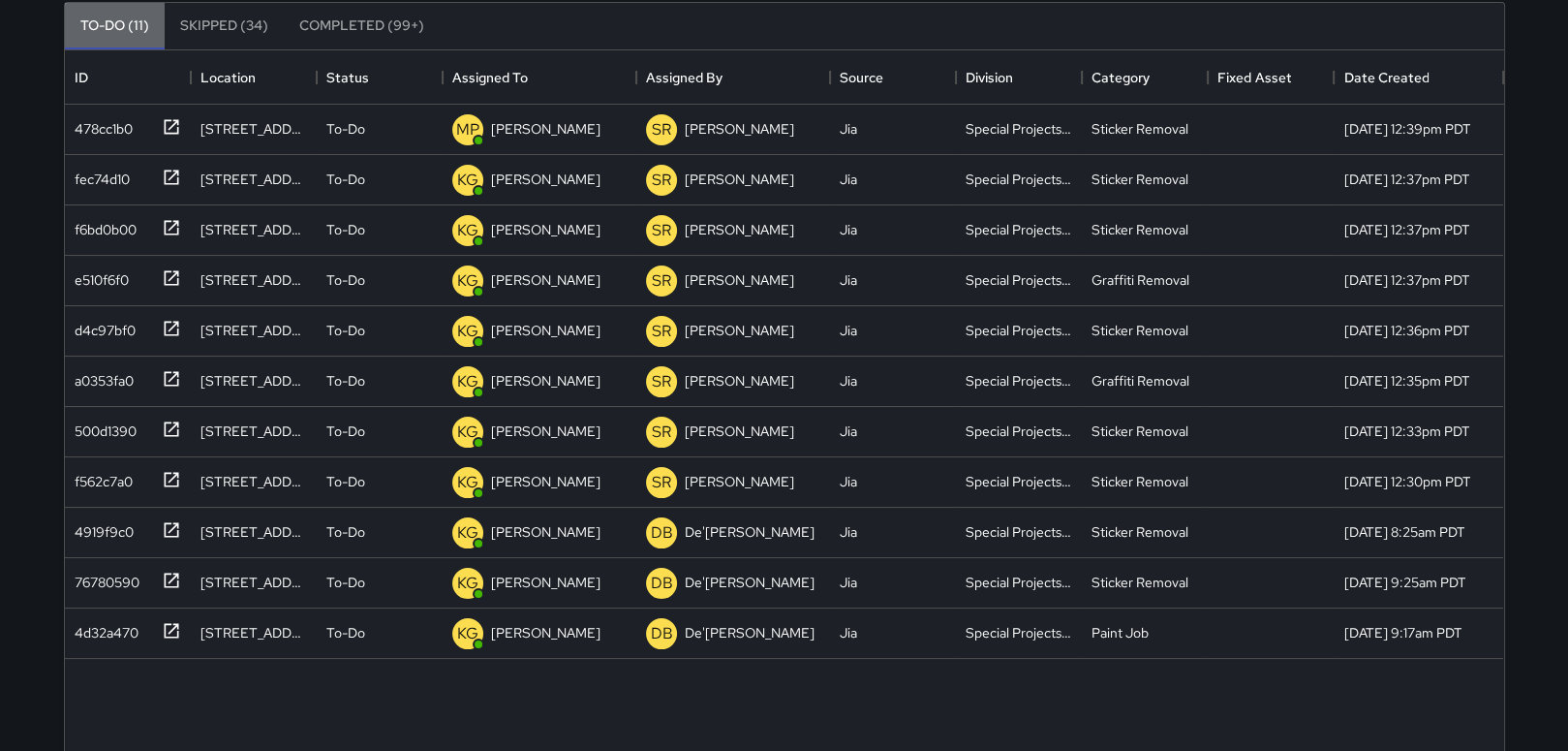
click at [121, 15] on button "To-Do (11)" at bounding box center [115, 26] width 100 height 47
click at [122, 15] on button "To-Do (11)" at bounding box center [115, 26] width 100 height 47
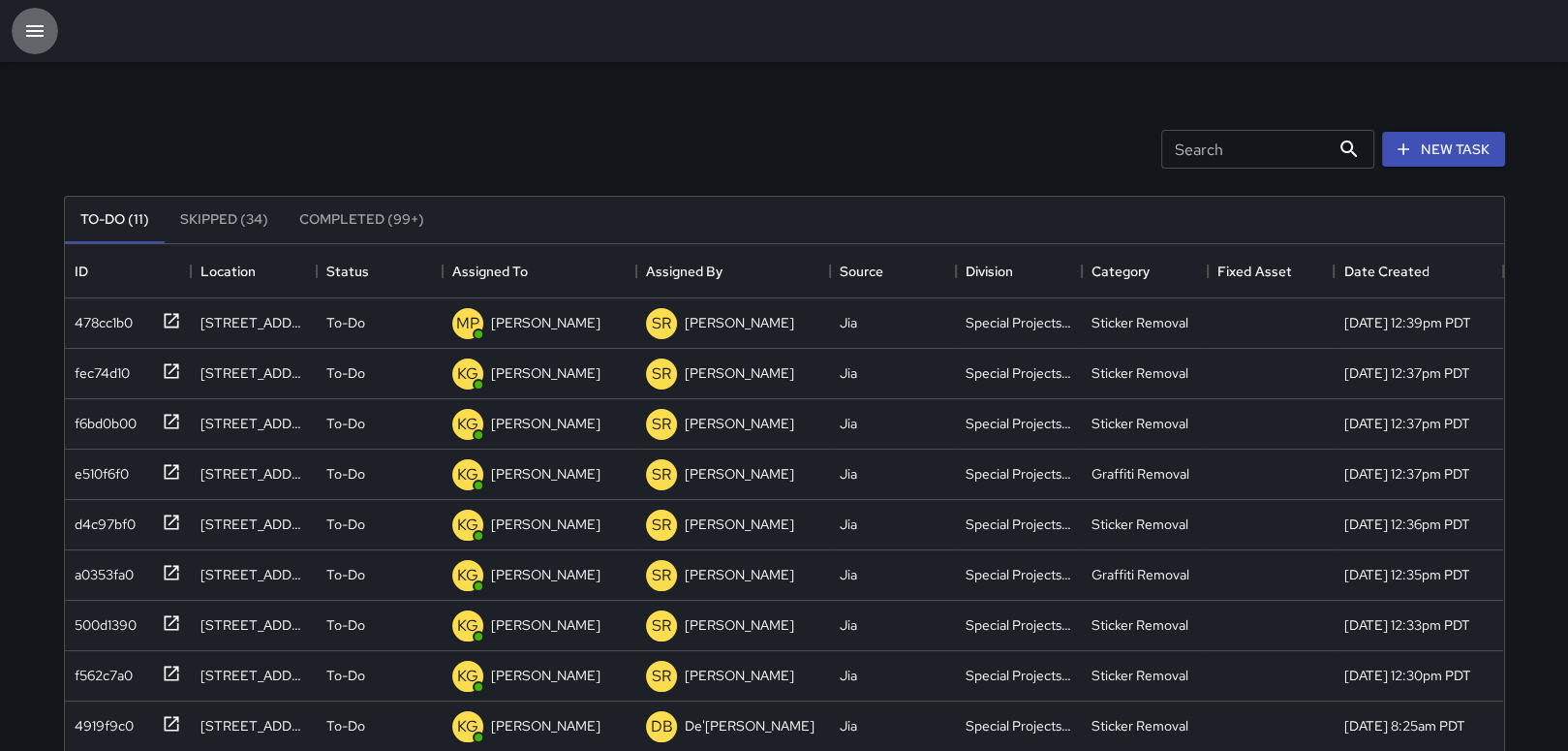
click at [25, 23] on icon "button" at bounding box center [34, 31] width 23 height 23
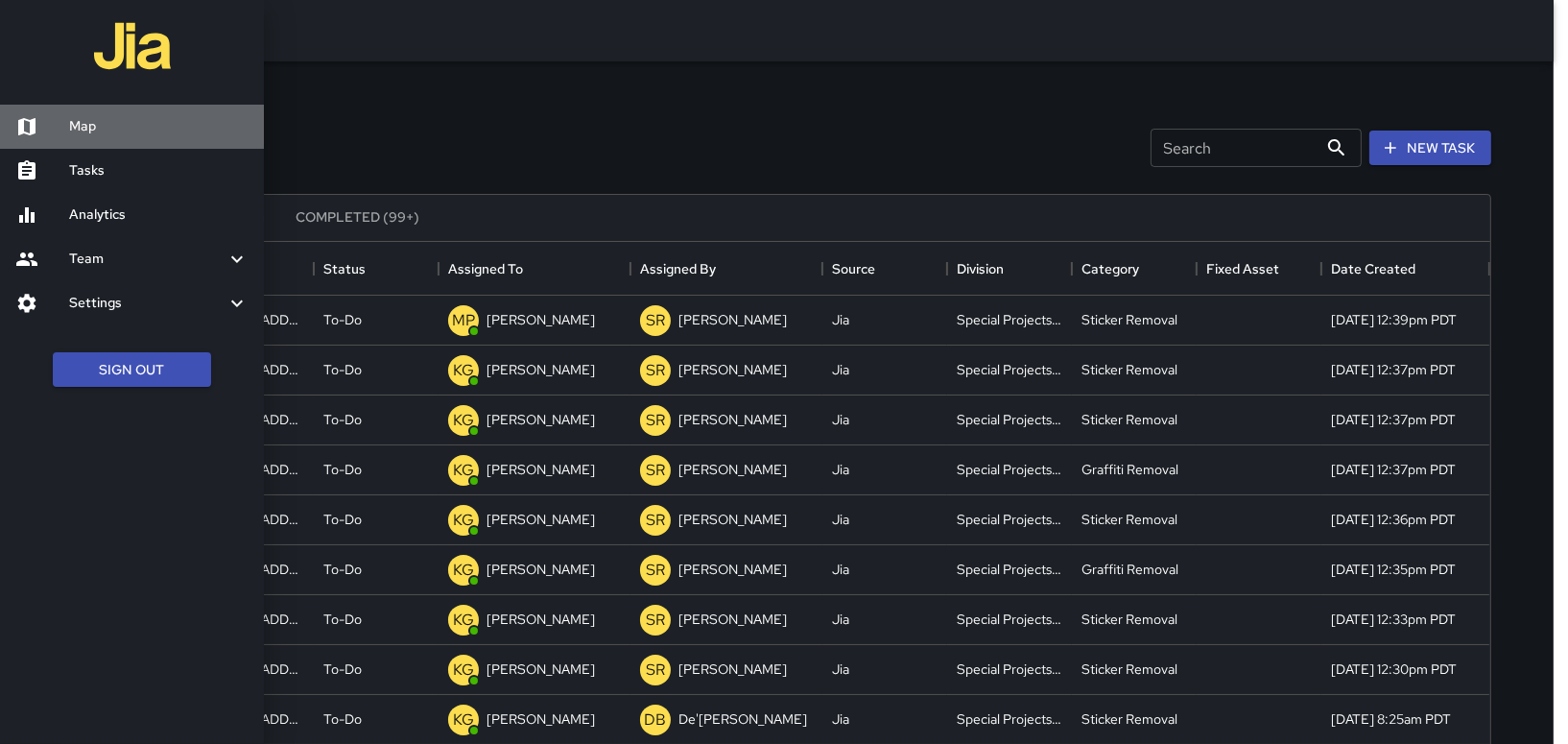
click at [65, 115] on div at bounding box center [42, 125] width 54 height 23
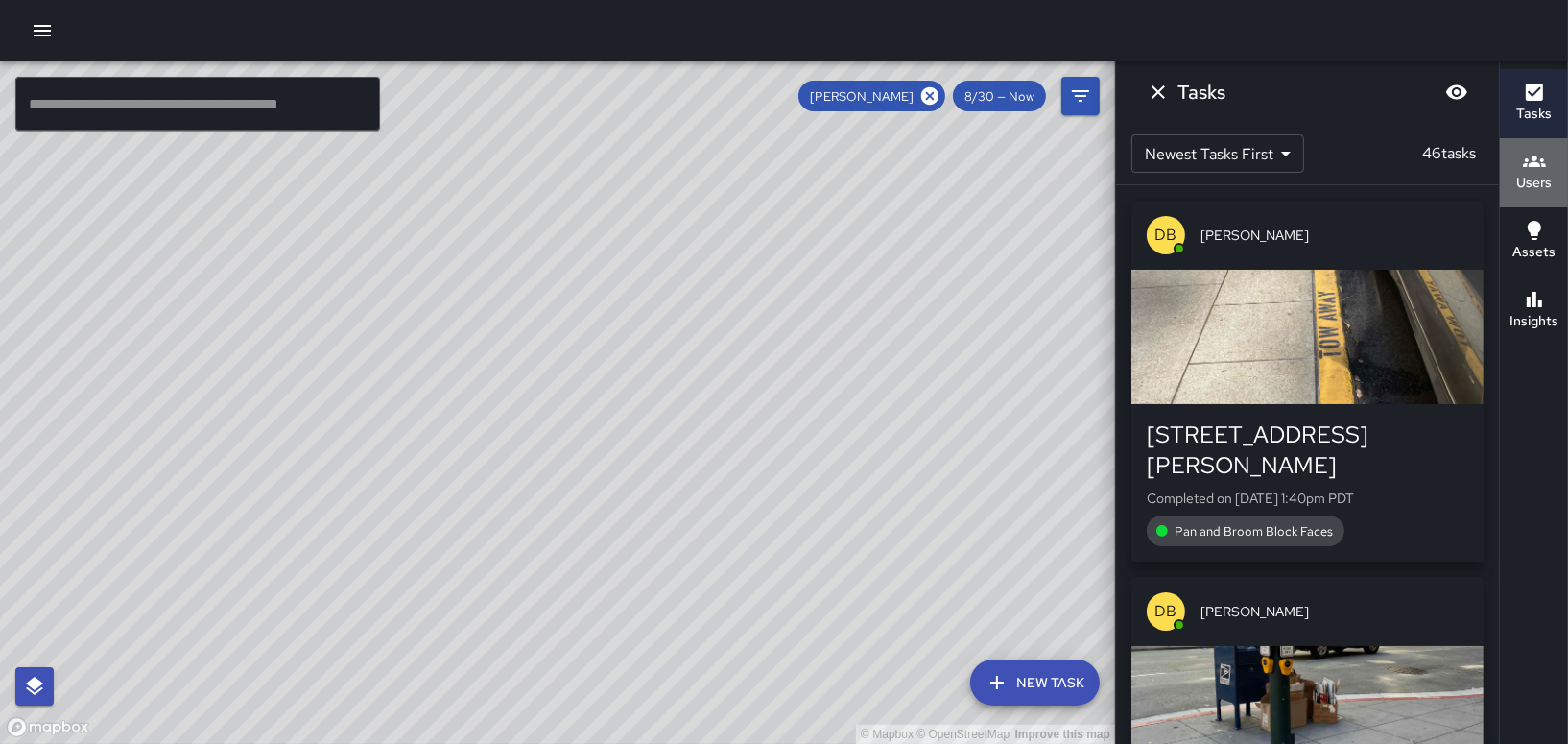
drag, startPoint x: 740, startPoint y: 523, endPoint x: 1523, endPoint y: 165, distance: 861.0
click at [1523, 165] on icon "button" at bounding box center [1534, 161] width 23 height 23
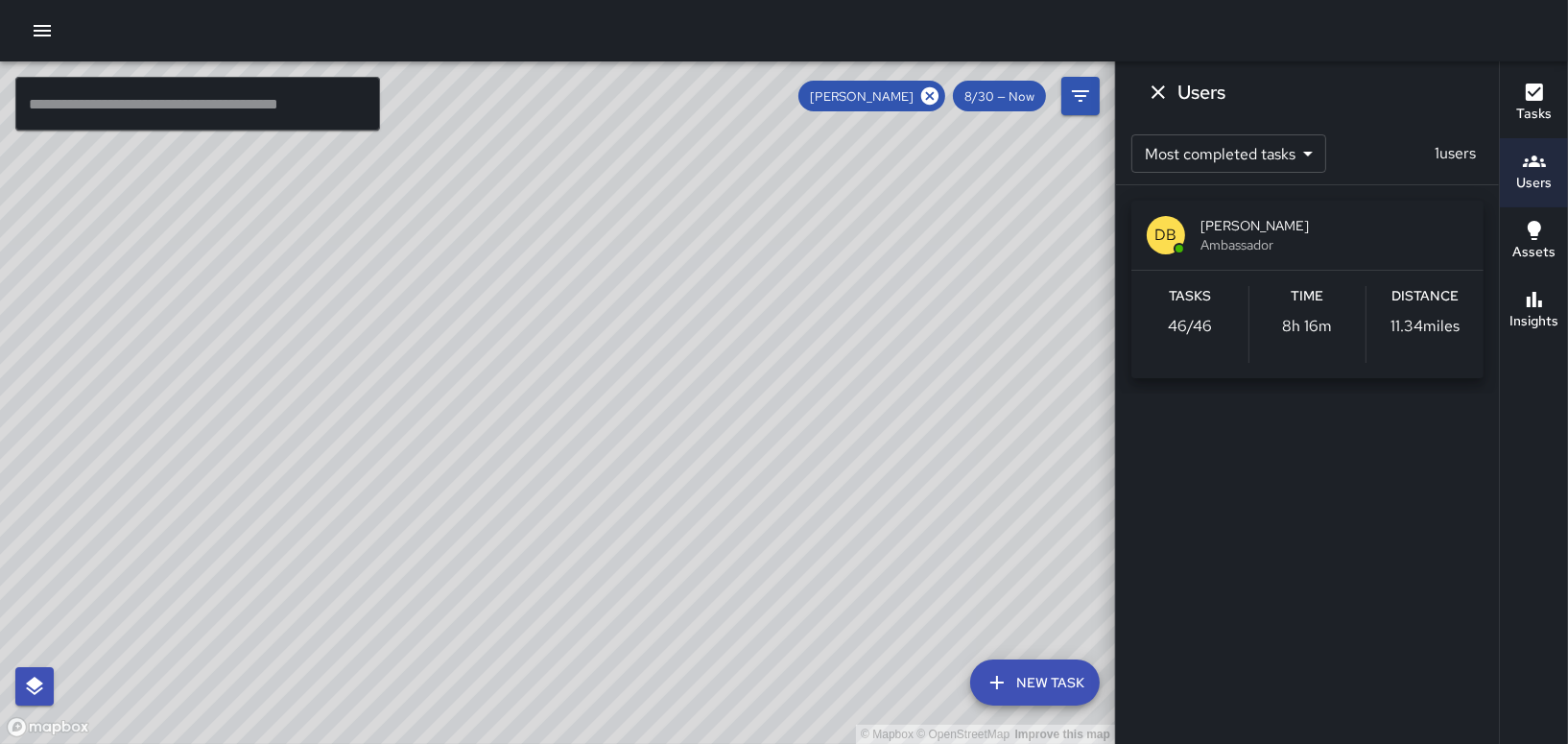
click at [1315, 230] on span "[PERSON_NAME]" at bounding box center [1334, 225] width 268 height 20
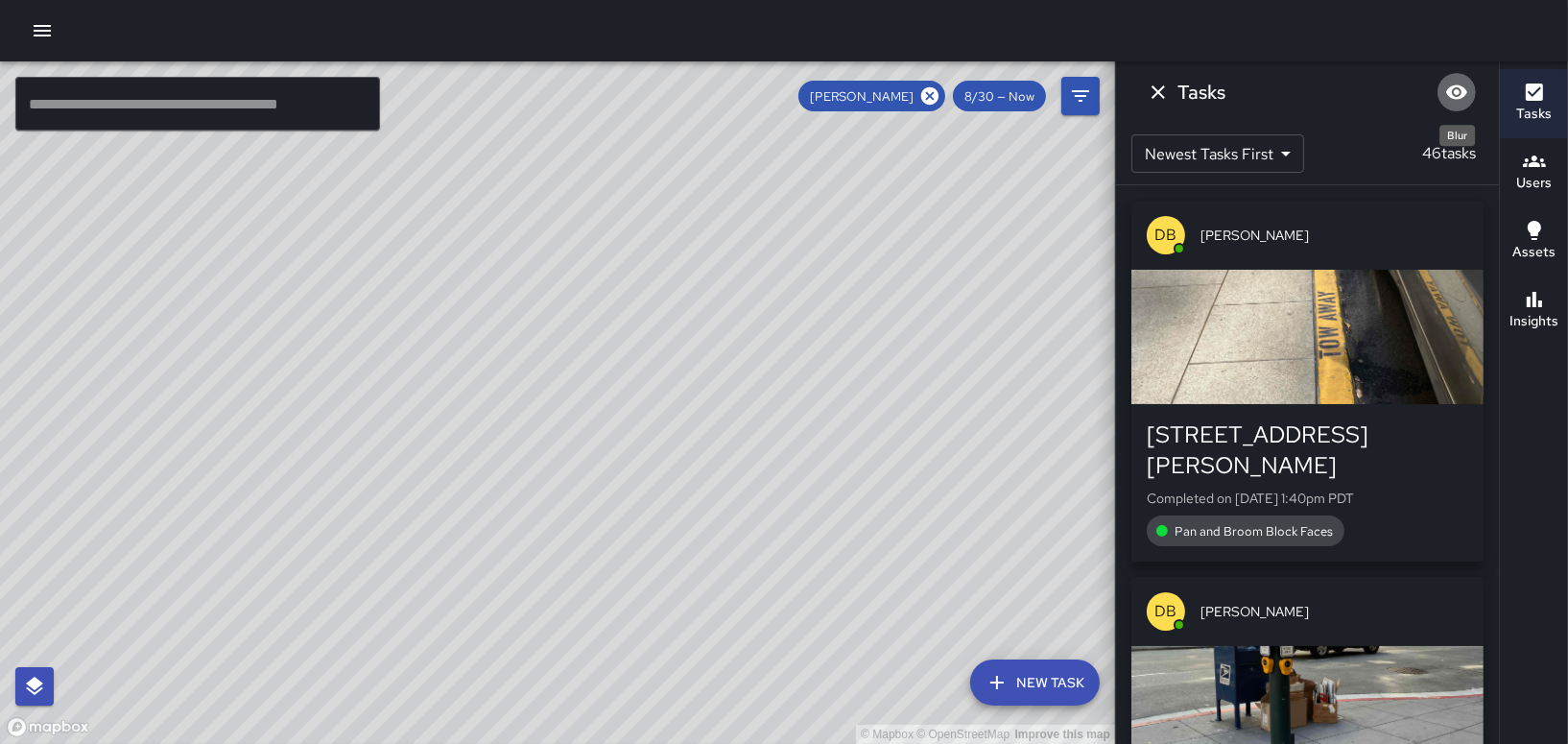
click at [1467, 86] on icon "Blur" at bounding box center [1456, 91] width 23 height 23
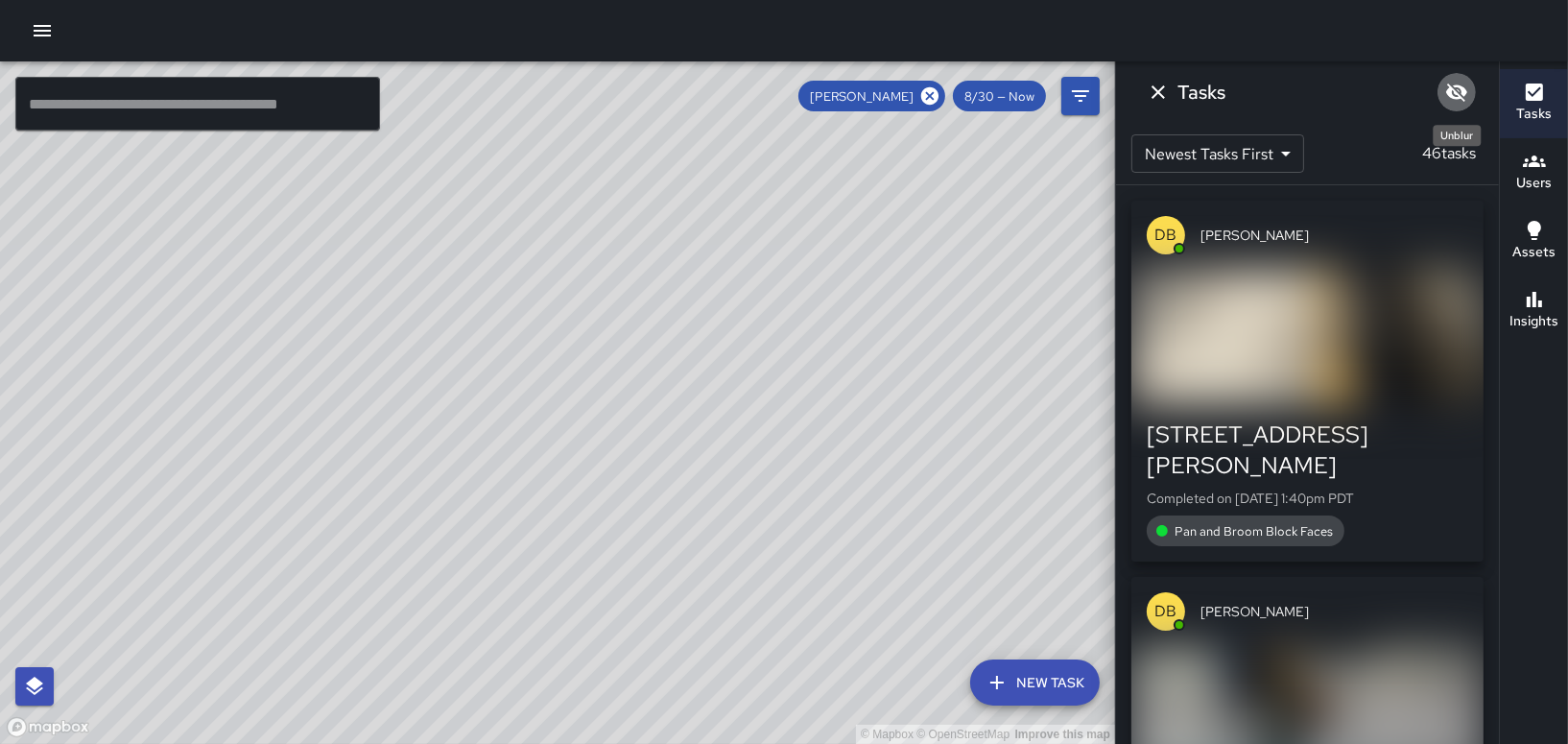
click at [1453, 96] on icon "Unblur" at bounding box center [1456, 91] width 23 height 23
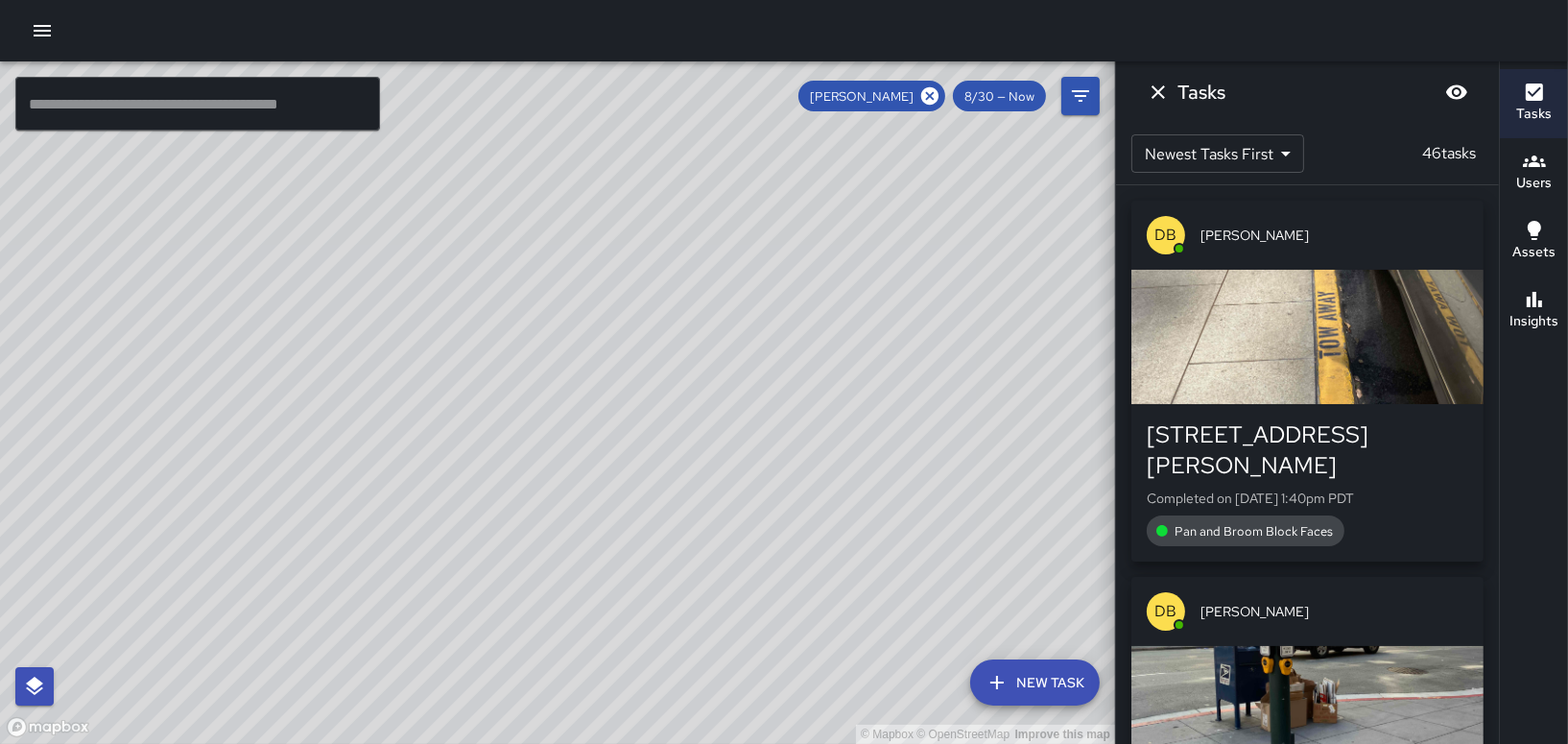
click at [1011, 283] on div "© Mapbox © OpenStreetMap Improve this map" at bounding box center [558, 403] width 1115 height 682
click at [935, 103] on icon at bounding box center [930, 96] width 18 height 18
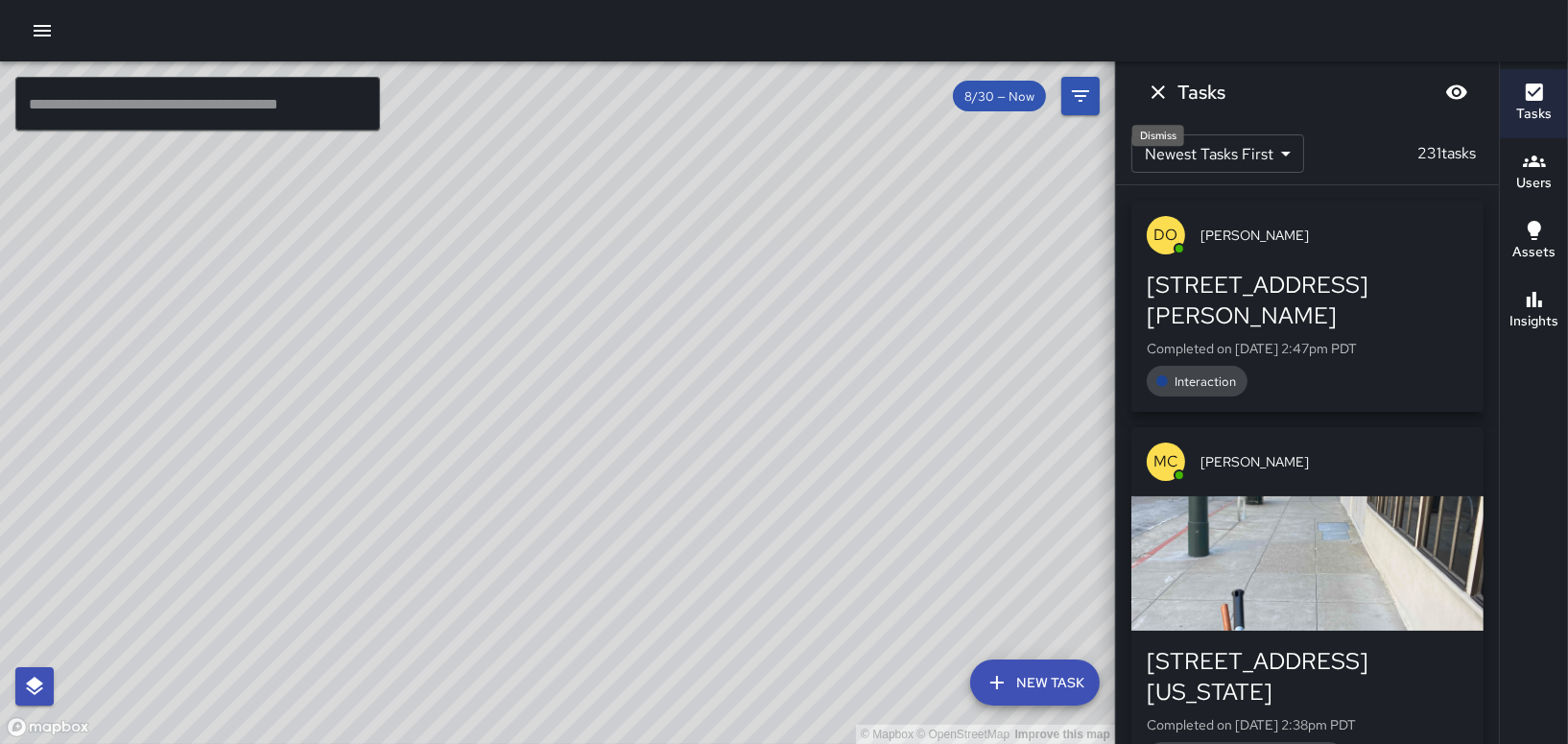
click at [1148, 83] on icon "Dismiss" at bounding box center [1157, 91] width 23 height 23
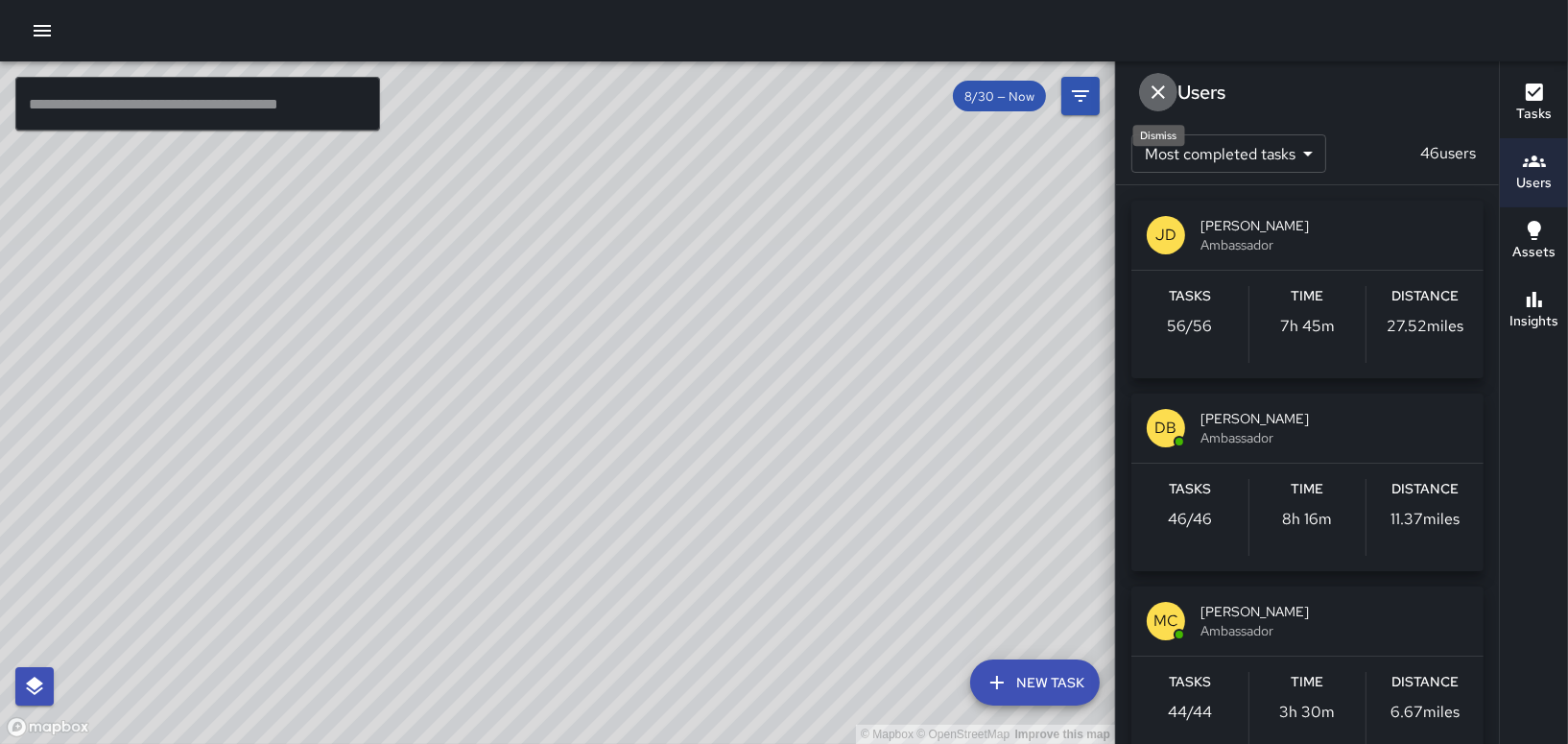
click at [1139, 94] on button "Dismiss" at bounding box center [1157, 91] width 38 height 38
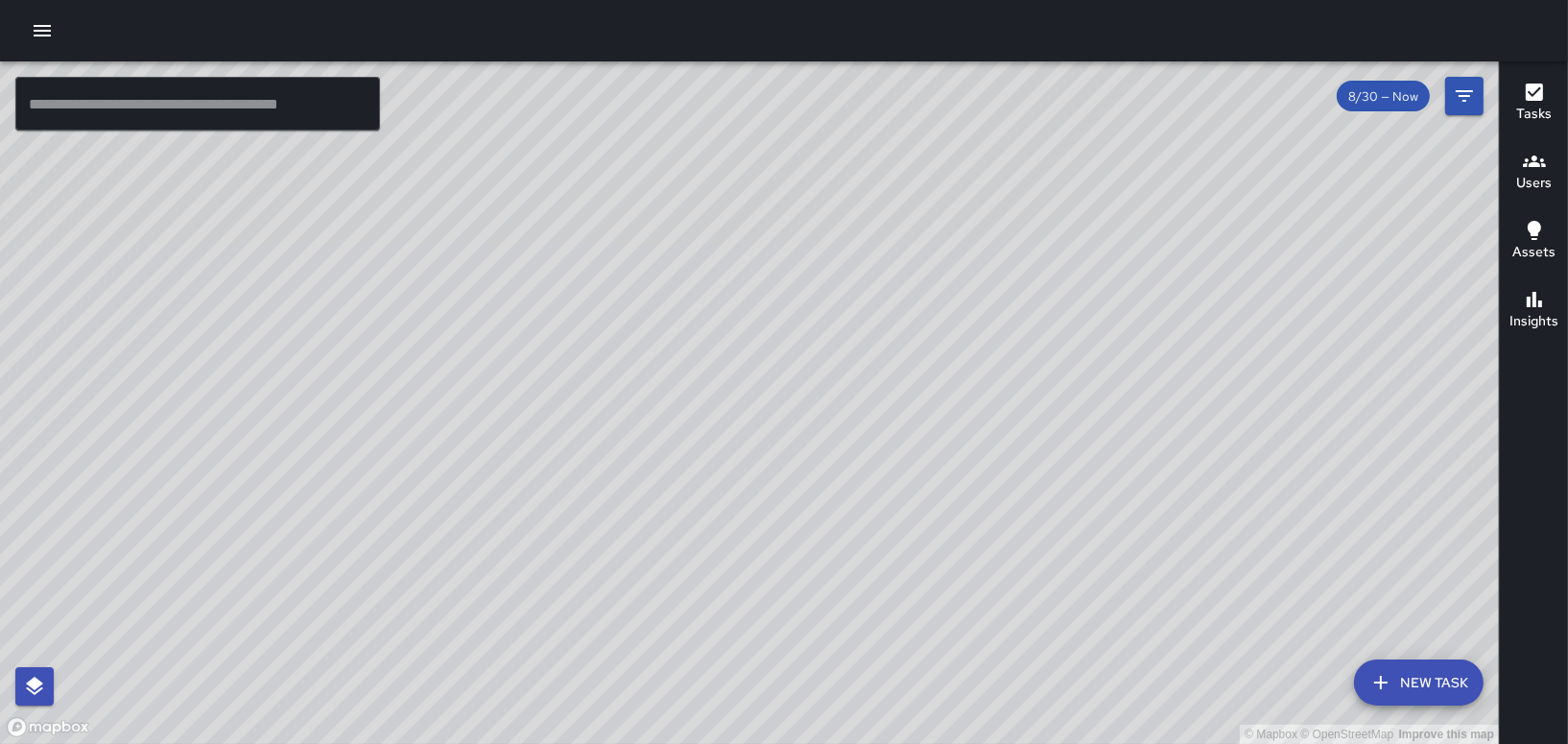
drag, startPoint x: 1107, startPoint y: 308, endPoint x: 943, endPoint y: 441, distance: 211.2
click at [943, 445] on div "© Mapbox © OpenStreetMap Improve this map" at bounding box center [749, 403] width 1498 height 682
drag, startPoint x: 758, startPoint y: 304, endPoint x: 781, endPoint y: 167, distance: 138.9
click at [781, 169] on div "© Mapbox © OpenStreetMap Improve this map" at bounding box center [749, 403] width 1498 height 682
drag, startPoint x: 572, startPoint y: 349, endPoint x: 567, endPoint y: 551, distance: 202.1
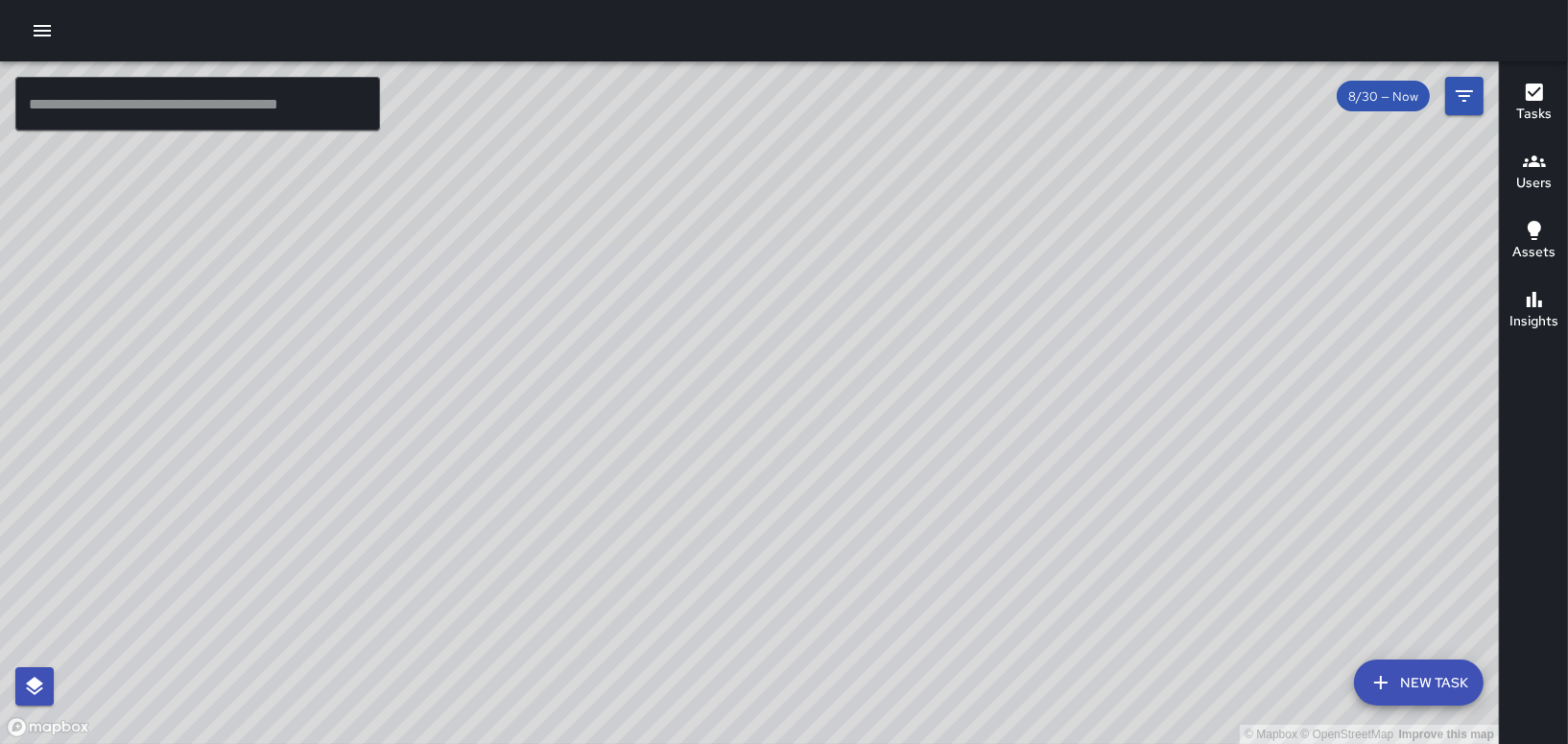
click at [557, 561] on div "© Mapbox © OpenStreetMap Improve this map" at bounding box center [749, 403] width 1498 height 682
click at [48, 43] on button "button" at bounding box center [41, 30] width 38 height 38
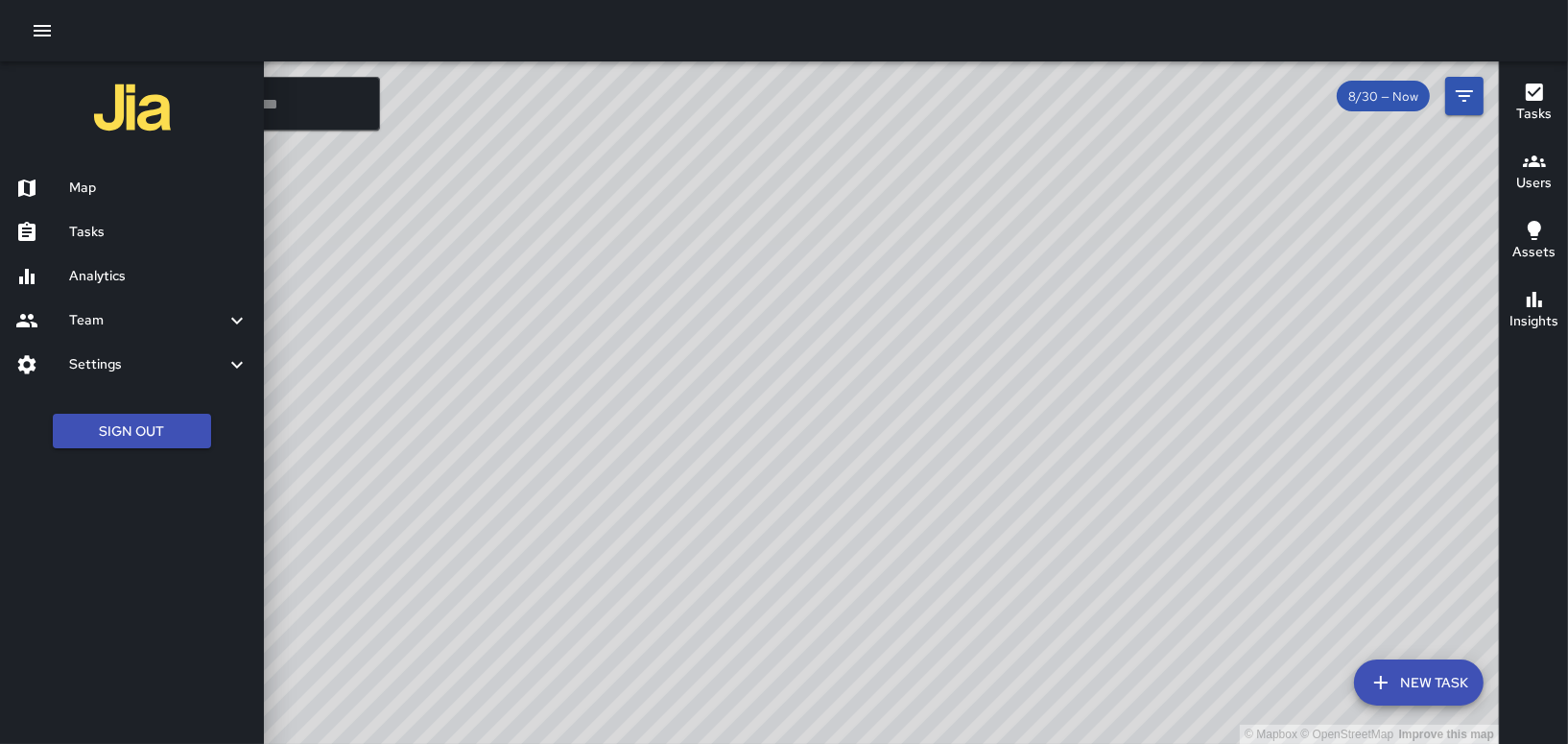
click at [530, 389] on div at bounding box center [784, 372] width 1568 height 744
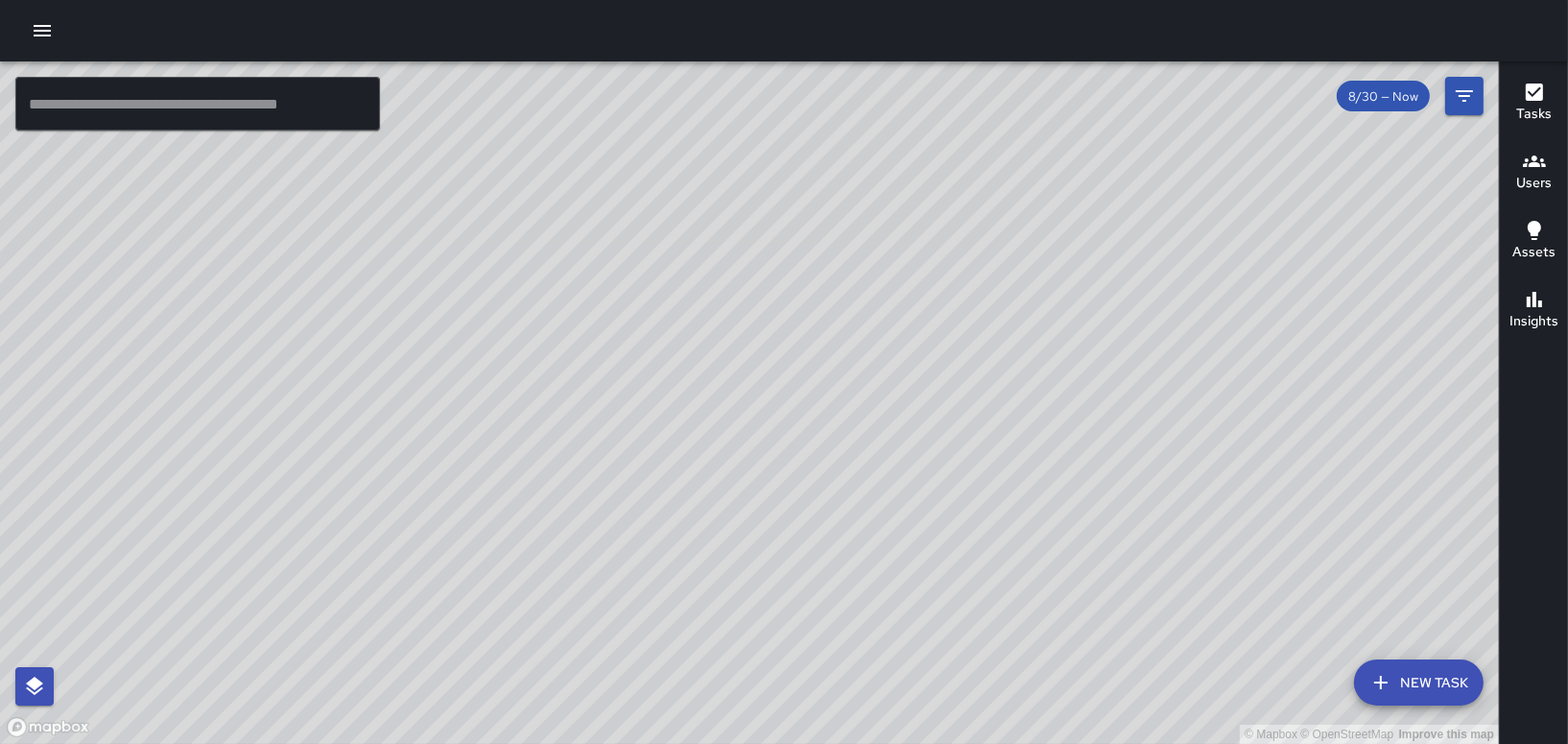
click at [1532, 192] on h6 "Users" at bounding box center [1534, 183] width 35 height 22
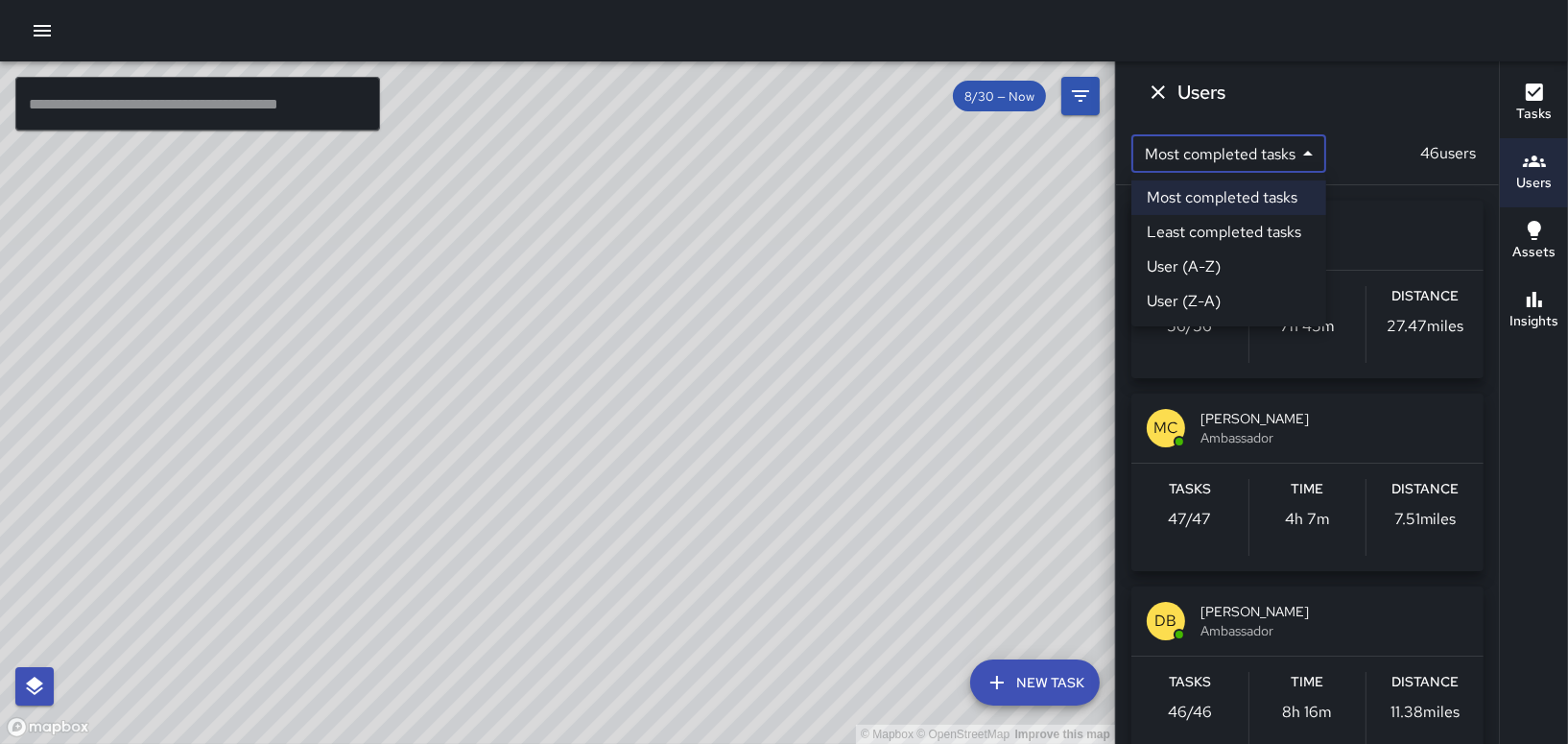
click at [1281, 152] on body "© Mapbox © OpenStreetMap Improve this map ​ New Task 8/30 — Now Map Layers Task…" at bounding box center [784, 372] width 1568 height 744
click at [1403, 109] on div at bounding box center [784, 372] width 1568 height 744
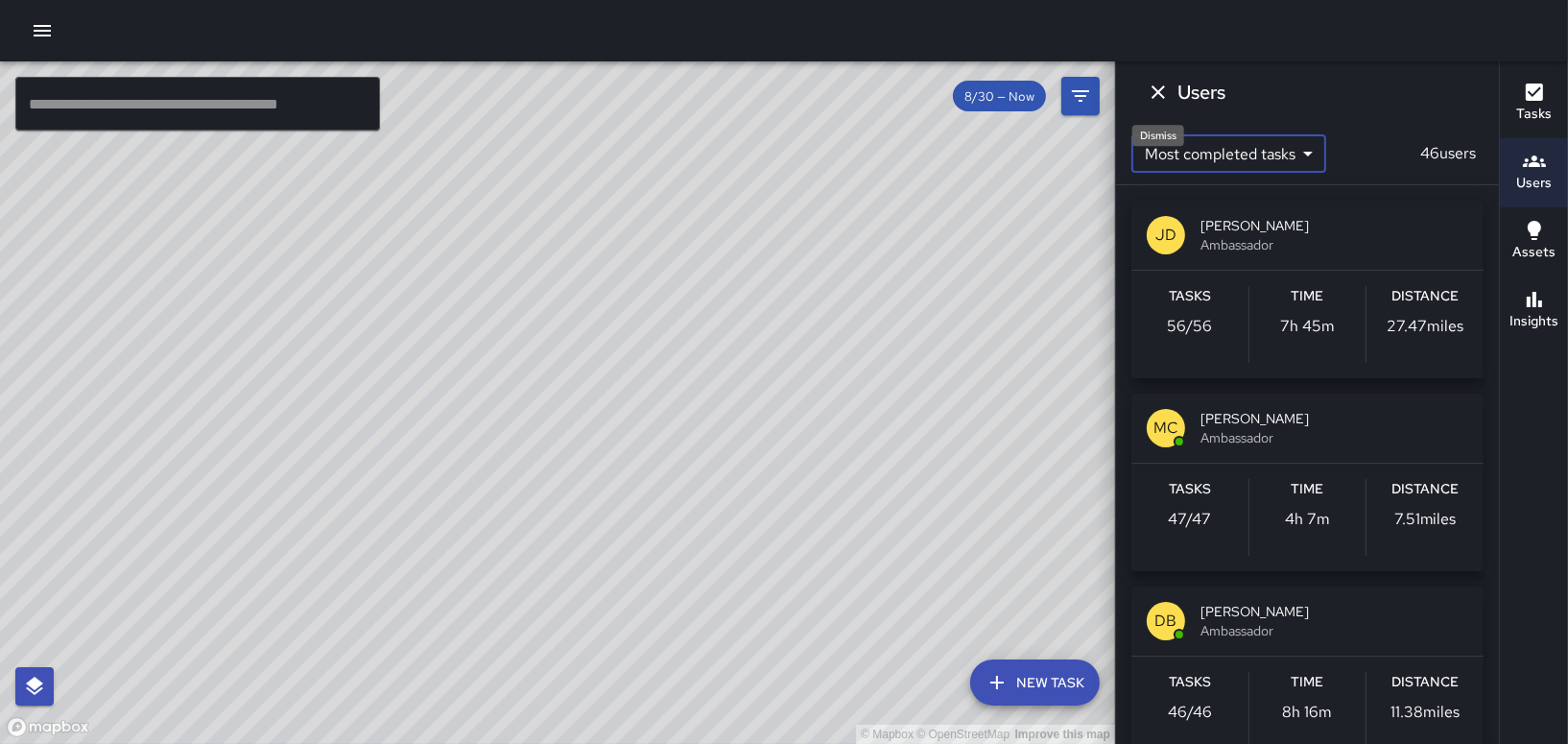
click at [1158, 97] on icon "Dismiss" at bounding box center [1157, 91] width 23 height 23
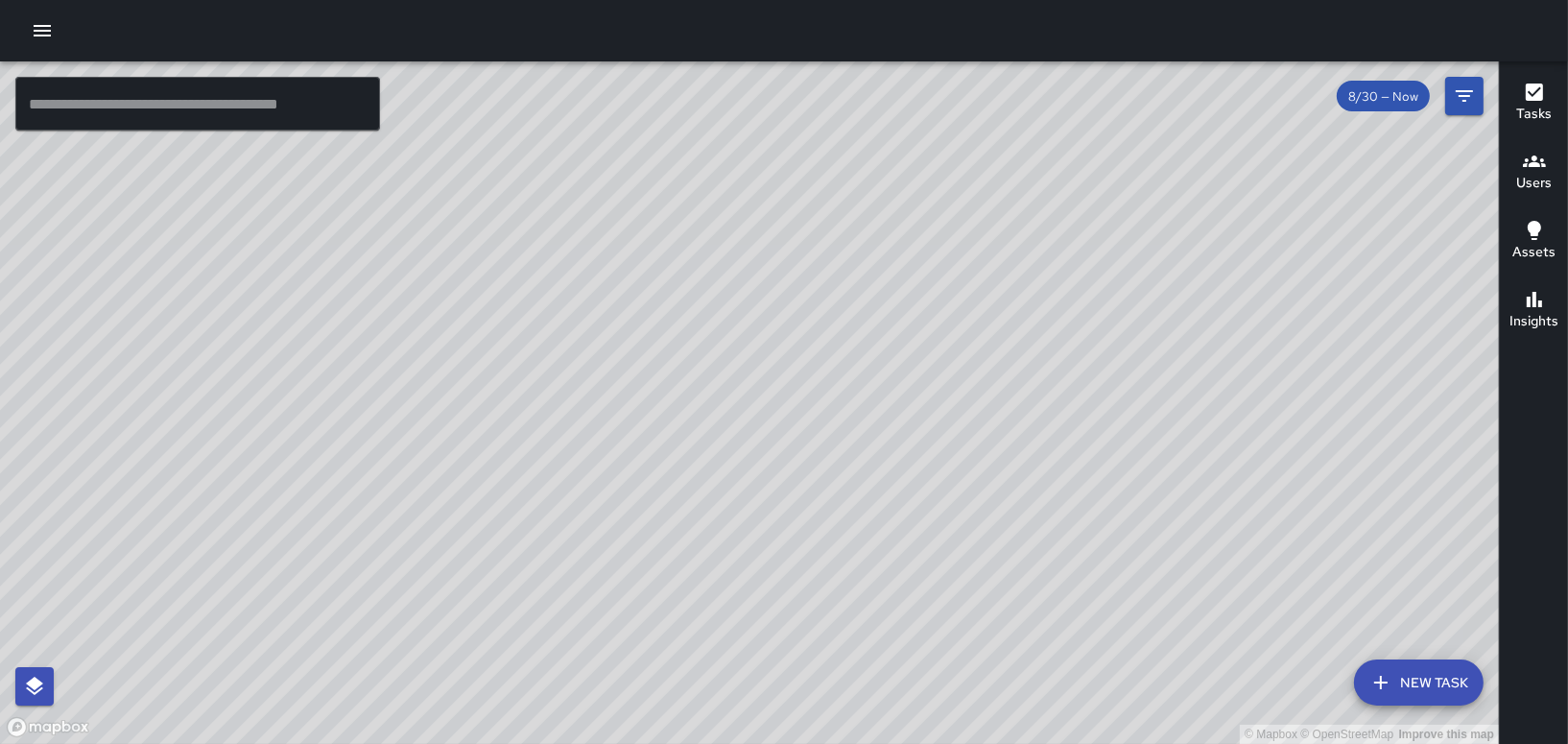
drag, startPoint x: 1440, startPoint y: 334, endPoint x: 984, endPoint y: 506, distance: 487.4
click at [977, 542] on div "© Mapbox © OpenStreetMap Improve this map" at bounding box center [749, 403] width 1498 height 682
drag, startPoint x: 957, startPoint y: 667, endPoint x: 1017, endPoint y: 489, distance: 187.8
click at [1017, 489] on div "© Mapbox © OpenStreetMap Improve this map" at bounding box center [749, 403] width 1498 height 682
click at [437, 326] on div "© Mapbox © OpenStreetMap Improve this map" at bounding box center [749, 403] width 1498 height 682
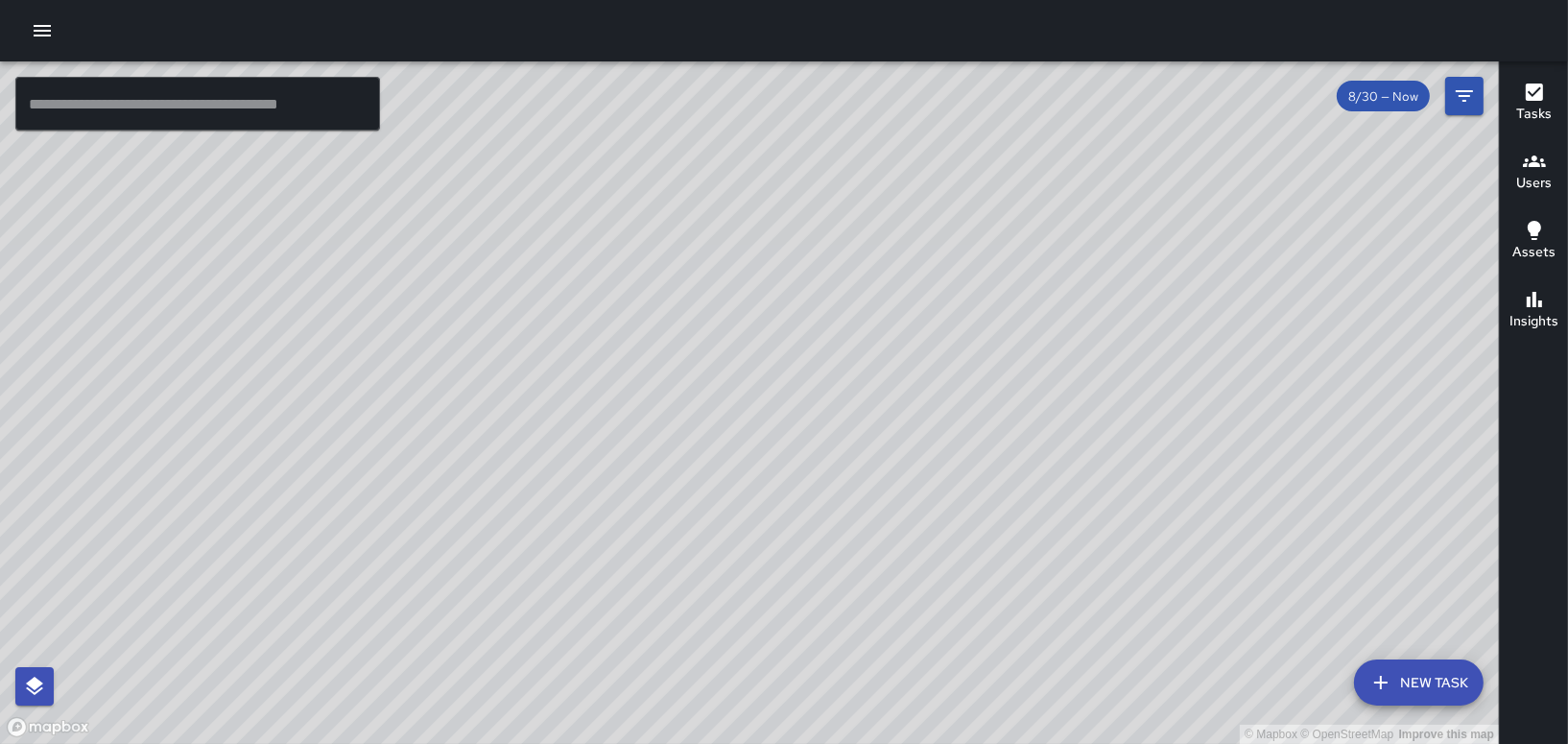
drag, startPoint x: 397, startPoint y: 312, endPoint x: 1074, endPoint y: 407, distance: 683.6
click at [1073, 408] on div "© Mapbox © OpenStreetMap Improve this map" at bounding box center [749, 403] width 1498 height 682
drag, startPoint x: 248, startPoint y: 319, endPoint x: 912, endPoint y: 448, distance: 676.4
click at [915, 453] on div "© Mapbox © OpenStreetMap Improve this map" at bounding box center [749, 403] width 1498 height 682
drag, startPoint x: 1110, startPoint y: 244, endPoint x: 1152, endPoint y: 505, distance: 264.4
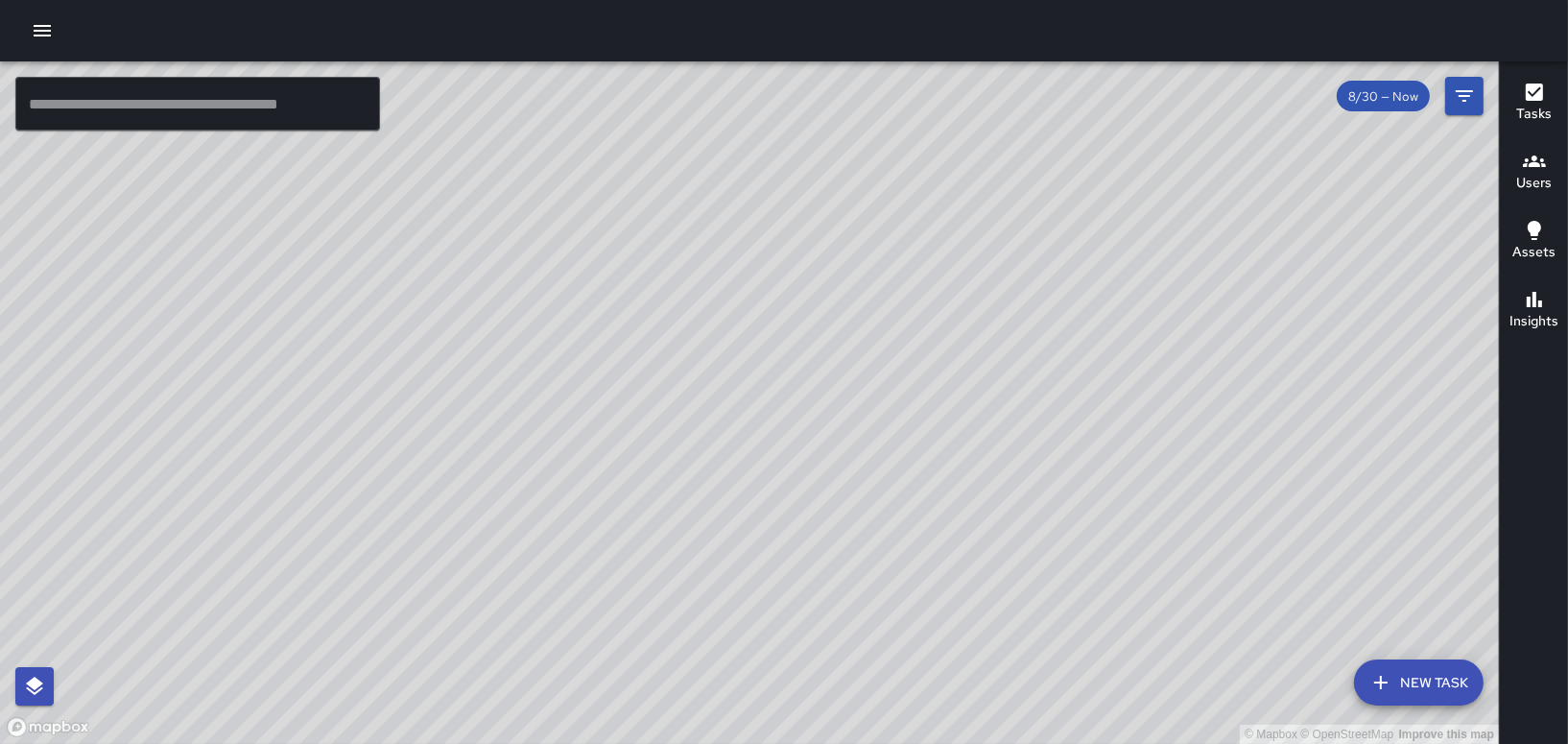
click at [1152, 505] on div "© Mapbox © OpenStreetMap Improve this map" at bounding box center [749, 403] width 1498 height 682
drag, startPoint x: 1009, startPoint y: 478, endPoint x: 1138, endPoint y: 772, distance: 321.1
click at [1138, 743] on html "© Mapbox © OpenStreetMap Improve this map ​ New Task 8/30 — Now Map Layers Task…" at bounding box center [784, 372] width 1568 height 744
drag, startPoint x: 1029, startPoint y: 285, endPoint x: 1151, endPoint y: 657, distance: 391.5
click at [1151, 657] on div "© Mapbox © OpenStreetMap Improve this map" at bounding box center [749, 403] width 1498 height 682
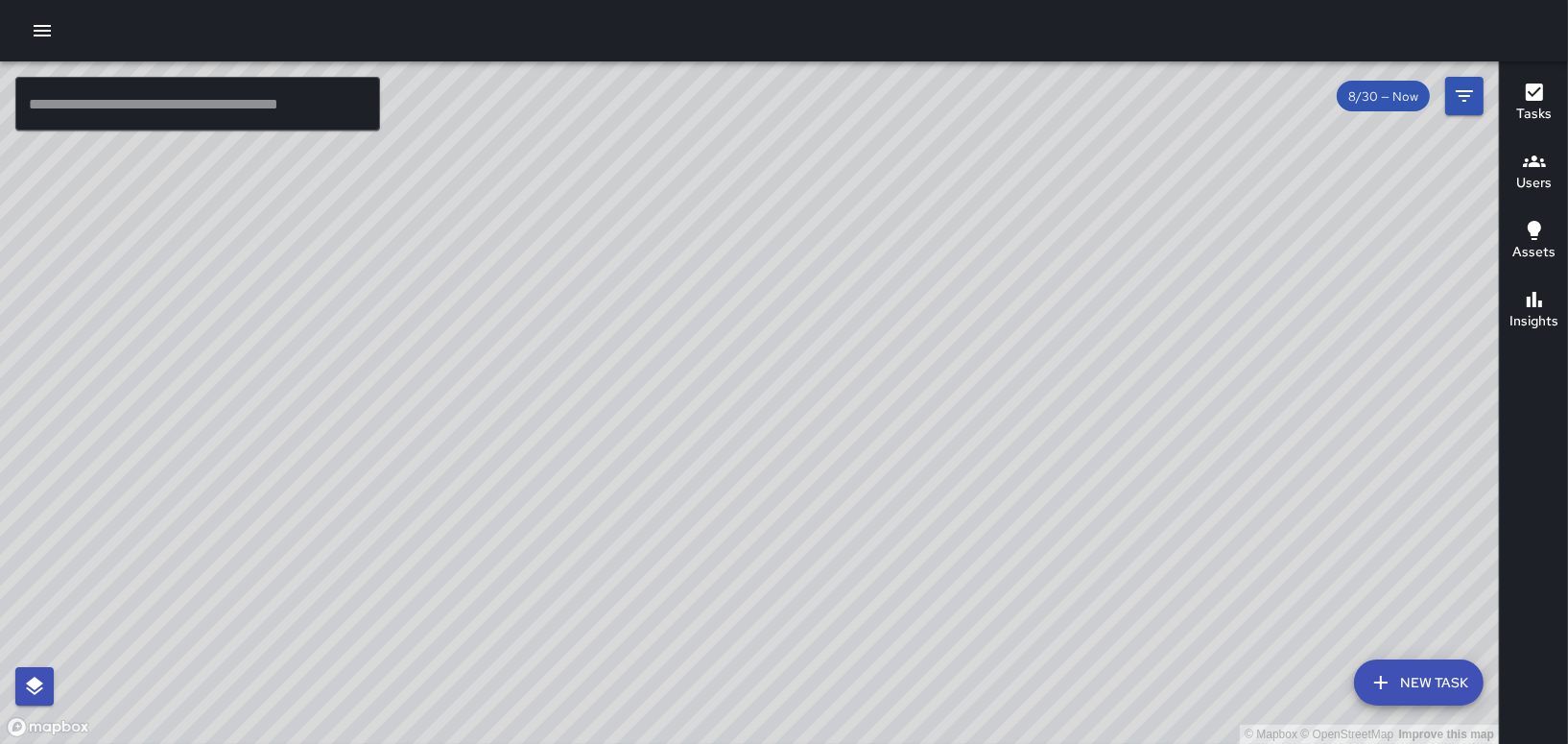
drag, startPoint x: 1312, startPoint y: 415, endPoint x: 1183, endPoint y: 777, distance: 384.3
click at [1183, 743] on html "© Mapbox © OpenStreetMap Improve this map ​ New Task 8/30 — Now Map Layers Task…" at bounding box center [784, 372] width 1568 height 744
drag, startPoint x: 1079, startPoint y: 504, endPoint x: 1226, endPoint y: 781, distance: 313.6
click at [1226, 743] on html "© Mapbox © OpenStreetMap Improve this map ​ New Task 8/30 — Now Map Layers Task…" at bounding box center [784, 372] width 1568 height 744
drag, startPoint x: 1047, startPoint y: 498, endPoint x: 838, endPoint y: 465, distance: 211.6
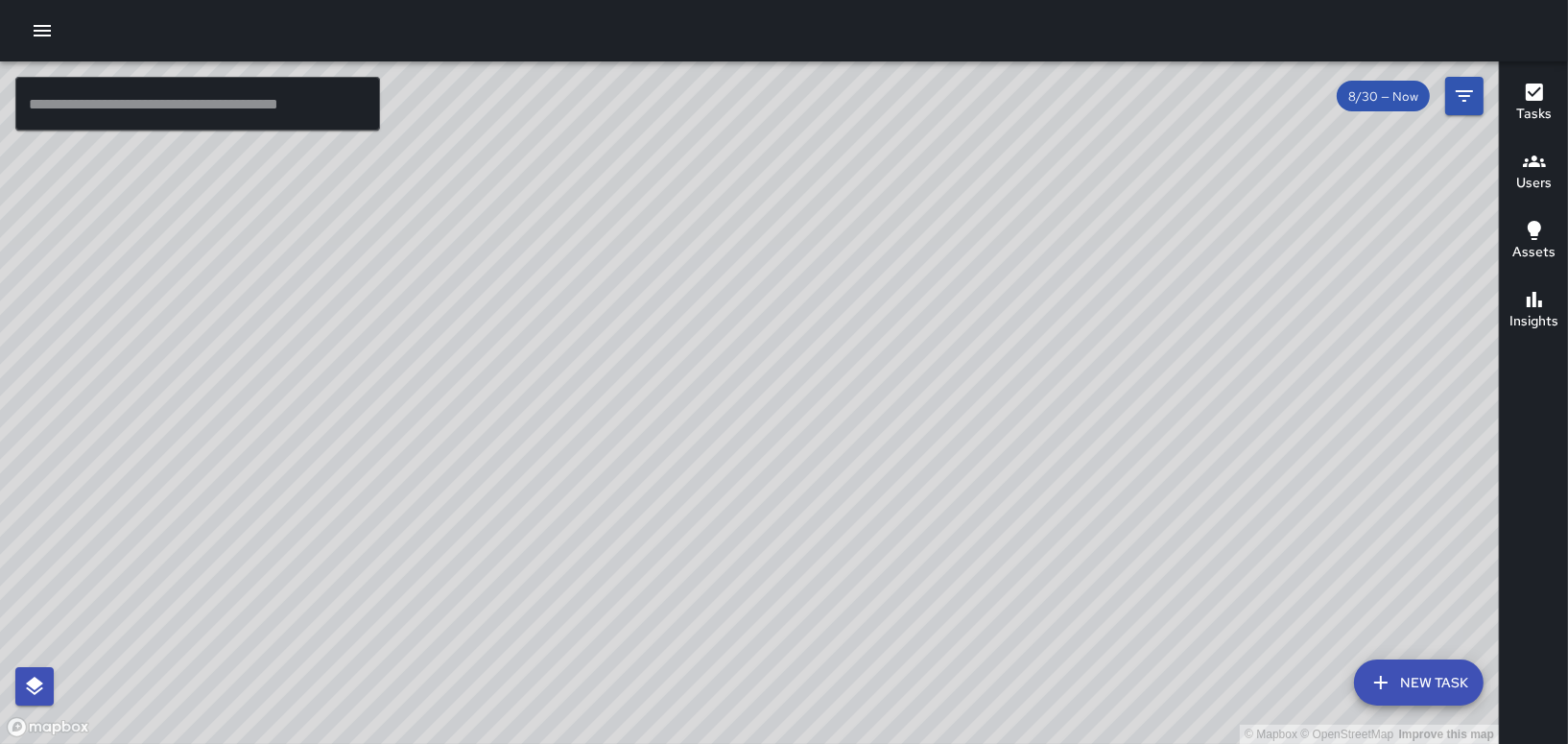
click at [1130, 712] on div "© Mapbox © OpenStreetMap Improve this map" at bounding box center [749, 403] width 1498 height 682
drag, startPoint x: 962, startPoint y: 243, endPoint x: 999, endPoint y: 379, distance: 140.9
click at [996, 415] on div "© Mapbox © OpenStreetMap Improve this map" at bounding box center [749, 403] width 1498 height 682
drag, startPoint x: 941, startPoint y: 282, endPoint x: 939, endPoint y: 505, distance: 223.0
click at [939, 505] on div "© Mapbox © OpenStreetMap Improve this map" at bounding box center [749, 403] width 1498 height 682
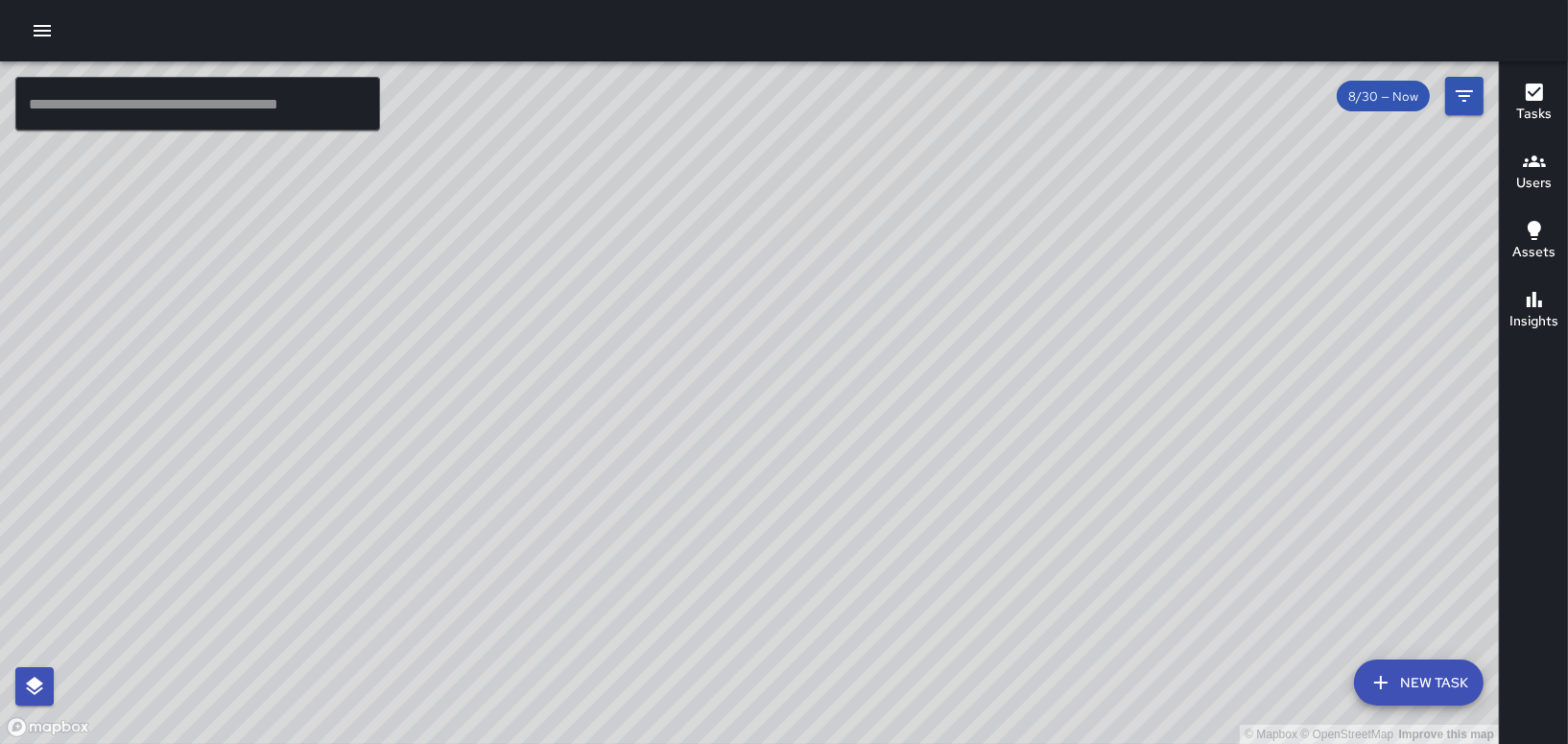
drag, startPoint x: 980, startPoint y: 293, endPoint x: 991, endPoint y: 662, distance: 369.2
click at [991, 662] on div "© Mapbox © OpenStreetMap Improve this map" at bounding box center [749, 403] width 1498 height 682
drag, startPoint x: 1067, startPoint y: 453, endPoint x: 977, endPoint y: 683, distance: 247.0
click at [977, 683] on div "© Mapbox © OpenStreetMap Improve this map" at bounding box center [749, 403] width 1498 height 682
drag, startPoint x: 885, startPoint y: 608, endPoint x: 906, endPoint y: 420, distance: 189.2
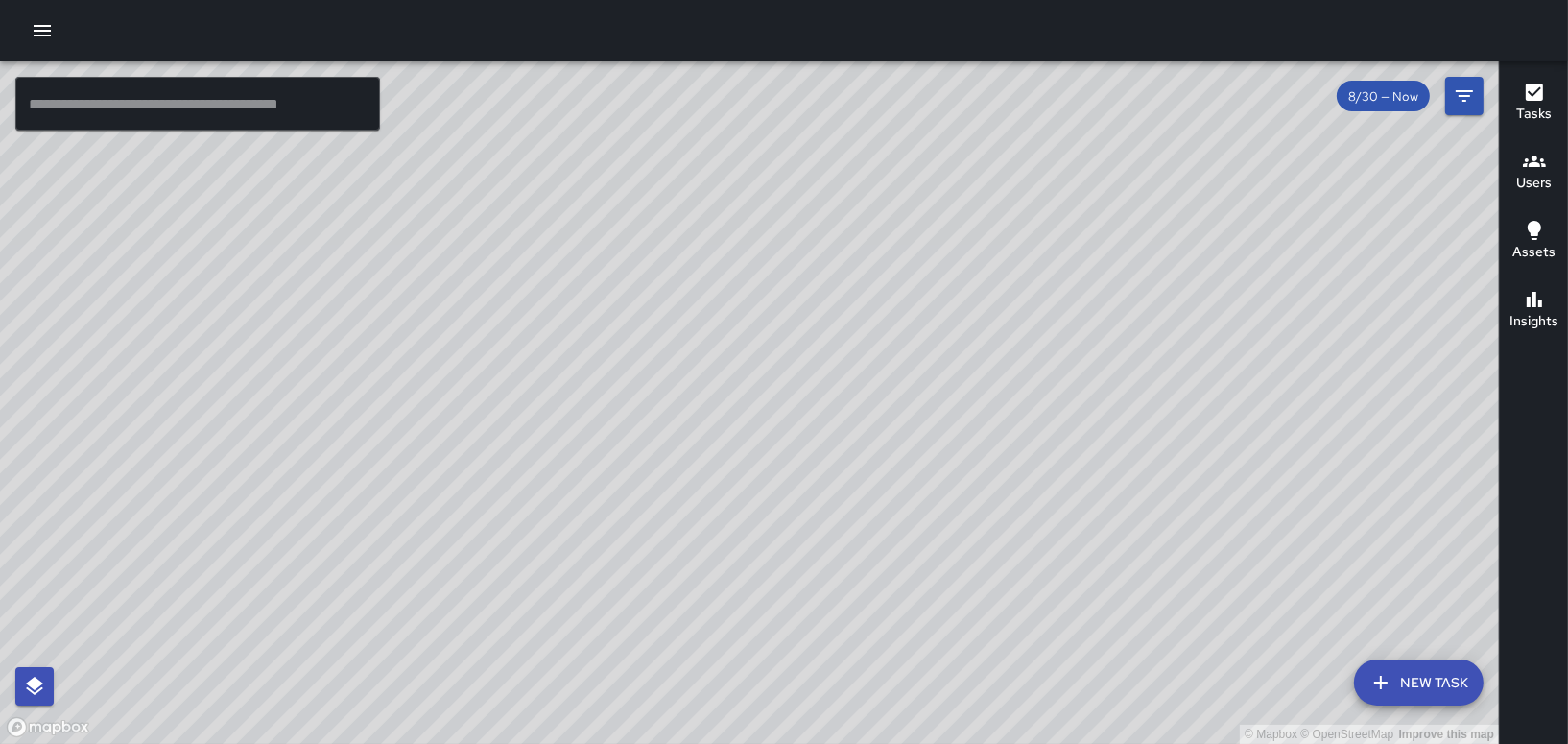
click at [906, 420] on div "© Mapbox © OpenStreetMap Improve this map" at bounding box center [749, 403] width 1498 height 682
drag, startPoint x: 1053, startPoint y: 471, endPoint x: 1007, endPoint y: 548, distance: 89.7
click at [1007, 548] on div "© Mapbox © OpenStreetMap Improve this map" at bounding box center [749, 403] width 1498 height 682
drag, startPoint x: 887, startPoint y: 519, endPoint x: 946, endPoint y: 291, distance: 235.5
click at [941, 304] on div "© Mapbox © OpenStreetMap Improve this map" at bounding box center [749, 403] width 1498 height 682
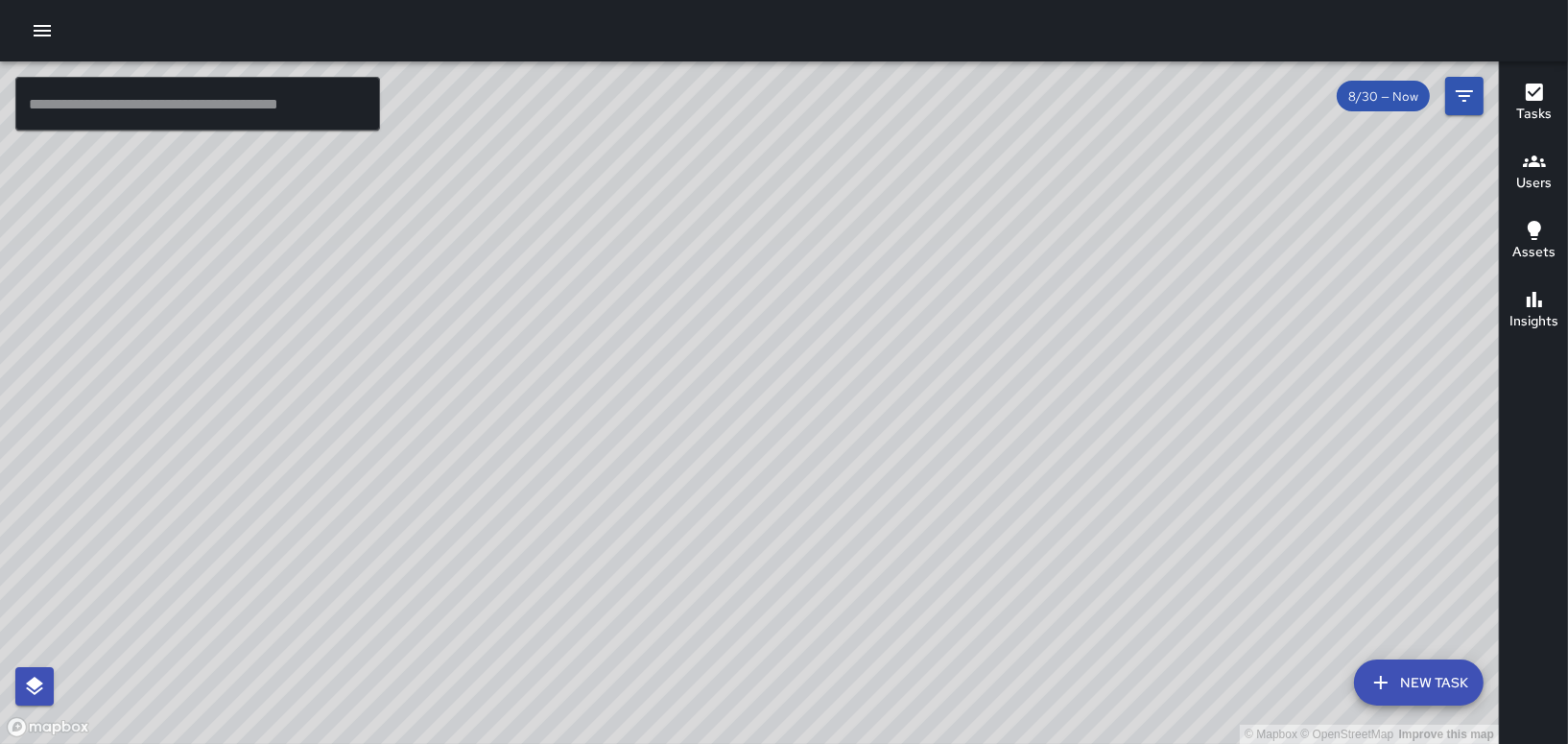
drag, startPoint x: 1008, startPoint y: 436, endPoint x: 767, endPoint y: 534, distance: 260.2
click at [773, 534] on div "© Mapbox © OpenStreetMap Improve this map" at bounding box center [749, 403] width 1498 height 682
drag, startPoint x: 1044, startPoint y: 196, endPoint x: 882, endPoint y: 326, distance: 207.7
click at [885, 330] on div "© Mapbox © OpenStreetMap Improve this map" at bounding box center [749, 403] width 1498 height 682
drag, startPoint x: 919, startPoint y: 183, endPoint x: 915, endPoint y: 226, distance: 43.2
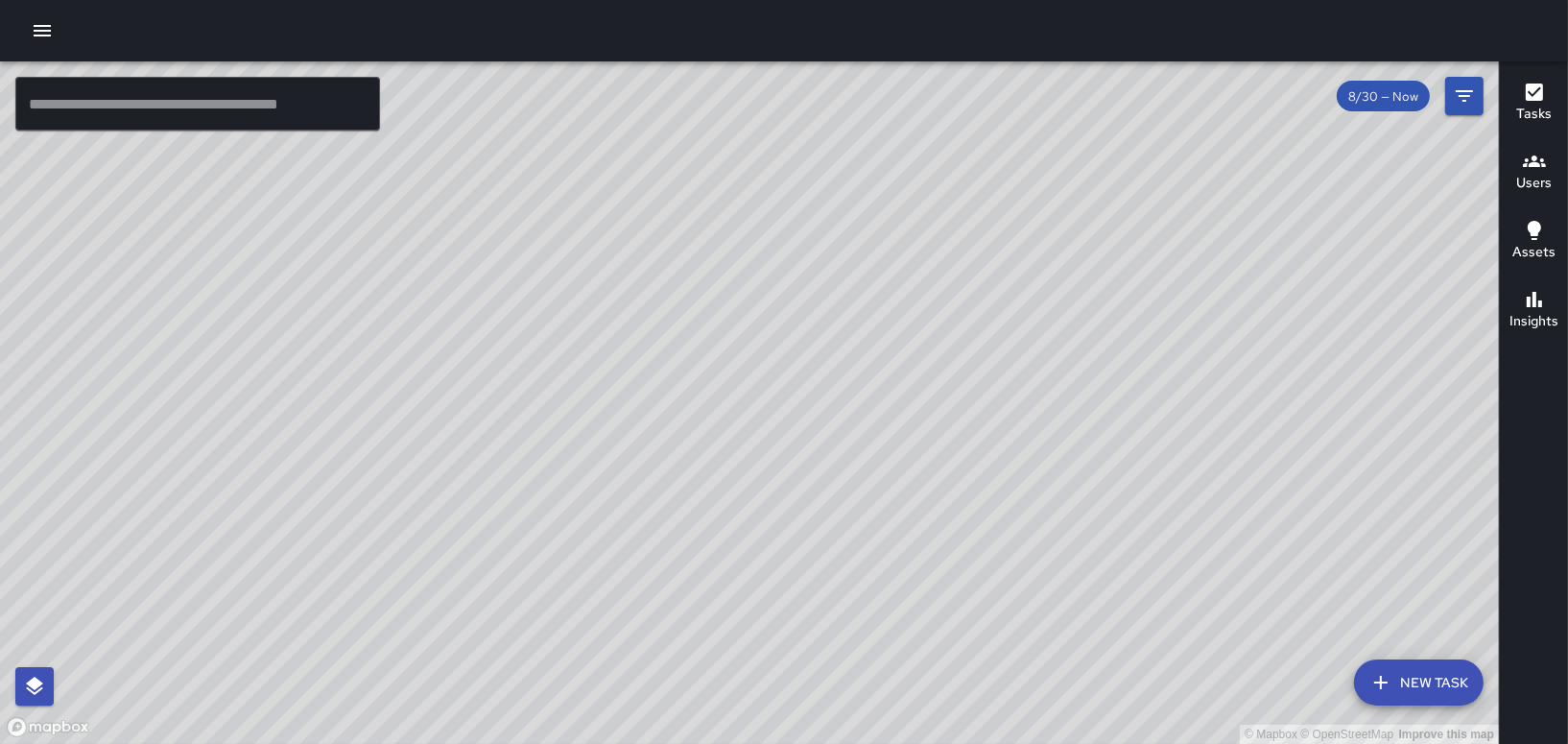
click at [915, 226] on div "© Mapbox © OpenStreetMap Improve this map" at bounding box center [749, 403] width 1498 height 682
